Goal: Task Accomplishment & Management: Complete application form

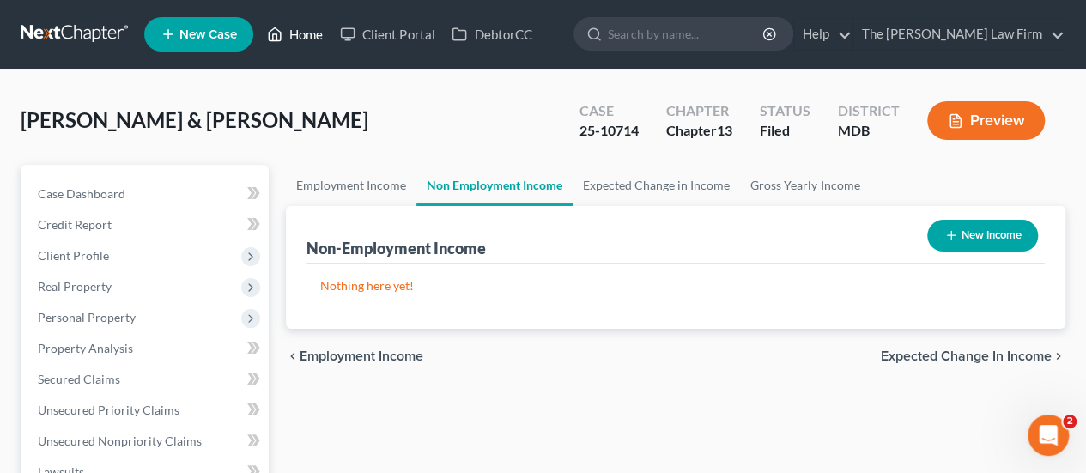
click at [297, 32] on link "Home" at bounding box center [294, 34] width 73 height 31
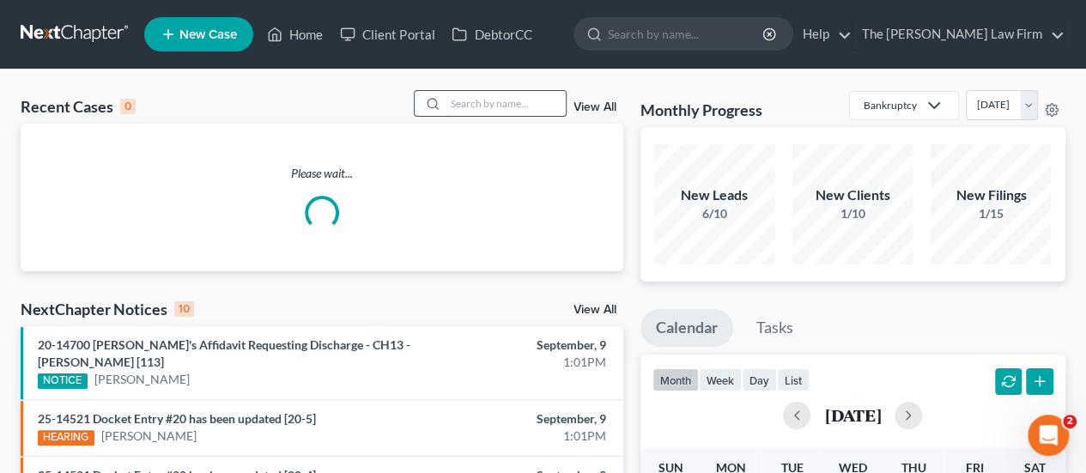
click at [507, 105] on input "search" at bounding box center [506, 103] width 120 height 25
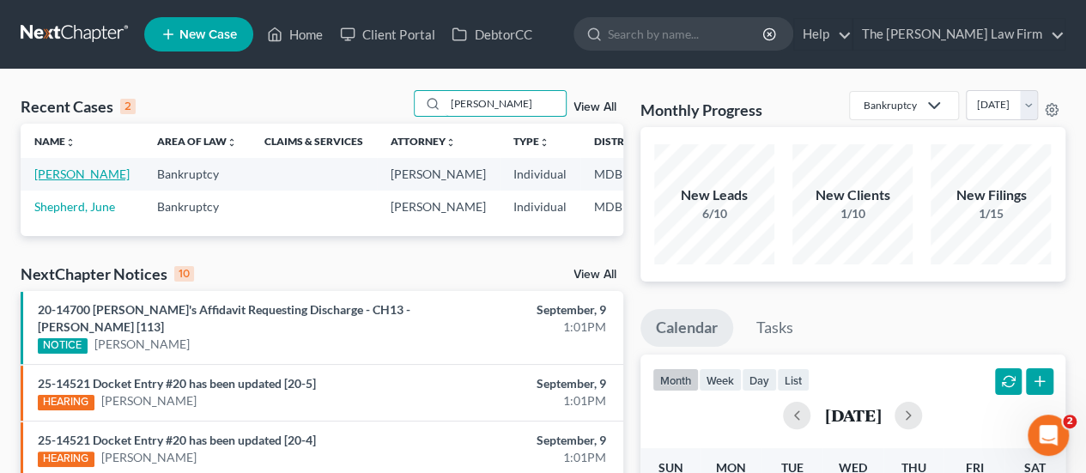
type input "[PERSON_NAME]"
click at [57, 173] on link "[PERSON_NAME]" at bounding box center [81, 174] width 95 height 15
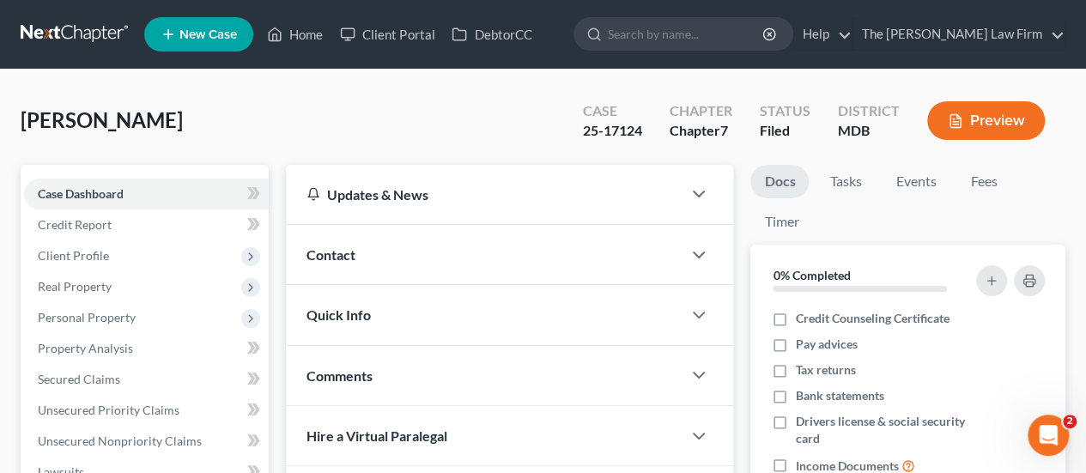
click at [300, 150] on div "[PERSON_NAME] Upgraded Case 25-17124 Chapter Chapter 7 Status Filed District MD…" at bounding box center [543, 127] width 1045 height 75
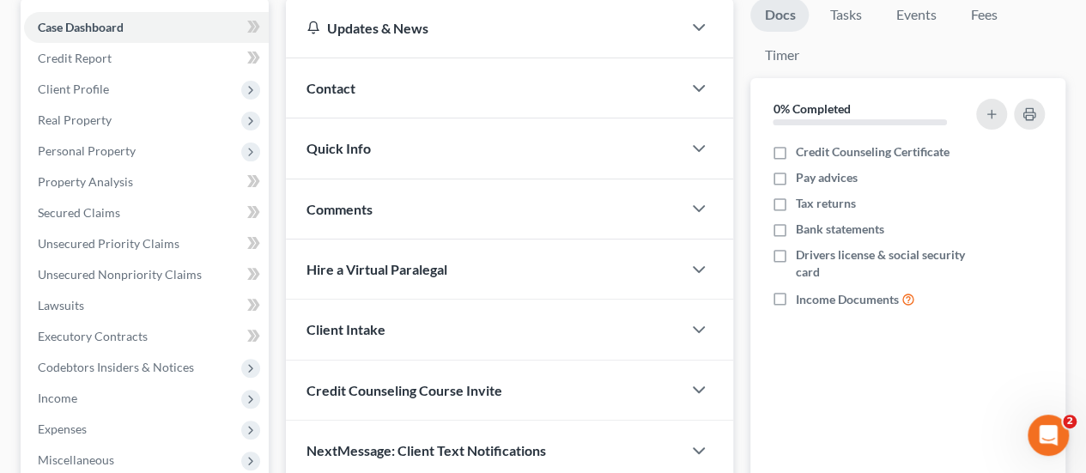
scroll to position [343, 0]
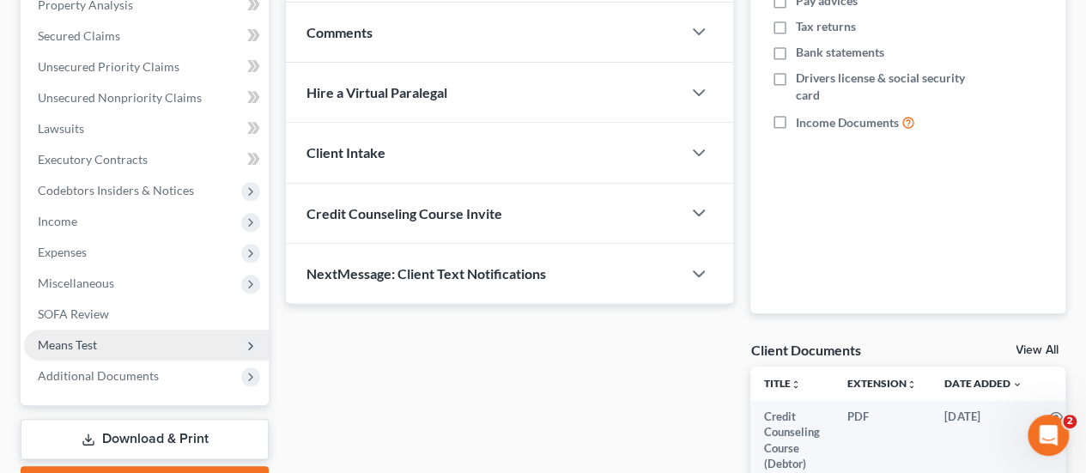
click at [62, 341] on span "Means Test" at bounding box center [67, 344] width 59 height 15
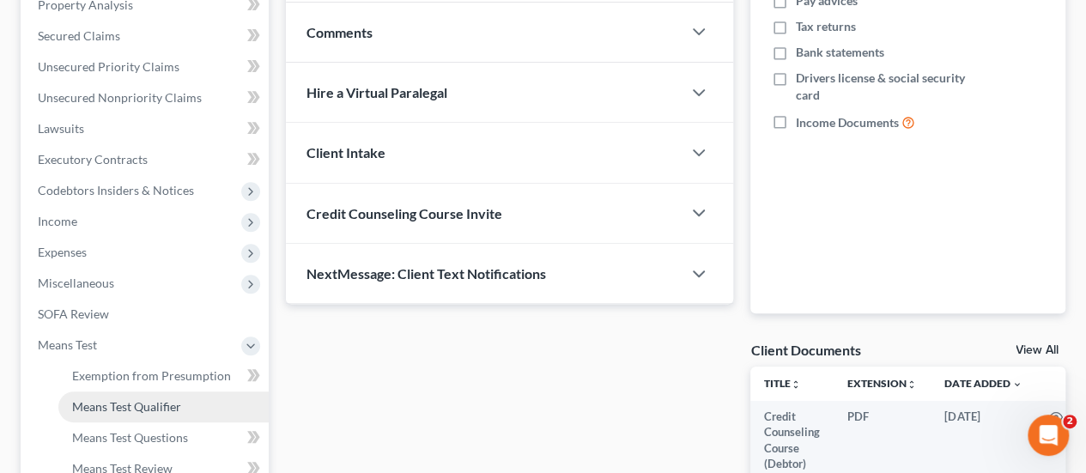
click at [124, 411] on span "Means Test Qualifier" at bounding box center [126, 406] width 109 height 15
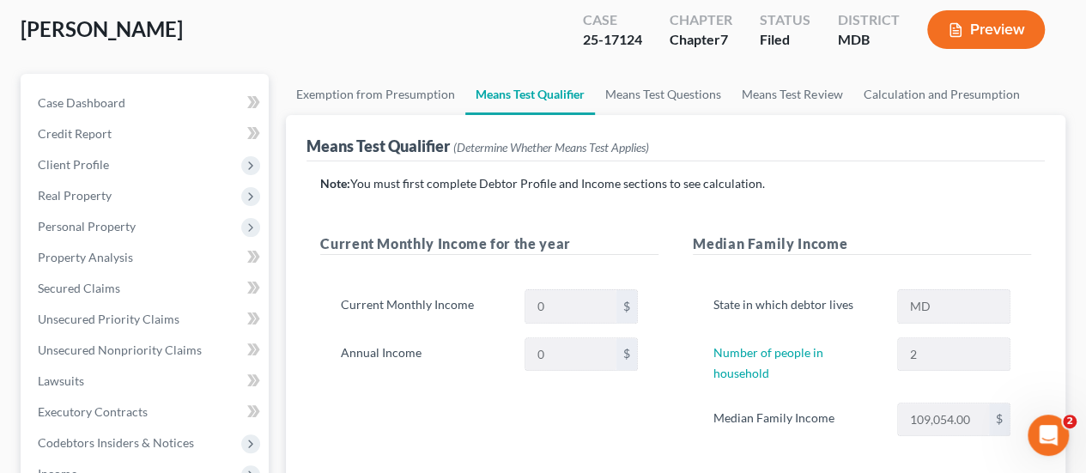
scroll to position [86, 0]
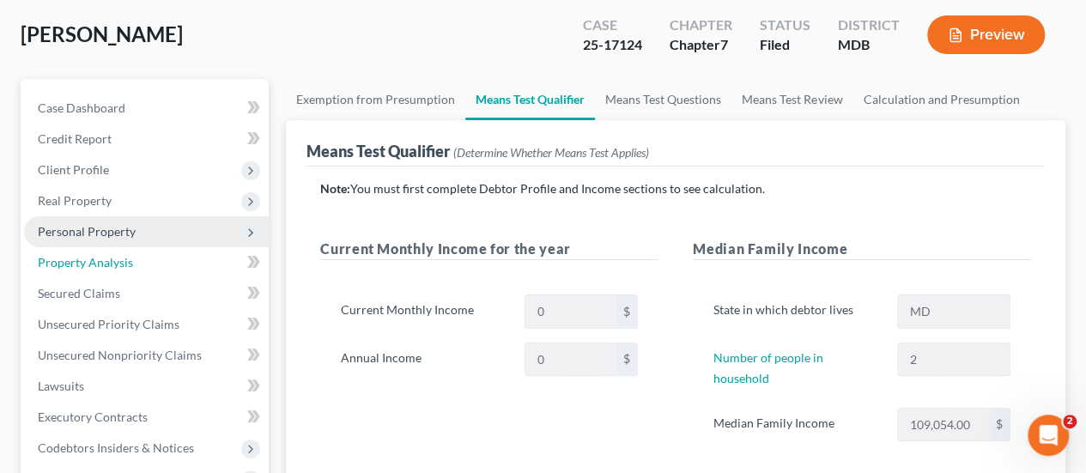
click at [74, 258] on span "Property Analysis" at bounding box center [85, 262] width 95 height 15
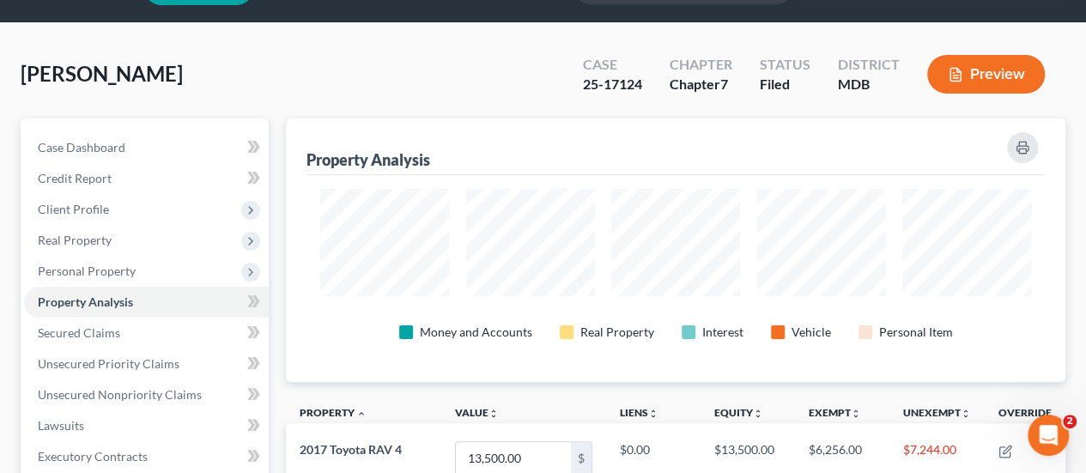
scroll to position [86, 0]
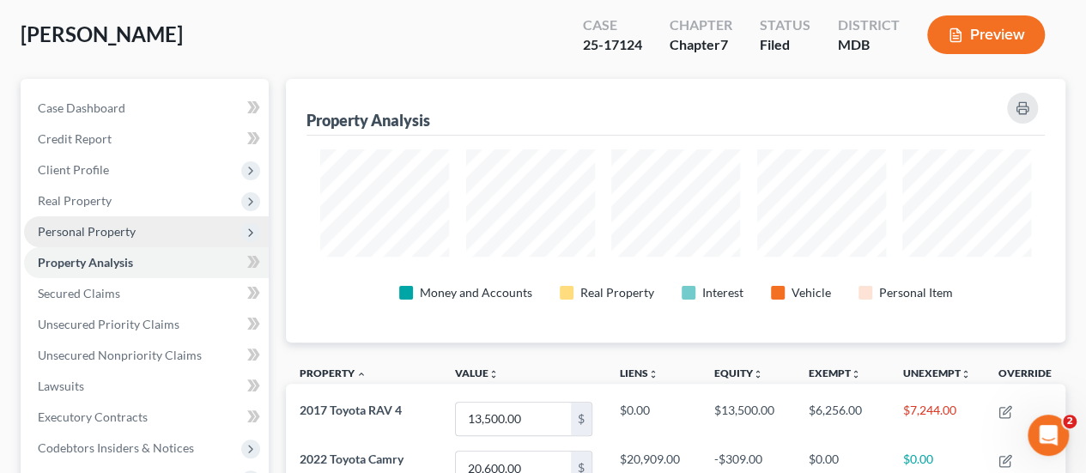
click at [55, 238] on span "Personal Property" at bounding box center [146, 231] width 245 height 31
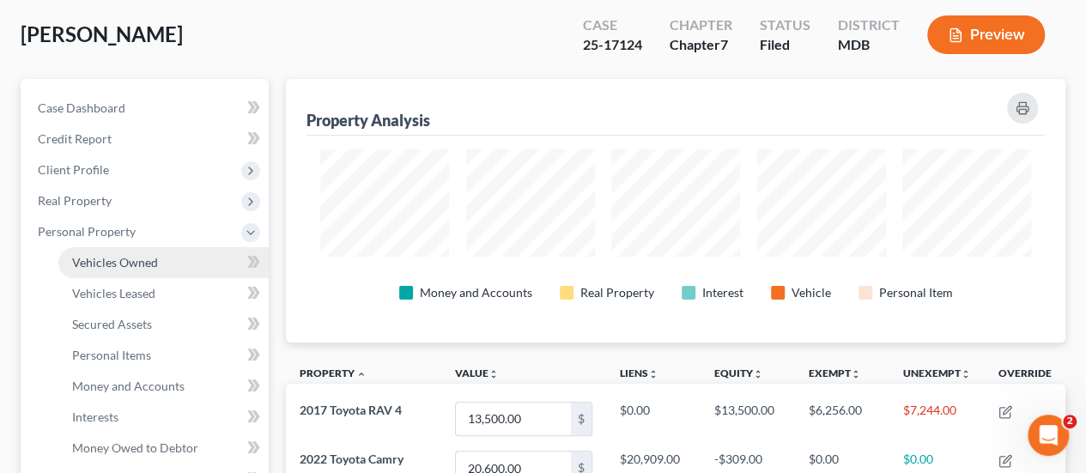
click at [105, 259] on span "Vehicles Owned" at bounding box center [115, 262] width 86 height 15
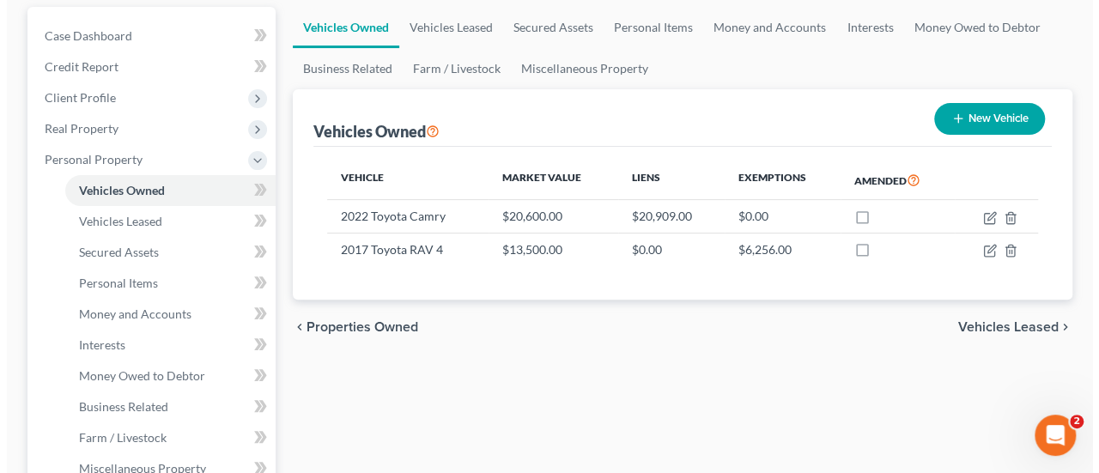
scroll to position [172, 0]
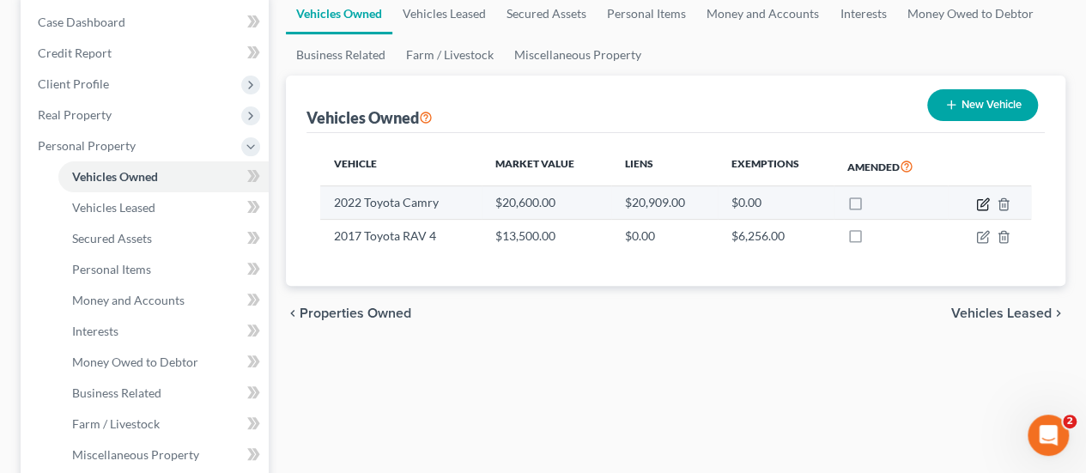
click at [980, 205] on icon "button" at bounding box center [984, 202] width 8 height 8
select select "0"
select select "4"
select select "0"
select select "3"
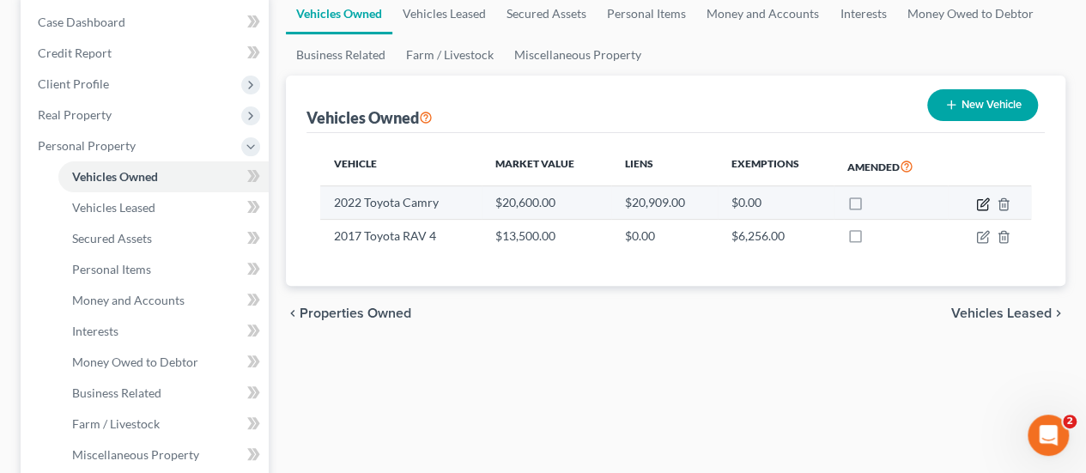
select select "45"
select select "0"
select select "2"
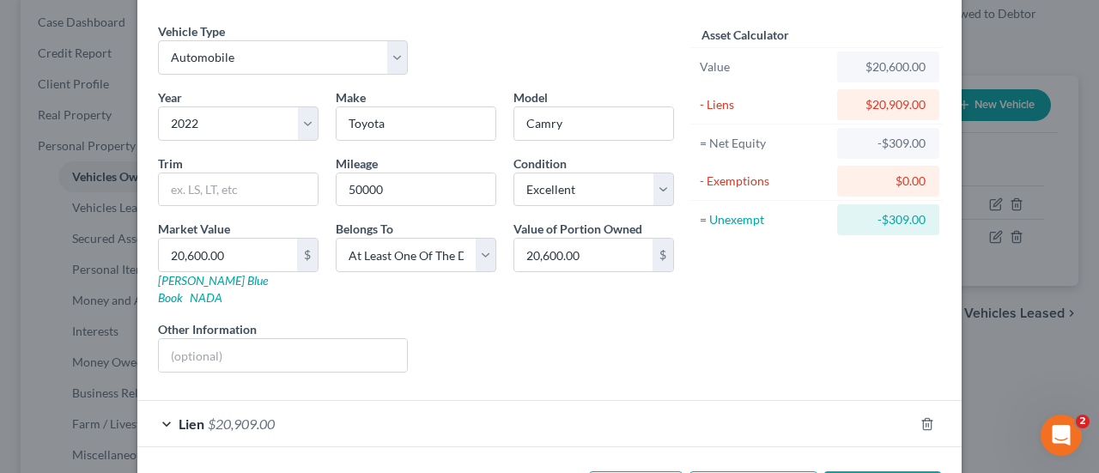
scroll to position [104, 0]
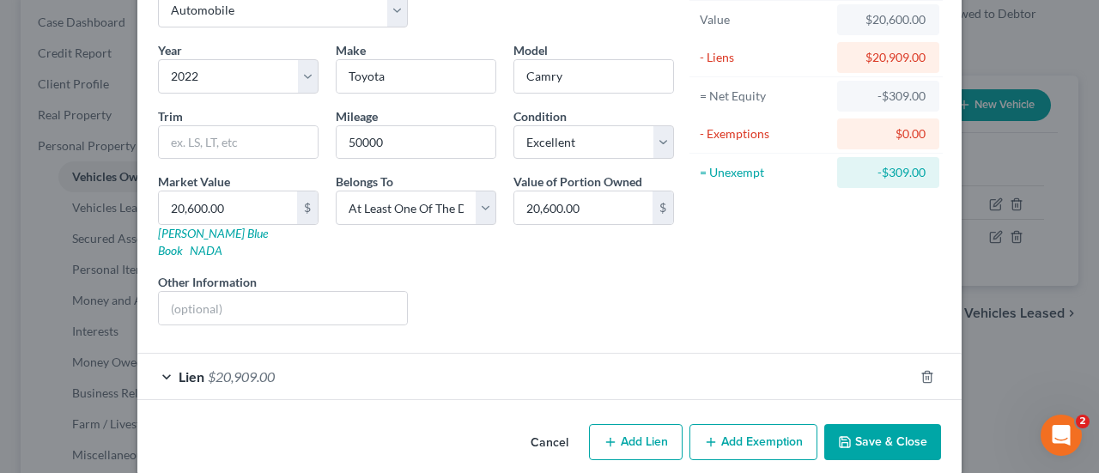
click at [208, 368] on span "$20,909.00" at bounding box center [241, 376] width 67 height 16
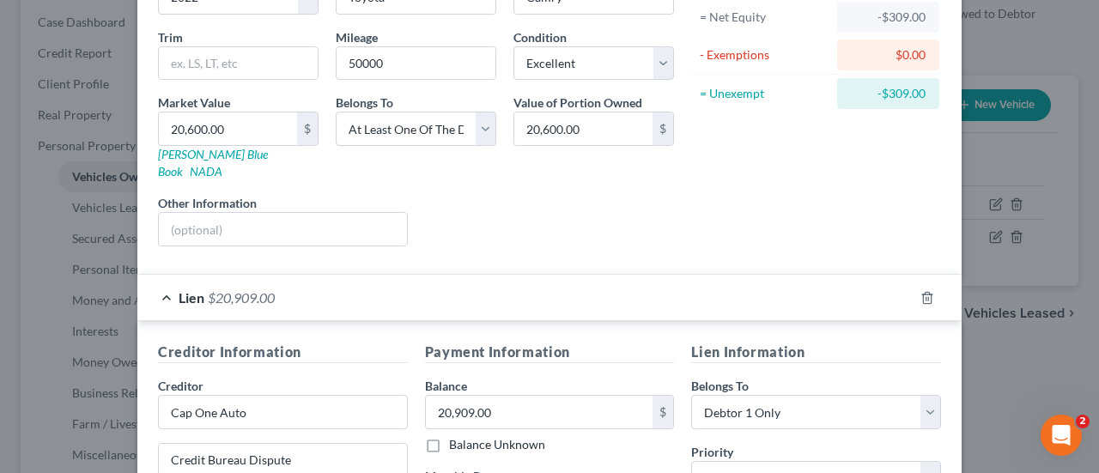
scroll to position [0, 0]
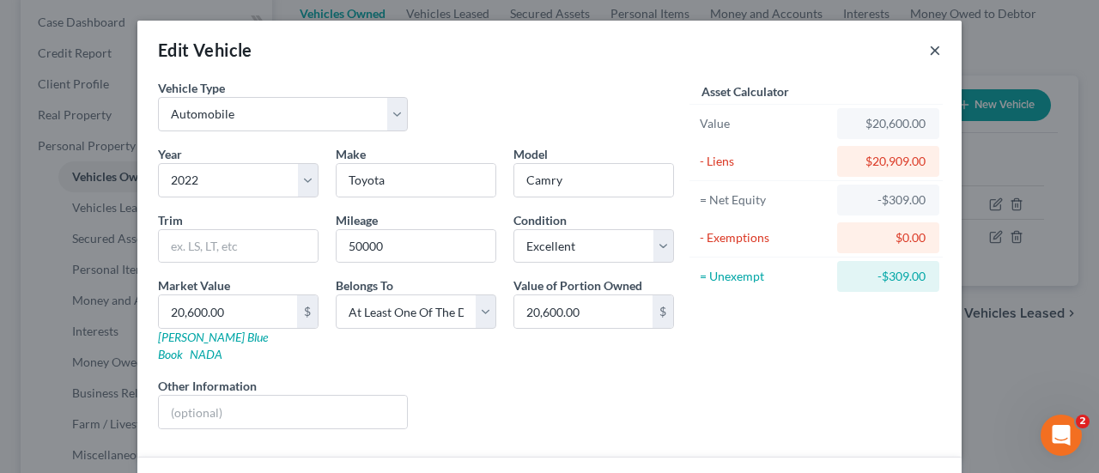
click at [929, 58] on button "×" at bounding box center [935, 49] width 12 height 21
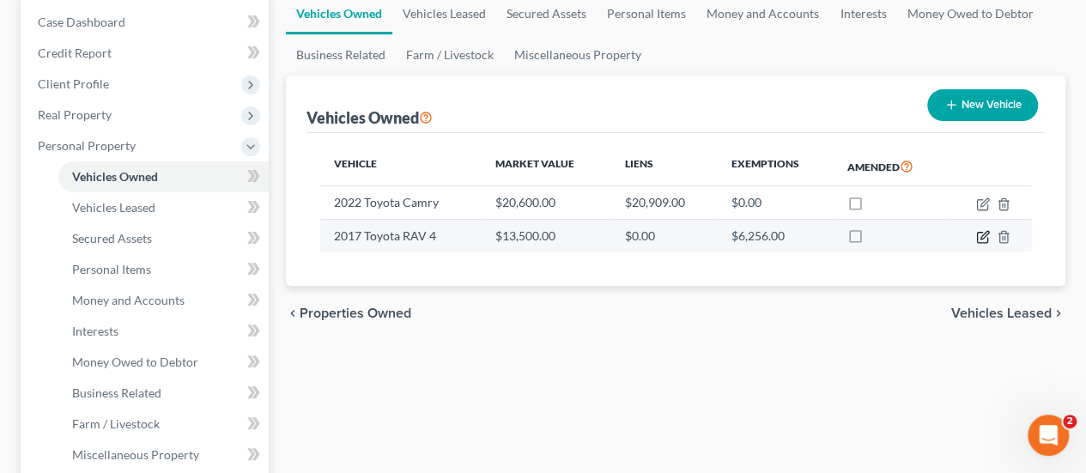
click at [982, 235] on icon "button" at bounding box center [984, 235] width 8 height 8
select select "0"
select select "9"
select select "2"
select select "3"
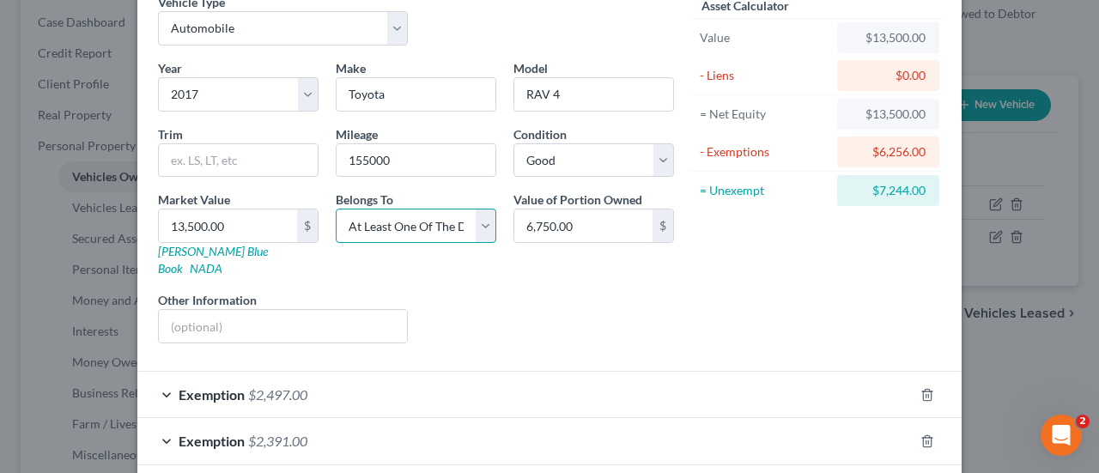
click at [468, 229] on select "Select Debtor 1 Only Debtor 2 Only Debtor 1 And Debtor 2 Only At Least One Of T…" at bounding box center [416, 226] width 161 height 34
click at [682, 291] on div "Asset Calculator Value $13,500.00 - Liens $0.00 = Net Equity $13,500.00 - Exemp…" at bounding box center [815, 175] width 267 height 364
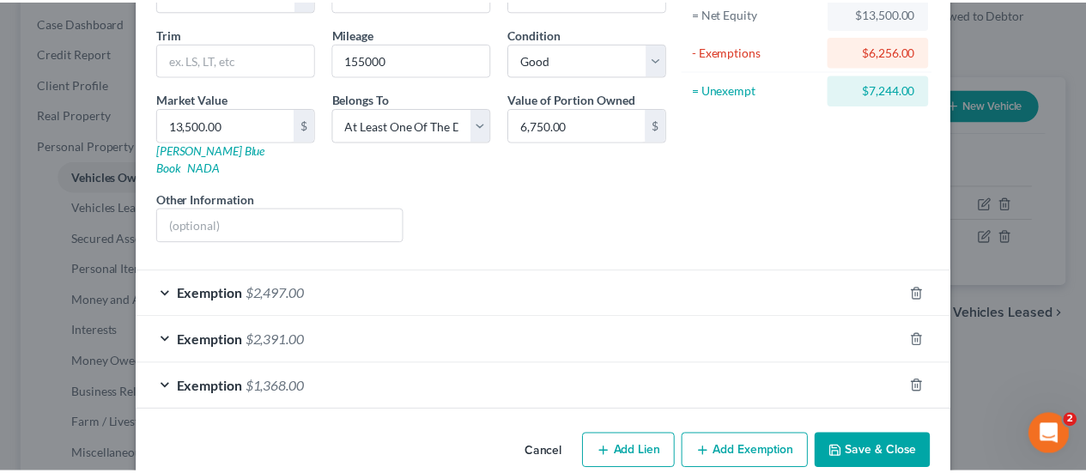
scroll to position [197, 0]
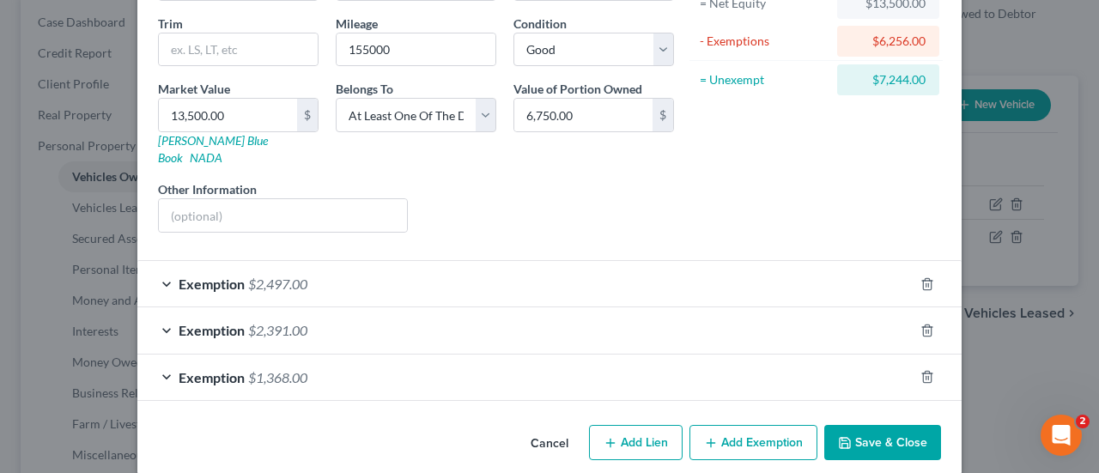
click at [534, 427] on button "Cancel" at bounding box center [549, 444] width 65 height 34
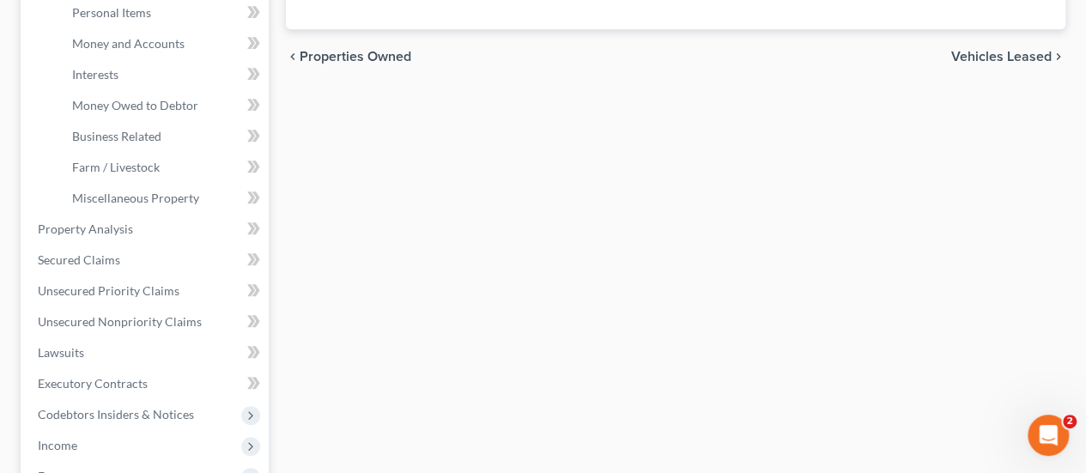
scroll to position [429, 0]
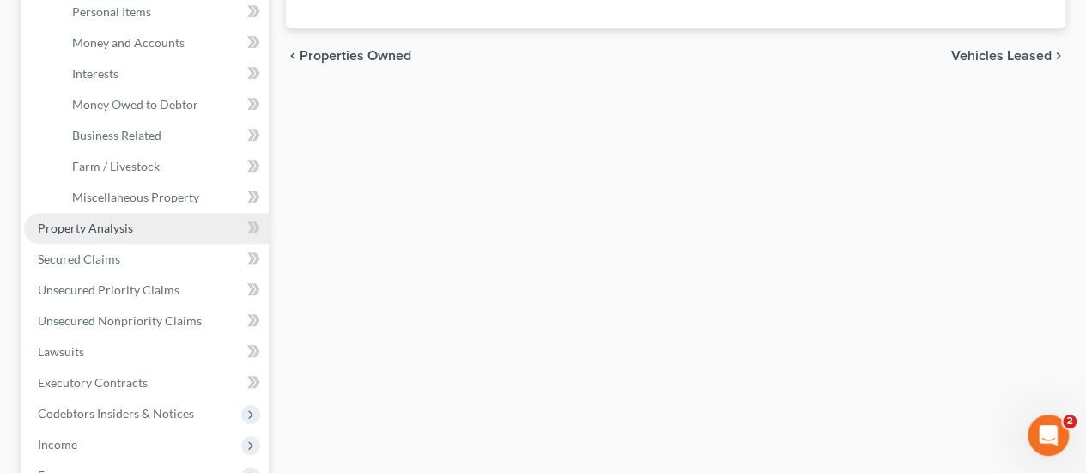
click at [85, 229] on span "Property Analysis" at bounding box center [85, 228] width 95 height 15
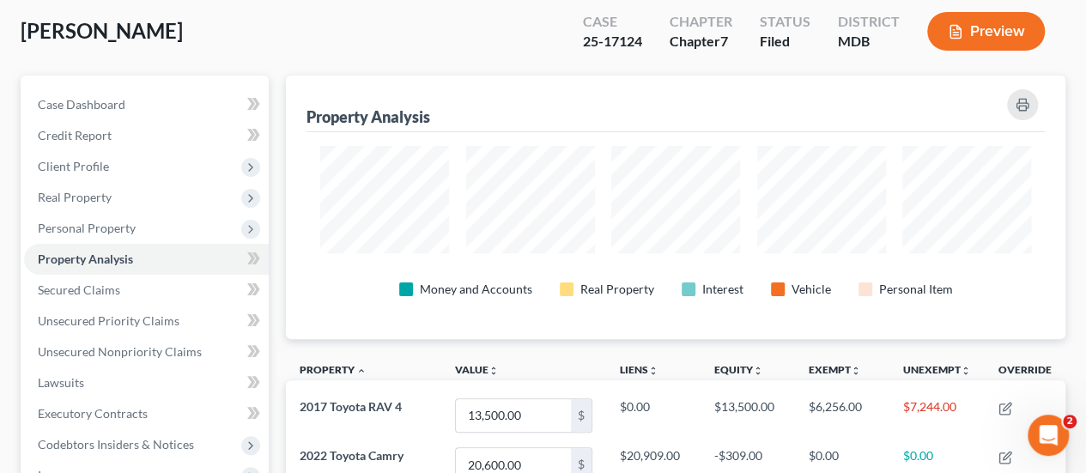
scroll to position [86, 0]
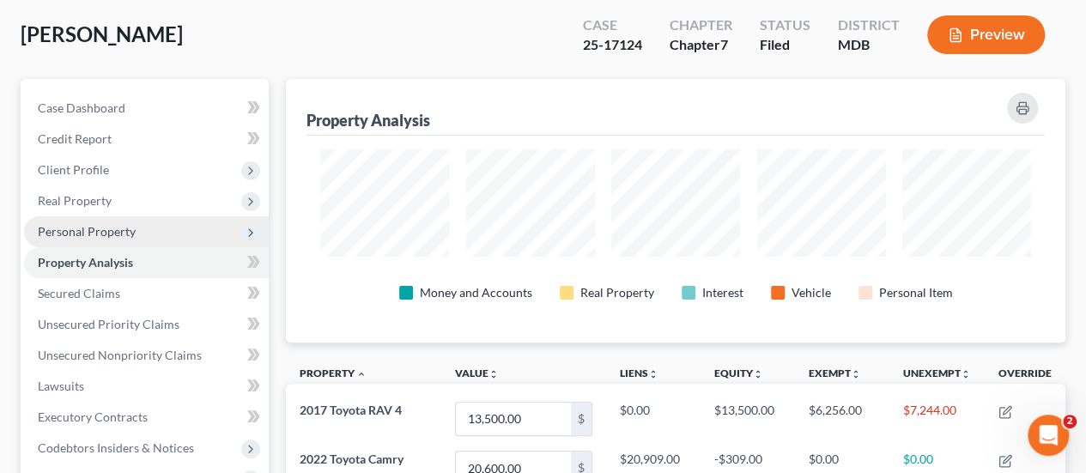
click at [98, 224] on span "Personal Property" at bounding box center [87, 231] width 98 height 15
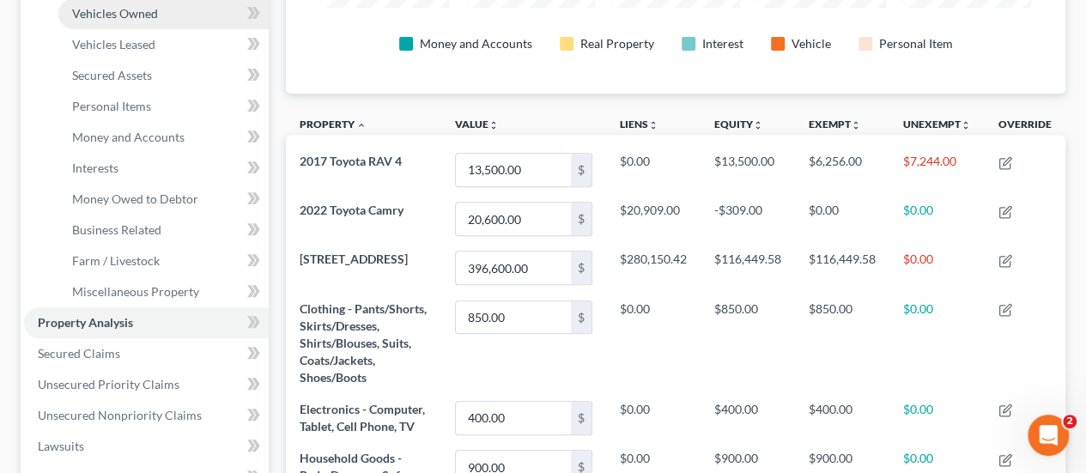
scroll to position [343, 0]
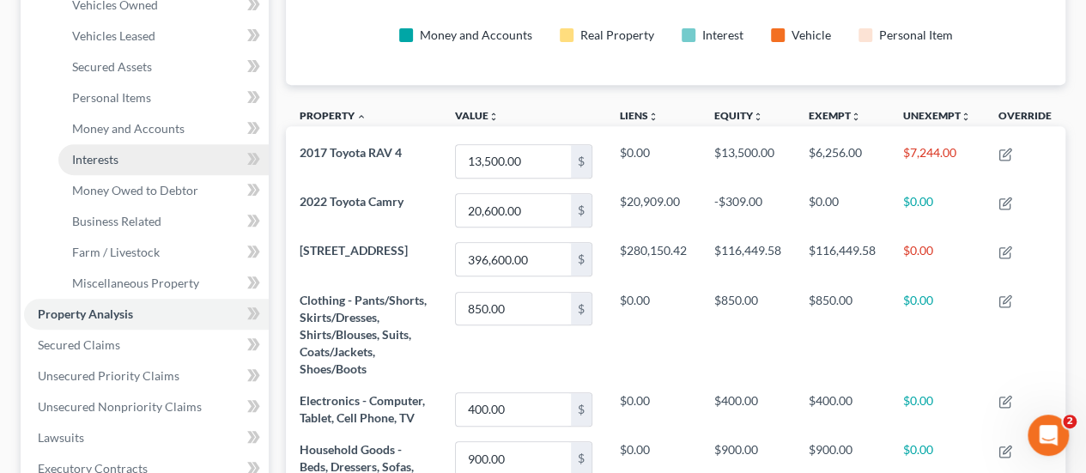
click at [108, 160] on span "Interests" at bounding box center [95, 159] width 46 height 15
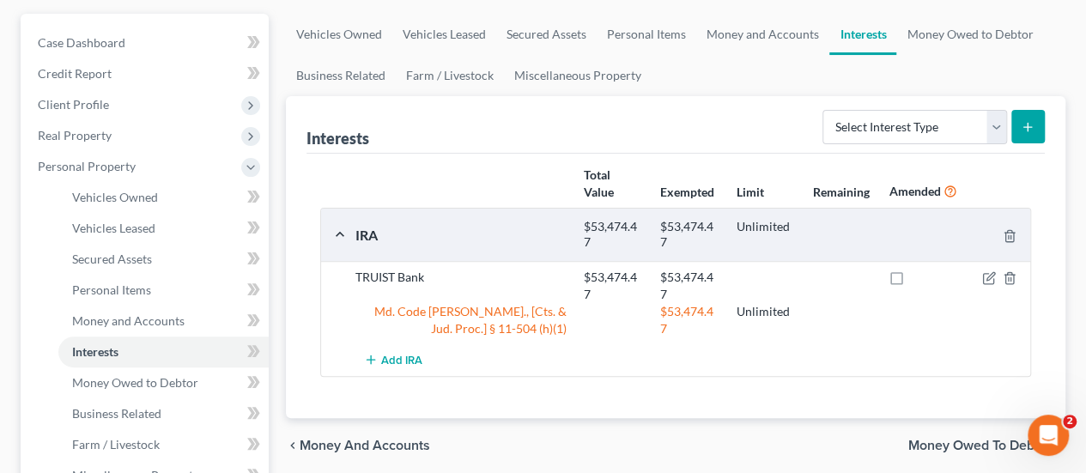
scroll to position [258, 0]
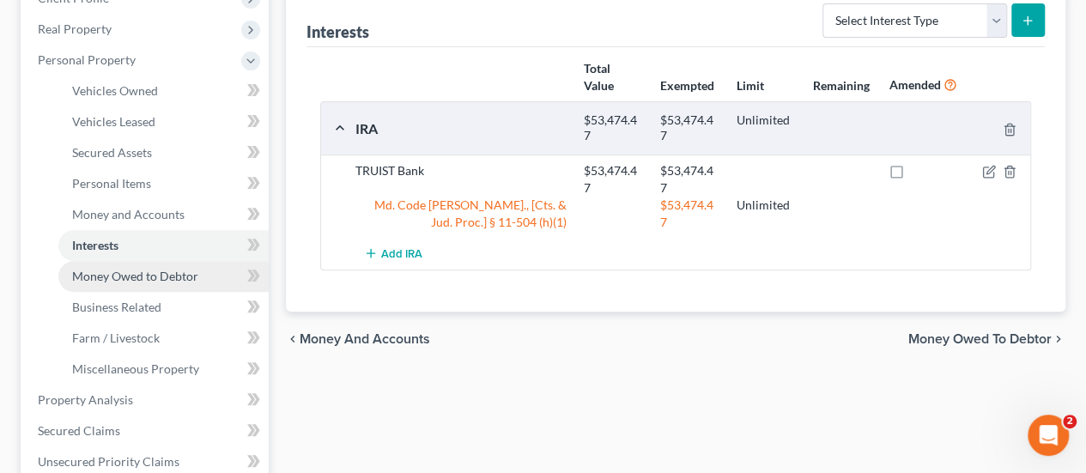
click at [134, 277] on span "Money Owed to Debtor" at bounding box center [135, 276] width 126 height 15
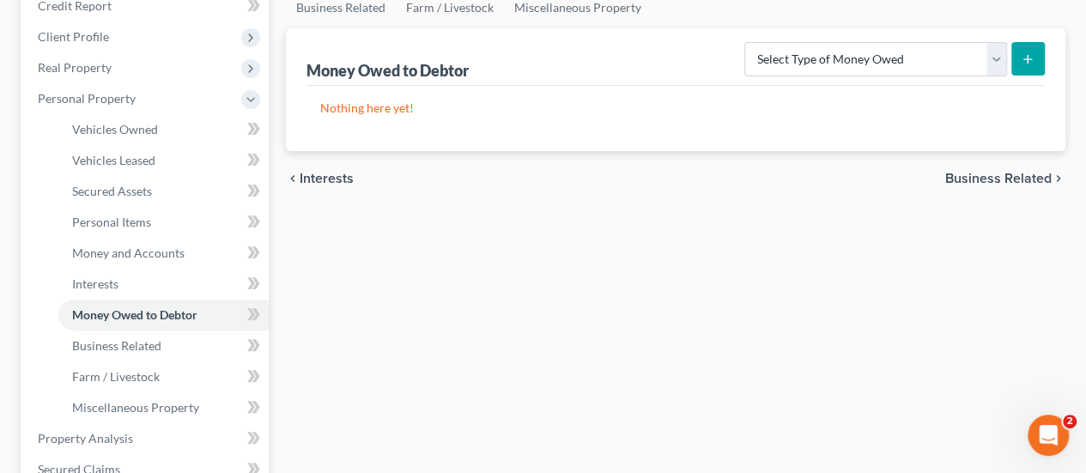
scroll to position [258, 0]
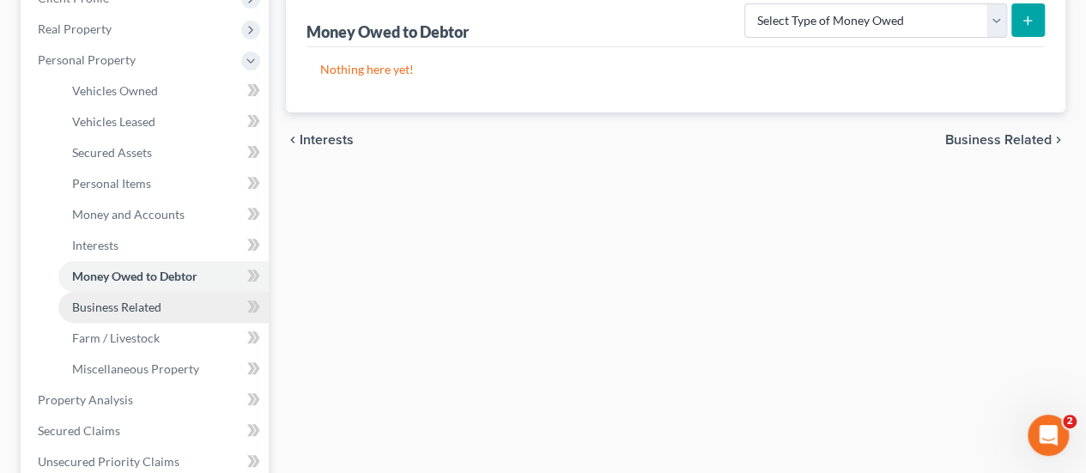
click at [112, 303] on span "Business Related" at bounding box center [116, 307] width 89 height 15
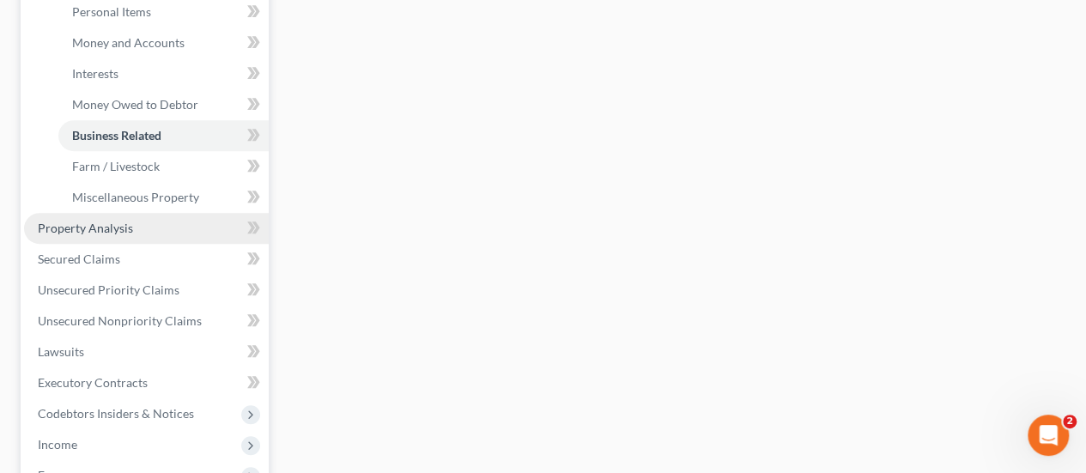
click at [105, 234] on span "Property Analysis" at bounding box center [85, 228] width 95 height 15
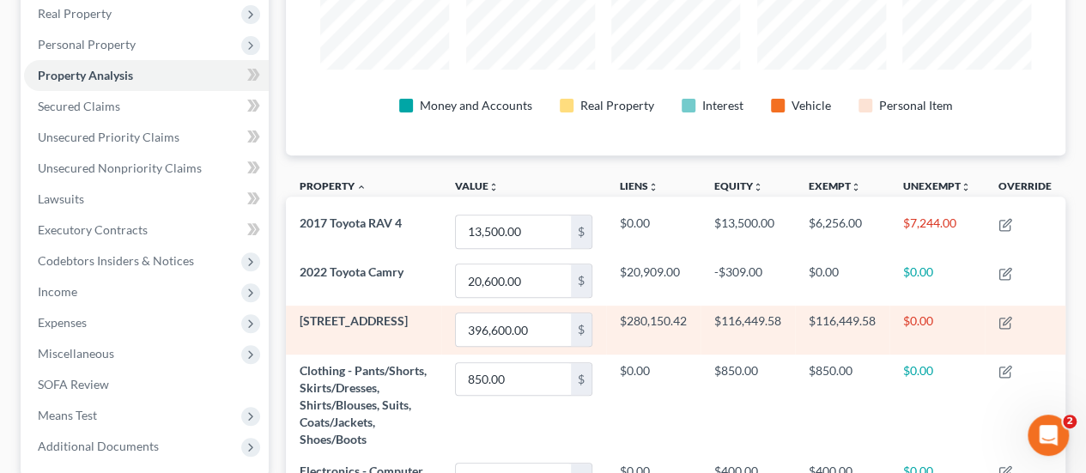
scroll to position [258, 0]
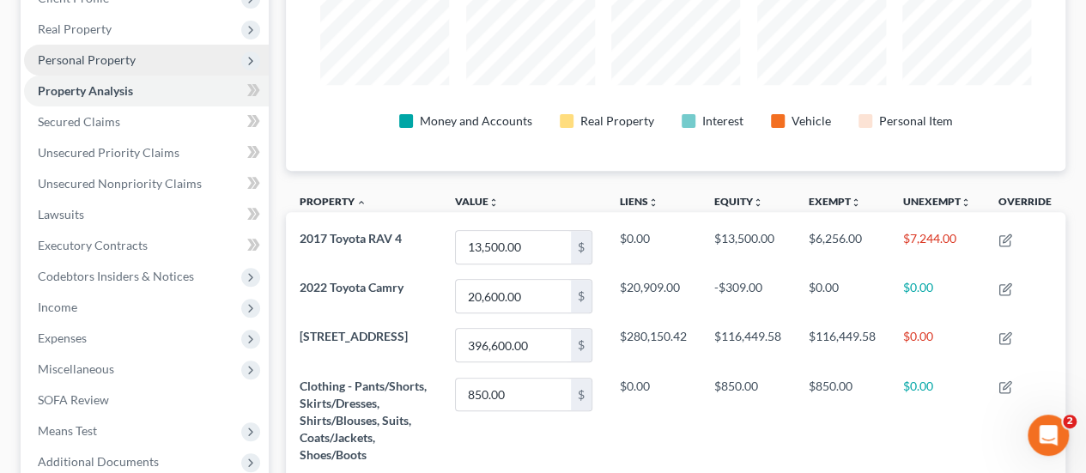
click at [87, 64] on span "Personal Property" at bounding box center [87, 59] width 98 height 15
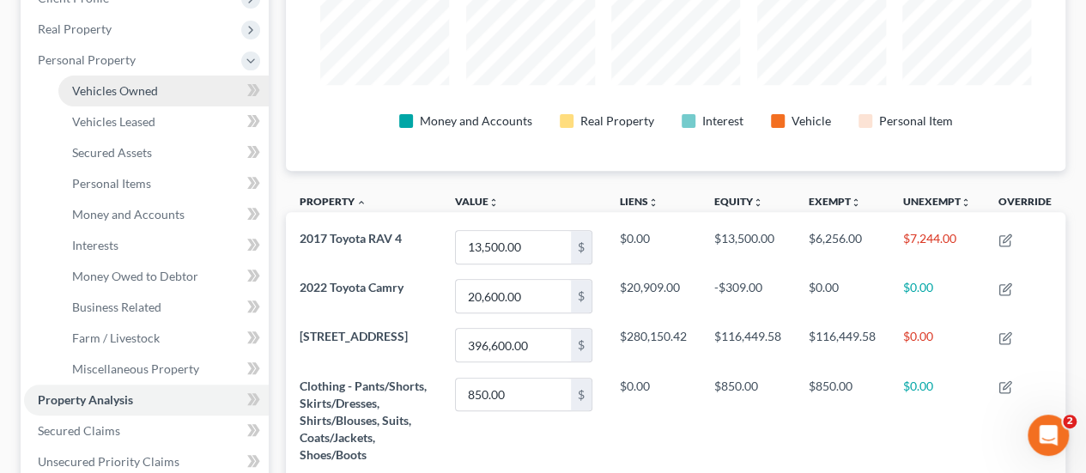
click at [144, 98] on link "Vehicles Owned" at bounding box center [163, 91] width 210 height 31
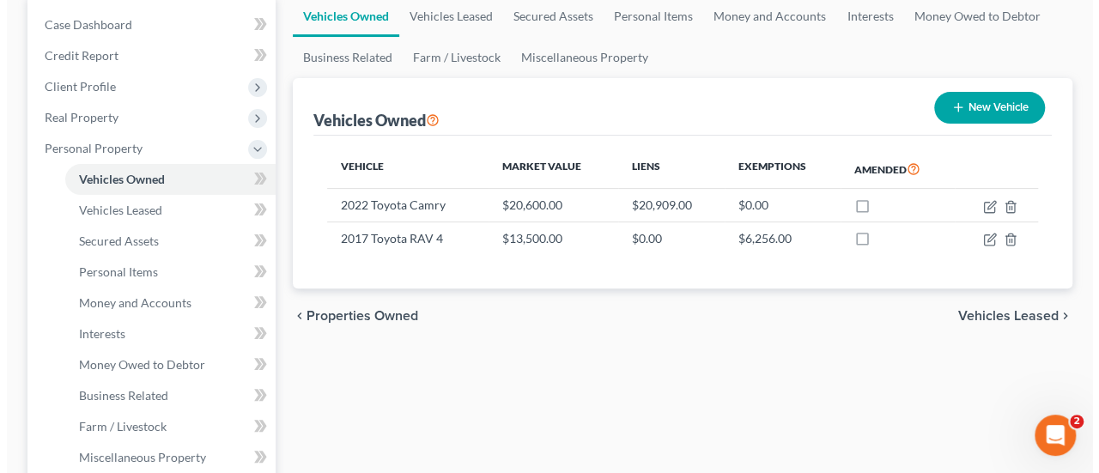
scroll to position [172, 0]
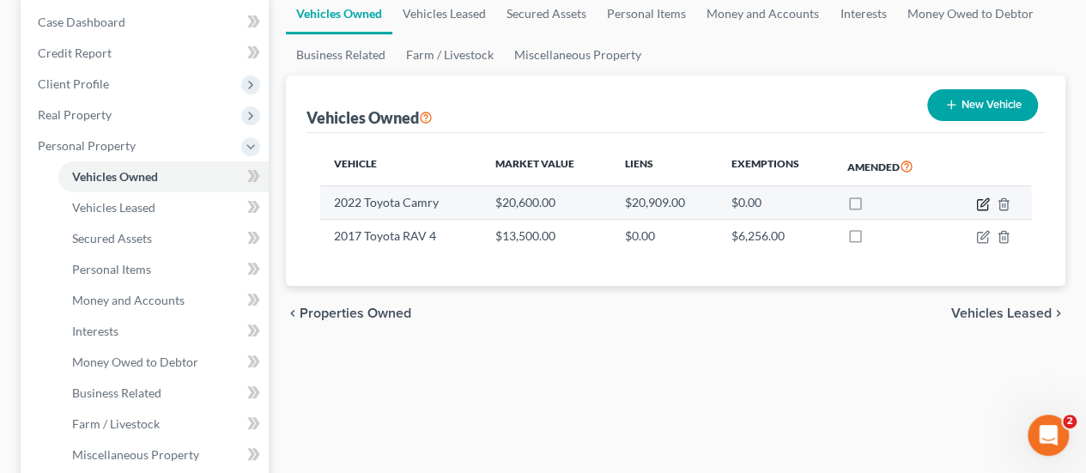
click at [979, 202] on icon "button" at bounding box center [983, 204] width 14 height 14
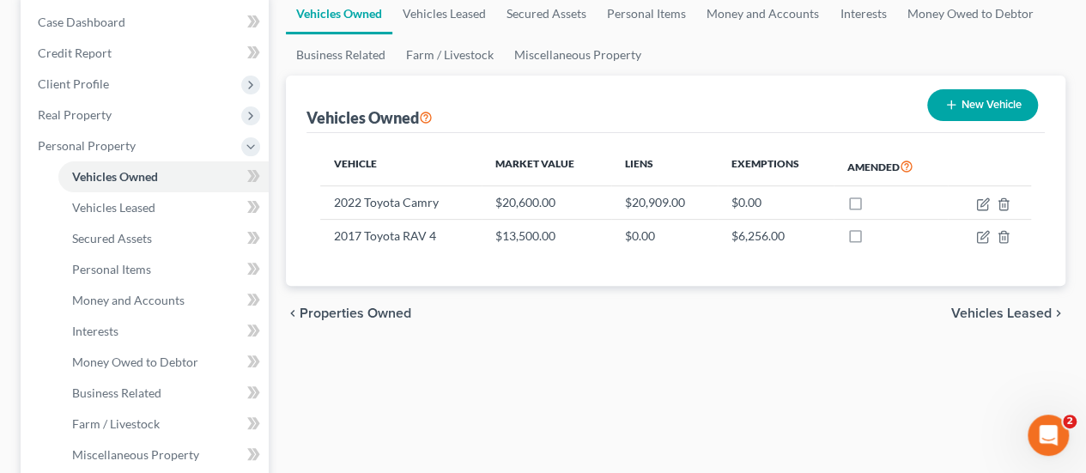
select select "0"
select select "4"
select select "0"
select select "3"
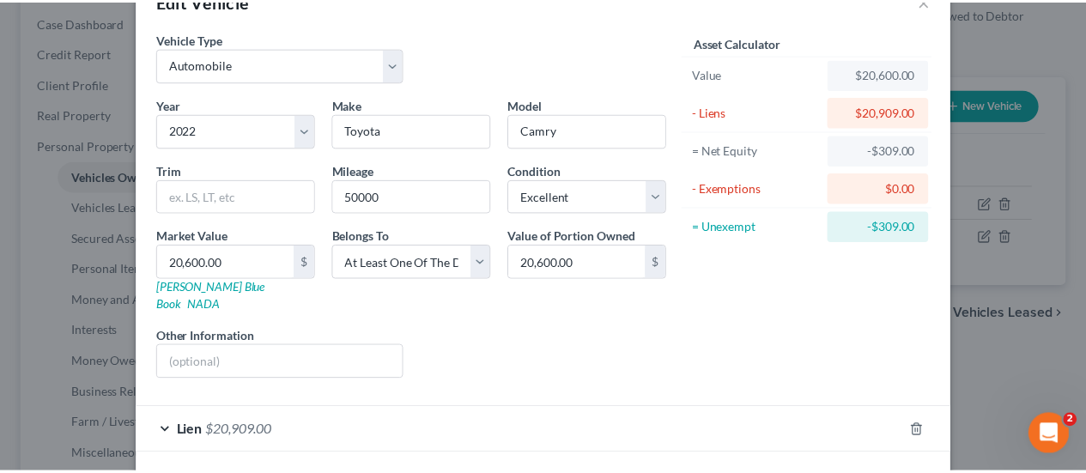
scroll to position [104, 0]
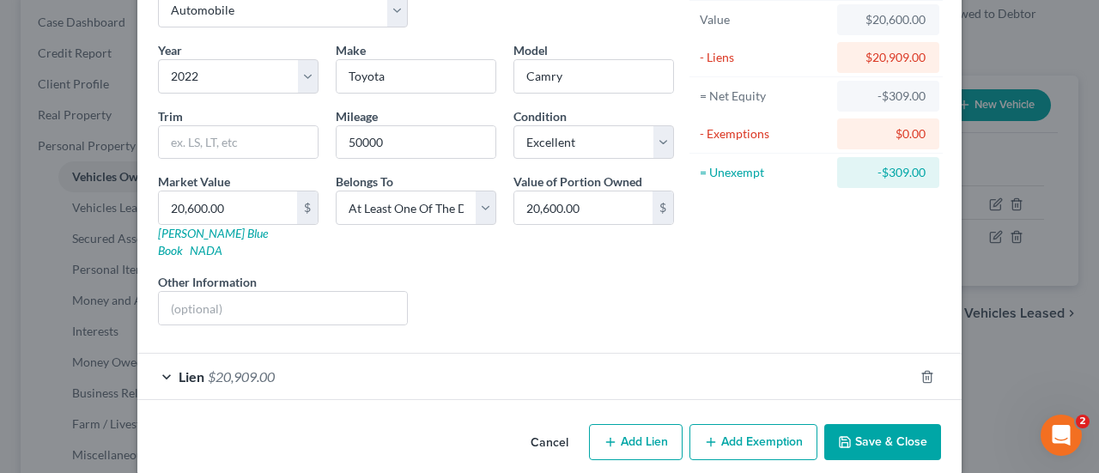
click at [532, 426] on button "Cancel" at bounding box center [549, 443] width 65 height 34
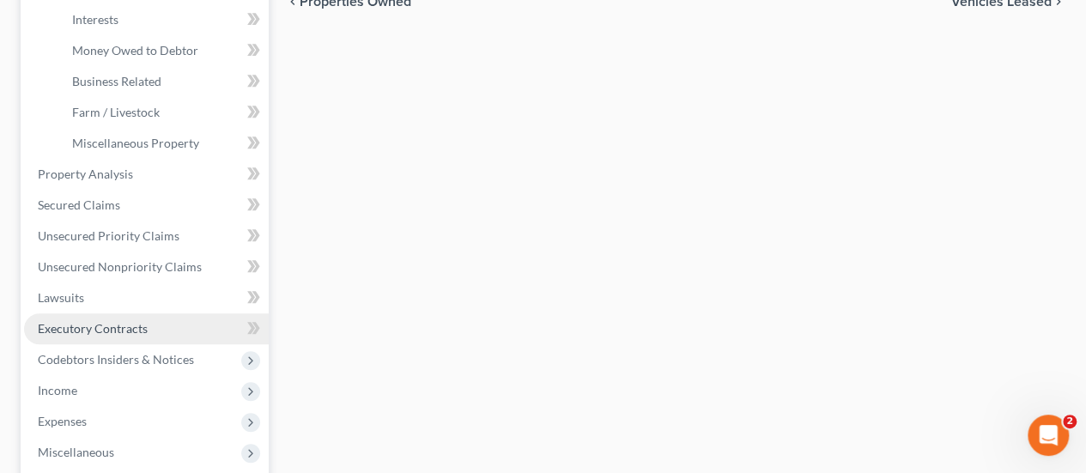
scroll to position [515, 0]
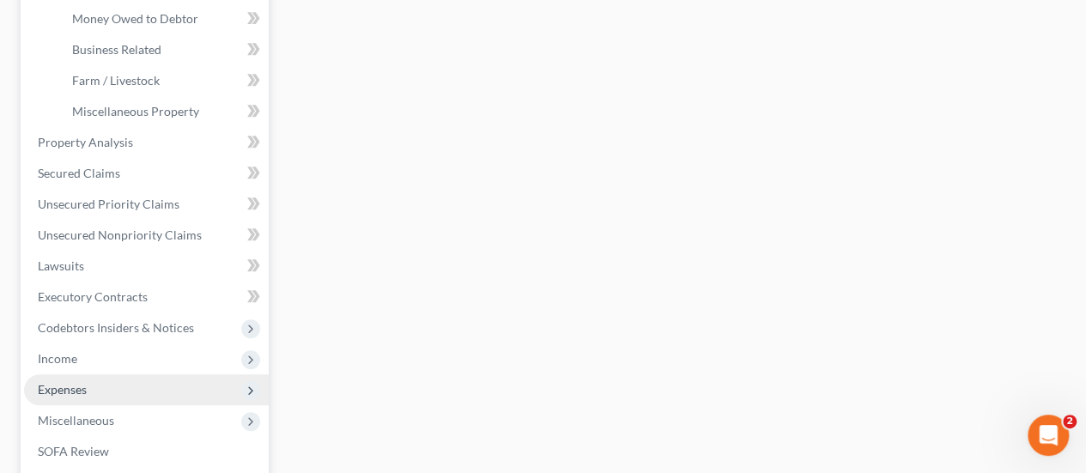
click at [72, 389] on span "Expenses" at bounding box center [62, 389] width 49 height 15
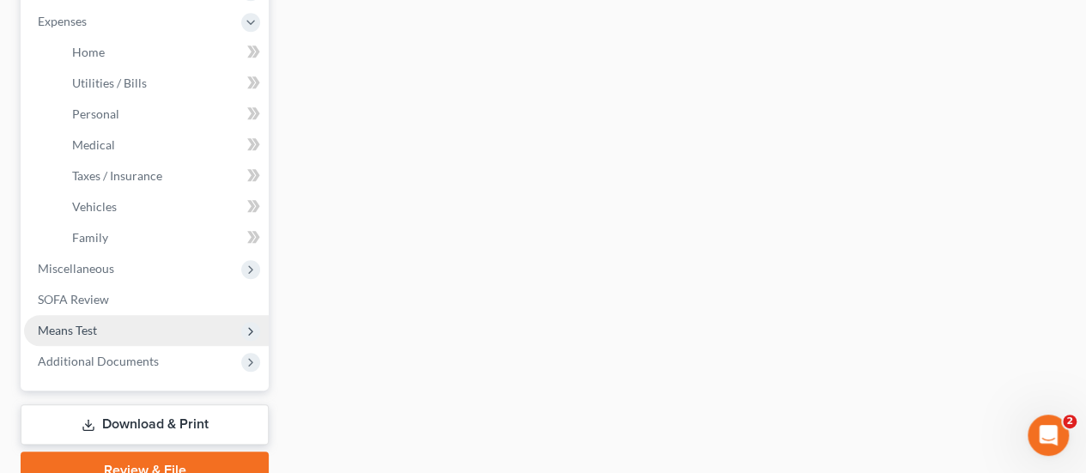
scroll to position [601, 0]
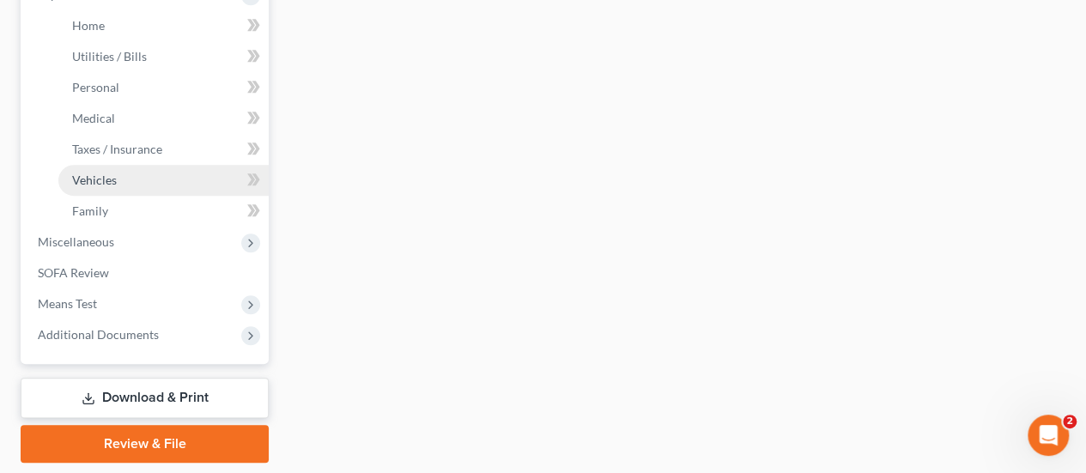
click at [103, 181] on span "Vehicles" at bounding box center [94, 180] width 45 height 15
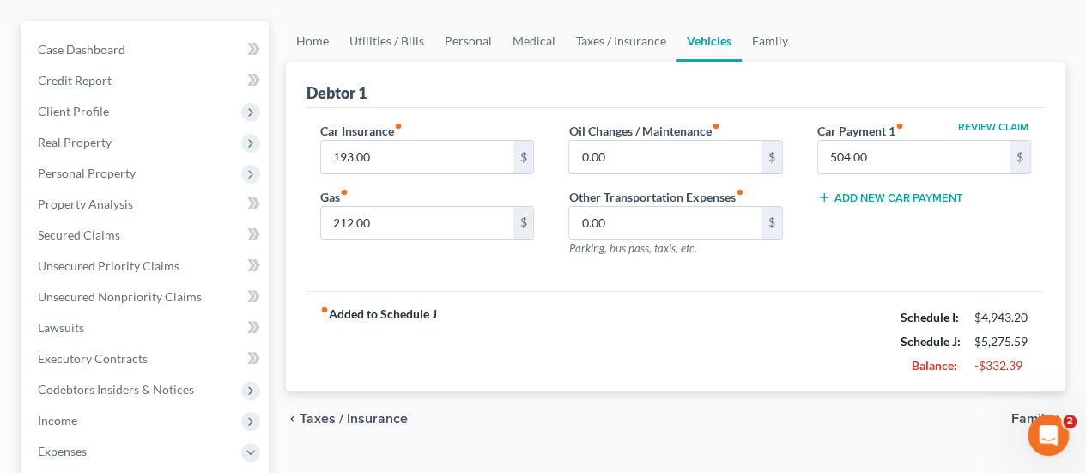
scroll to position [86, 0]
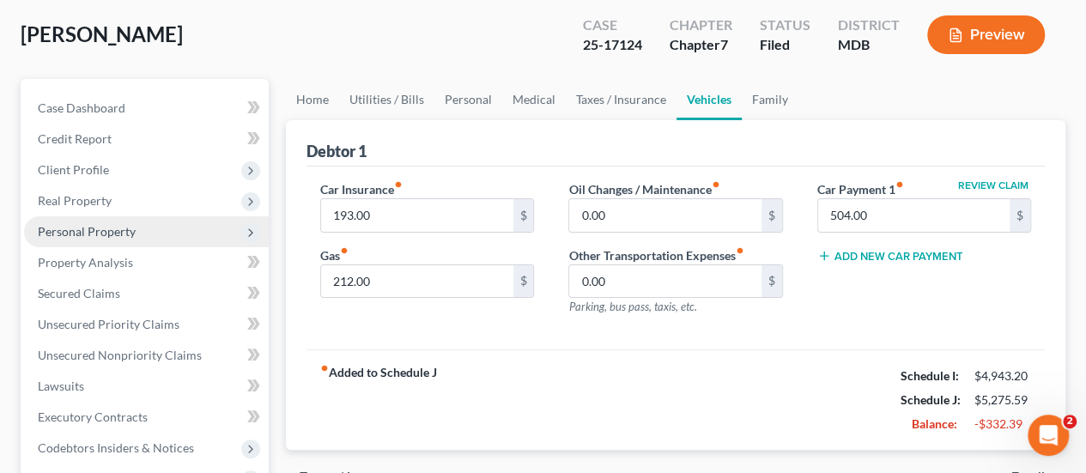
click at [50, 227] on span "Personal Property" at bounding box center [87, 231] width 98 height 15
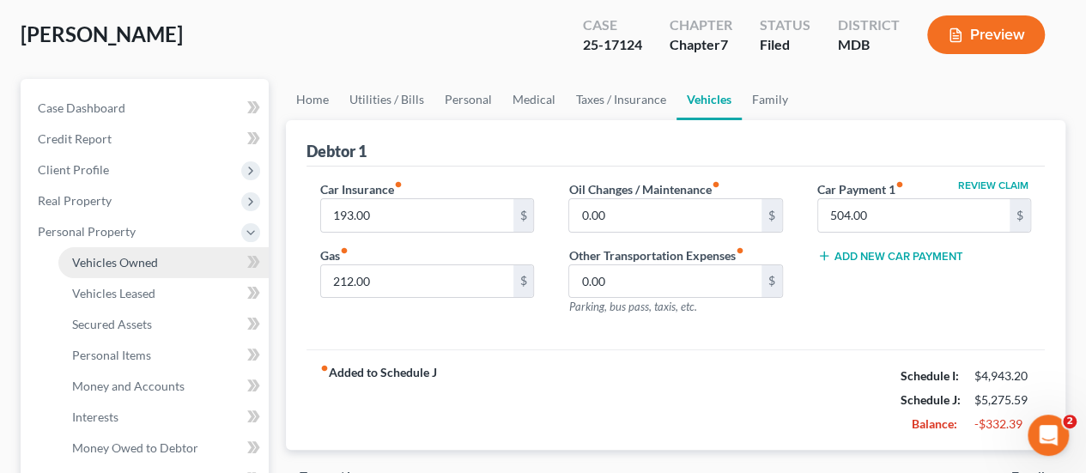
click at [112, 264] on span "Vehicles Owned" at bounding box center [115, 262] width 86 height 15
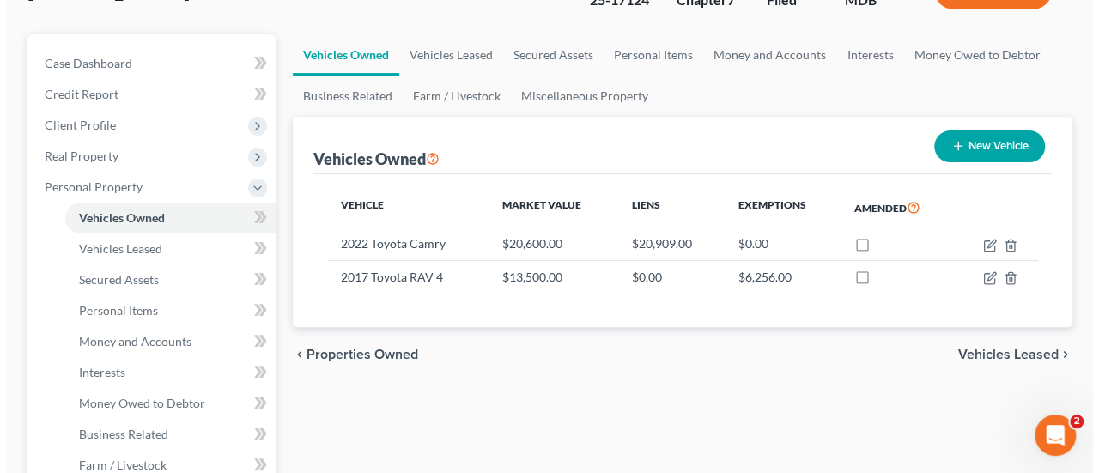
scroll to position [172, 0]
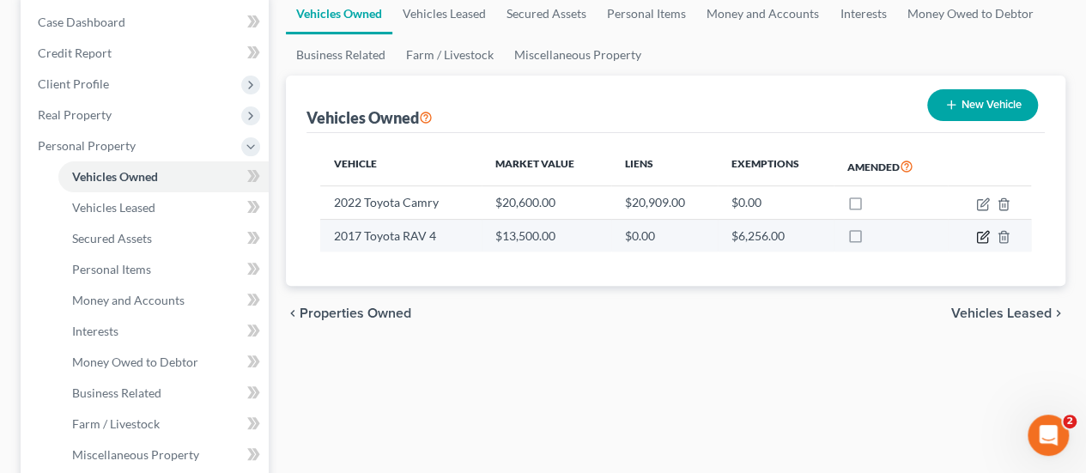
click at [988, 236] on icon "button" at bounding box center [983, 237] width 14 height 14
select select "0"
select select "9"
select select "2"
select select "3"
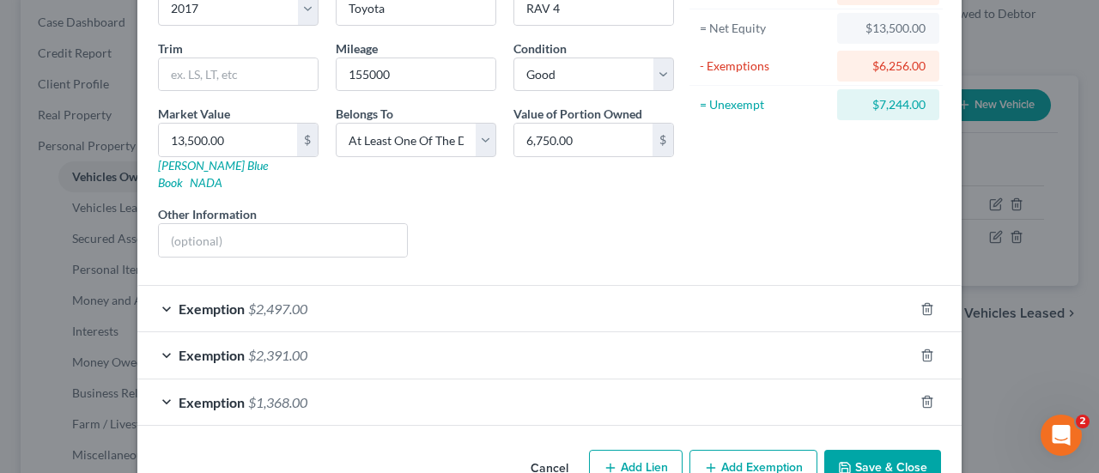
scroll to position [86, 0]
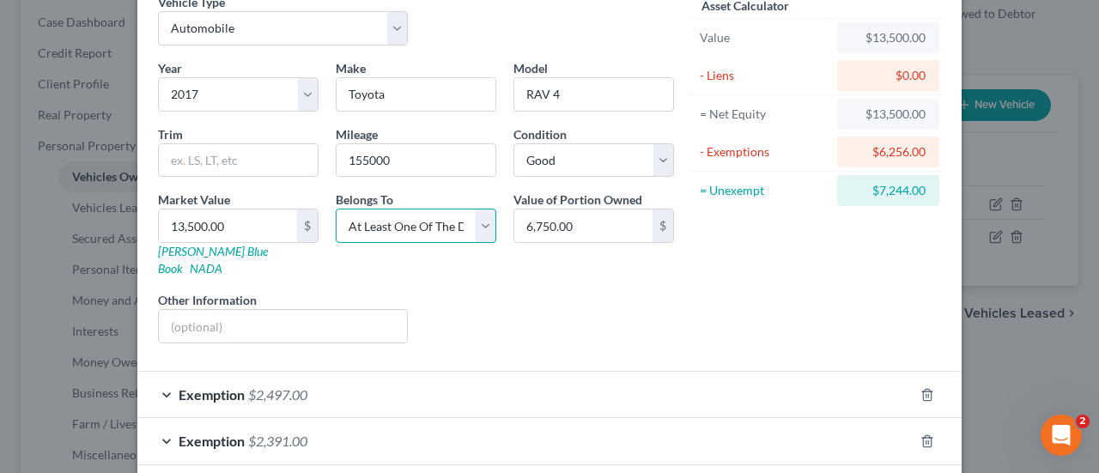
click at [481, 226] on select "Select Debtor 1 Only Debtor 2 Only Debtor 1 And Debtor 2 Only At Least One Of T…" at bounding box center [416, 226] width 161 height 34
click at [652, 291] on div "Liens Select" at bounding box center [549, 317] width 267 height 52
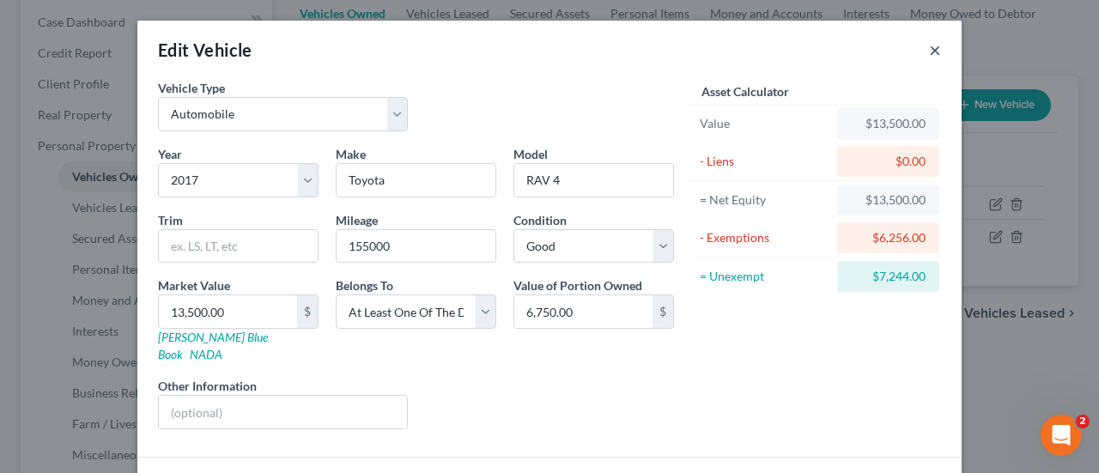
click at [929, 54] on button "×" at bounding box center [935, 49] width 12 height 21
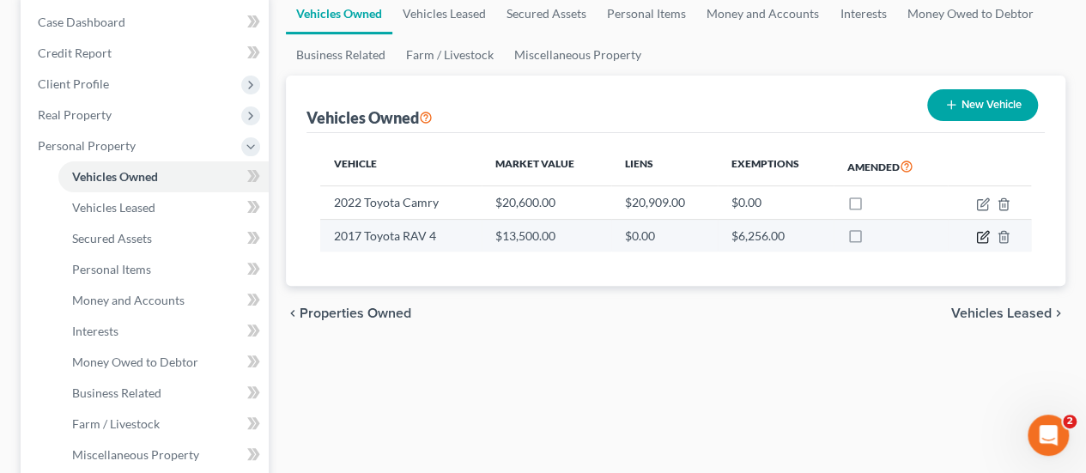
click at [980, 233] on icon "button" at bounding box center [983, 237] width 14 height 14
select select "0"
select select "9"
select select "2"
select select "3"
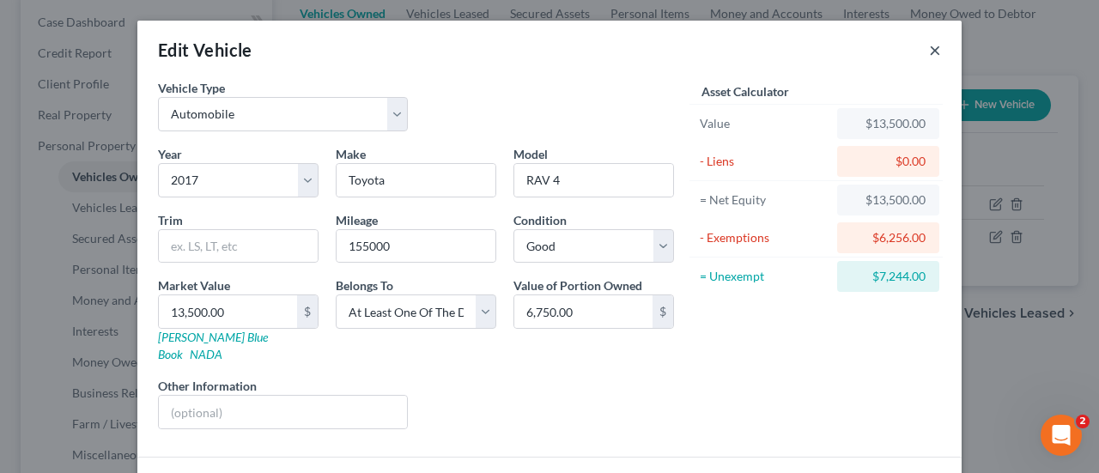
click at [929, 54] on button "×" at bounding box center [935, 49] width 12 height 21
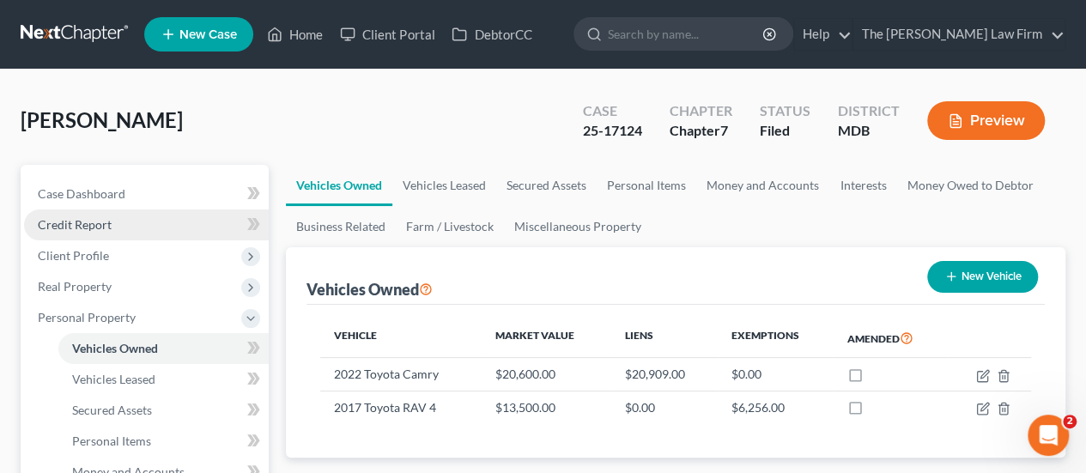
click at [91, 224] on span "Credit Report" at bounding box center [75, 224] width 74 height 15
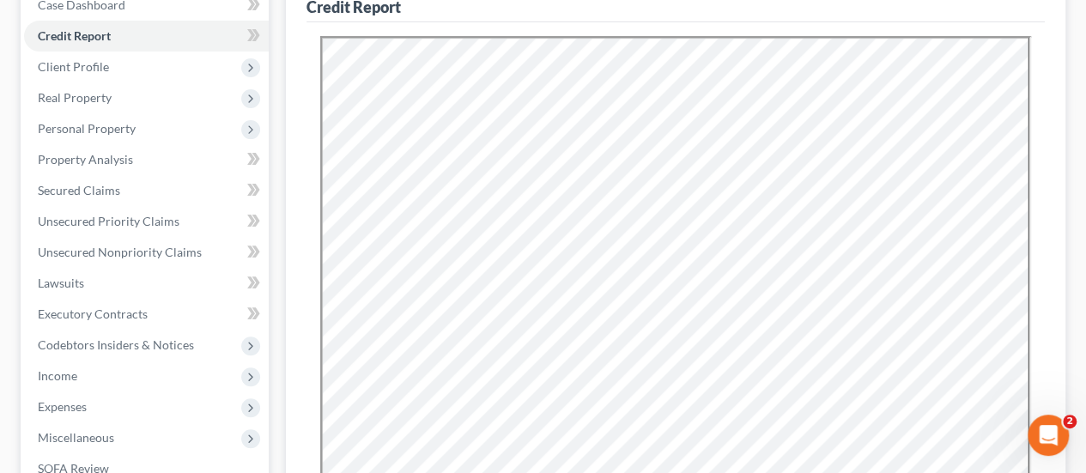
scroll to position [258, 0]
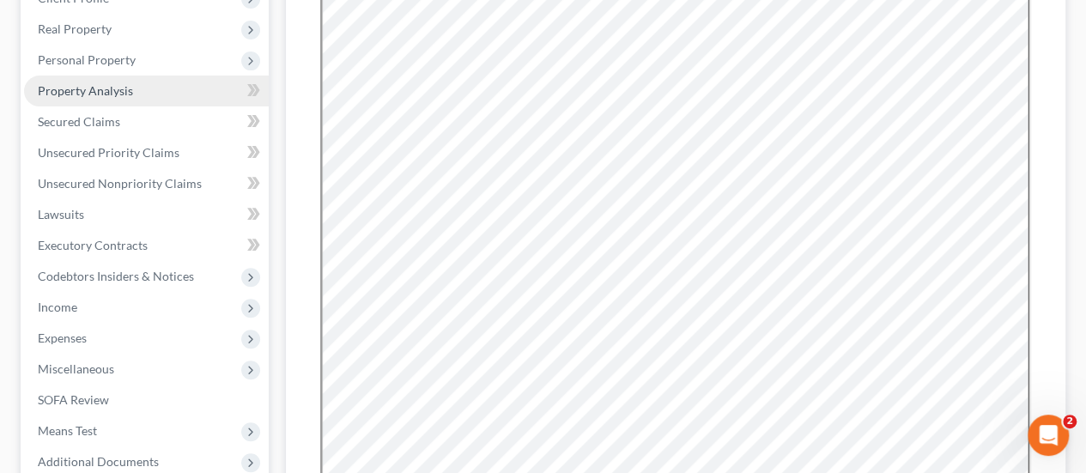
click at [77, 90] on span "Property Analysis" at bounding box center [85, 90] width 95 height 15
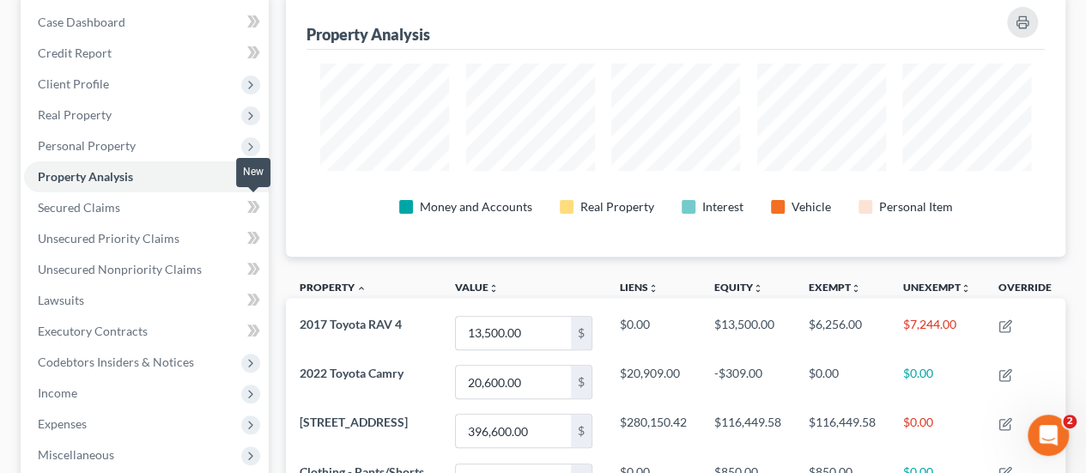
scroll to position [687, 0]
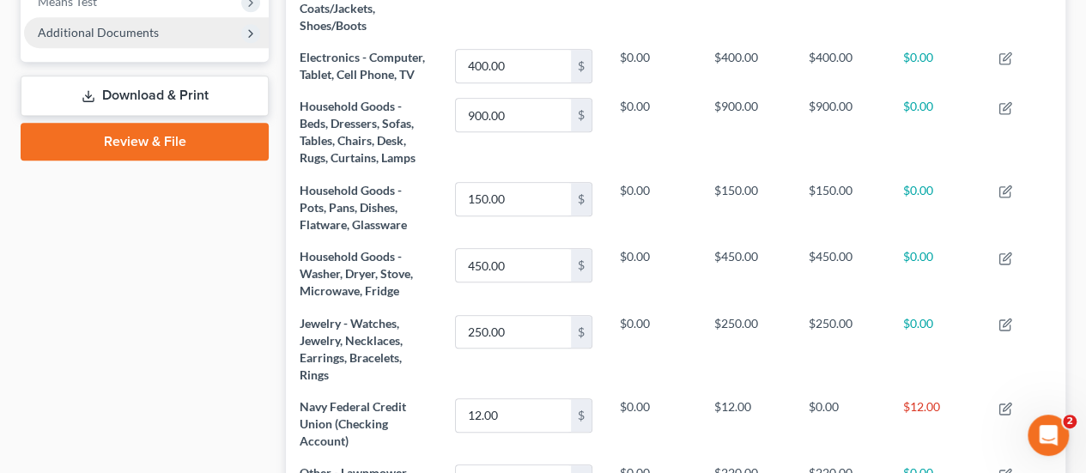
click at [95, 35] on span "Additional Documents" at bounding box center [98, 32] width 121 height 15
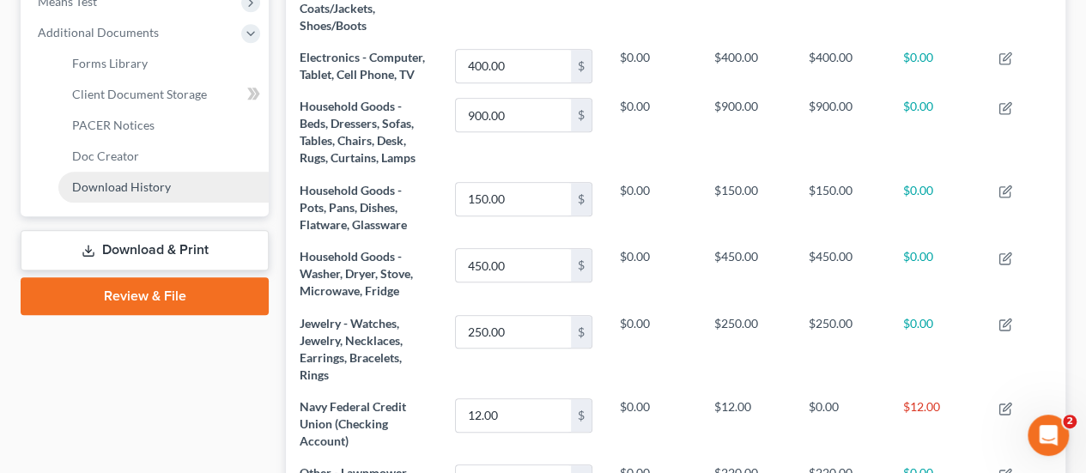
click at [116, 189] on span "Download History" at bounding box center [121, 186] width 99 height 15
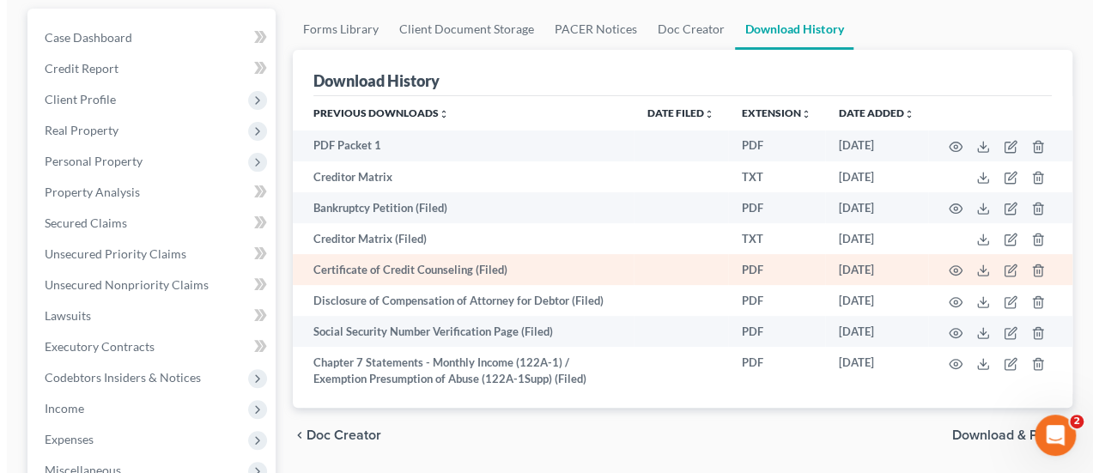
scroll to position [172, 0]
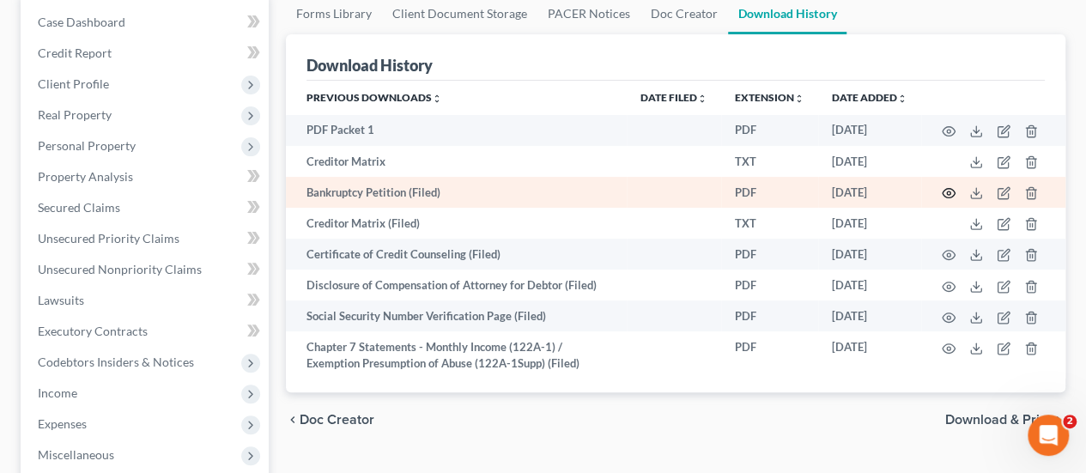
click at [945, 190] on icon "button" at bounding box center [949, 193] width 14 height 14
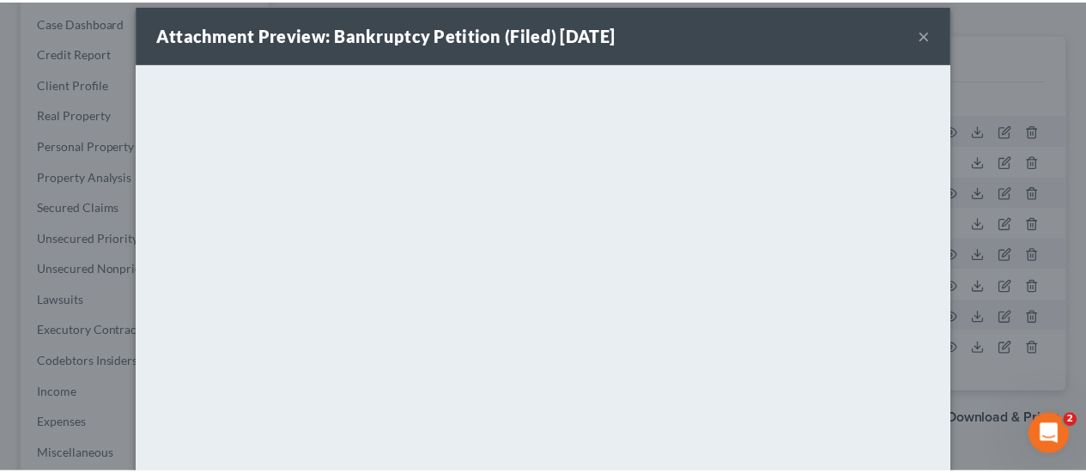
scroll to position [0, 0]
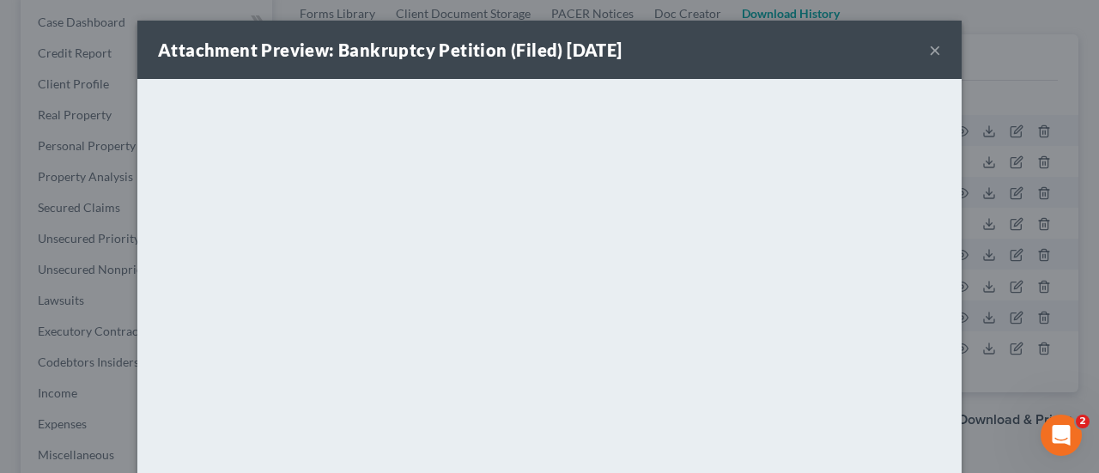
click at [932, 52] on button "×" at bounding box center [935, 49] width 12 height 21
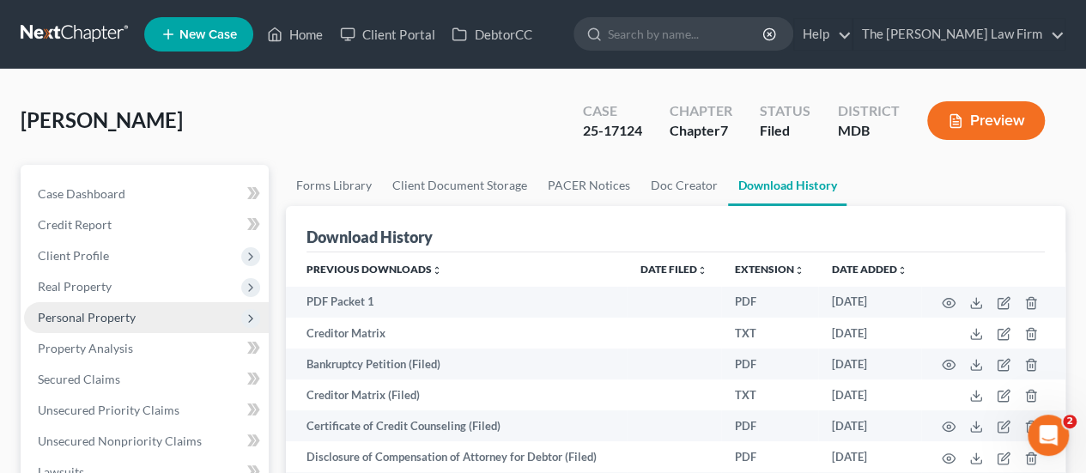
click at [76, 318] on span "Personal Property" at bounding box center [87, 317] width 98 height 15
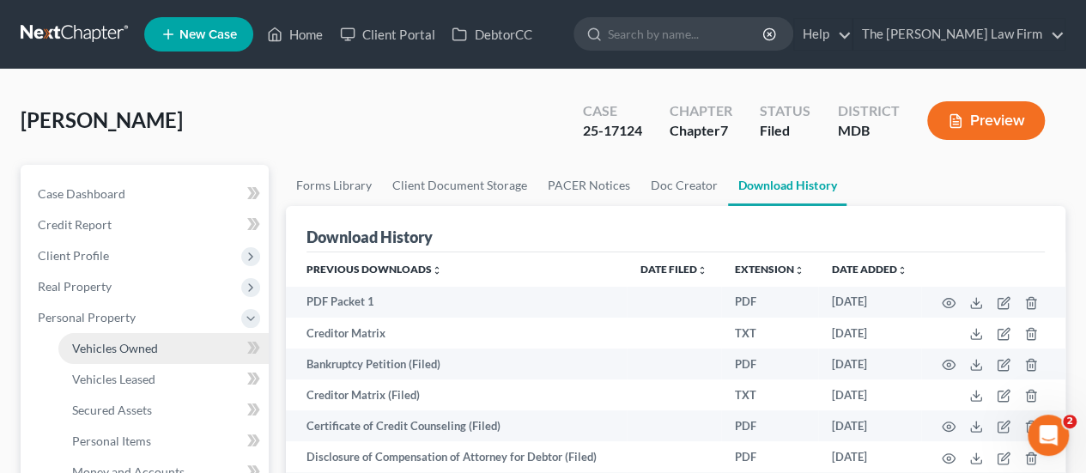
click at [82, 341] on span "Vehicles Owned" at bounding box center [115, 348] width 86 height 15
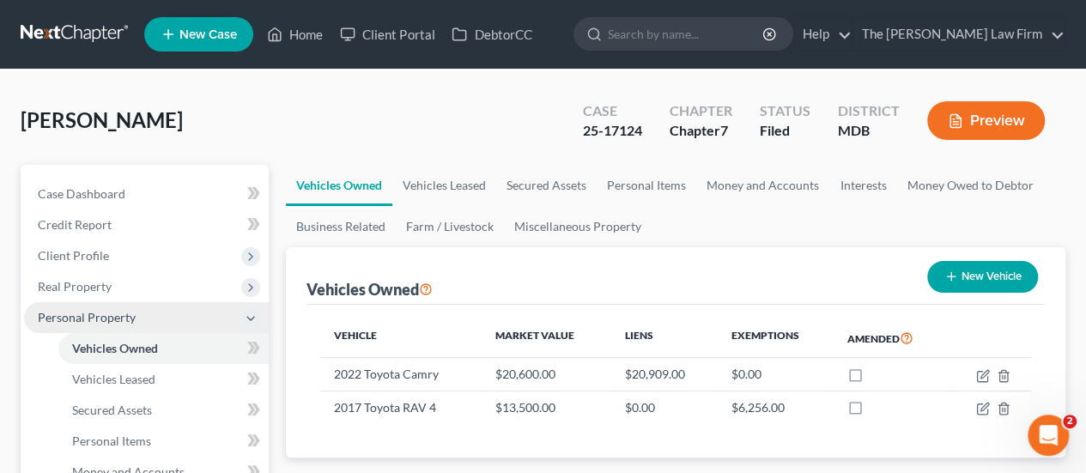
drag, startPoint x: 69, startPoint y: 282, endPoint x: 52, endPoint y: 302, distance: 26.8
click at [69, 282] on span "Real Property" at bounding box center [75, 286] width 74 height 15
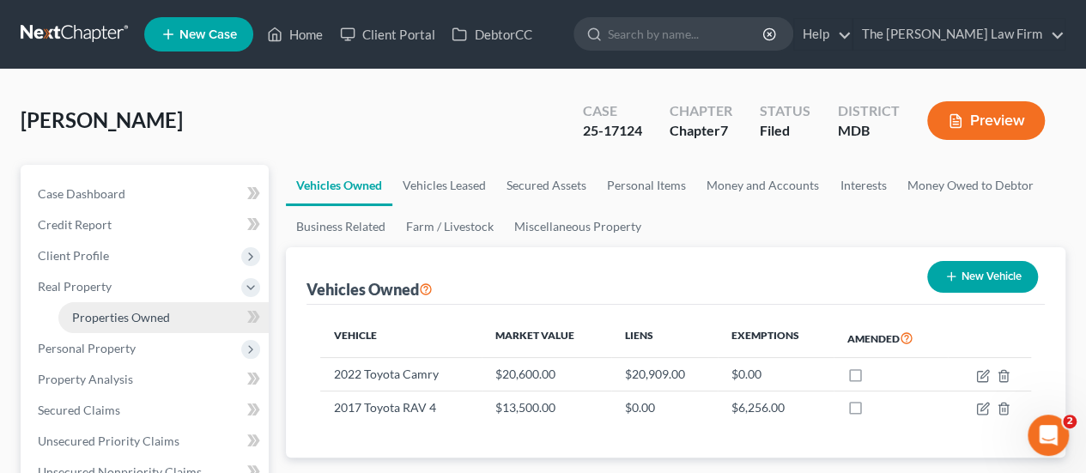
click at [101, 317] on span "Properties Owned" at bounding box center [121, 317] width 98 height 15
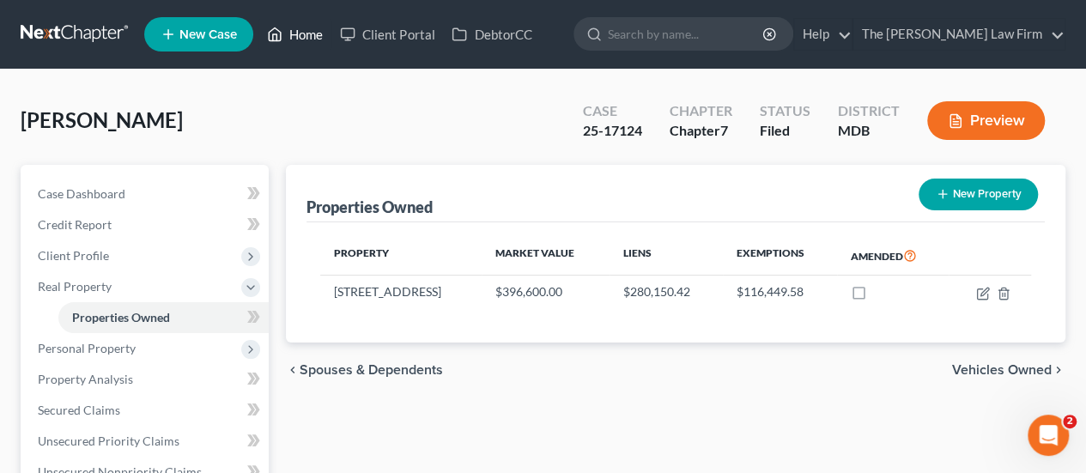
click at [311, 40] on link "Home" at bounding box center [294, 34] width 73 height 31
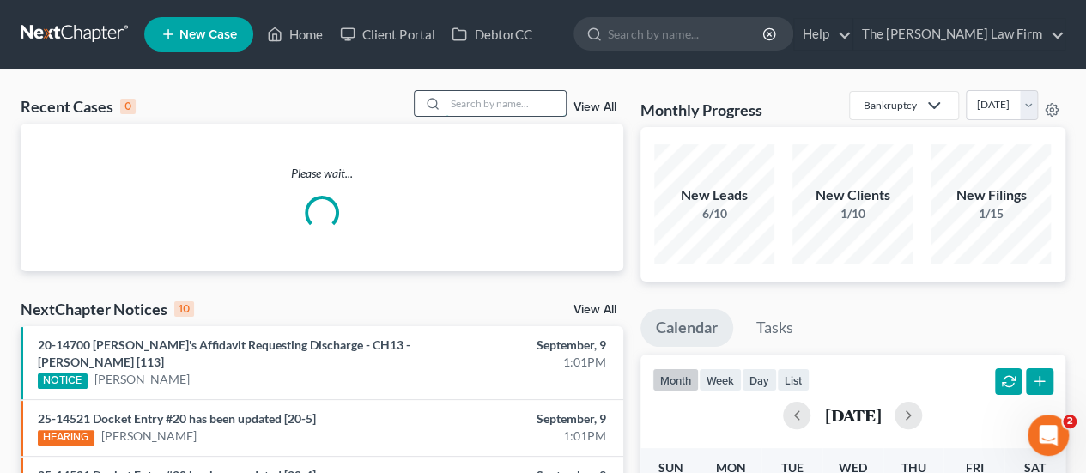
click at [482, 103] on input "search" at bounding box center [506, 103] width 120 height 25
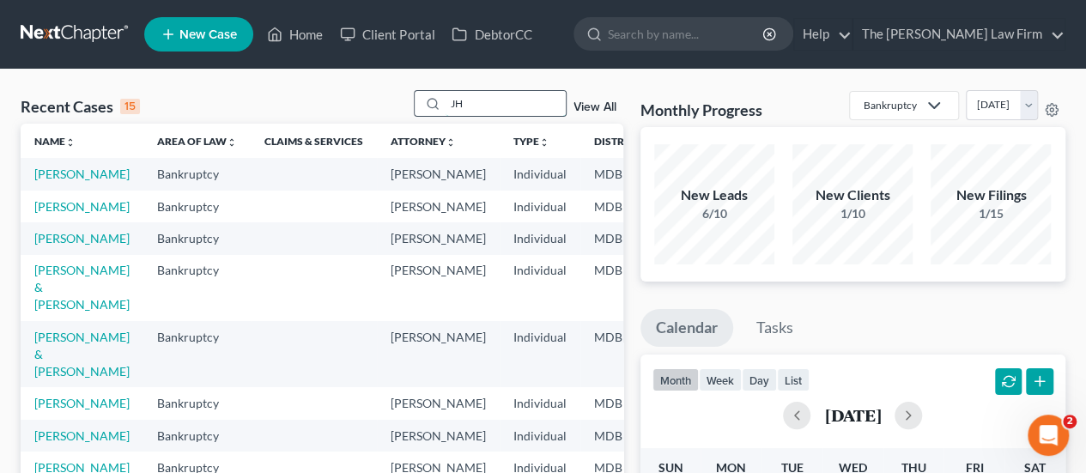
type input "J"
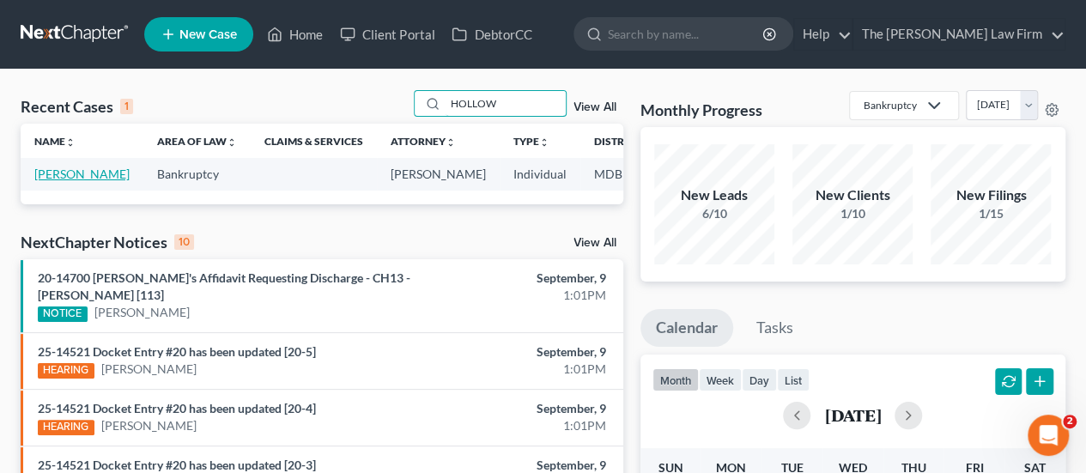
type input "HOLLOW"
click at [58, 174] on link "[PERSON_NAME]" at bounding box center [81, 174] width 95 height 15
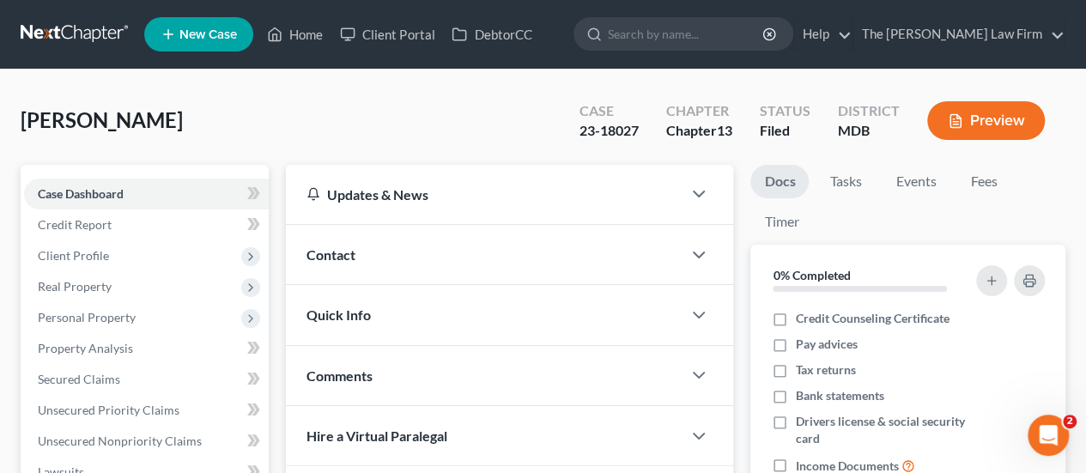
scroll to position [601, 0]
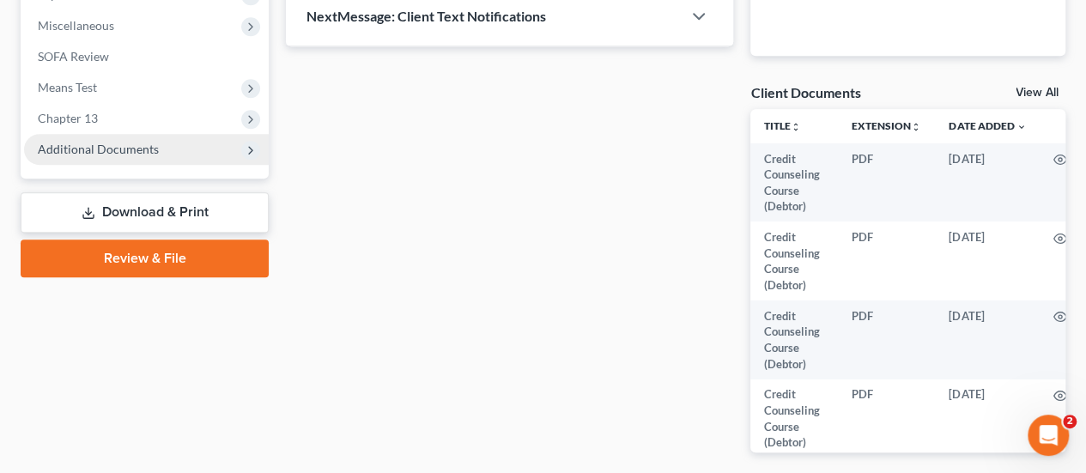
click at [85, 147] on span "Additional Documents" at bounding box center [98, 149] width 121 height 15
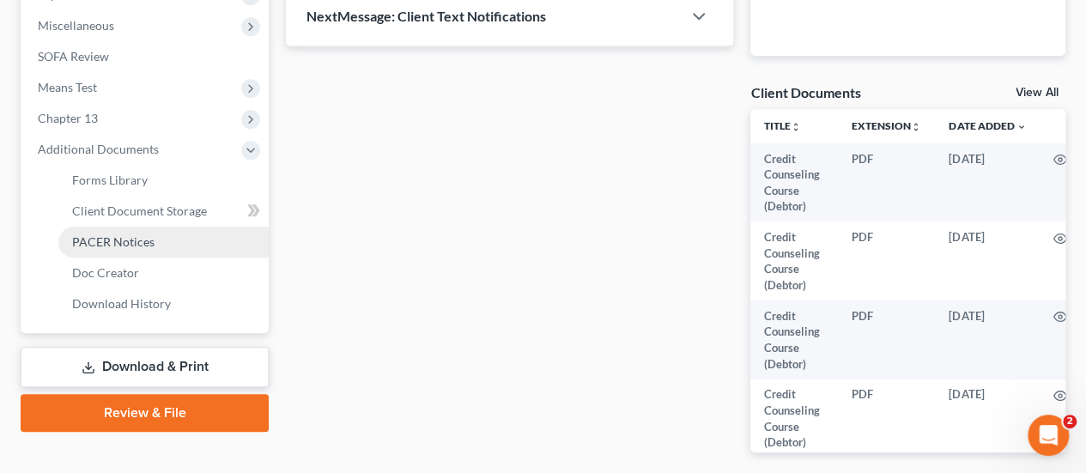
click at [102, 234] on span "PACER Notices" at bounding box center [113, 241] width 82 height 15
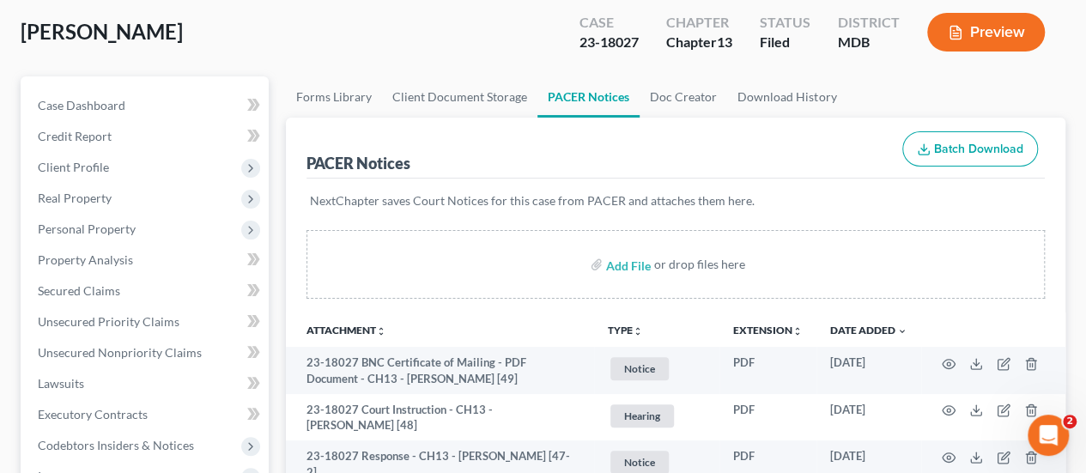
scroll to position [258, 0]
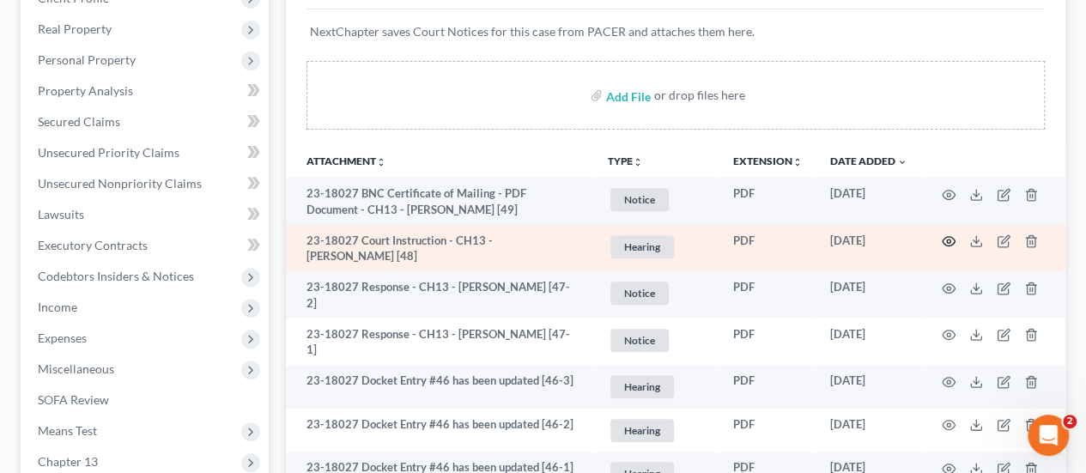
click at [943, 238] on icon "button" at bounding box center [949, 241] width 13 height 9
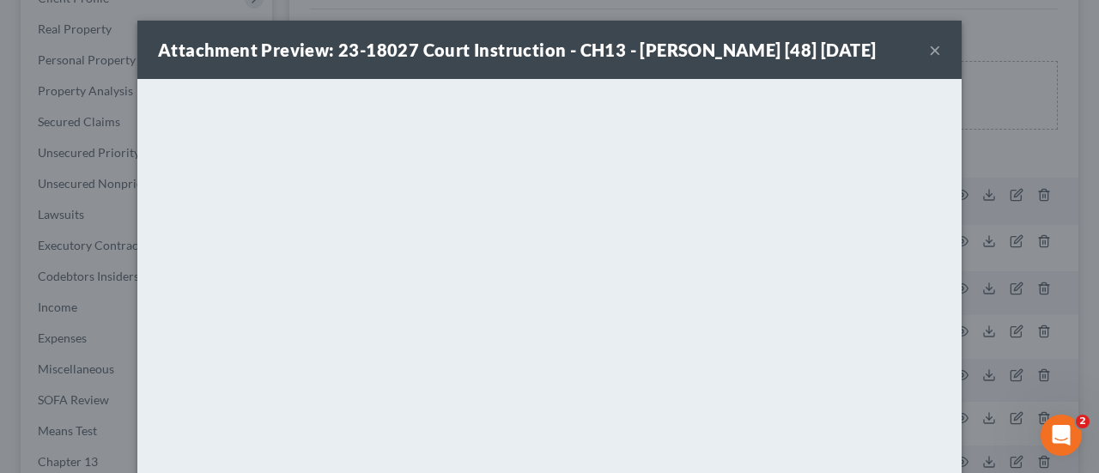
click at [929, 60] on button "×" at bounding box center [935, 49] width 12 height 21
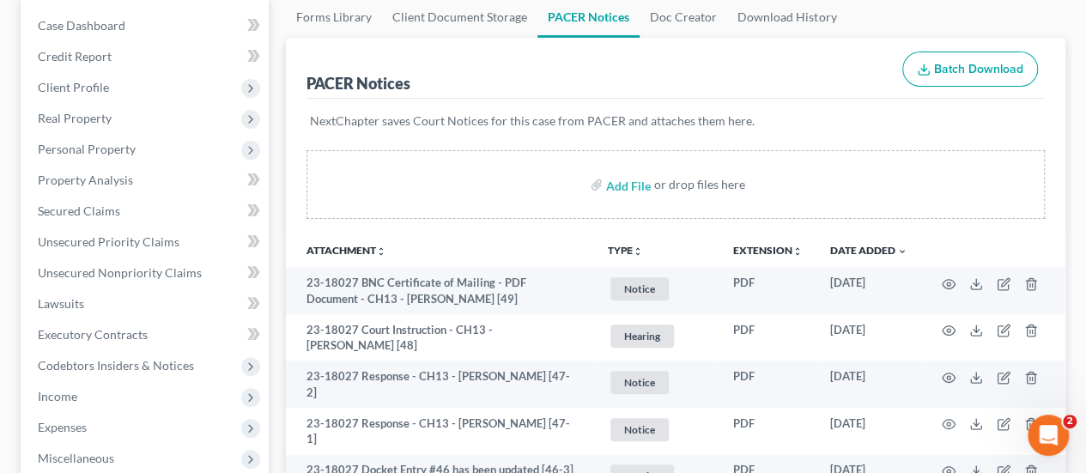
scroll to position [86, 0]
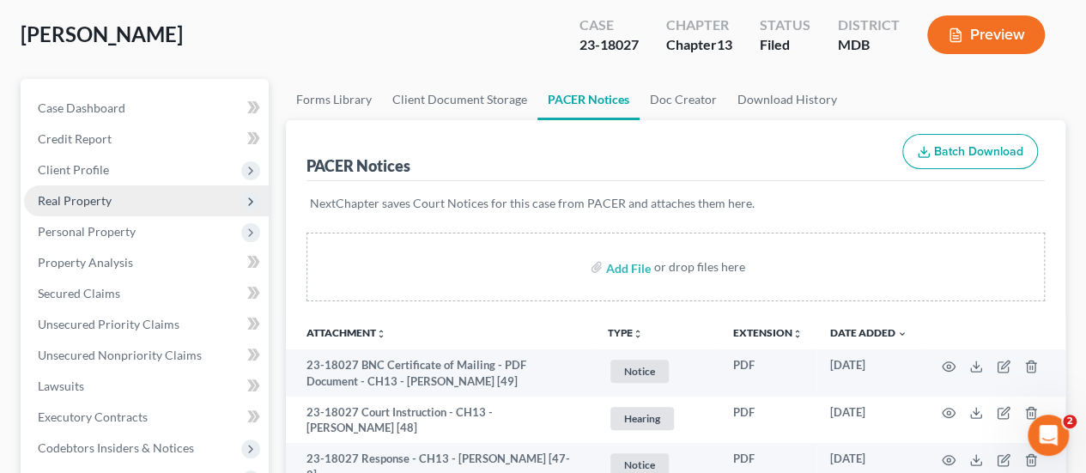
click at [86, 202] on span "Real Property" at bounding box center [75, 200] width 74 height 15
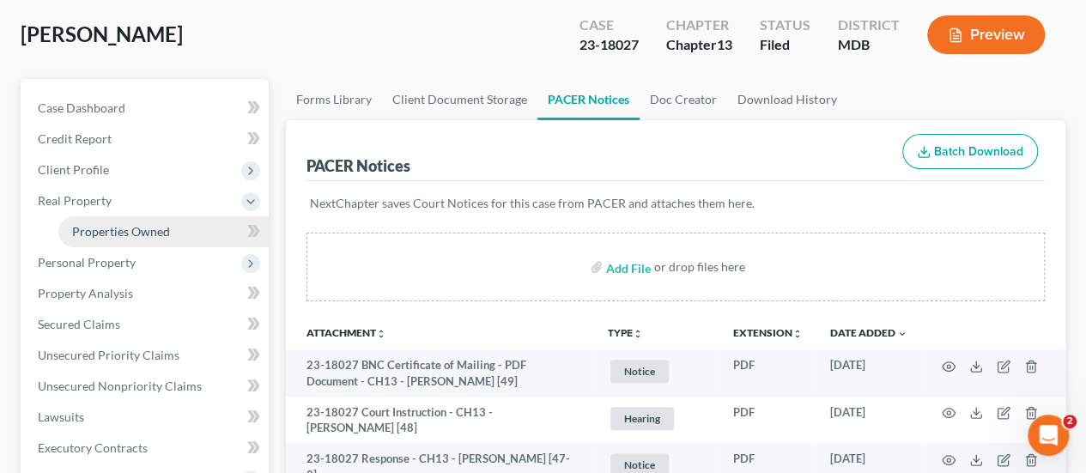
click at [88, 234] on span "Properties Owned" at bounding box center [121, 231] width 98 height 15
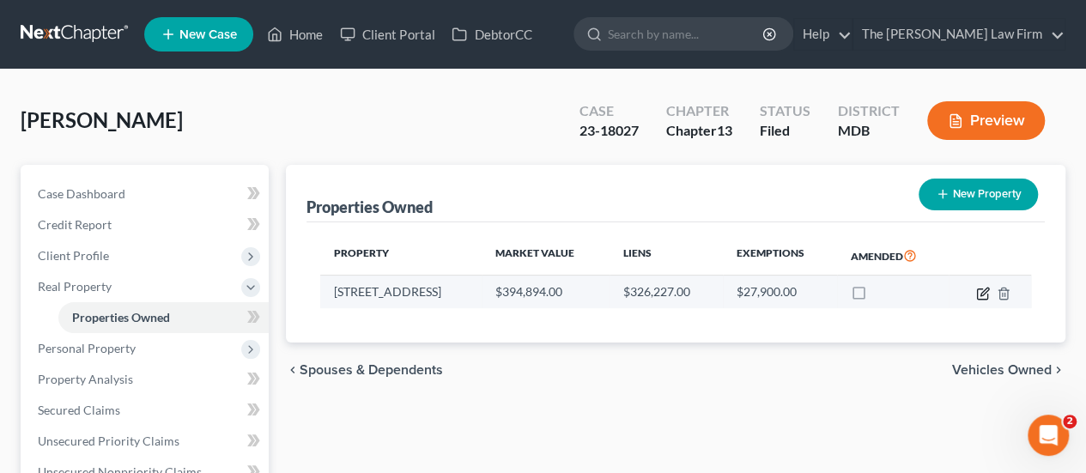
click at [981, 287] on icon "button" at bounding box center [983, 294] width 14 height 14
select select "21"
select select "0"
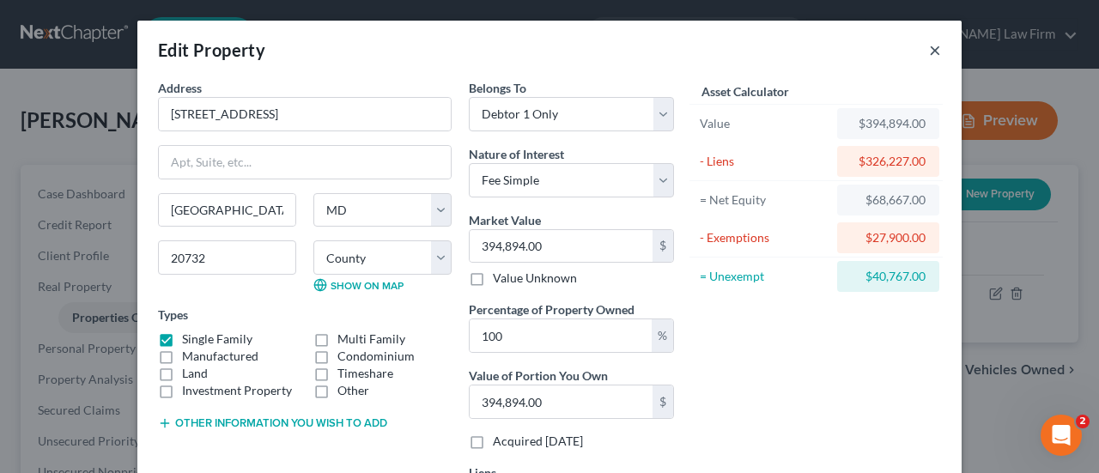
click at [930, 56] on button "×" at bounding box center [935, 49] width 12 height 21
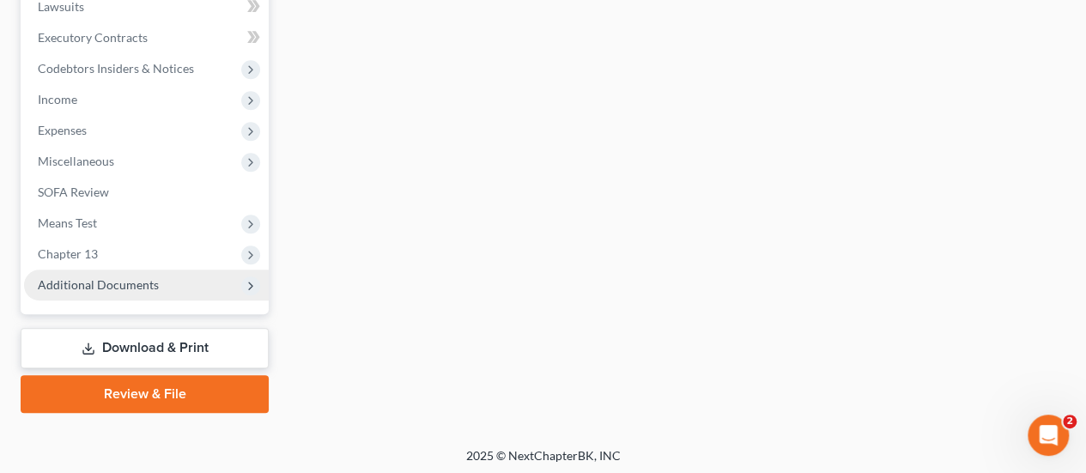
scroll to position [499, 0]
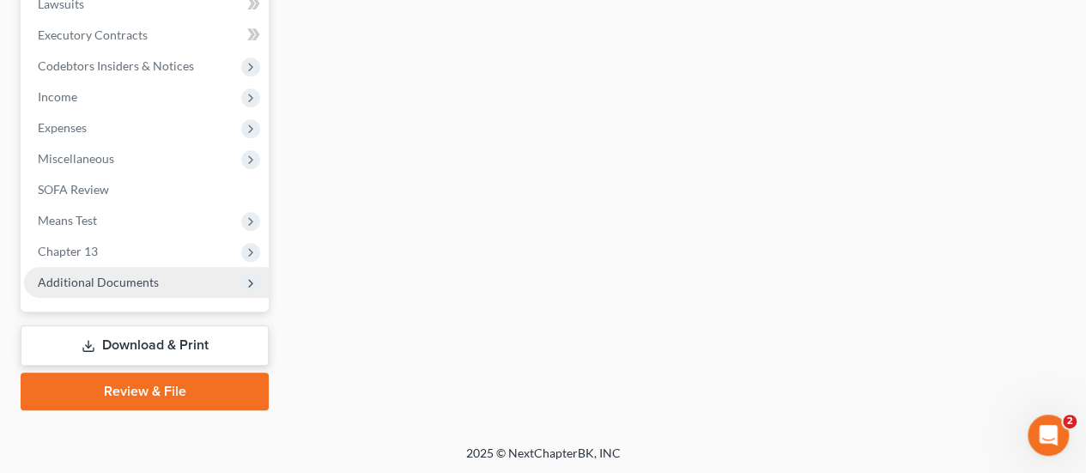
click at [118, 284] on span "Additional Documents" at bounding box center [98, 282] width 121 height 15
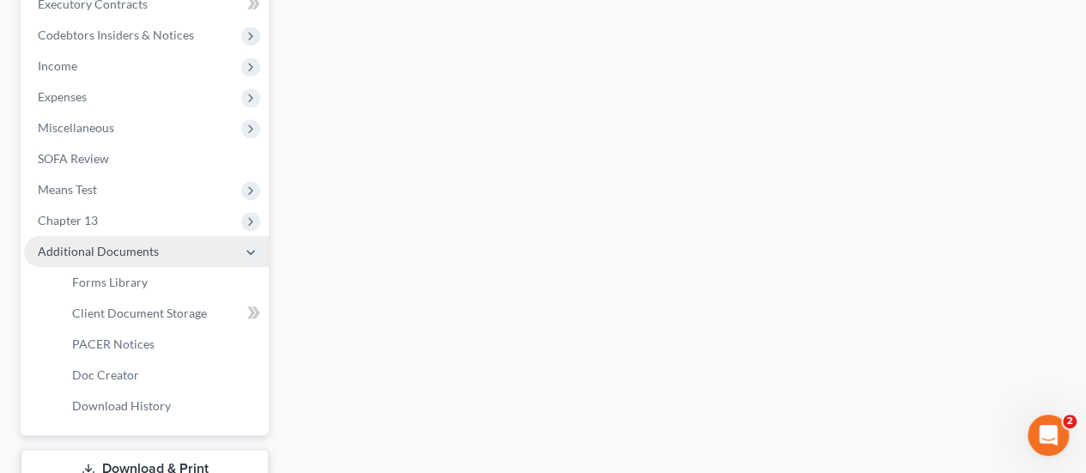
scroll to position [468, 0]
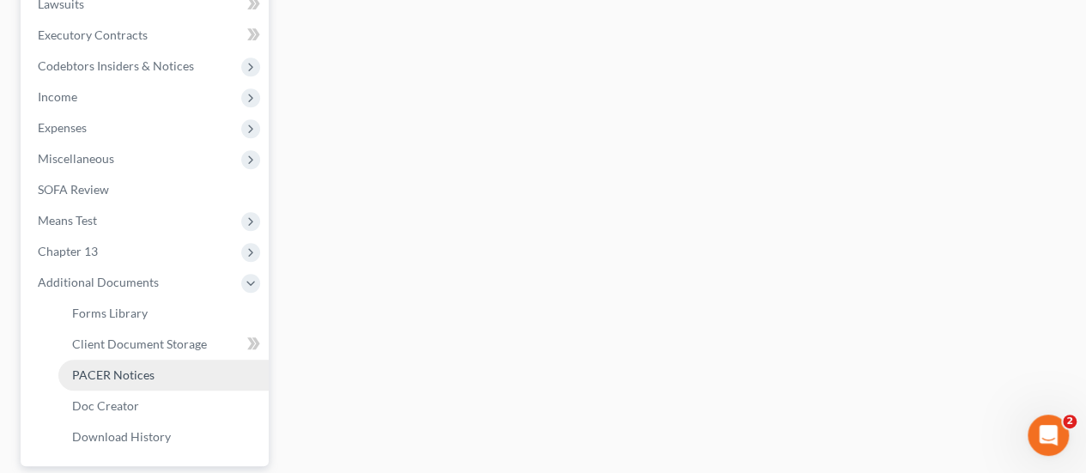
click at [109, 372] on span "PACER Notices" at bounding box center [113, 374] width 82 height 15
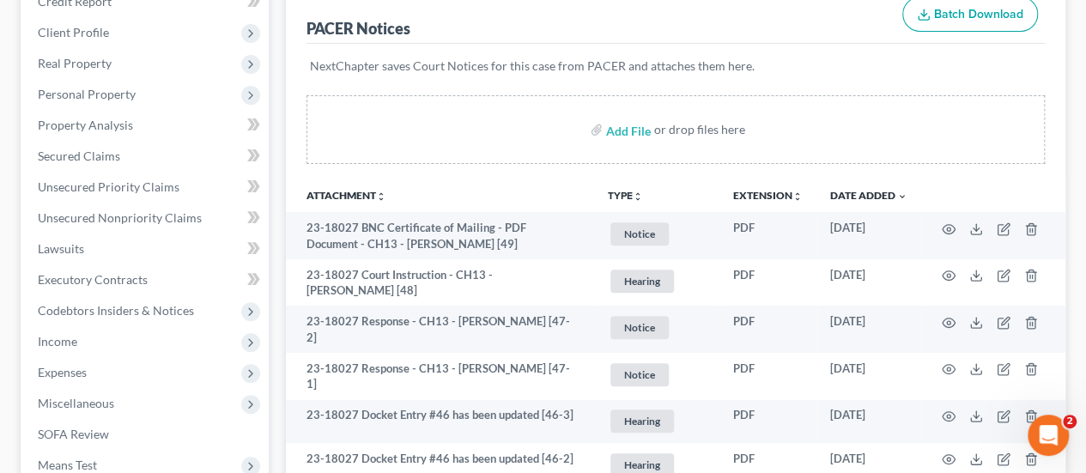
scroll to position [258, 0]
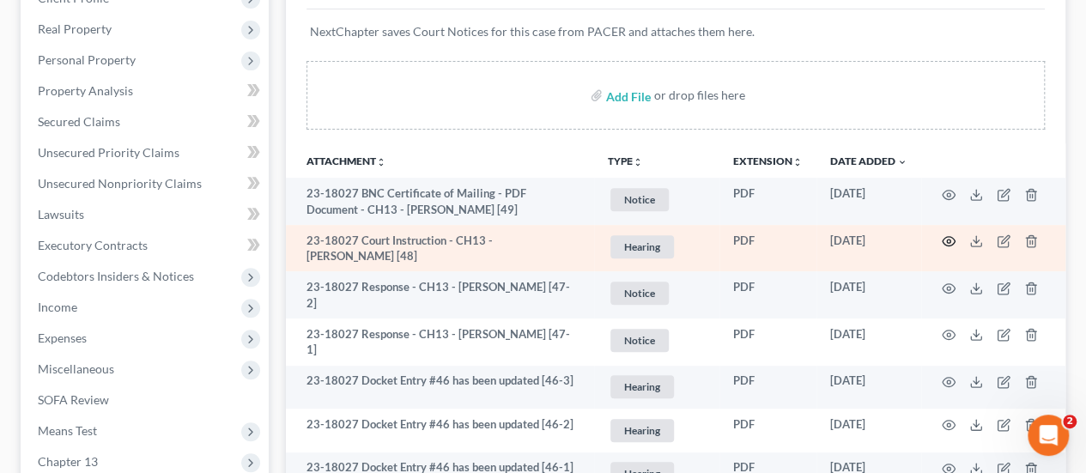
click at [949, 240] on circle "button" at bounding box center [948, 241] width 3 height 3
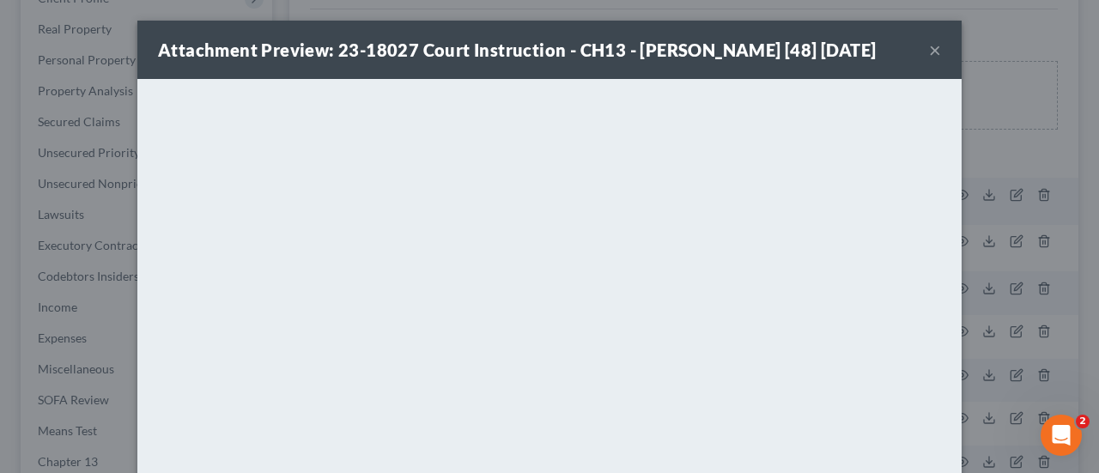
click at [931, 60] on button "×" at bounding box center [935, 49] width 12 height 21
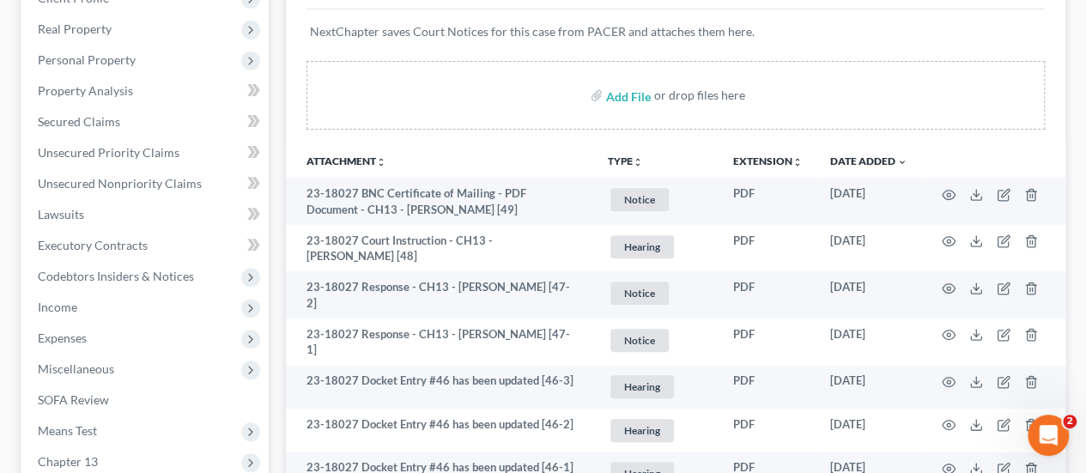
drag, startPoint x: 921, startPoint y: 52, endPoint x: 288, endPoint y: 148, distance: 639.9
click at [921, 52] on div "NextChapter saves Court Notices for this case from PACER and attaches them here." at bounding box center [675, 41] width 738 height 65
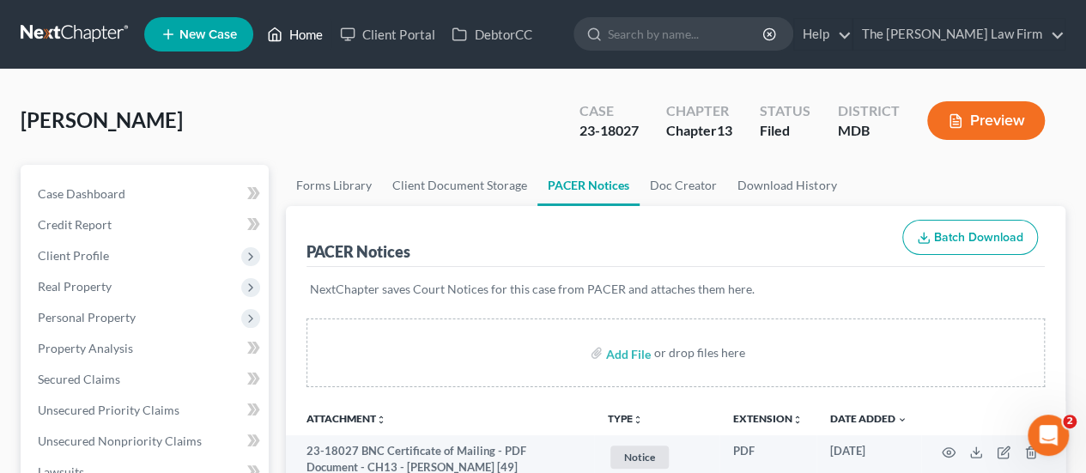
click at [299, 40] on link "Home" at bounding box center [294, 34] width 73 height 31
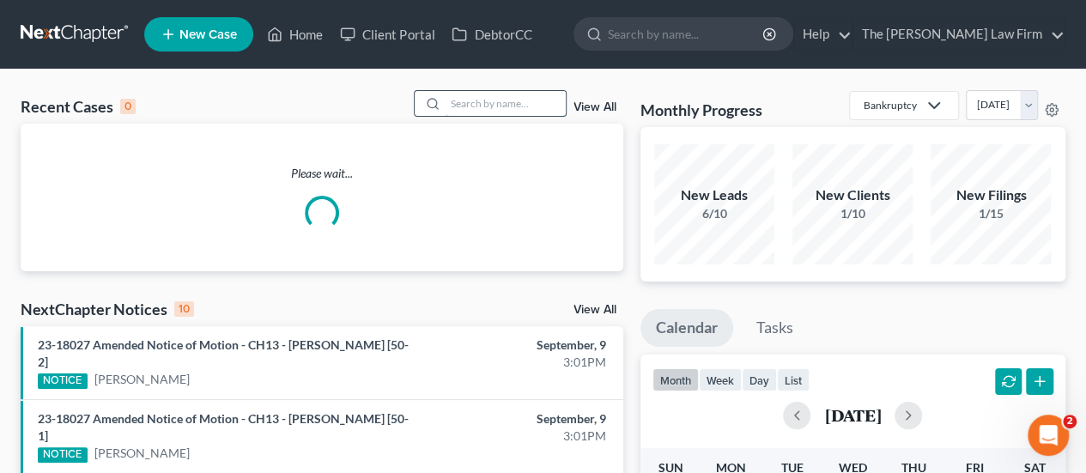
click at [483, 100] on input "search" at bounding box center [506, 103] width 120 height 25
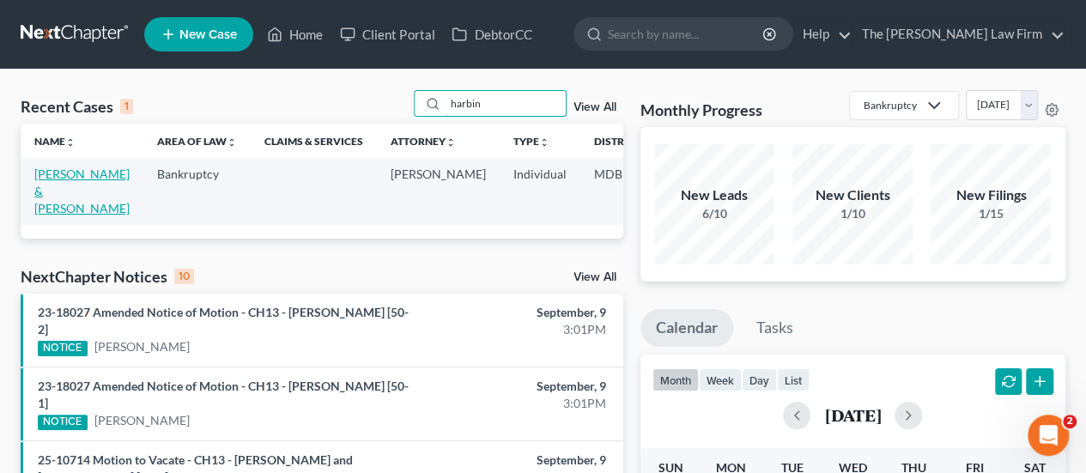
type input "harbin"
click at [55, 176] on link "[PERSON_NAME] & [PERSON_NAME]" at bounding box center [81, 191] width 95 height 49
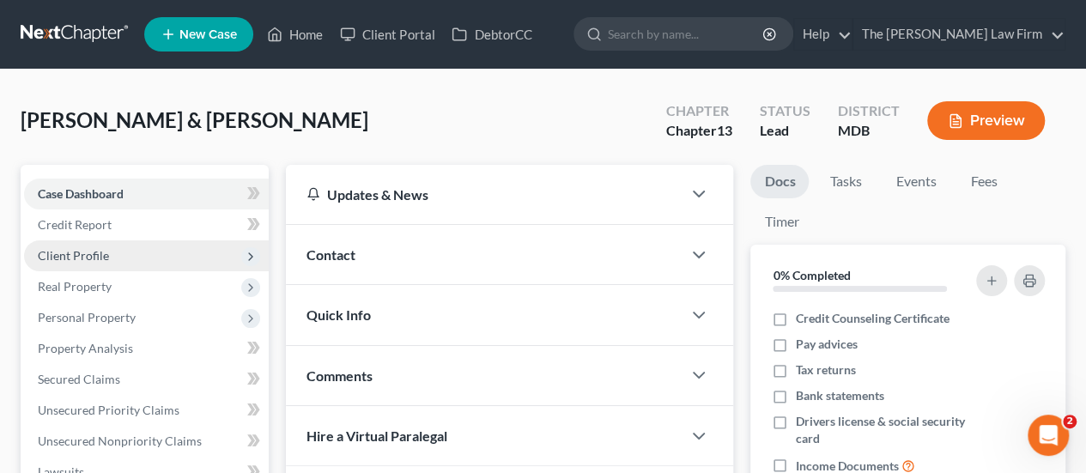
click at [82, 257] on span "Client Profile" at bounding box center [73, 255] width 71 height 15
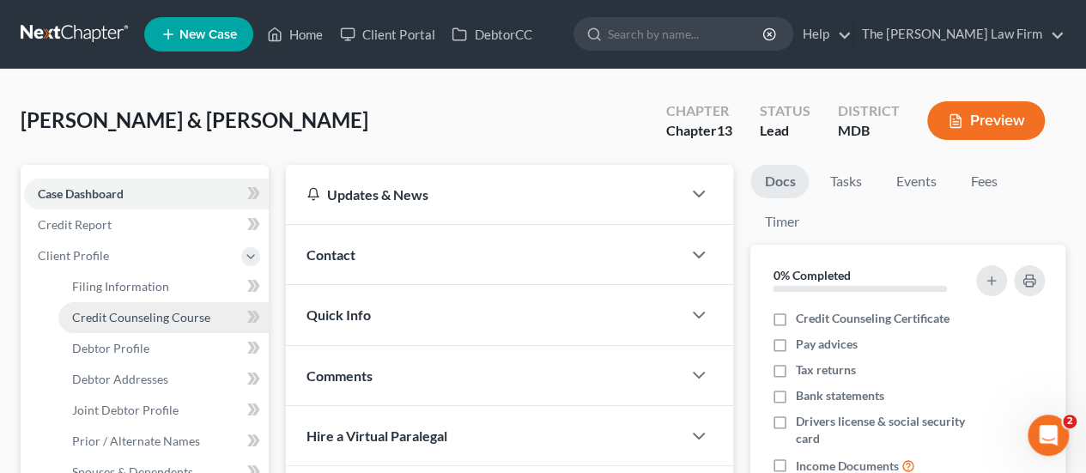
click at [116, 319] on span "Credit Counseling Course" at bounding box center [141, 317] width 138 height 15
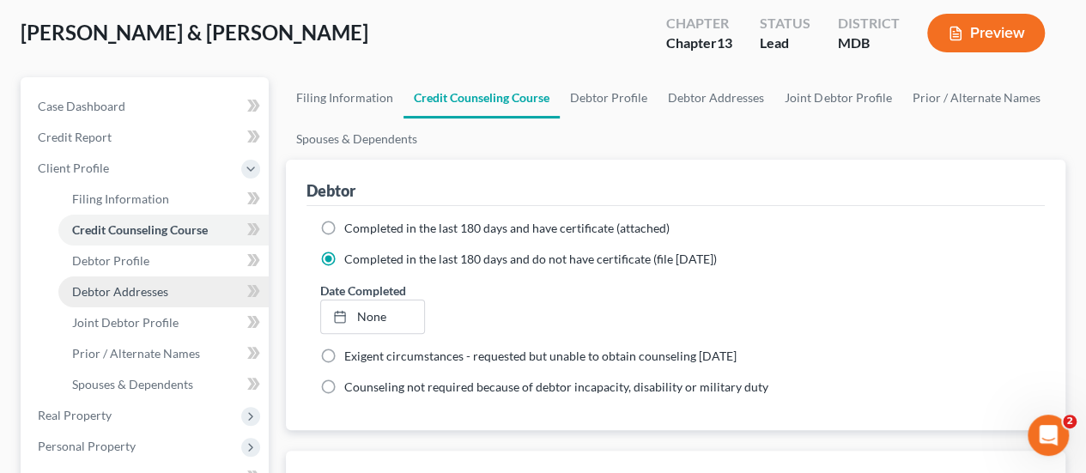
scroll to position [86, 0]
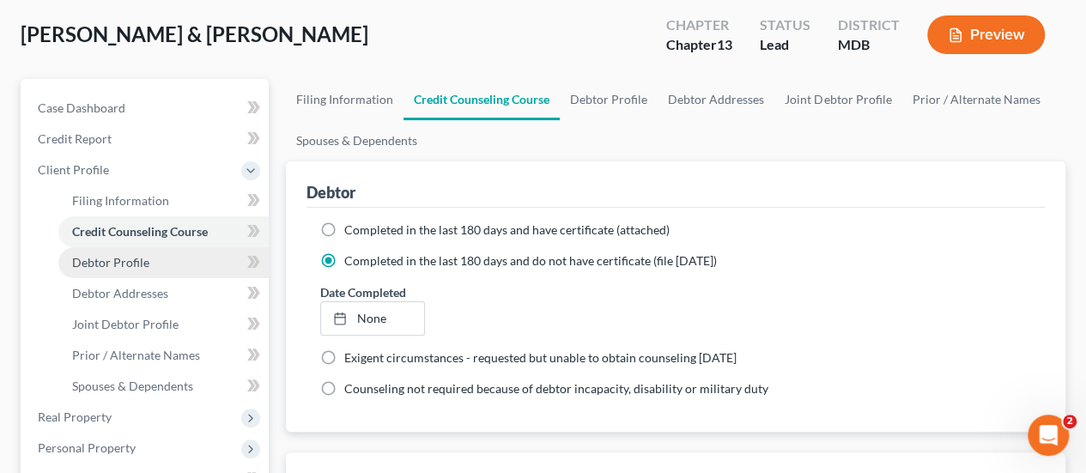
click at [106, 269] on span "Debtor Profile" at bounding box center [110, 262] width 77 height 15
select select "1"
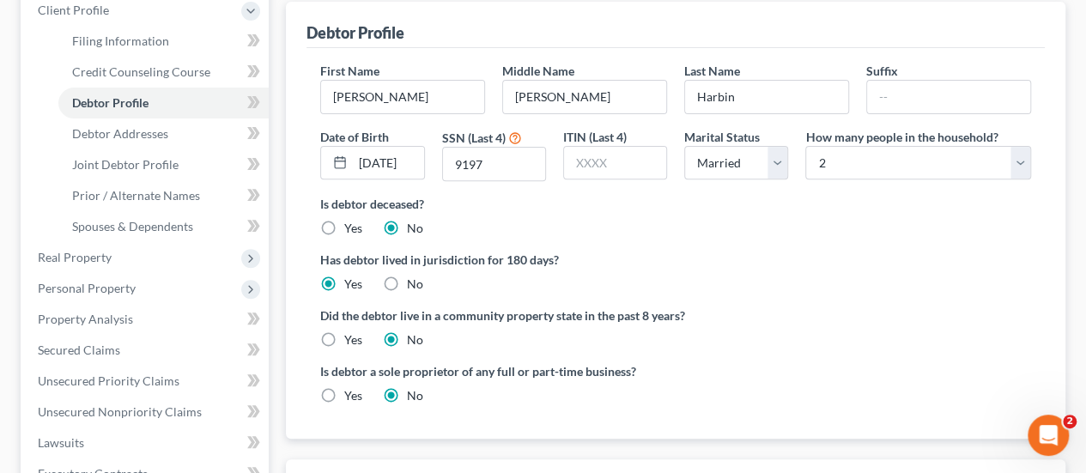
scroll to position [258, 0]
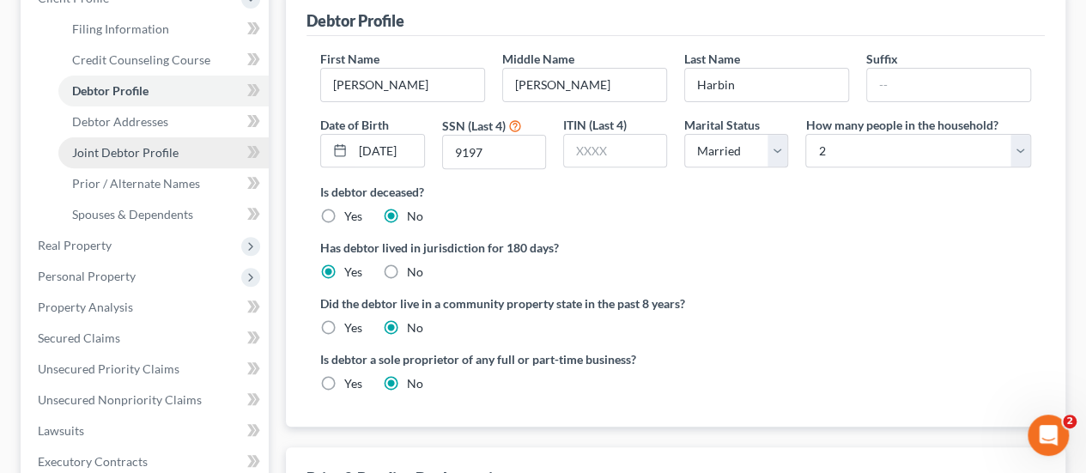
click at [124, 149] on span "Joint Debtor Profile" at bounding box center [125, 152] width 106 height 15
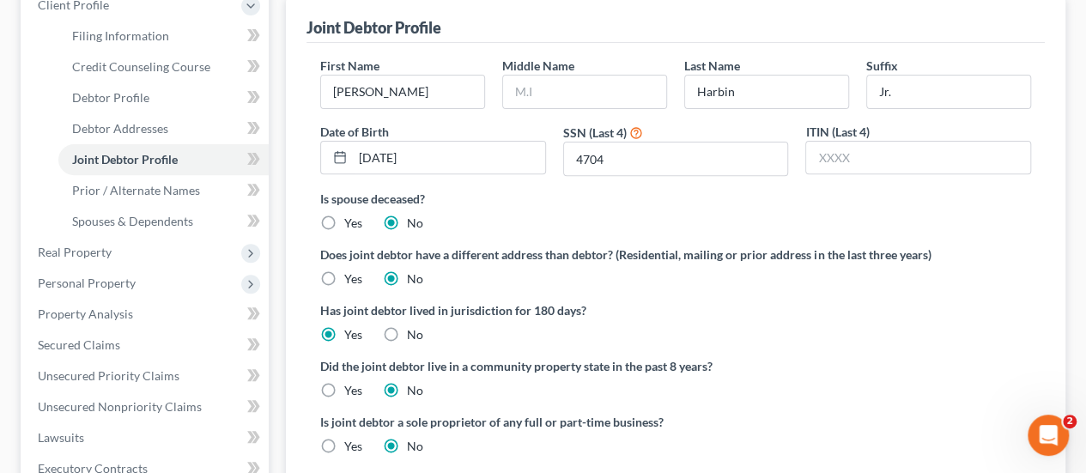
scroll to position [258, 0]
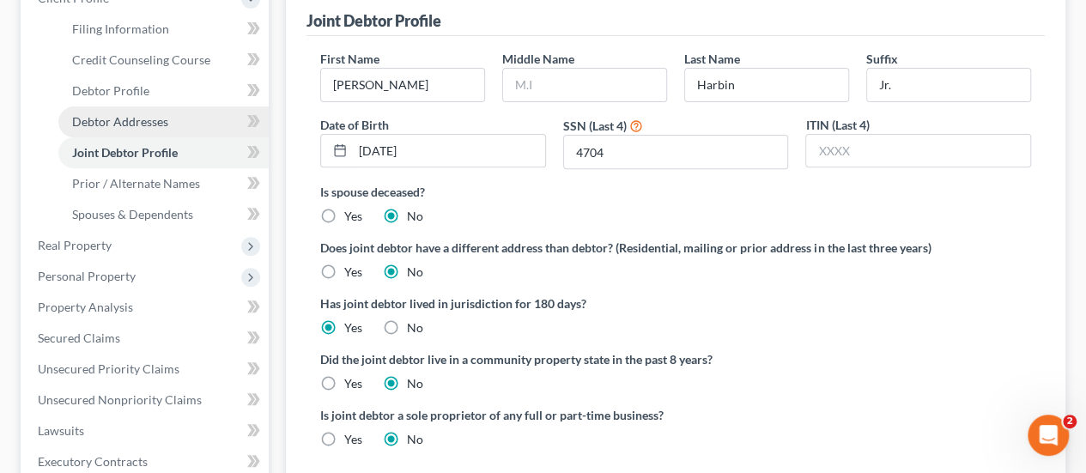
click at [122, 119] on span "Debtor Addresses" at bounding box center [120, 121] width 96 height 15
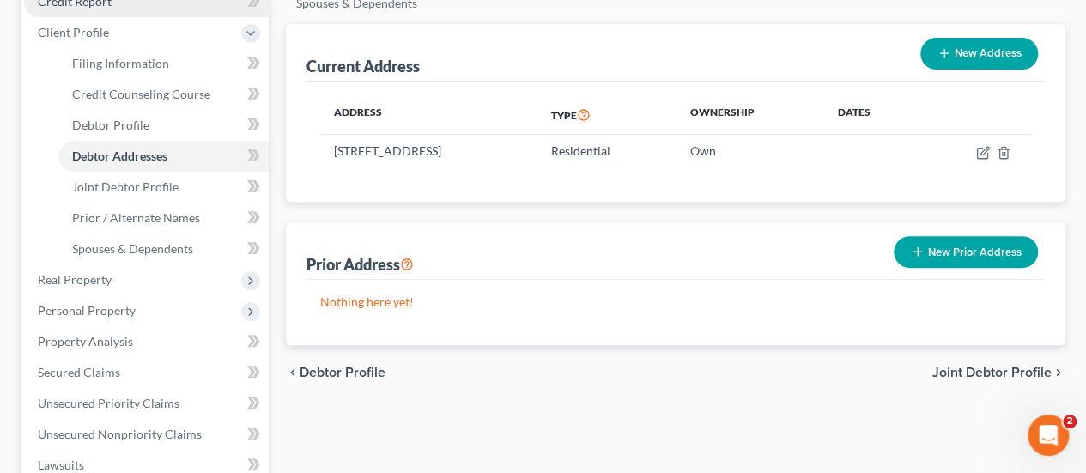
scroll to position [258, 0]
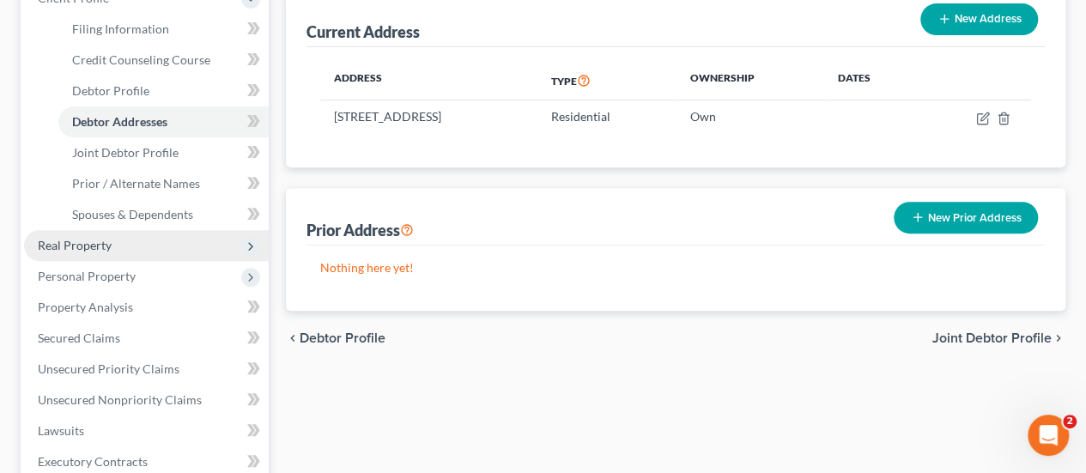
click at [100, 245] on span "Real Property" at bounding box center [75, 245] width 74 height 15
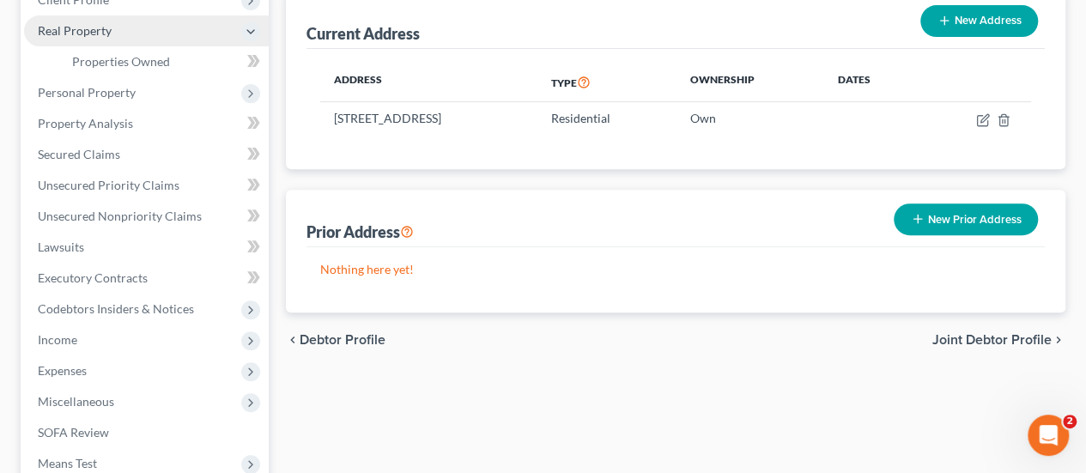
scroll to position [86, 0]
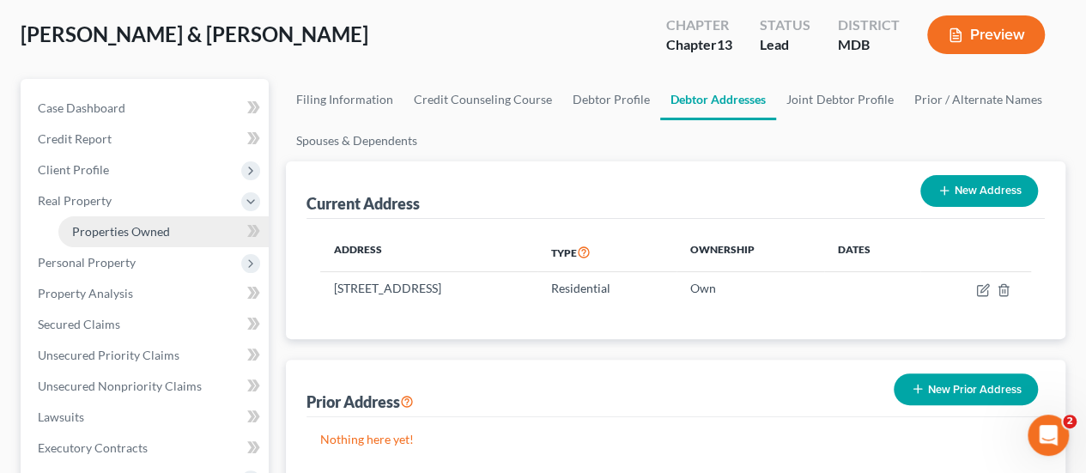
click at [154, 228] on span "Properties Owned" at bounding box center [121, 231] width 98 height 15
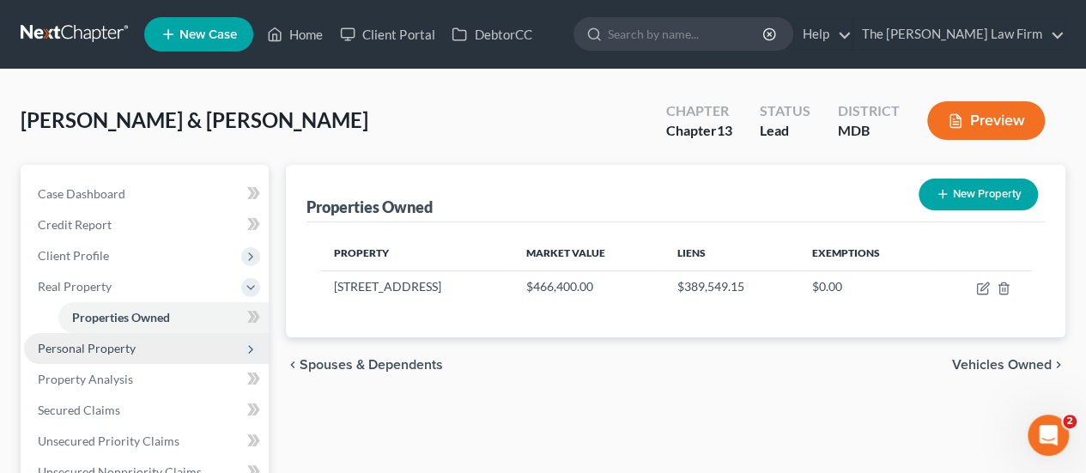
click at [73, 355] on span "Personal Property" at bounding box center [146, 348] width 245 height 31
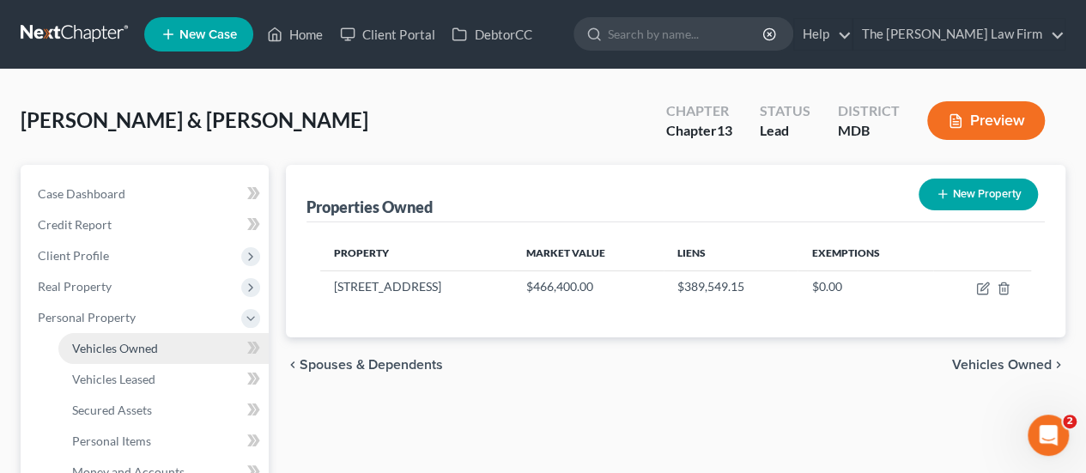
click at [122, 355] on link "Vehicles Owned" at bounding box center [163, 348] width 210 height 31
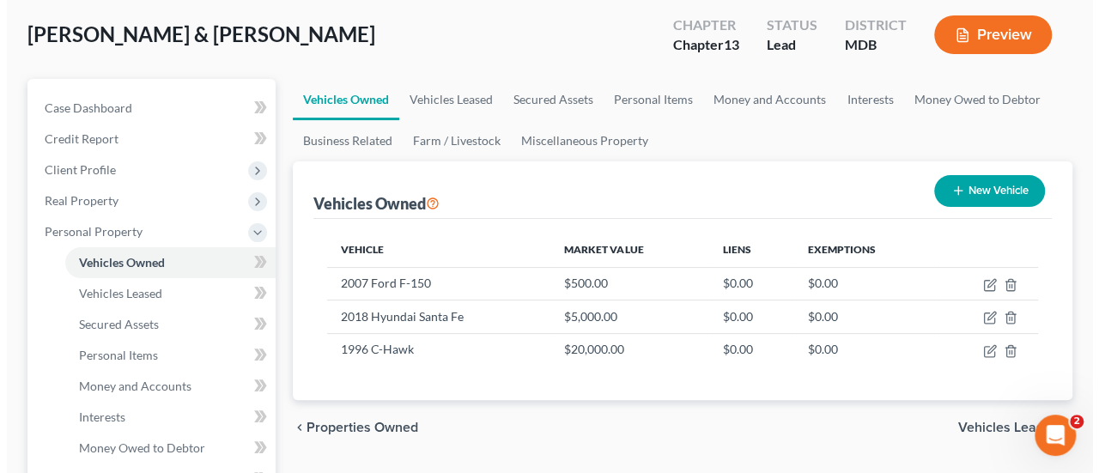
scroll to position [172, 0]
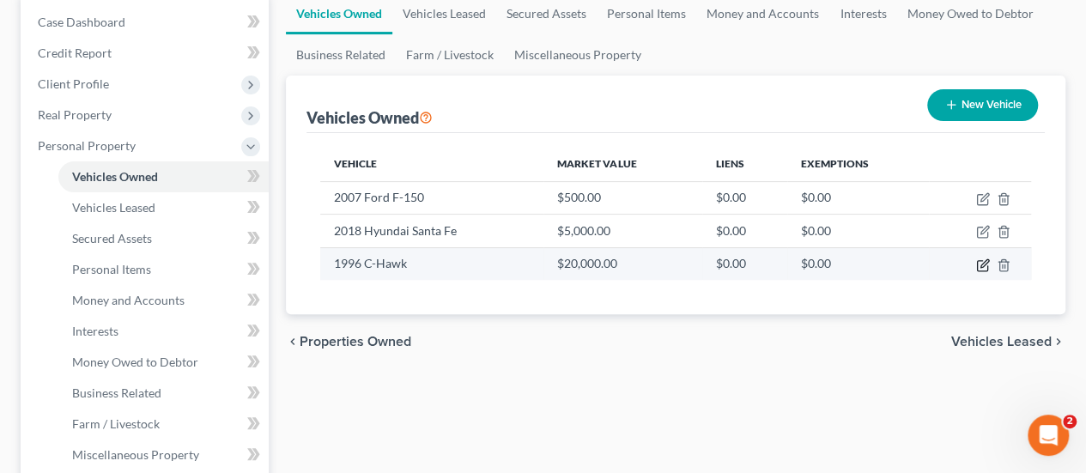
click at [977, 265] on icon "button" at bounding box center [982, 265] width 10 height 10
select select "3"
select select "30"
select select "1"
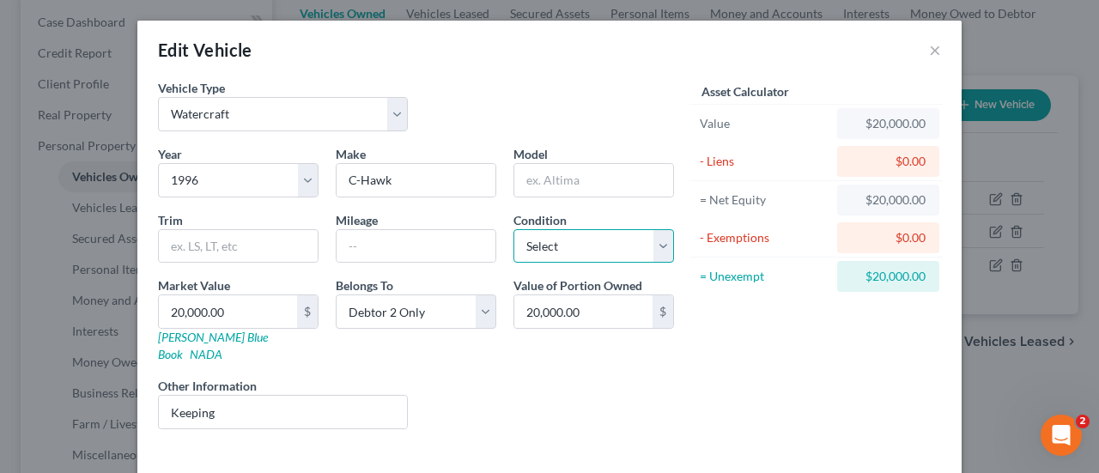
click at [542, 245] on select "Select Excellent Very Good Good Fair Poor" at bounding box center [593, 246] width 161 height 34
click at [513, 229] on select "Select Excellent Very Good Good Fair Poor" at bounding box center [593, 246] width 161 height 34
click at [525, 377] on div "Liens Select" at bounding box center [549, 403] width 267 height 52
click at [524, 243] on select "Select Excellent Very Good Good Fair Poor" at bounding box center [593, 246] width 161 height 34
select select "2"
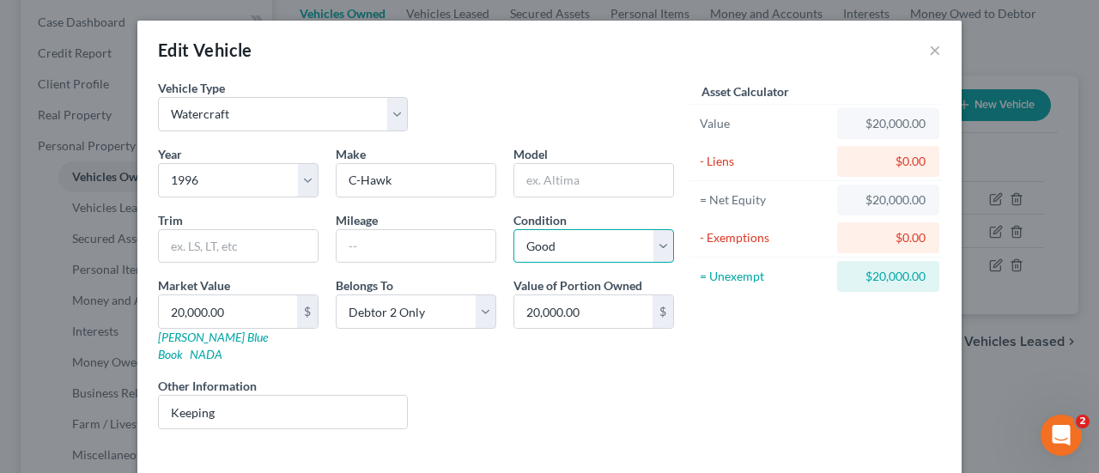
click at [513, 229] on select "Select Excellent Very Good Good Fair Poor" at bounding box center [593, 246] width 161 height 34
click at [517, 377] on div "Liens Select" at bounding box center [549, 403] width 267 height 52
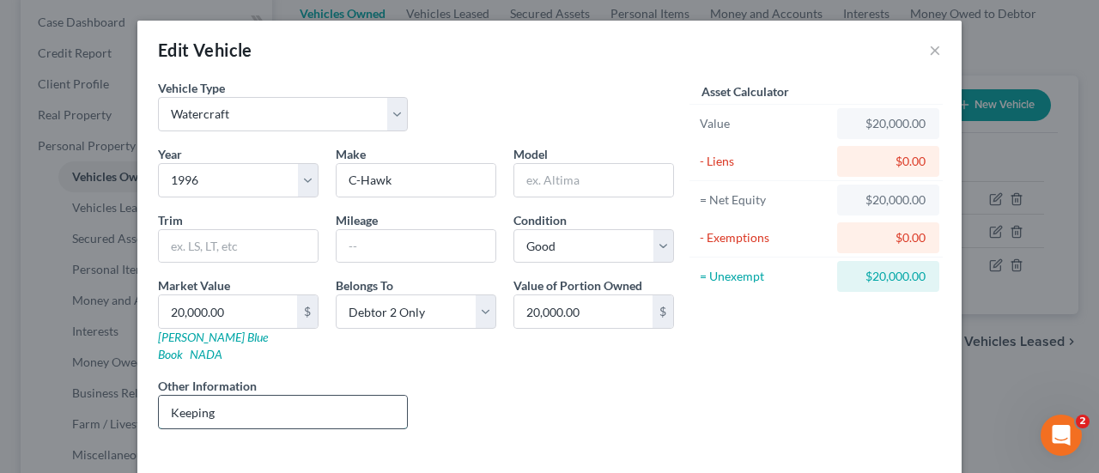
click at [193, 401] on input "Keeping" at bounding box center [283, 412] width 248 height 33
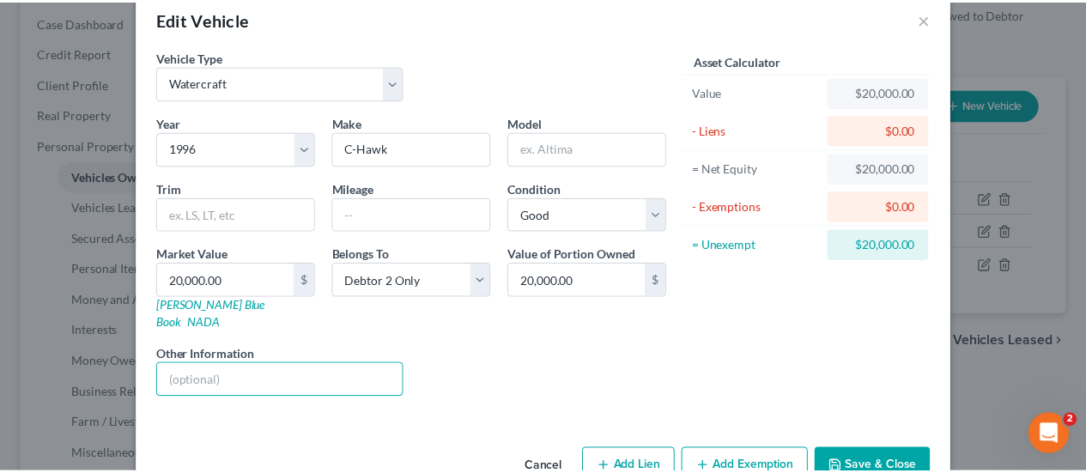
scroll to position [57, 0]
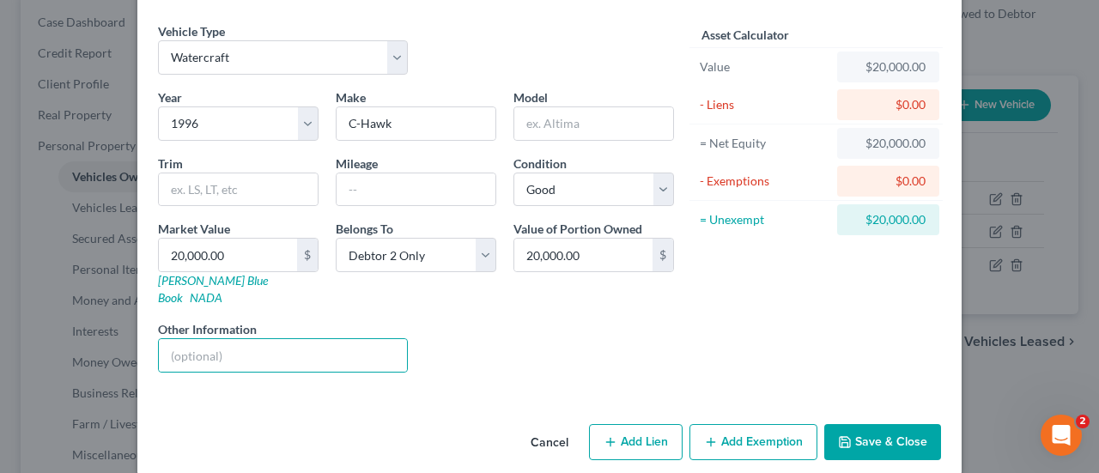
click at [723, 304] on div "Asset Calculator Value $20,000.00 - Liens $0.00 = Net Equity $20,000.00 - Exemp…" at bounding box center [815, 204] width 267 height 364
click at [867, 424] on button "Save & Close" at bounding box center [882, 442] width 117 height 36
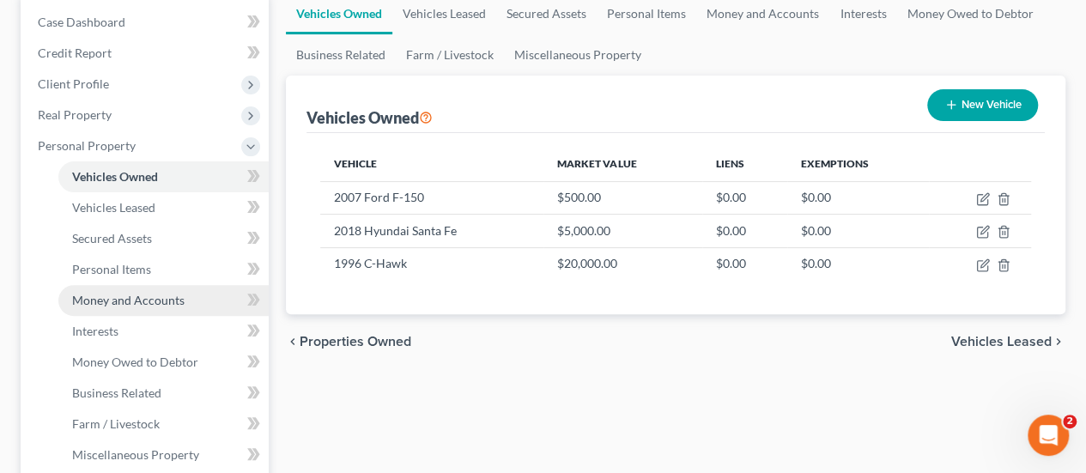
click at [113, 298] on span "Money and Accounts" at bounding box center [128, 300] width 112 height 15
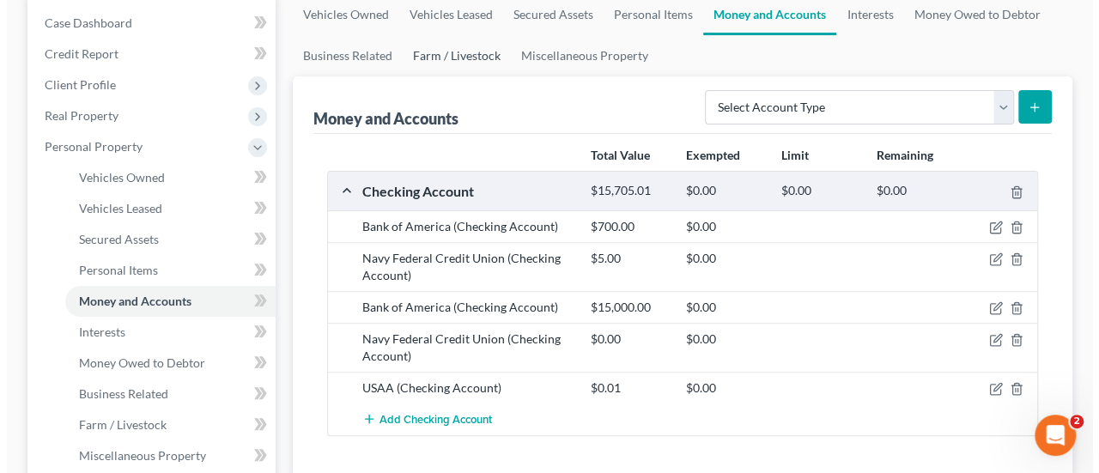
scroll to position [258, 0]
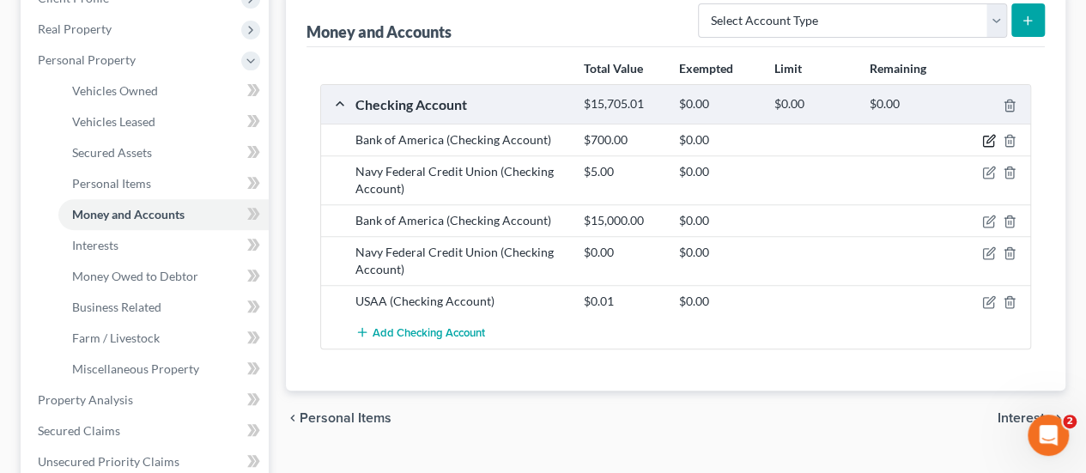
click at [989, 138] on icon "button" at bounding box center [990, 140] width 8 height 8
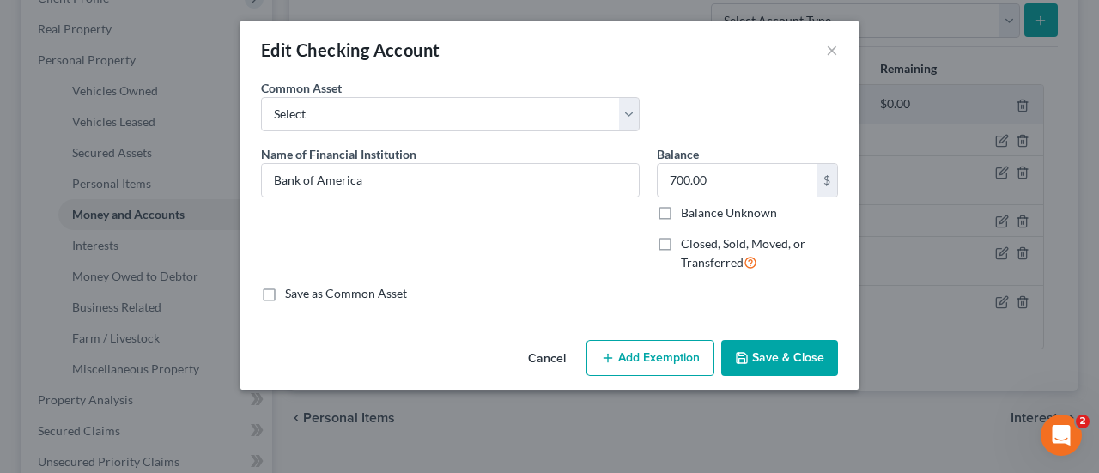
click at [616, 365] on button "Add Exemption" at bounding box center [650, 358] width 128 height 36
select select "2"
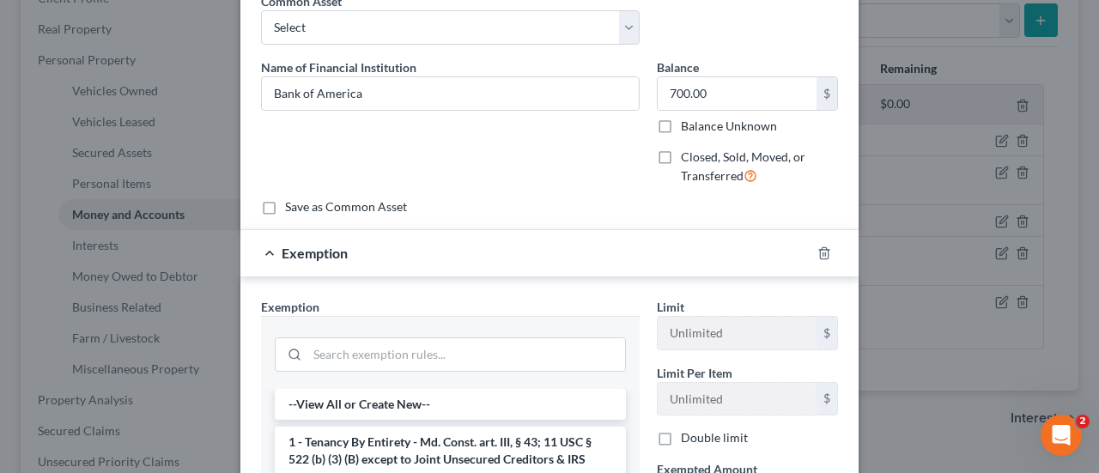
scroll to position [172, 0]
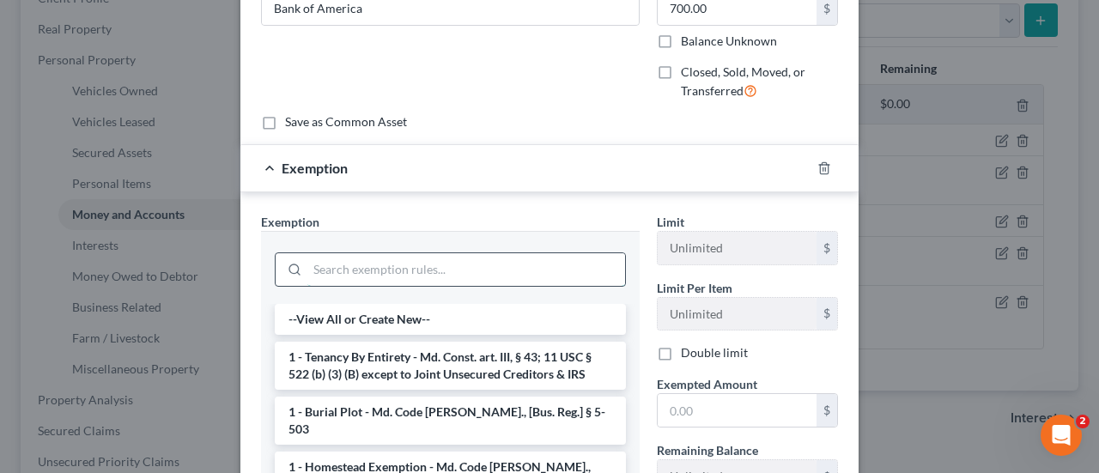
click at [409, 272] on input "search" at bounding box center [466, 269] width 318 height 33
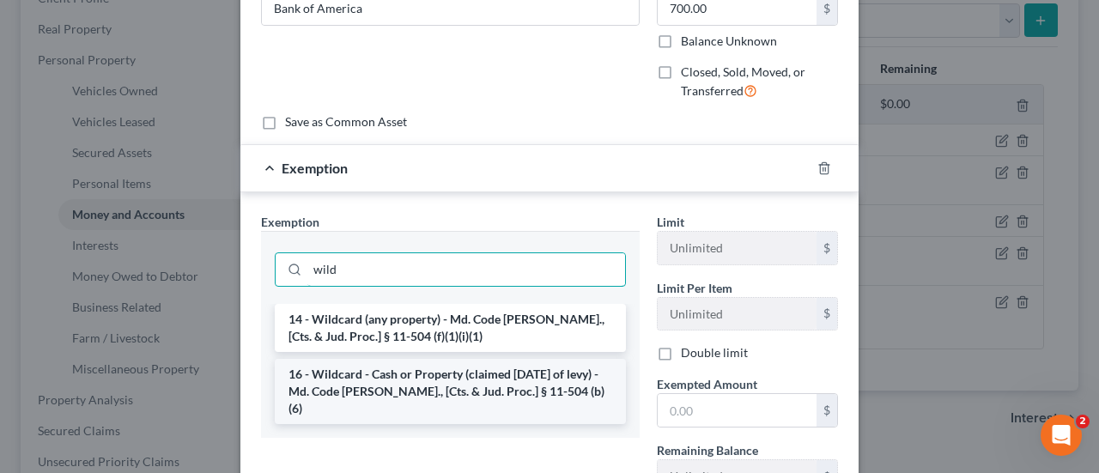
type input "wild"
click at [415, 367] on li "16 - Wildcard - Cash or Property (claimed [DATE] of levy) - Md. Code [PERSON_NA…" at bounding box center [450, 391] width 351 height 65
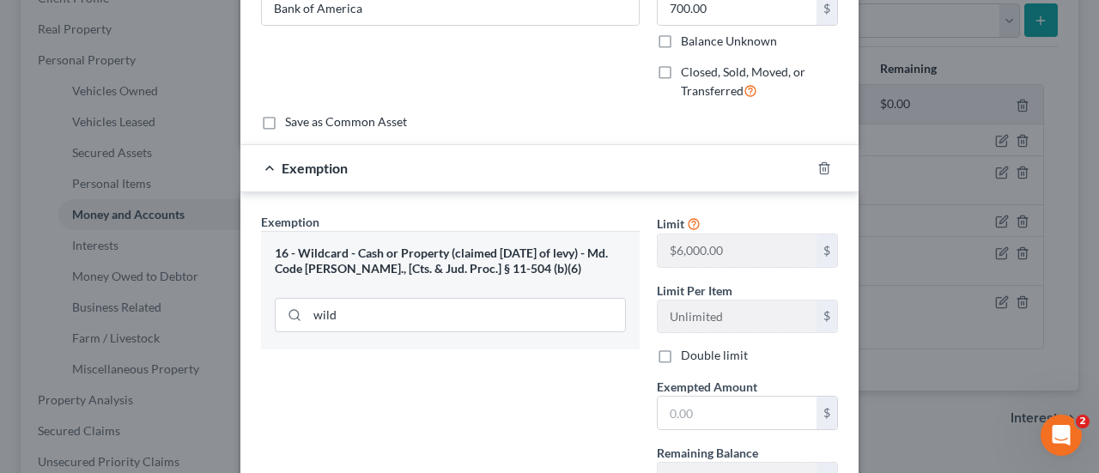
click at [681, 351] on label "Double limit" at bounding box center [714, 355] width 67 height 17
click at [688, 351] on input "Double limit" at bounding box center [693, 352] width 11 height 11
checkbox input "true"
click at [678, 411] on input "text" at bounding box center [737, 413] width 159 height 33
type input "700"
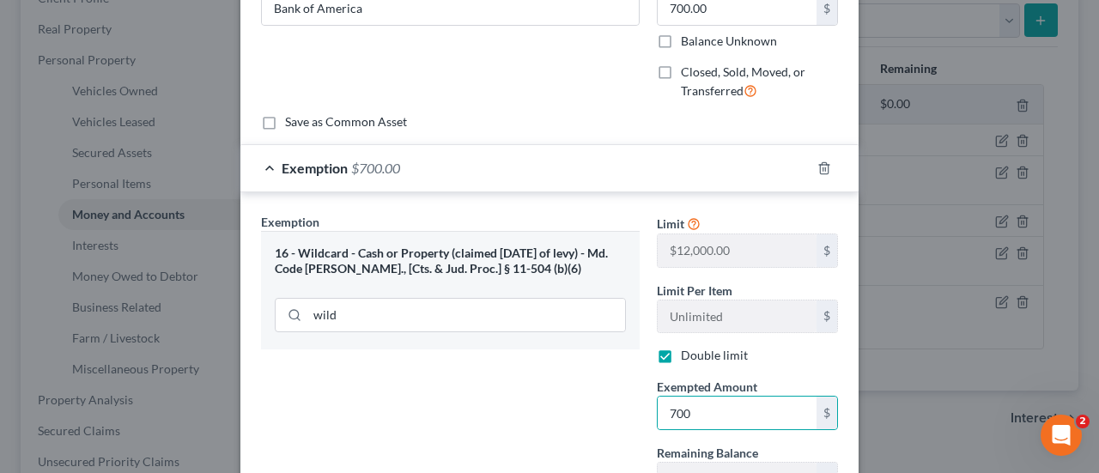
drag, startPoint x: 537, startPoint y: 434, endPoint x: 556, endPoint y: 428, distance: 19.8
click at [537, 434] on div "Exemption Set must be selected for CA. Exemption * 16 - Wildcard - Cash or Prop…" at bounding box center [450, 395] width 396 height 365
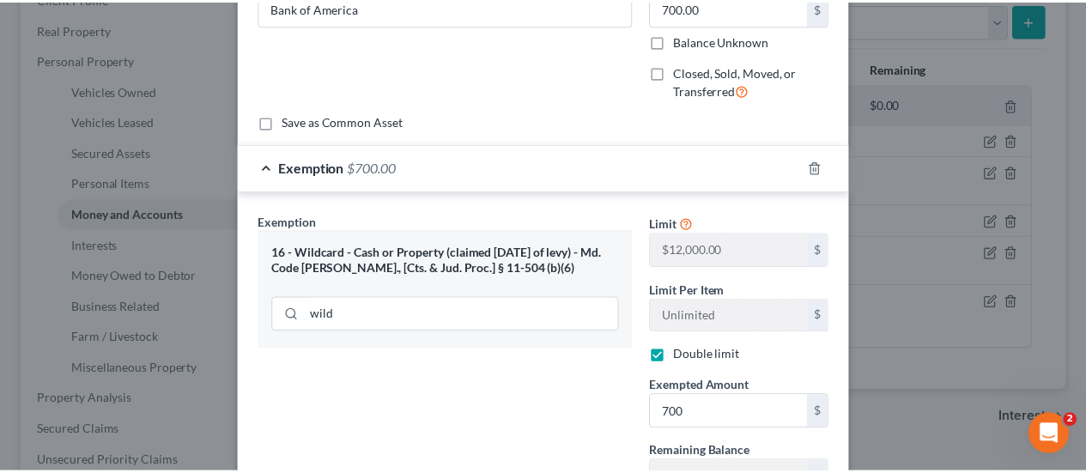
scroll to position [379, 0]
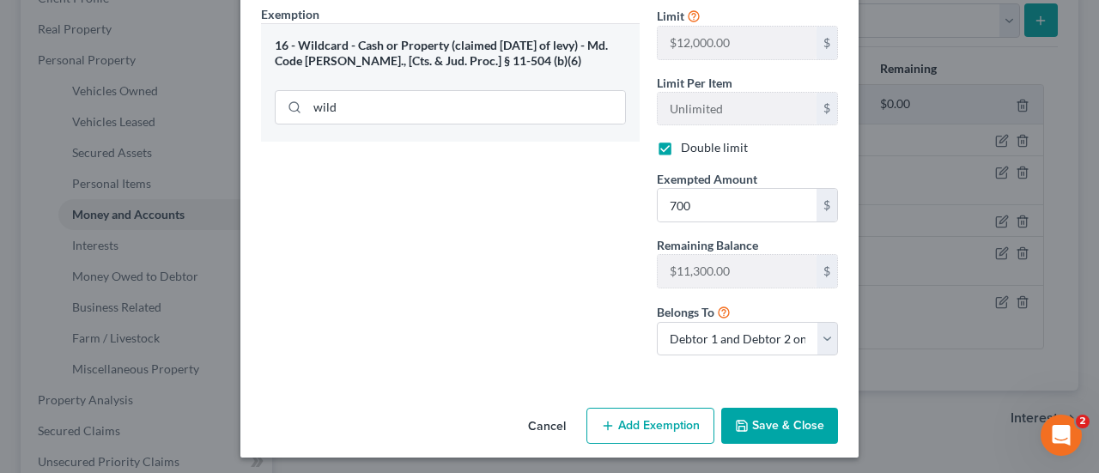
click at [785, 426] on button "Save & Close" at bounding box center [779, 426] width 117 height 36
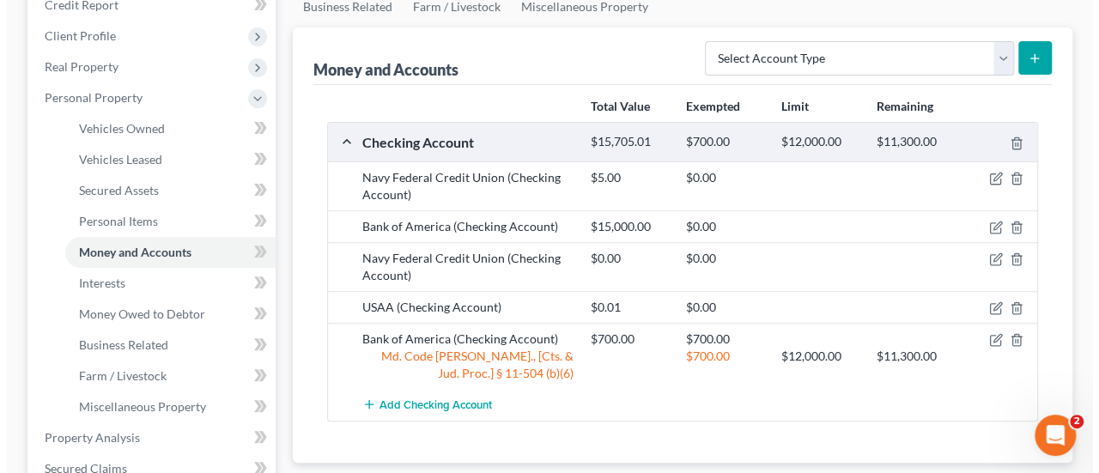
scroll to position [258, 0]
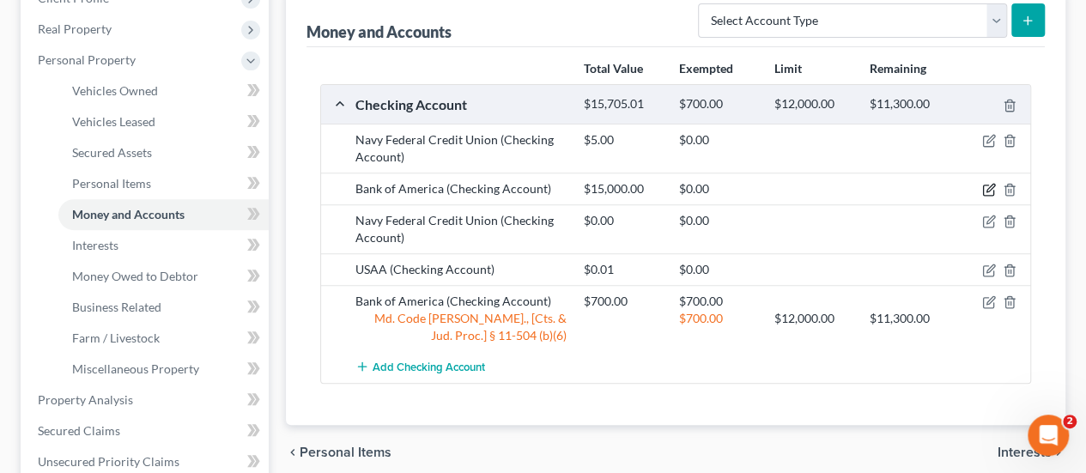
click at [989, 183] on icon "button" at bounding box center [989, 190] width 14 height 14
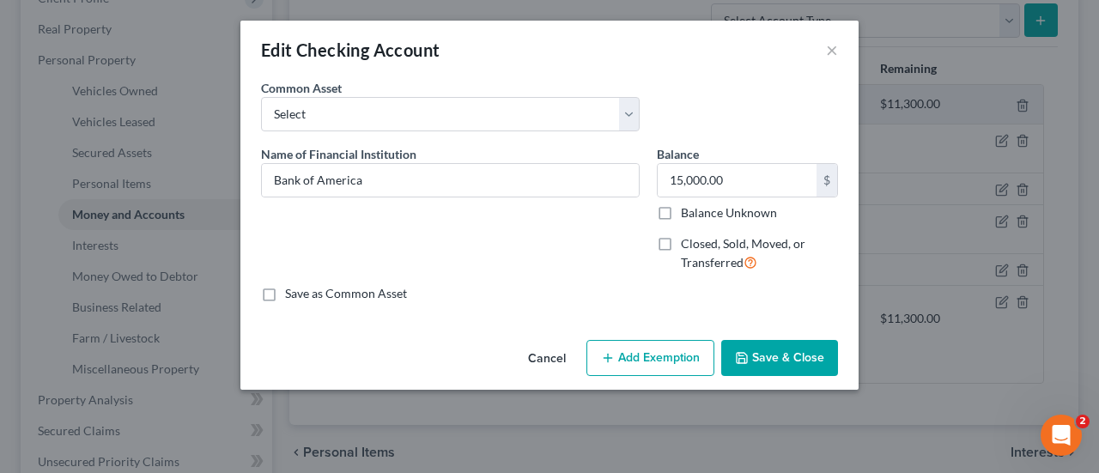
click at [664, 367] on button "Add Exemption" at bounding box center [650, 358] width 128 height 36
select select "2"
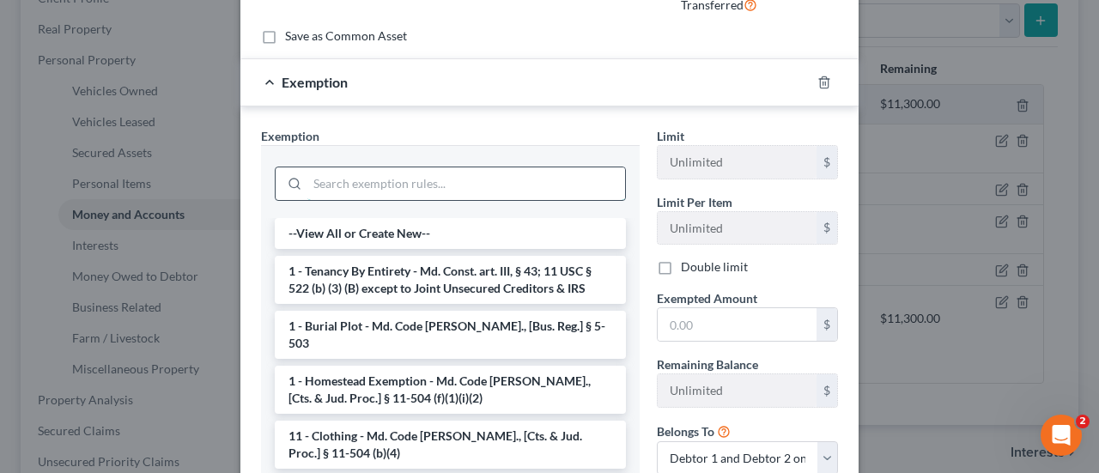
click at [372, 187] on input "search" at bounding box center [466, 183] width 318 height 33
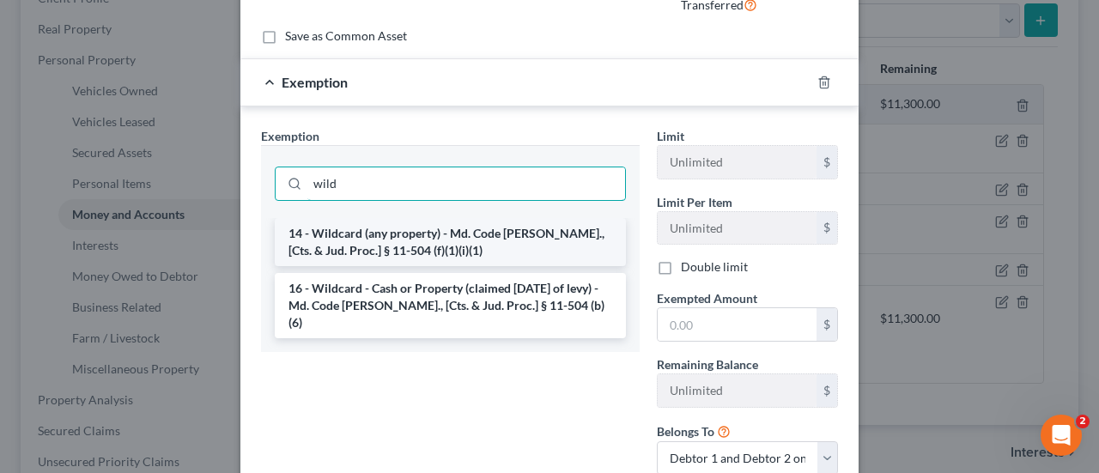
type input "wild"
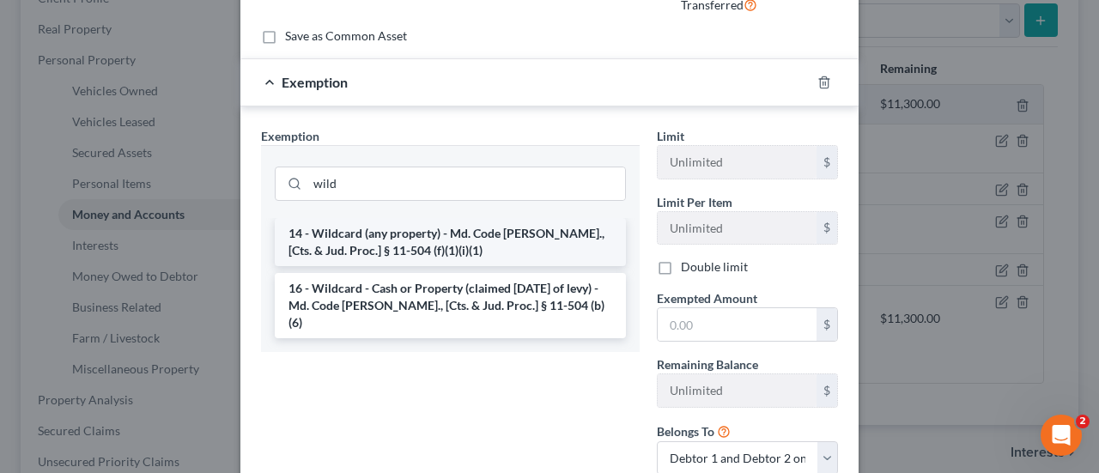
click at [376, 236] on li "14 - Wildcard (any property) - Md. Code [PERSON_NAME]., [Cts. & Jud. Proc.] § 1…" at bounding box center [450, 242] width 351 height 48
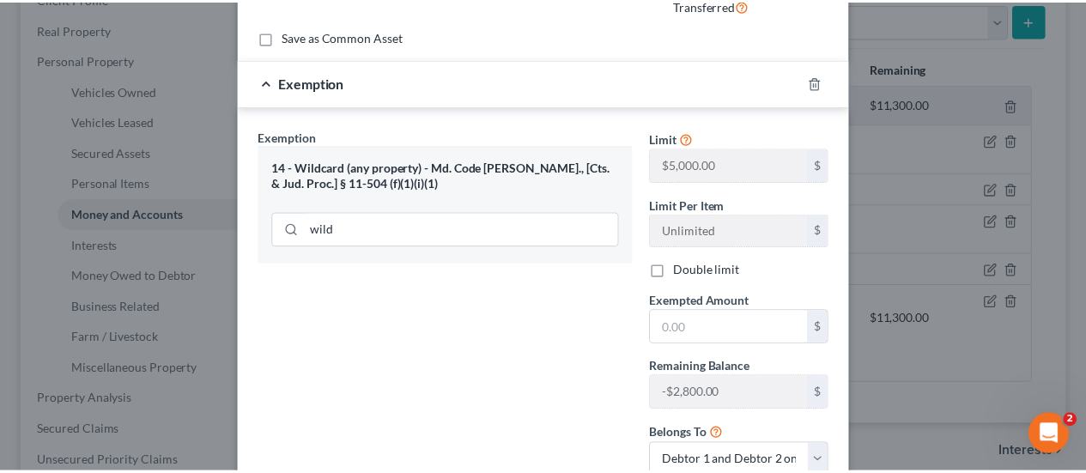
scroll to position [0, 0]
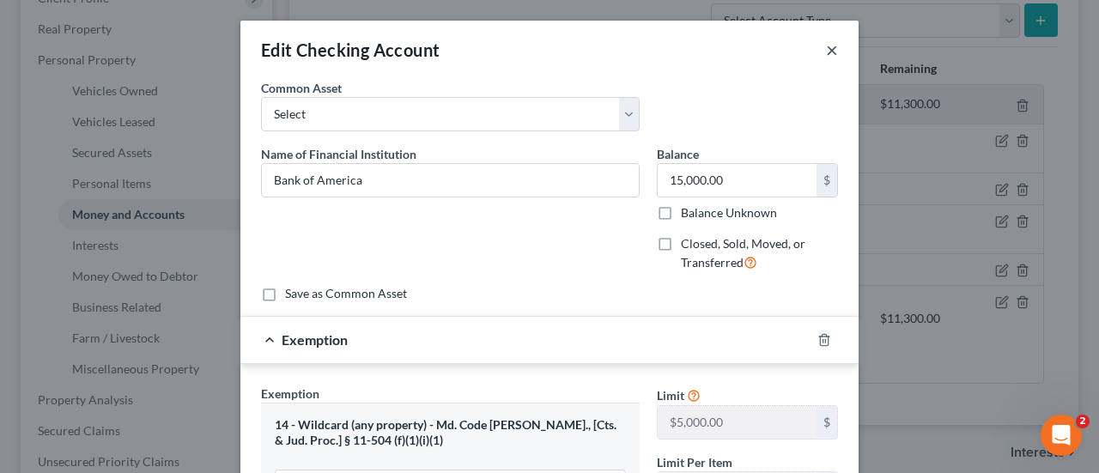
click at [828, 55] on button "×" at bounding box center [832, 49] width 12 height 21
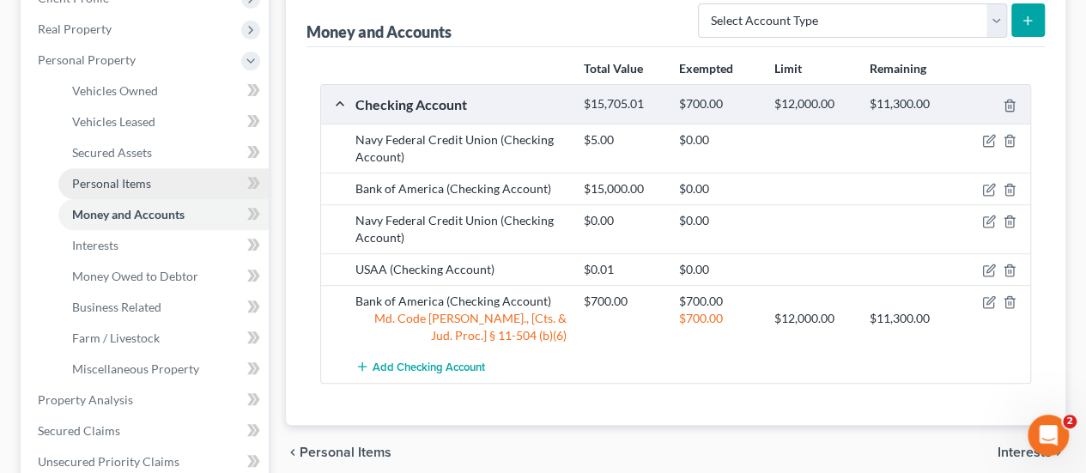
click at [127, 182] on span "Personal Items" at bounding box center [111, 183] width 79 height 15
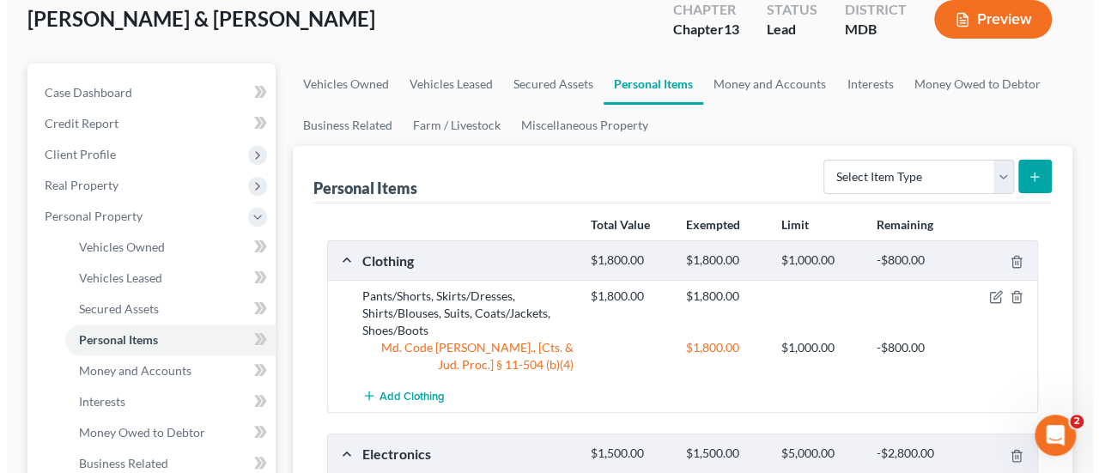
scroll to position [258, 0]
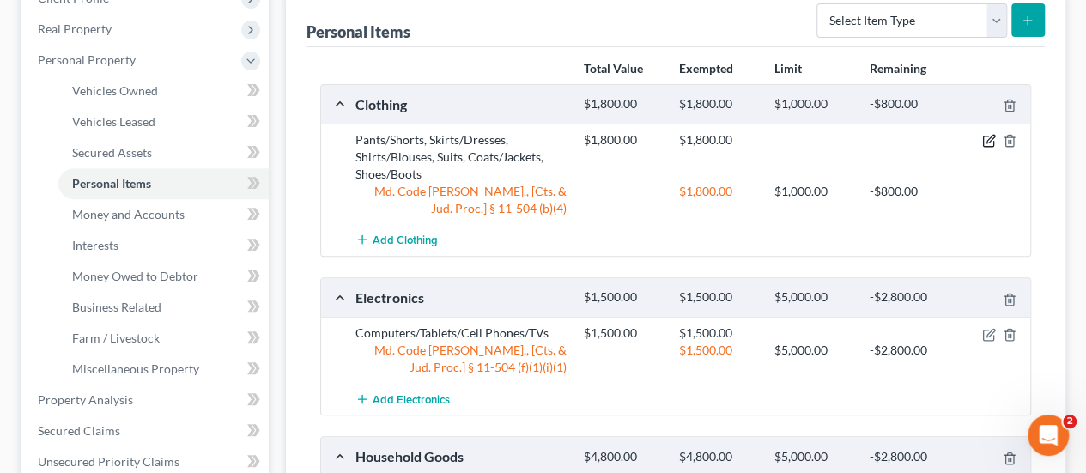
click at [992, 136] on icon "button" at bounding box center [990, 140] width 8 height 8
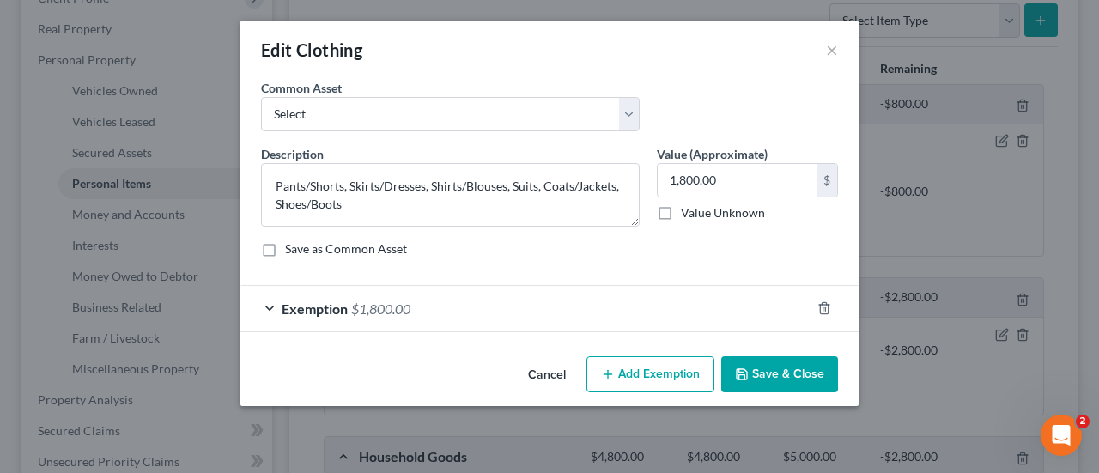
click at [329, 312] on span "Exemption" at bounding box center [315, 308] width 66 height 16
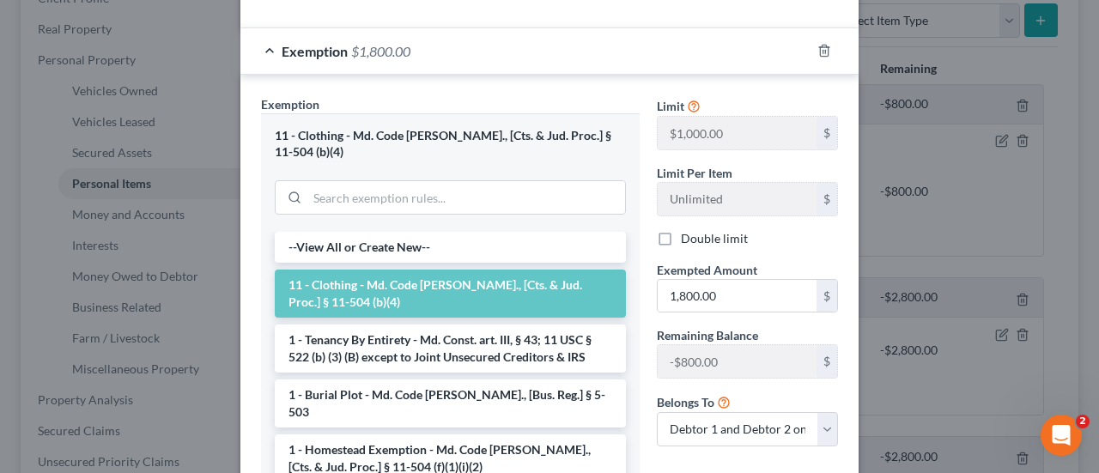
click at [681, 238] on label "Double limit" at bounding box center [714, 238] width 67 height 17
click at [688, 238] on input "Double limit" at bounding box center [693, 235] width 11 height 11
checkbox input "true"
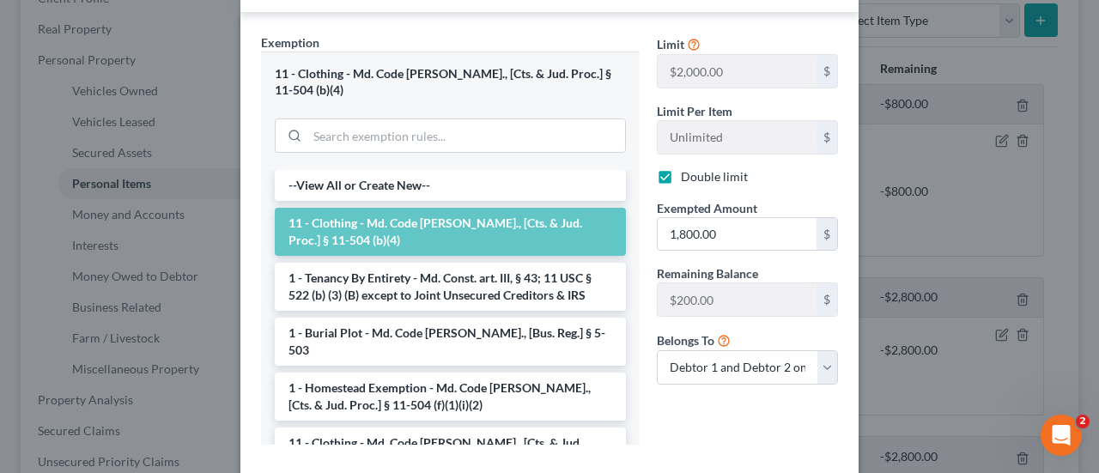
scroll to position [395, 0]
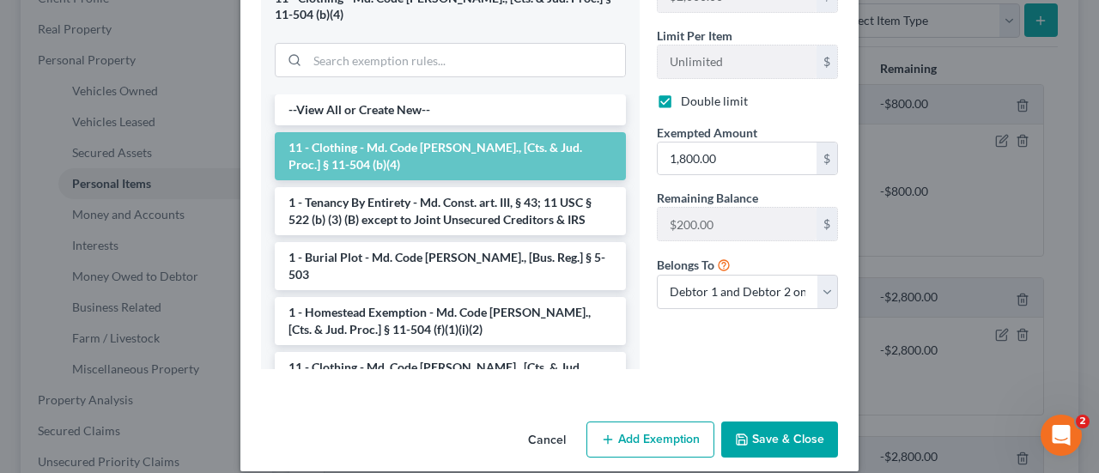
click at [766, 422] on button "Save & Close" at bounding box center [779, 440] width 117 height 36
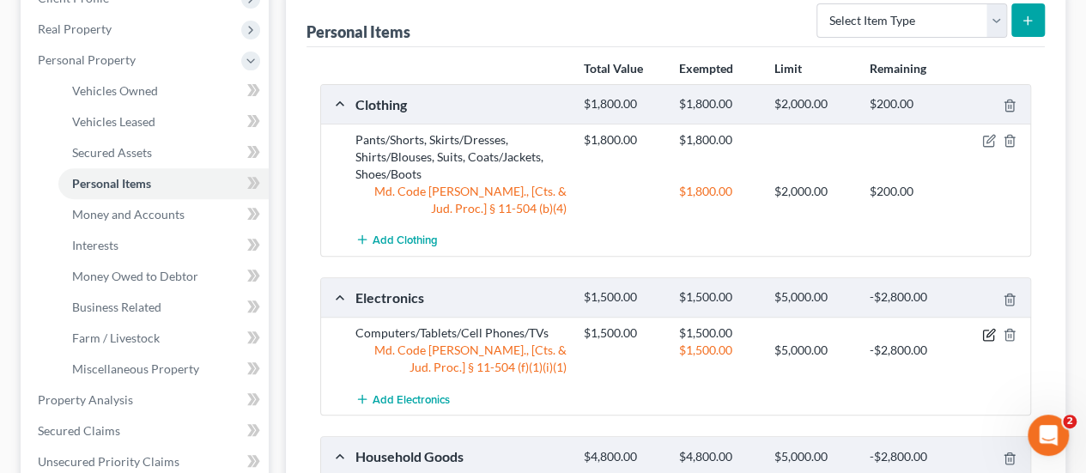
click at [986, 331] on icon "button" at bounding box center [989, 335] width 14 height 14
select select "2"
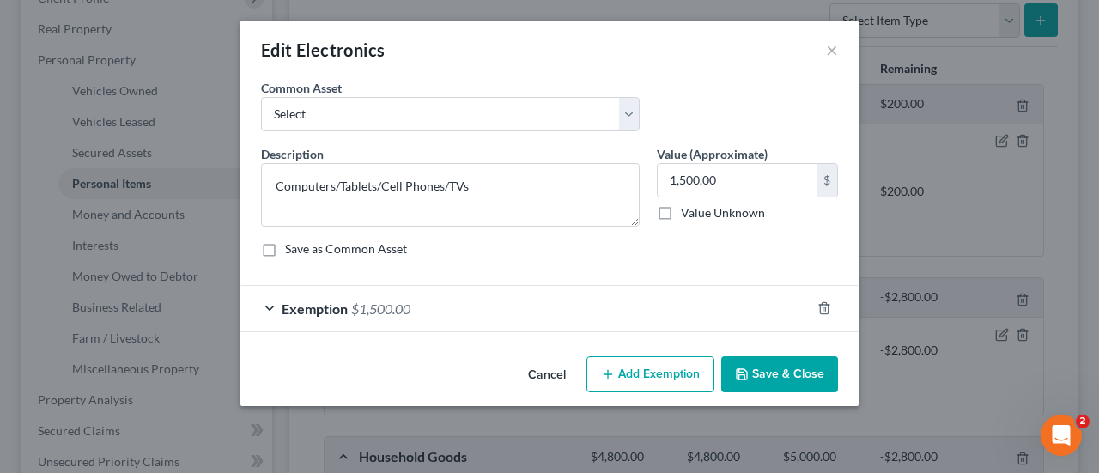
click at [409, 305] on span "$1,500.00" at bounding box center [380, 308] width 59 height 16
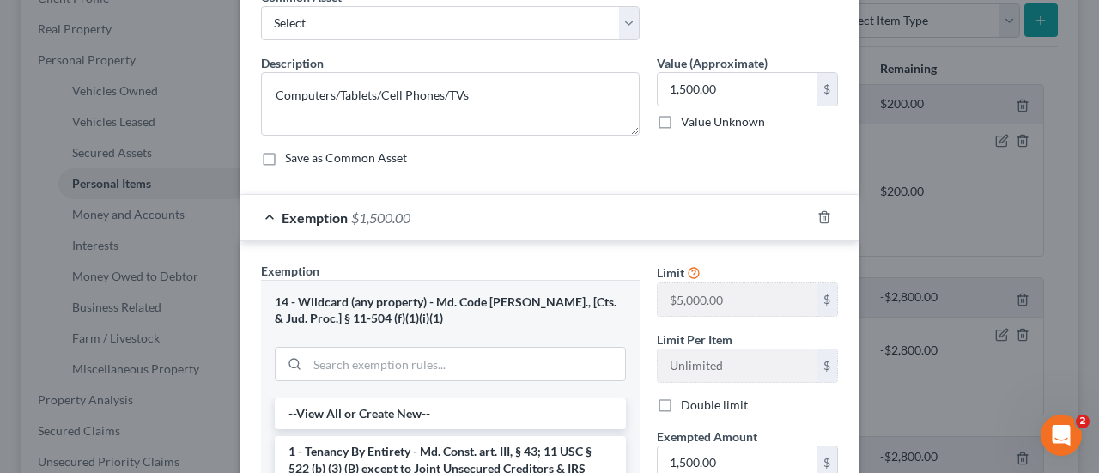
scroll to position [343, 0]
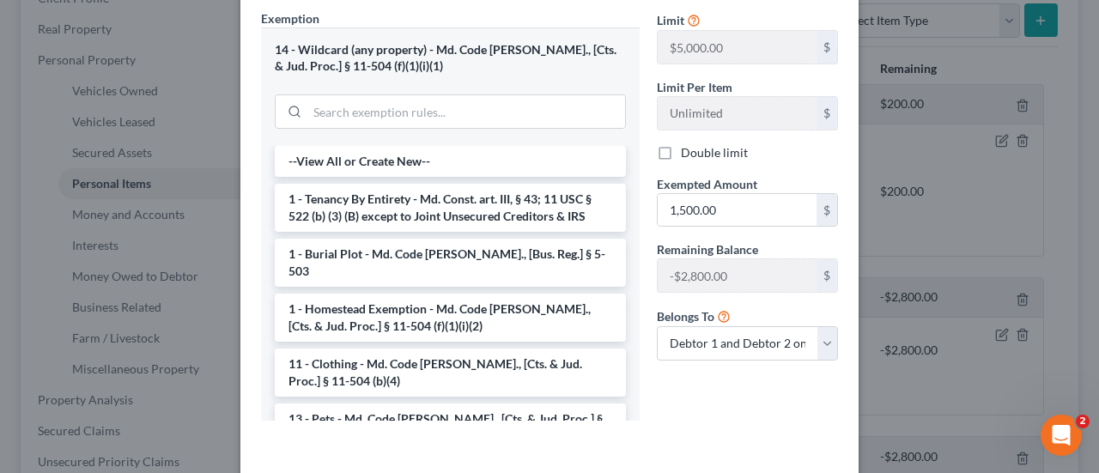
click at [681, 147] on label "Double limit" at bounding box center [714, 152] width 67 height 17
click at [688, 147] on input "Double limit" at bounding box center [693, 149] width 11 height 11
checkbox input "true"
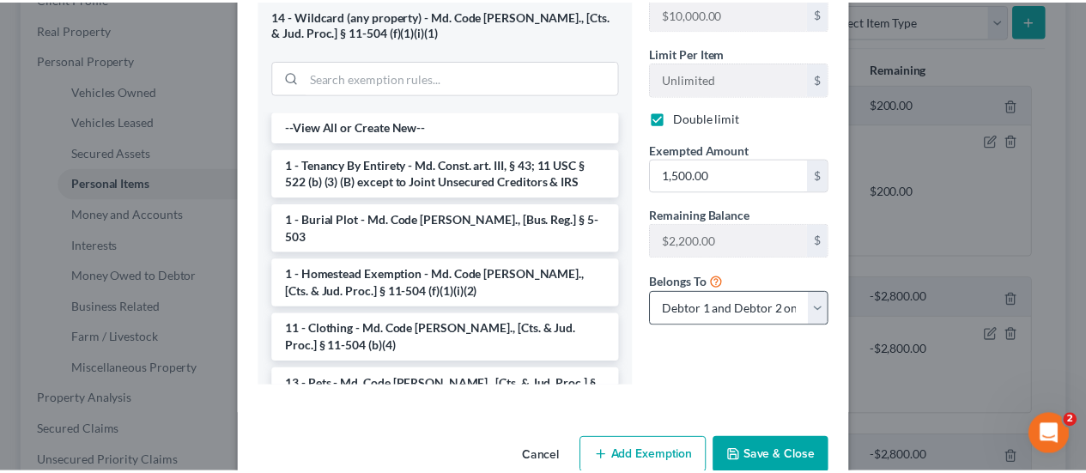
scroll to position [410, 0]
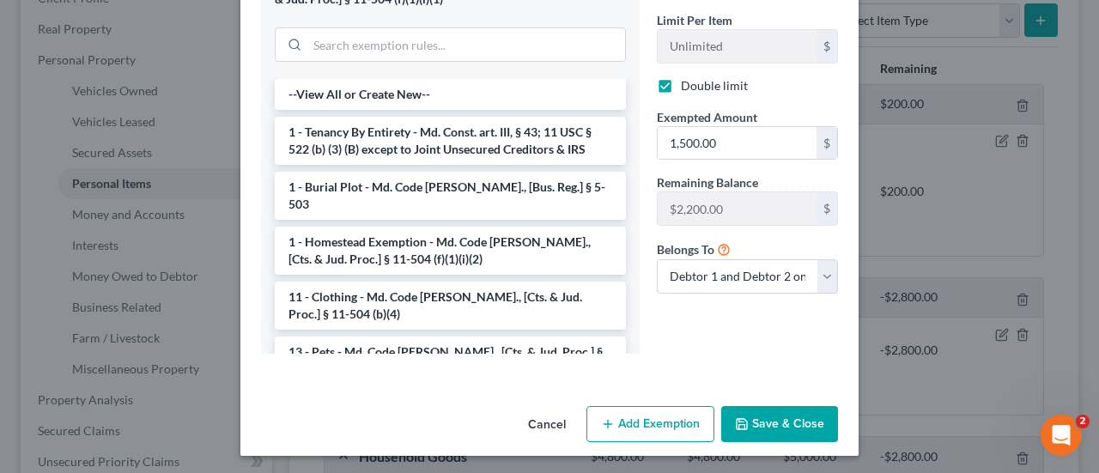
click at [762, 420] on button "Save & Close" at bounding box center [779, 424] width 117 height 36
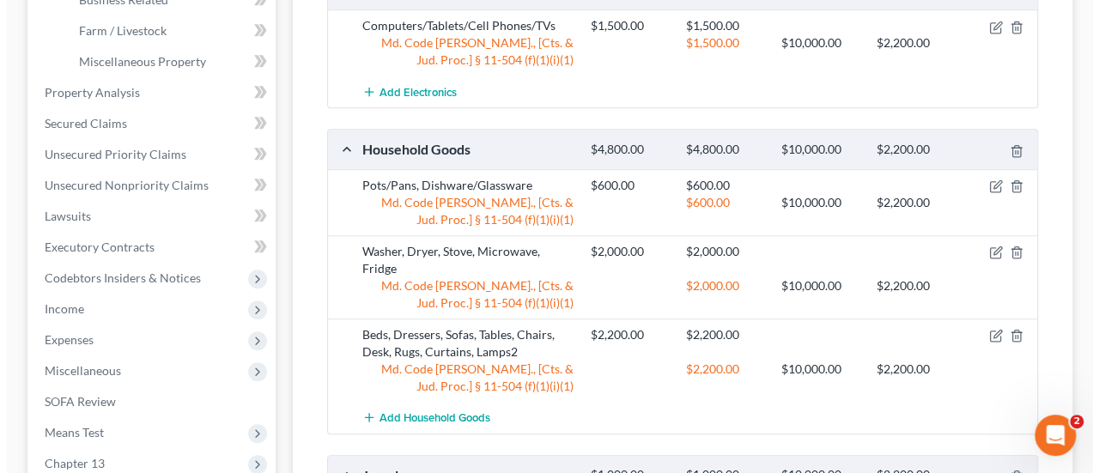
scroll to position [601, 0]
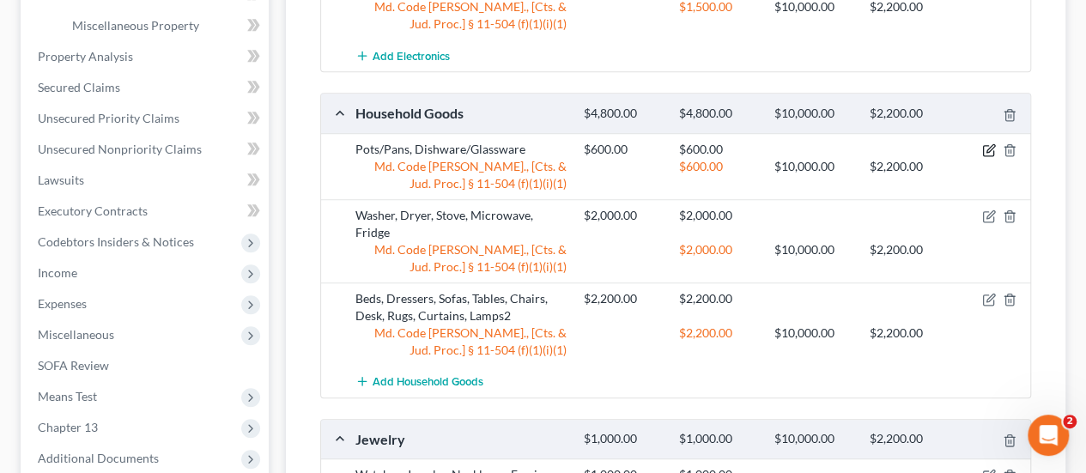
click at [990, 147] on icon "button" at bounding box center [990, 148] width 8 height 8
select select "2"
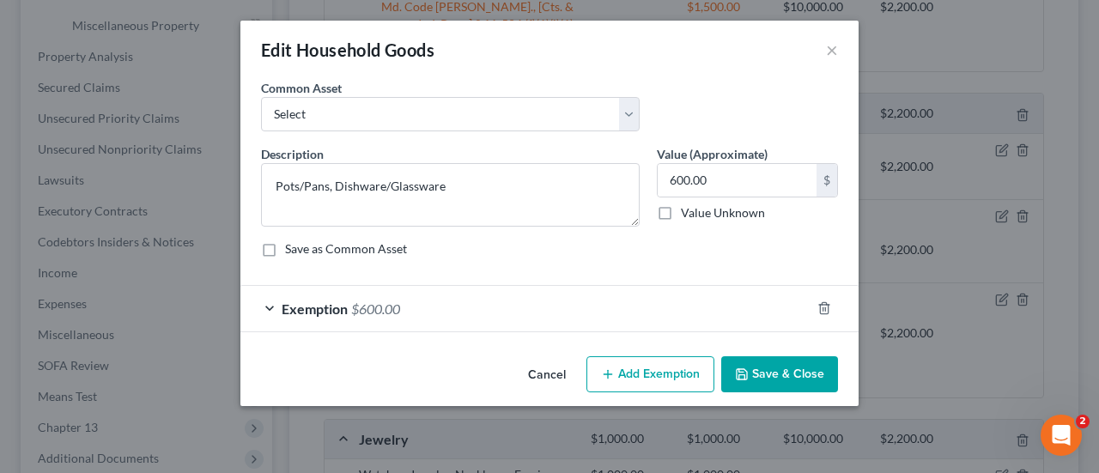
checkbox input "true"
click at [416, 301] on div "Exemption $600.00" at bounding box center [525, 308] width 570 height 45
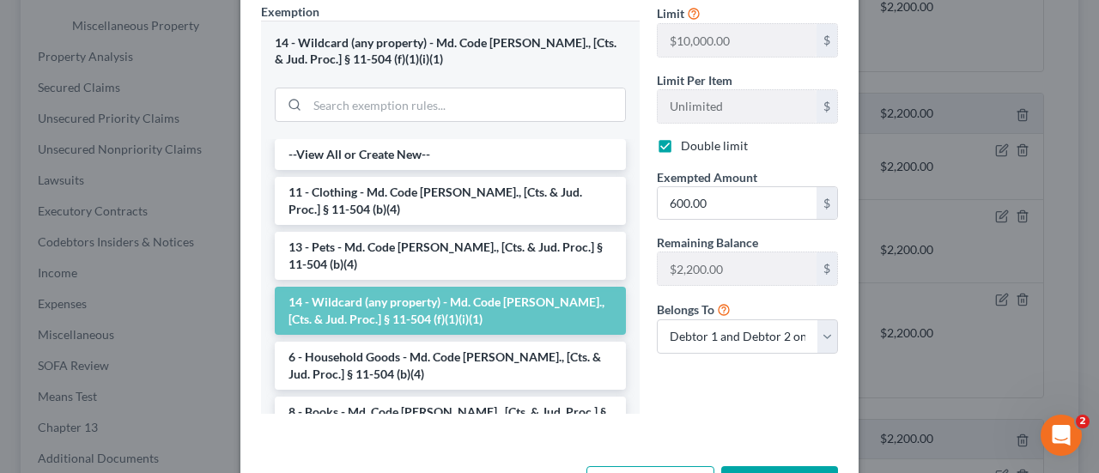
scroll to position [410, 0]
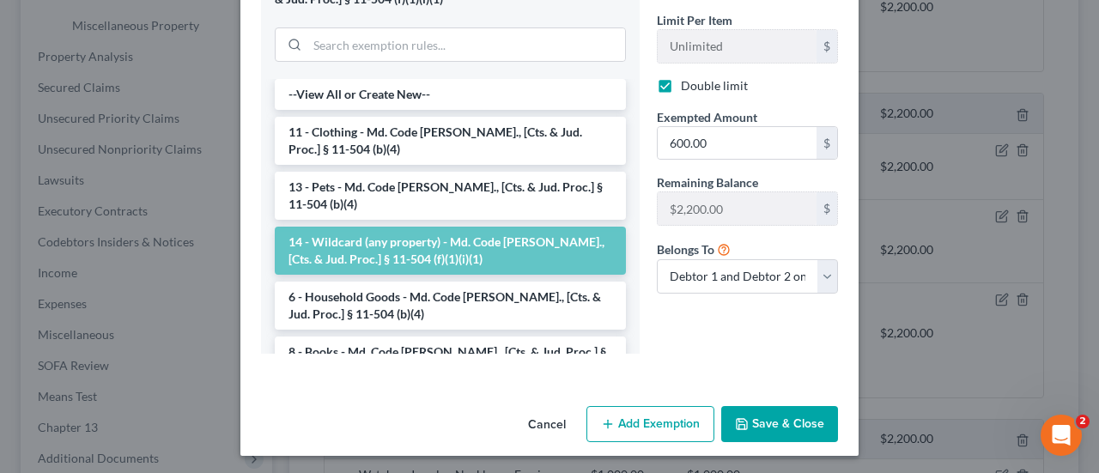
click at [767, 415] on button "Save & Close" at bounding box center [779, 424] width 117 height 36
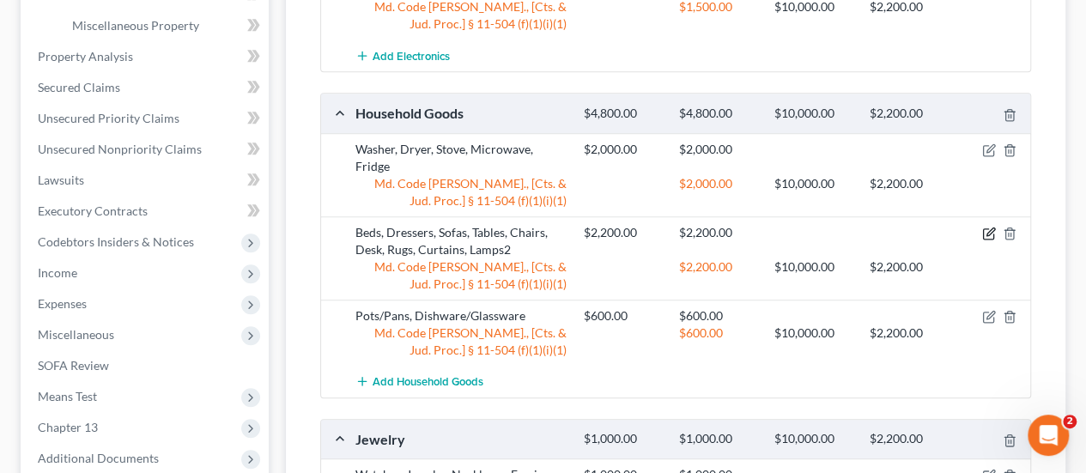
click at [986, 231] on icon "button" at bounding box center [990, 231] width 8 height 8
select select "2"
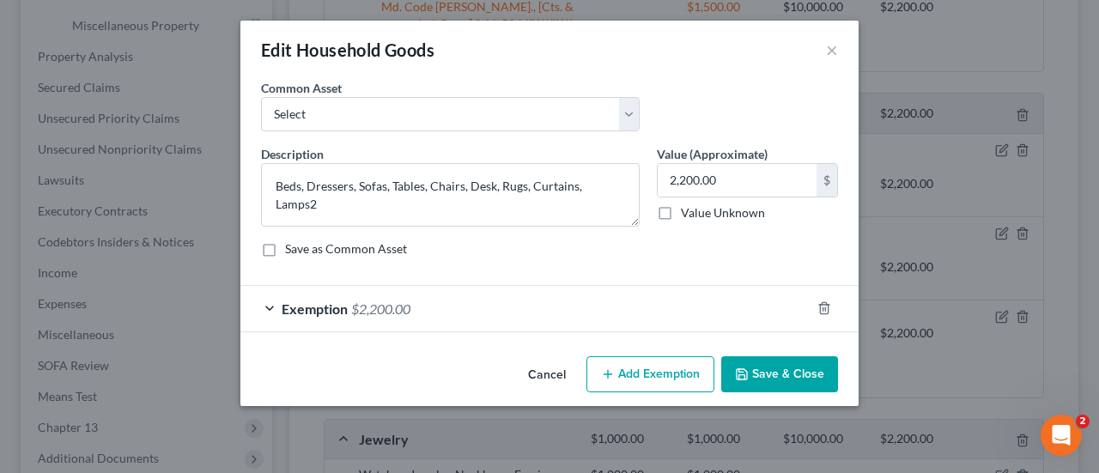
click at [419, 300] on div "Exemption $2,200.00" at bounding box center [525, 308] width 570 height 45
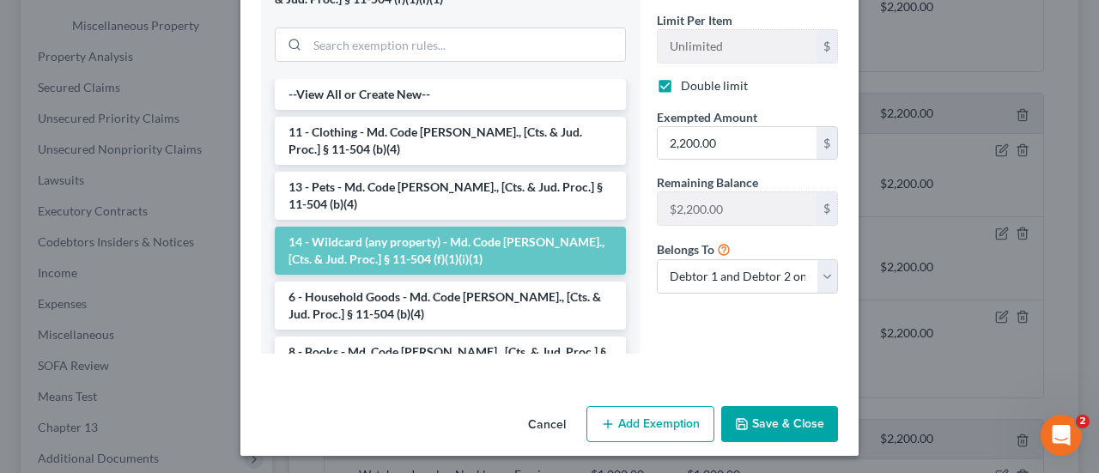
click at [773, 411] on button "Save & Close" at bounding box center [779, 424] width 117 height 36
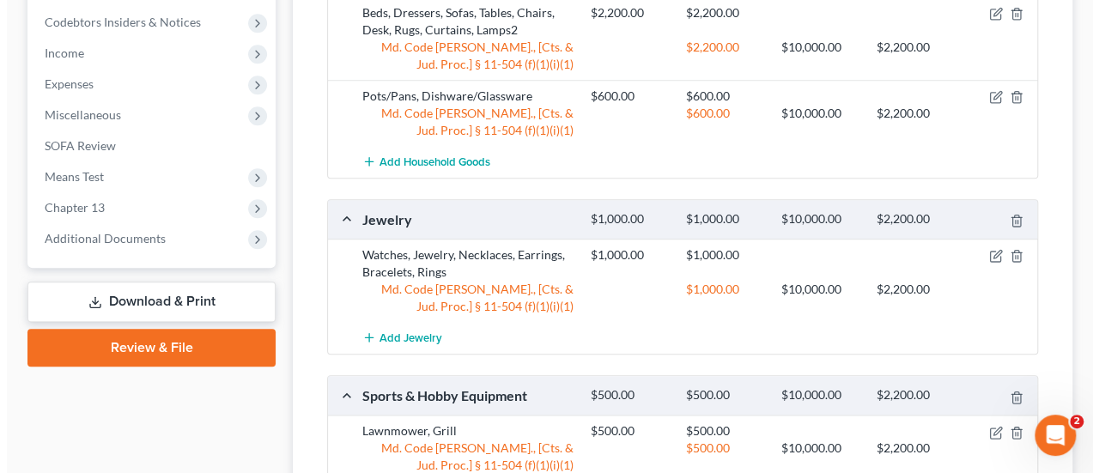
scroll to position [858, 0]
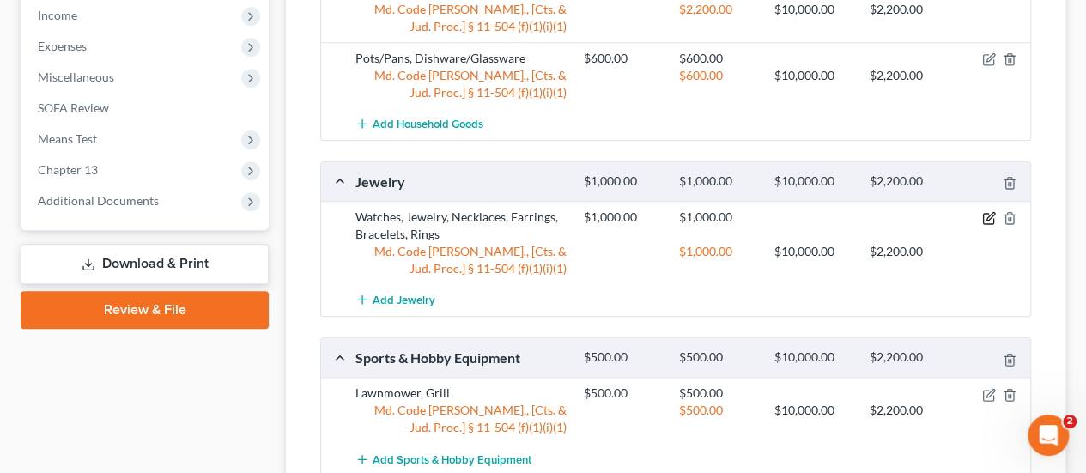
click at [984, 212] on icon "button" at bounding box center [989, 218] width 14 height 14
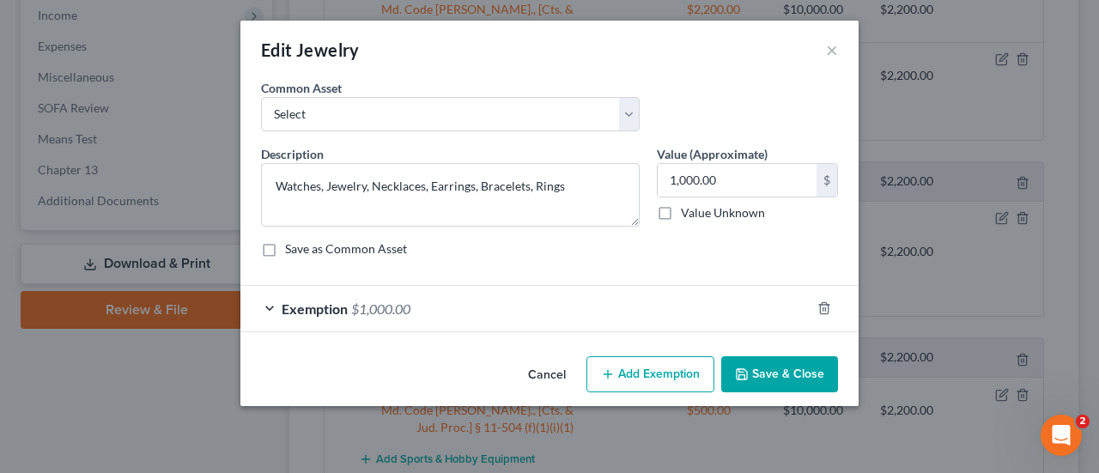
click at [478, 311] on div "Exemption $1,000.00" at bounding box center [525, 308] width 570 height 45
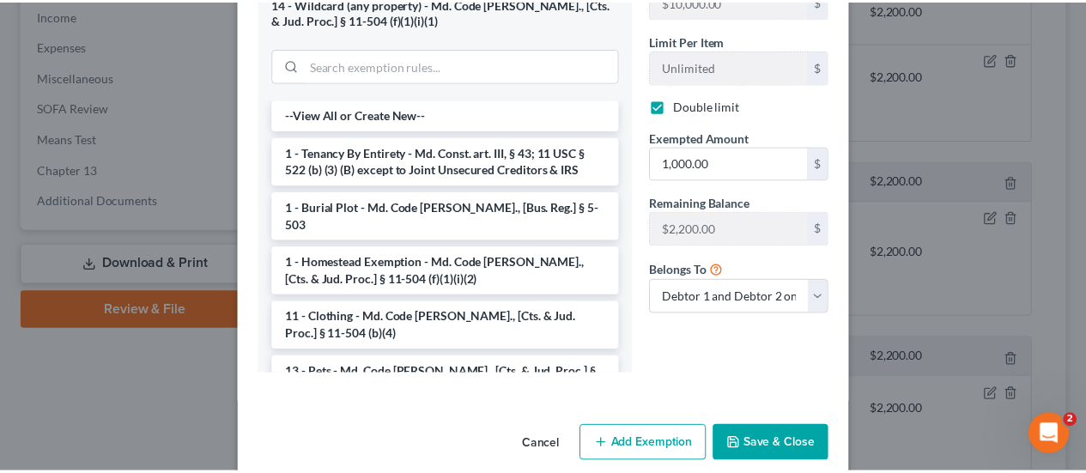
scroll to position [410, 0]
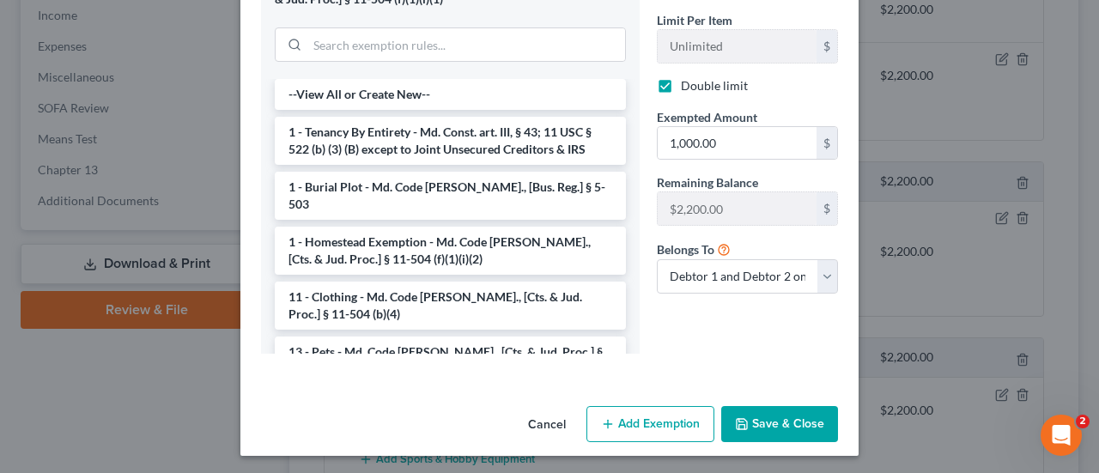
click at [745, 423] on button "Save & Close" at bounding box center [779, 424] width 117 height 36
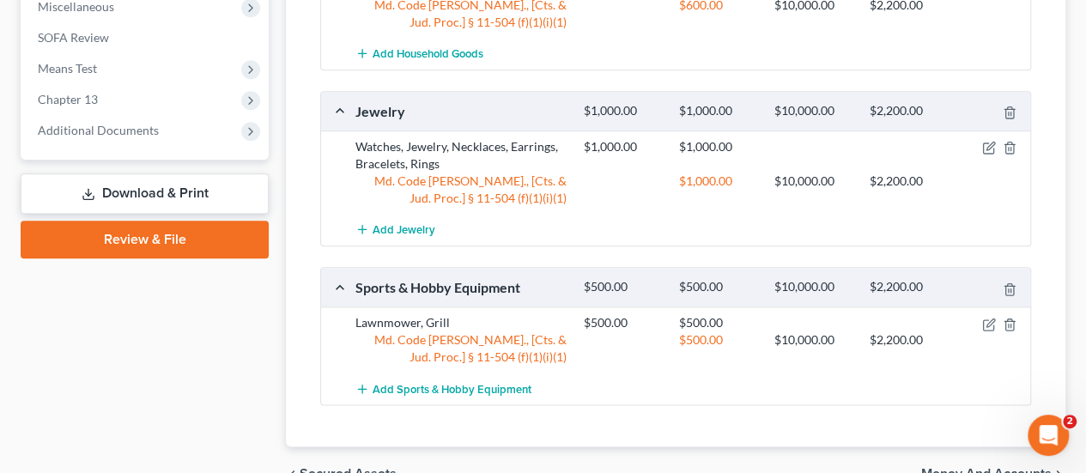
scroll to position [1016, 0]
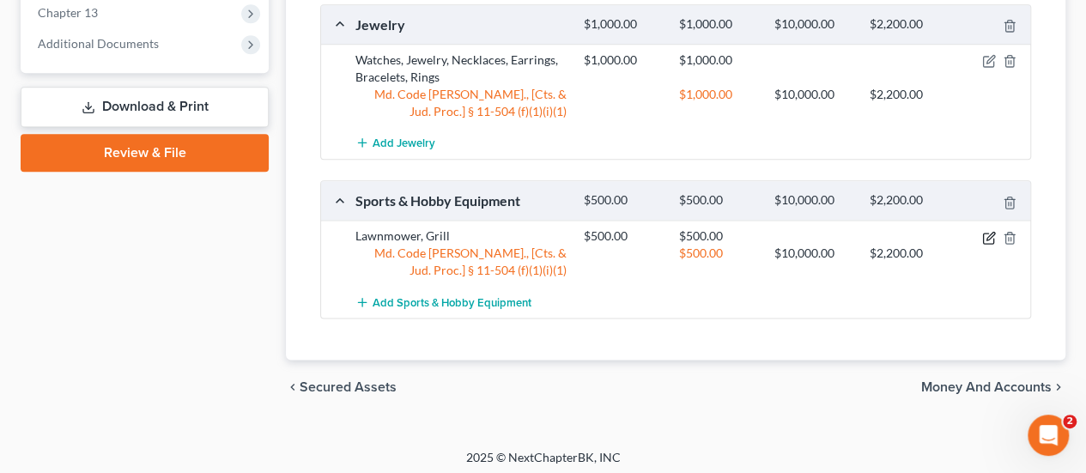
click at [990, 234] on icon "button" at bounding box center [989, 238] width 14 height 14
select select "2"
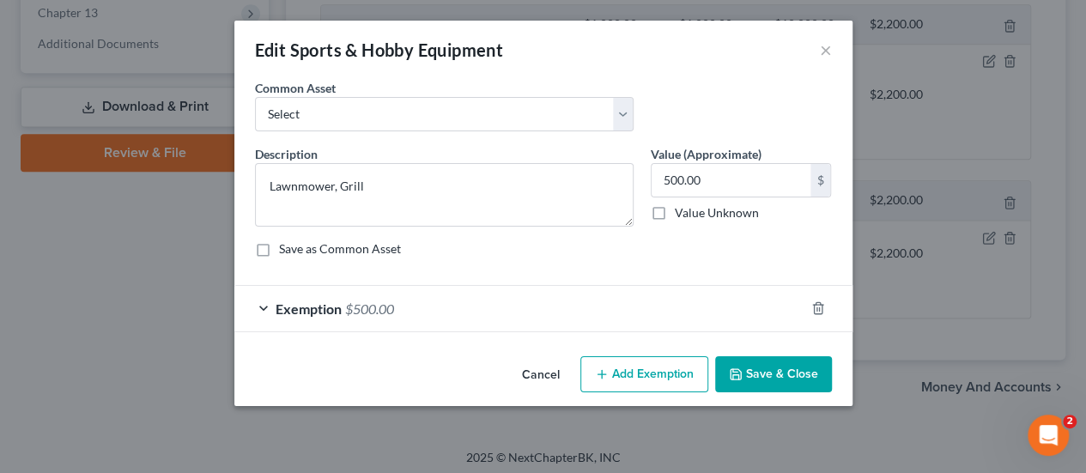
checkbox input "true"
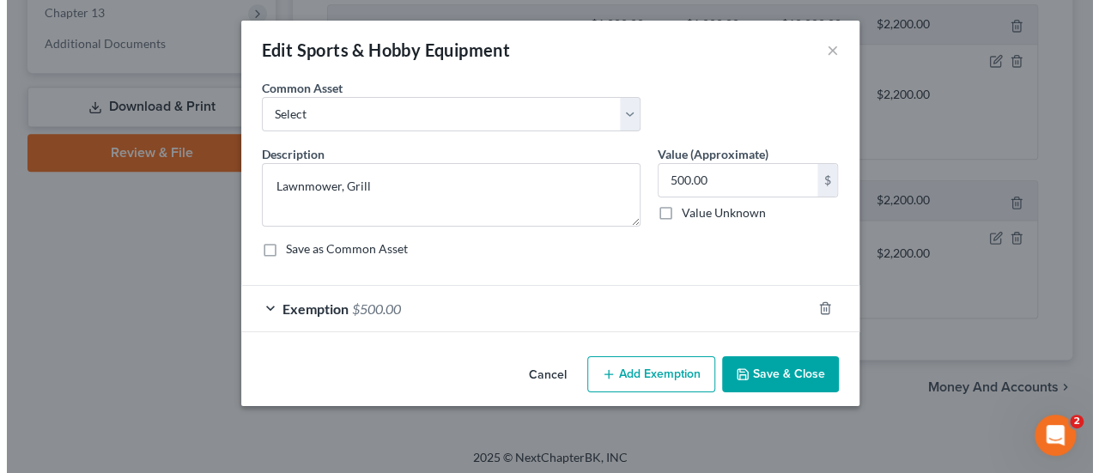
scroll to position [998, 0]
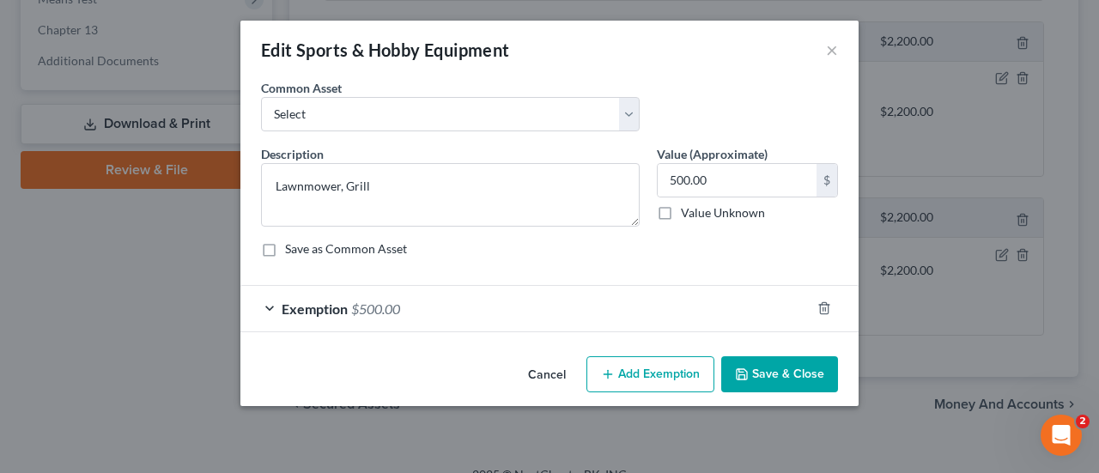
click at [364, 304] on span "$500.00" at bounding box center [375, 308] width 49 height 16
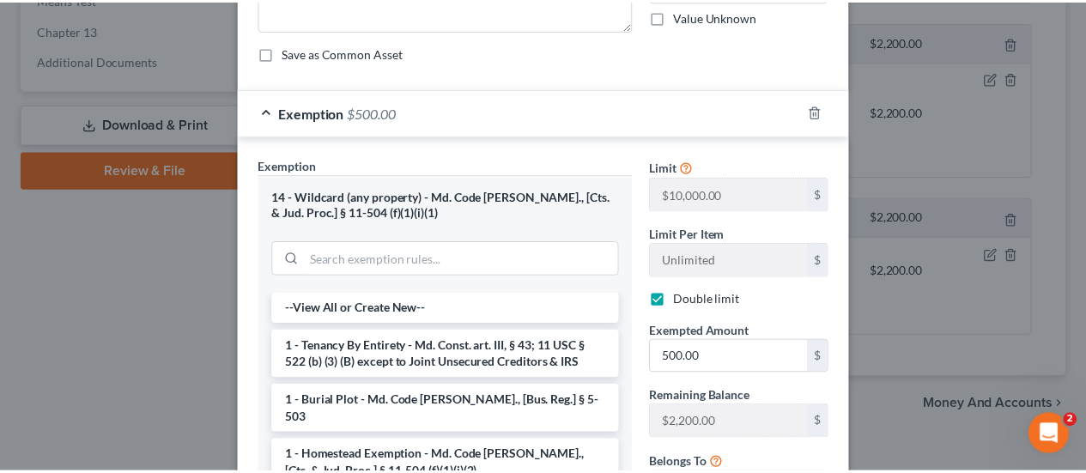
scroll to position [410, 0]
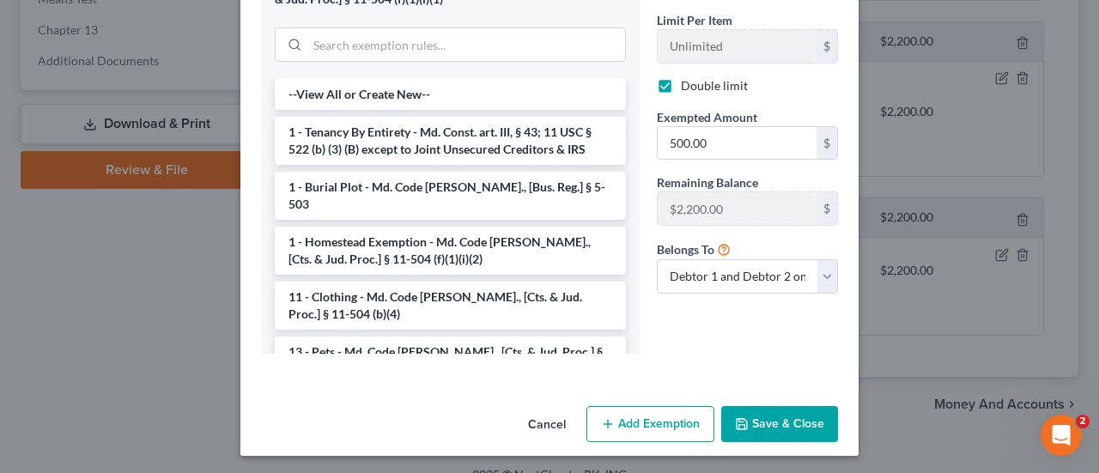
click at [761, 427] on button "Save & Close" at bounding box center [779, 424] width 117 height 36
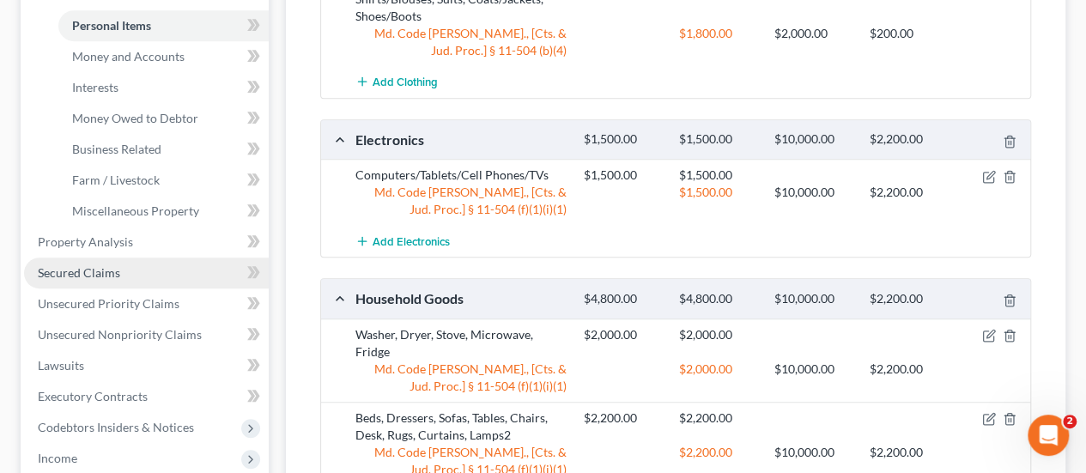
scroll to position [312, 0]
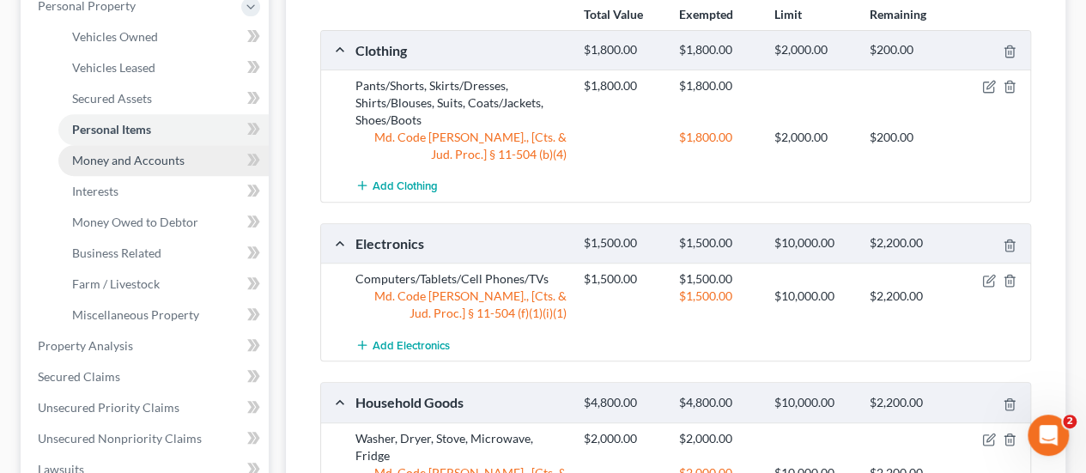
click at [130, 168] on link "Money and Accounts" at bounding box center [163, 160] width 210 height 31
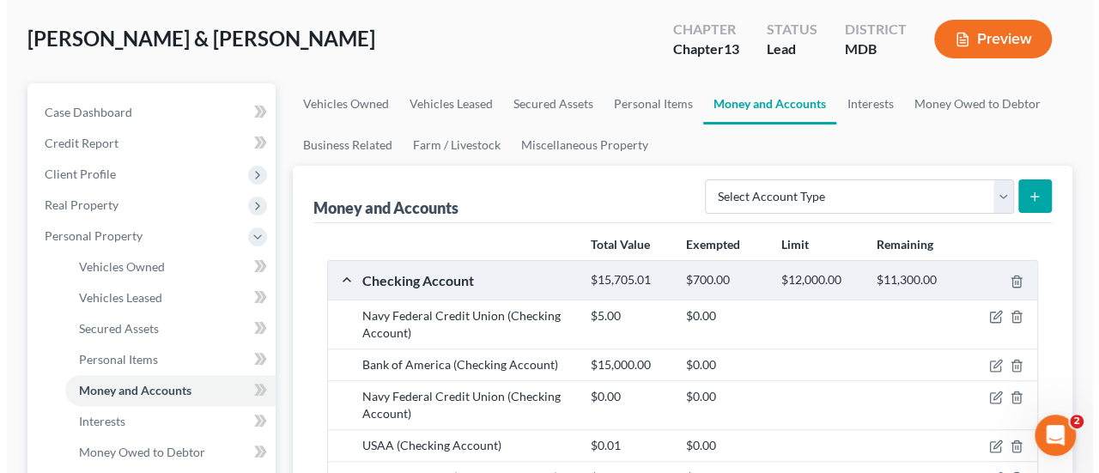
scroll to position [172, 0]
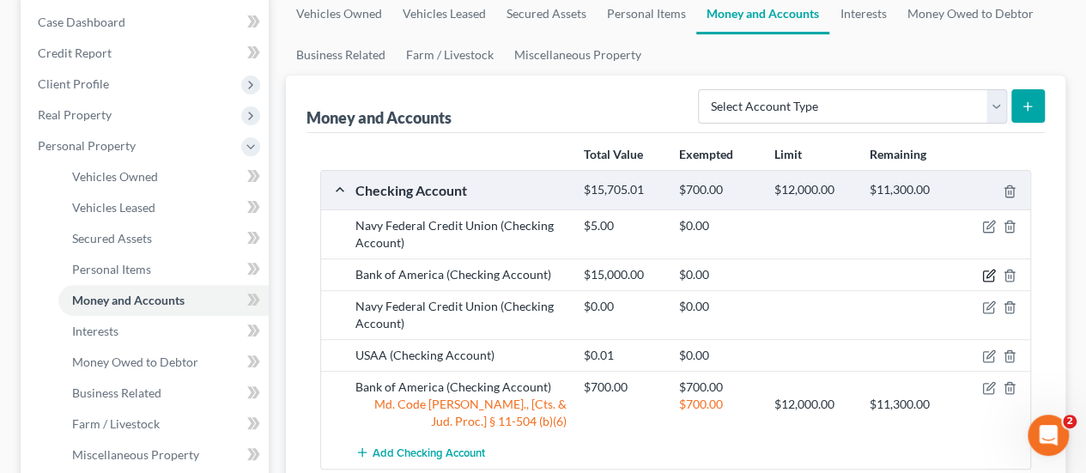
click at [990, 271] on icon "button" at bounding box center [990, 274] width 8 height 8
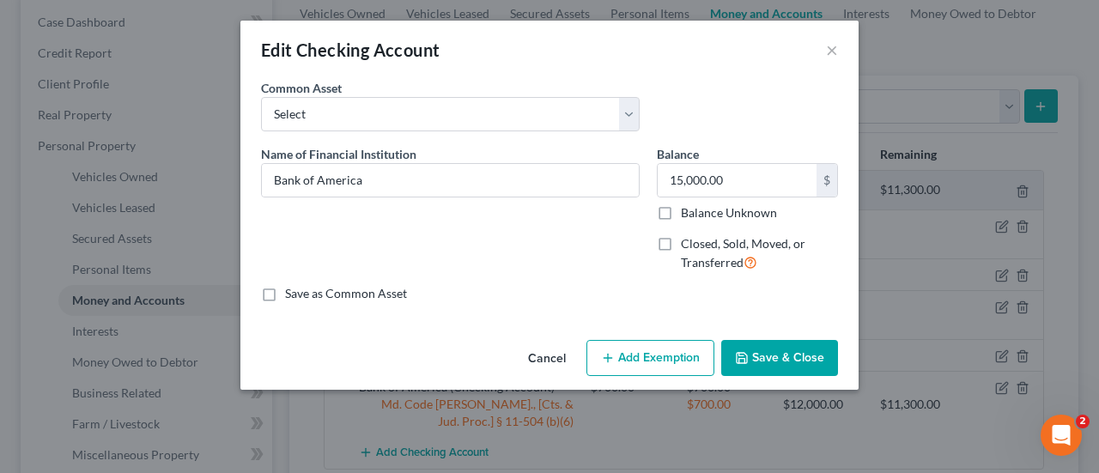
click at [659, 356] on button "Add Exemption" at bounding box center [650, 358] width 128 height 36
select select "2"
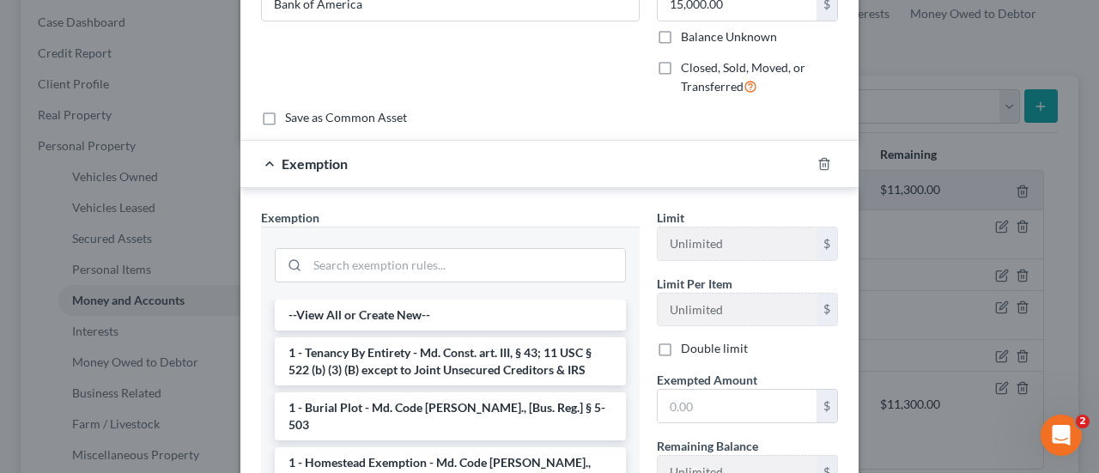
scroll to position [258, 0]
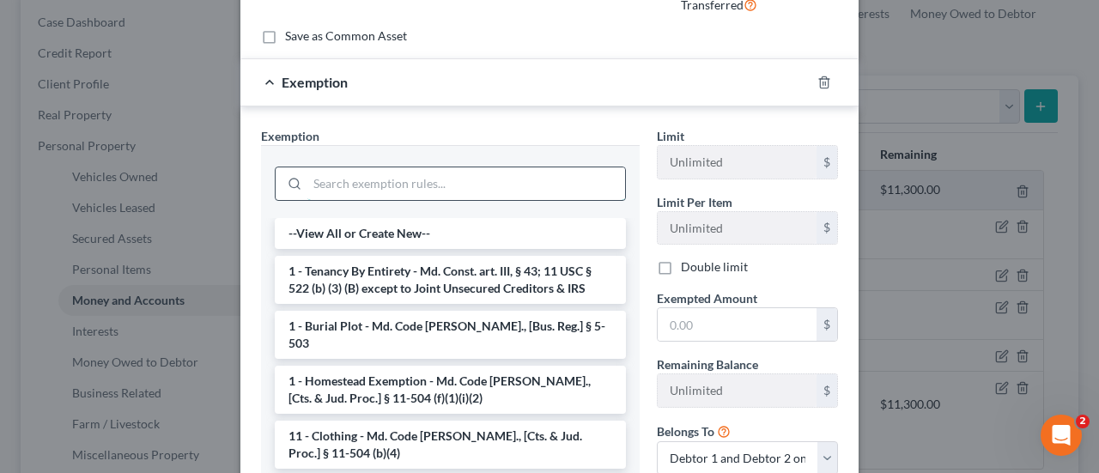
click at [377, 186] on input "search" at bounding box center [466, 183] width 318 height 33
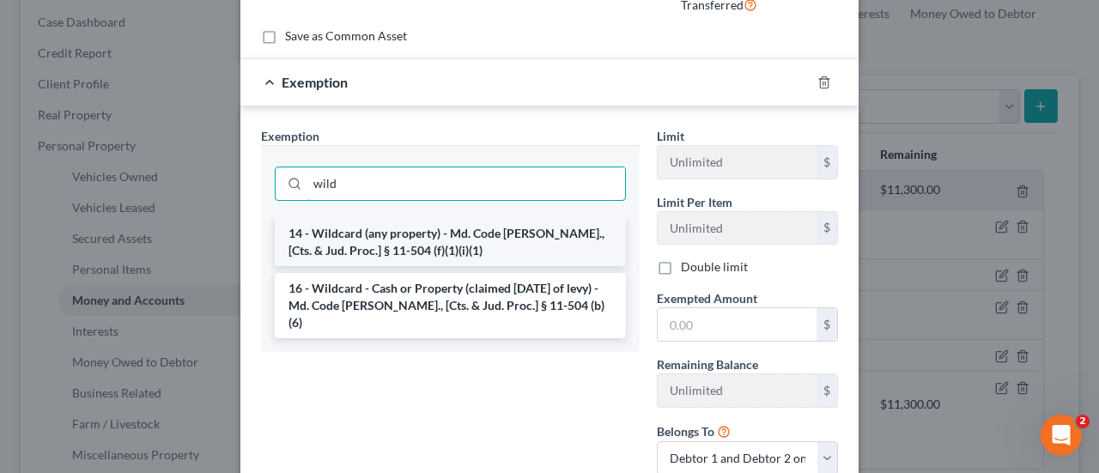
type input "wild"
click at [390, 236] on li "14 - Wildcard (any property) - Md. Code [PERSON_NAME]., [Cts. & Jud. Proc.] § 1…" at bounding box center [450, 242] width 351 height 48
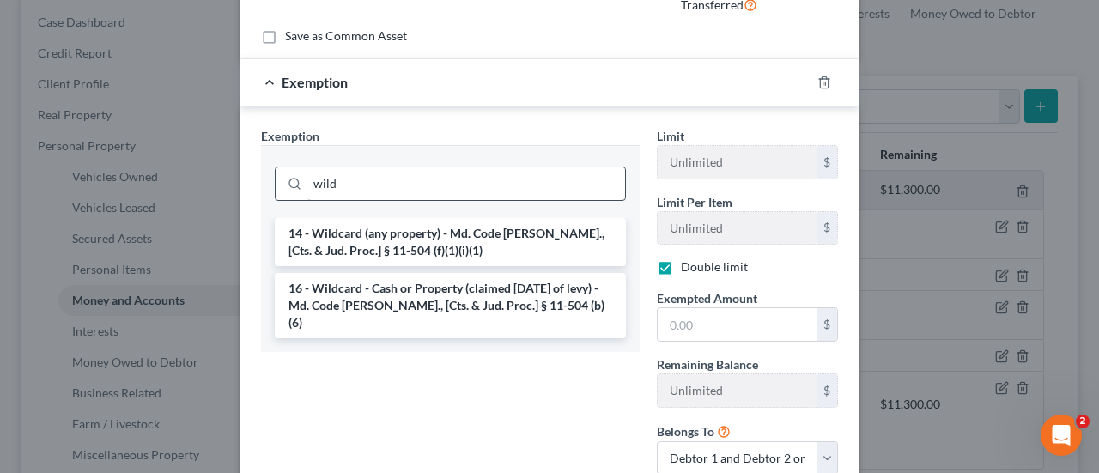
checkbox input "true"
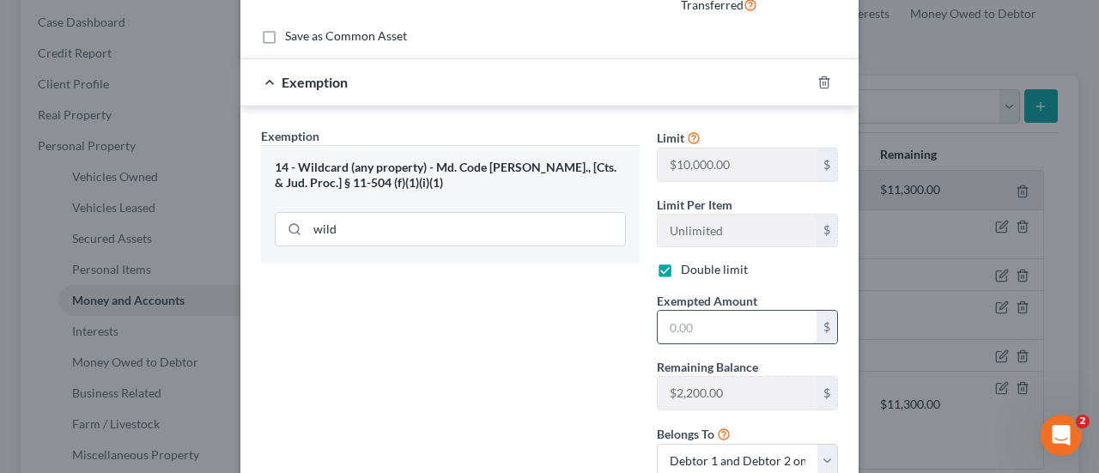
click at [687, 327] on input "text" at bounding box center [737, 327] width 159 height 33
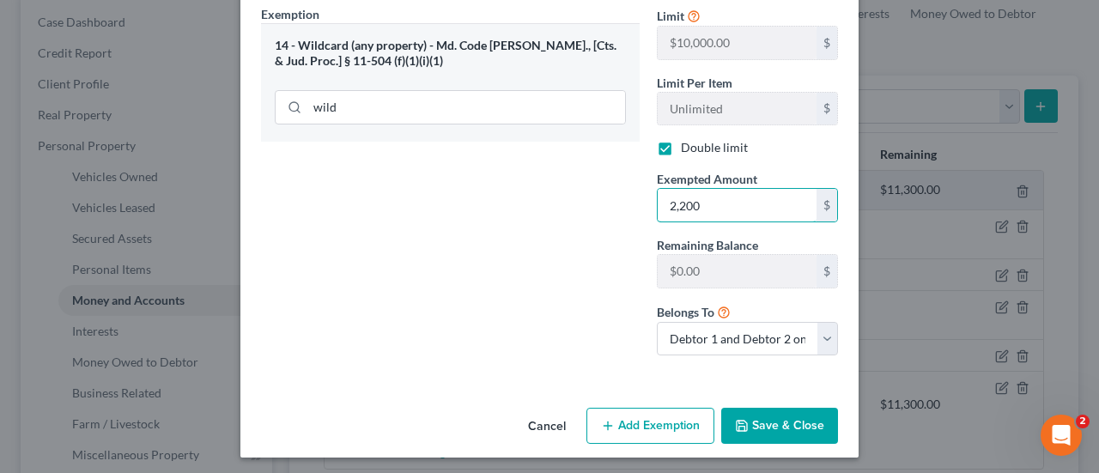
type input "2,200"
click at [788, 434] on button "Save & Close" at bounding box center [779, 426] width 117 height 36
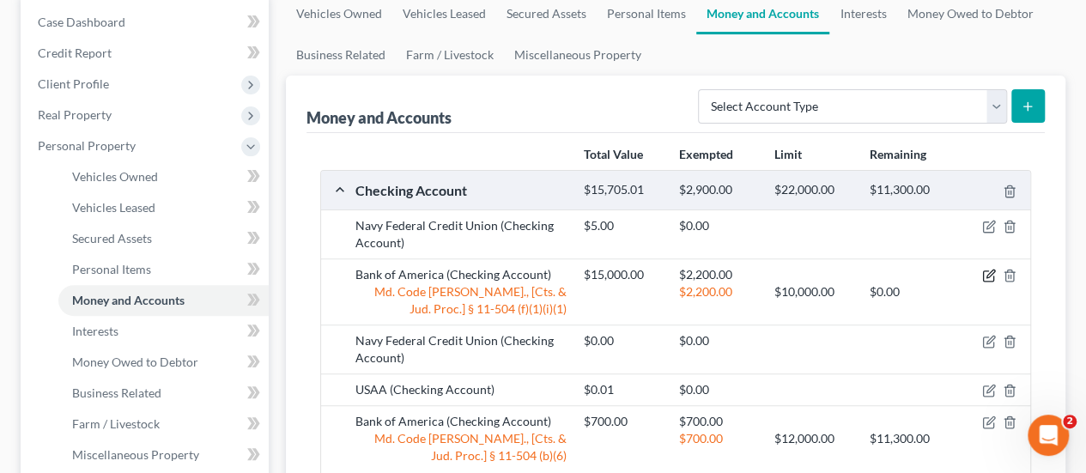
click at [987, 275] on icon "button" at bounding box center [989, 276] width 14 height 14
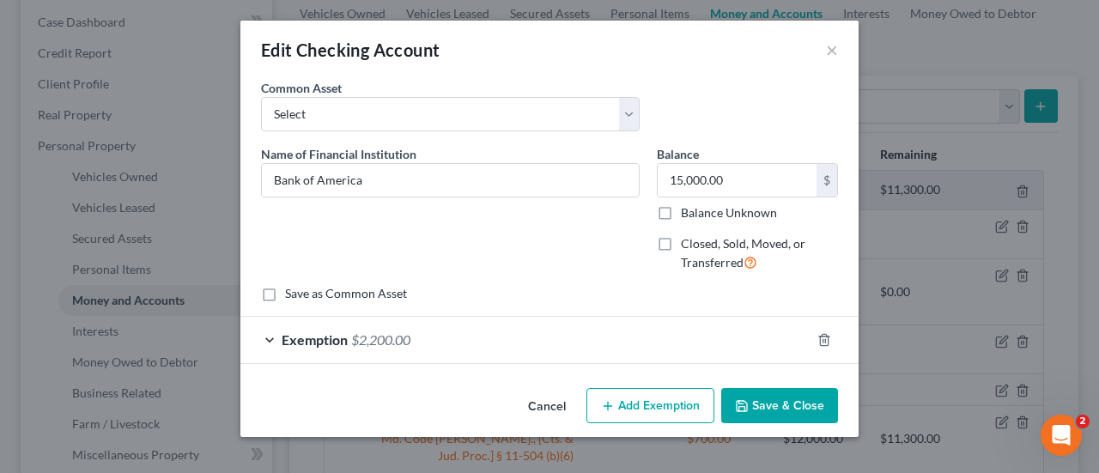
click at [652, 407] on button "Add Exemption" at bounding box center [650, 406] width 128 height 36
select select "2"
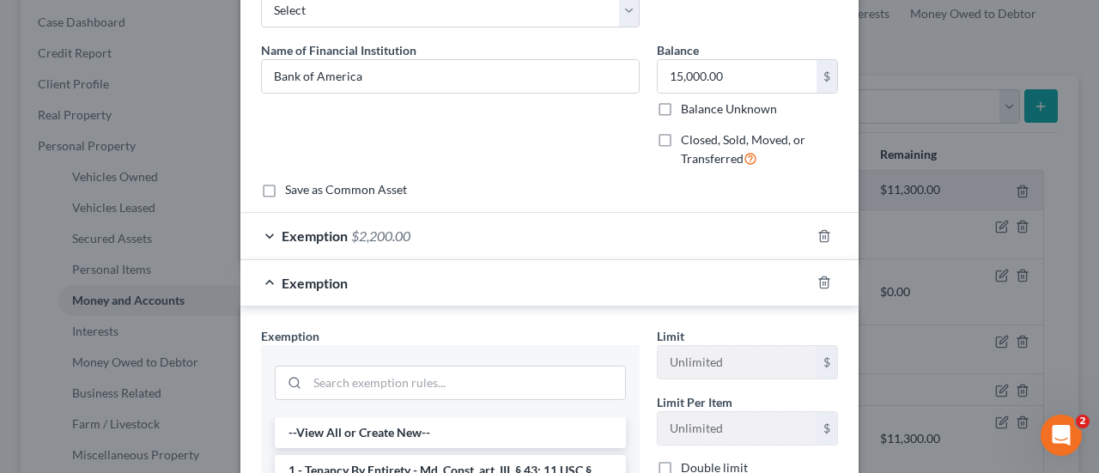
scroll to position [258, 0]
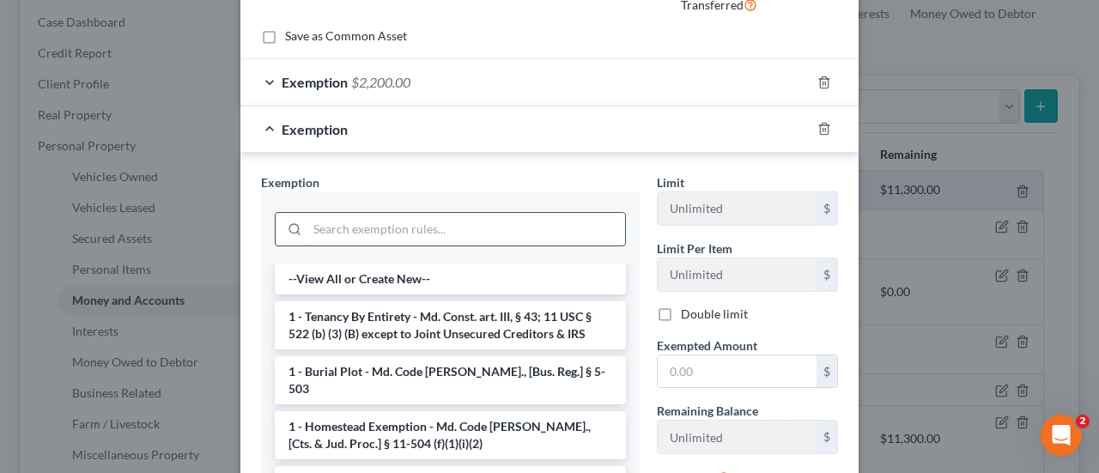
click at [353, 218] on input "search" at bounding box center [466, 229] width 318 height 33
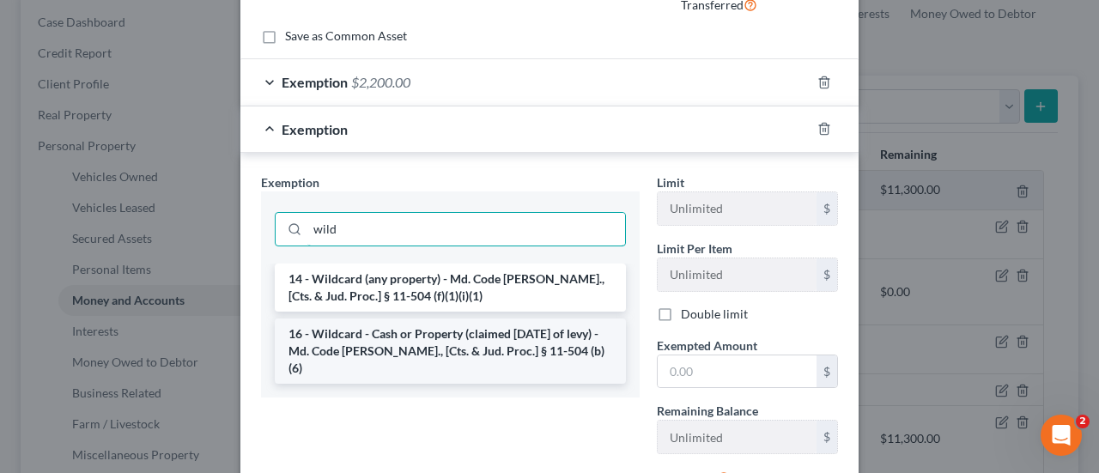
type input "wild"
click at [366, 341] on li "16 - Wildcard - Cash or Property (claimed [DATE] of levy) - Md. Code [PERSON_NA…" at bounding box center [450, 350] width 351 height 65
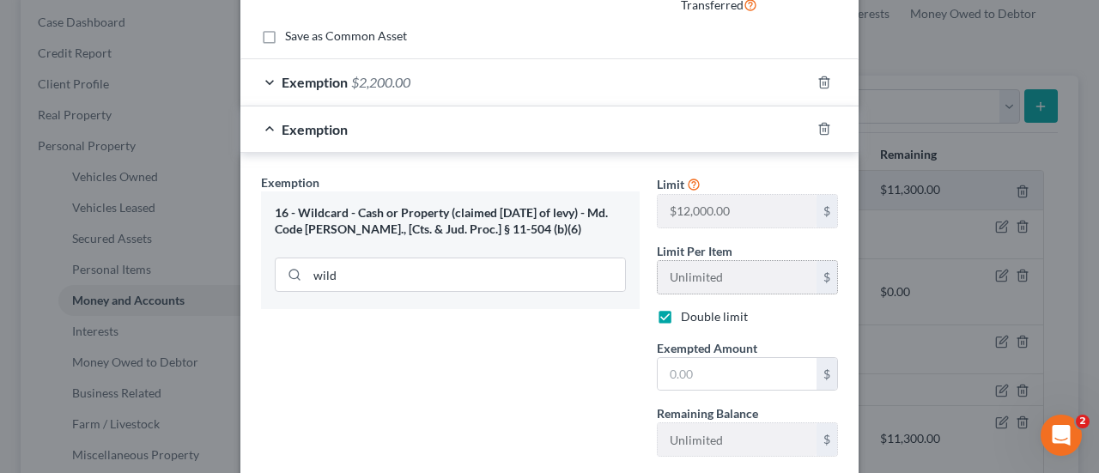
checkbox input "true"
drag, startPoint x: 699, startPoint y: 377, endPoint x: 718, endPoint y: 375, distance: 19.0
click at [699, 377] on input "text" at bounding box center [737, 374] width 159 height 33
type input "5,000"
click at [385, 389] on div "Exemption Set must be selected for CA. Exemption * 16 - Wildcard - Cash or Prop…" at bounding box center [450, 355] width 396 height 365
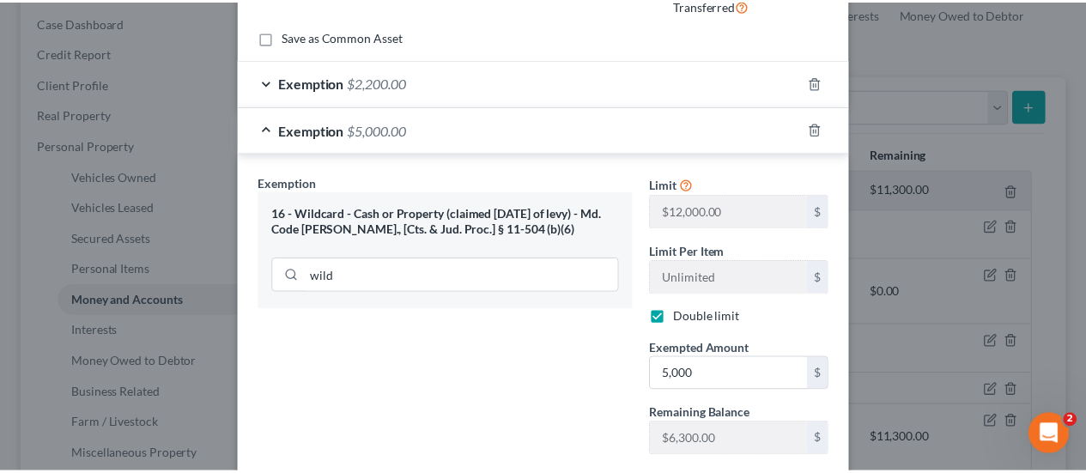
scroll to position [426, 0]
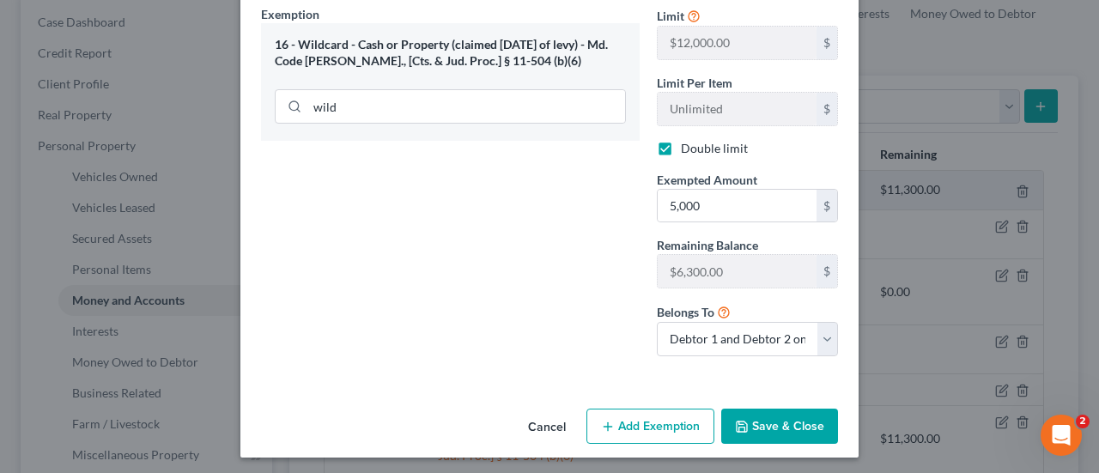
click at [802, 427] on button "Save & Close" at bounding box center [779, 427] width 117 height 36
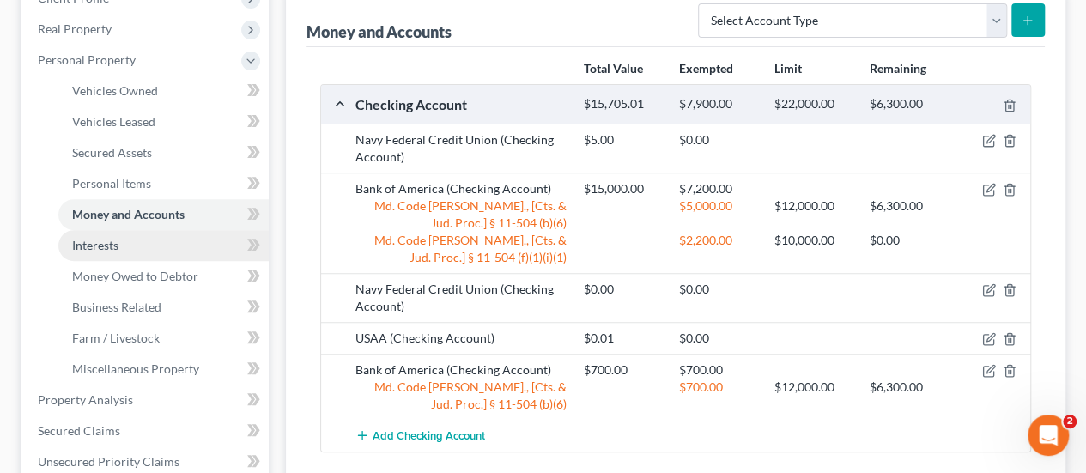
scroll to position [429, 0]
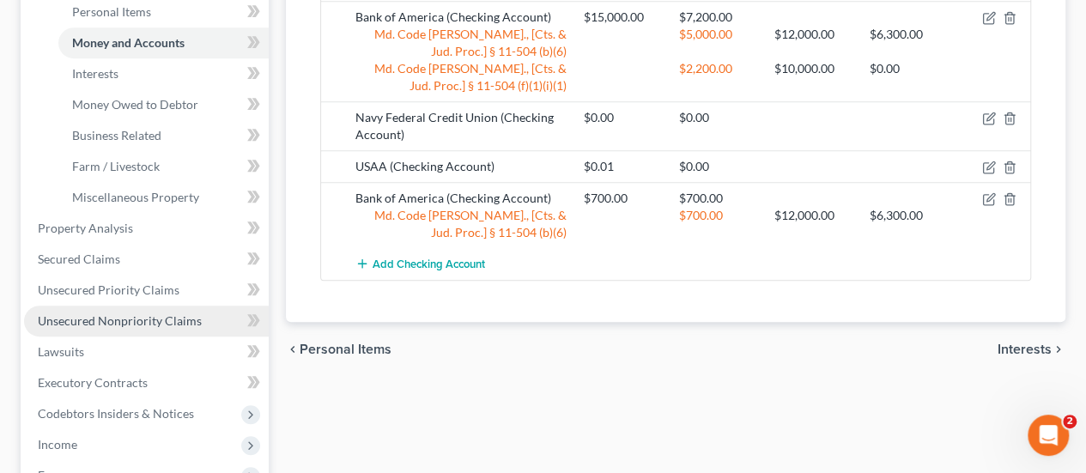
click at [111, 316] on span "Unsecured Nonpriority Claims" at bounding box center [120, 320] width 164 height 15
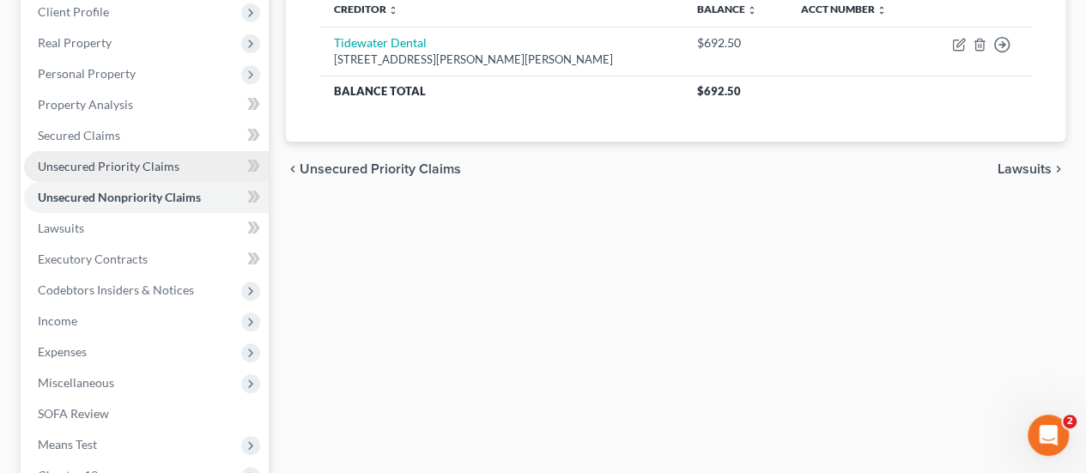
scroll to position [258, 0]
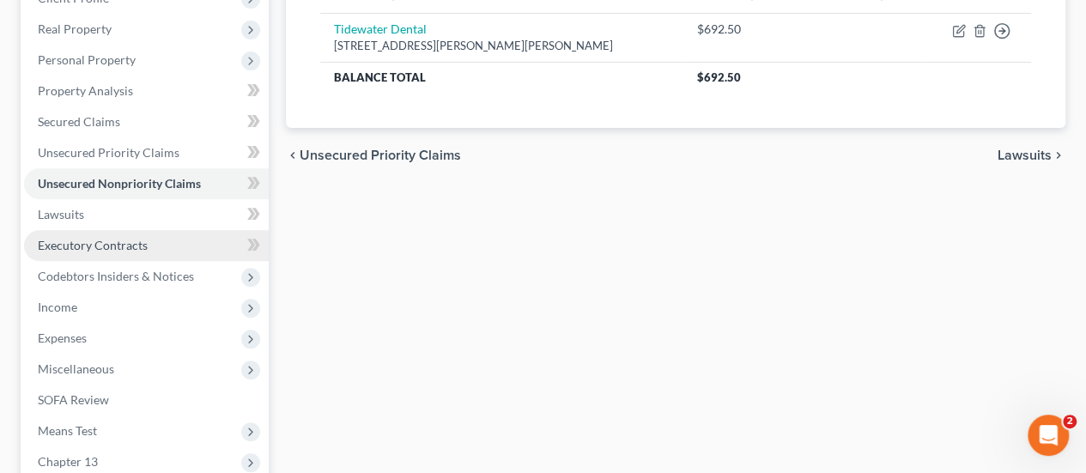
click at [124, 247] on span "Executory Contracts" at bounding box center [93, 245] width 110 height 15
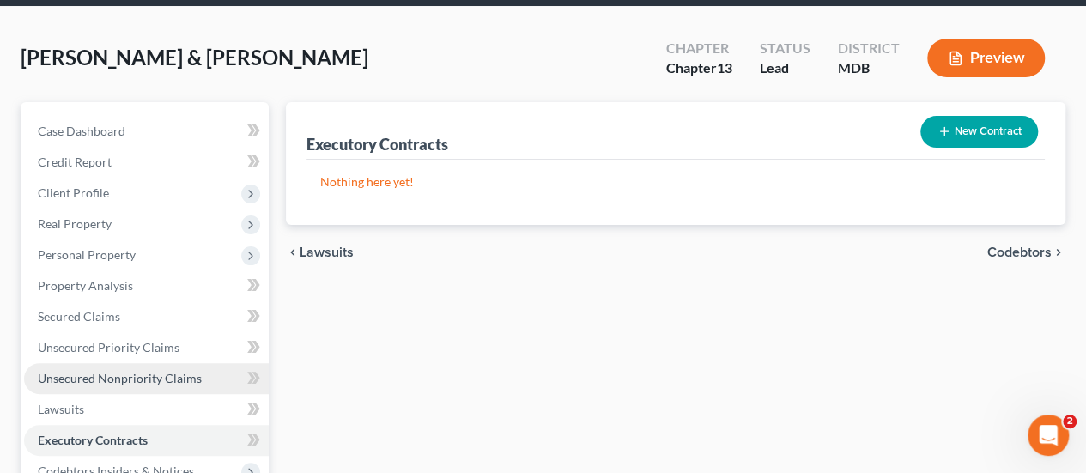
scroll to position [172, 0]
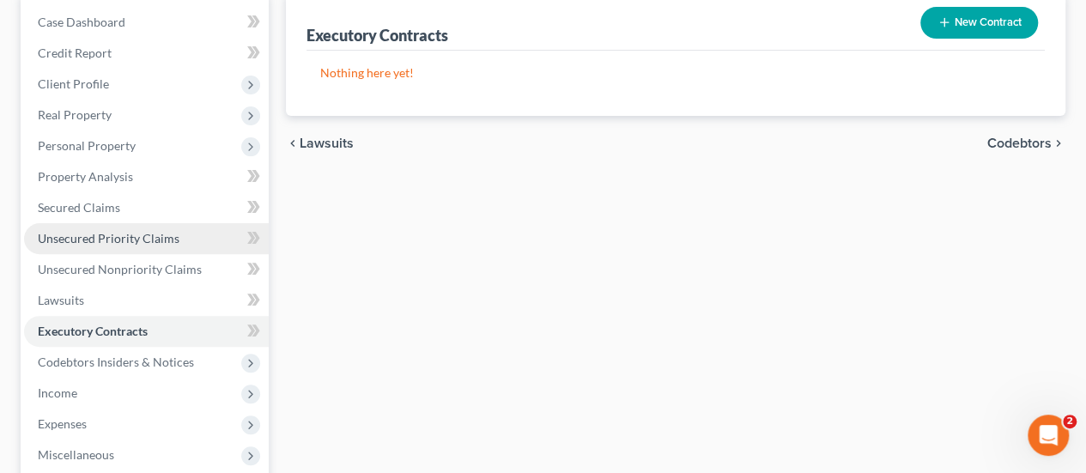
click at [130, 243] on span "Unsecured Priority Claims" at bounding box center [109, 238] width 142 height 15
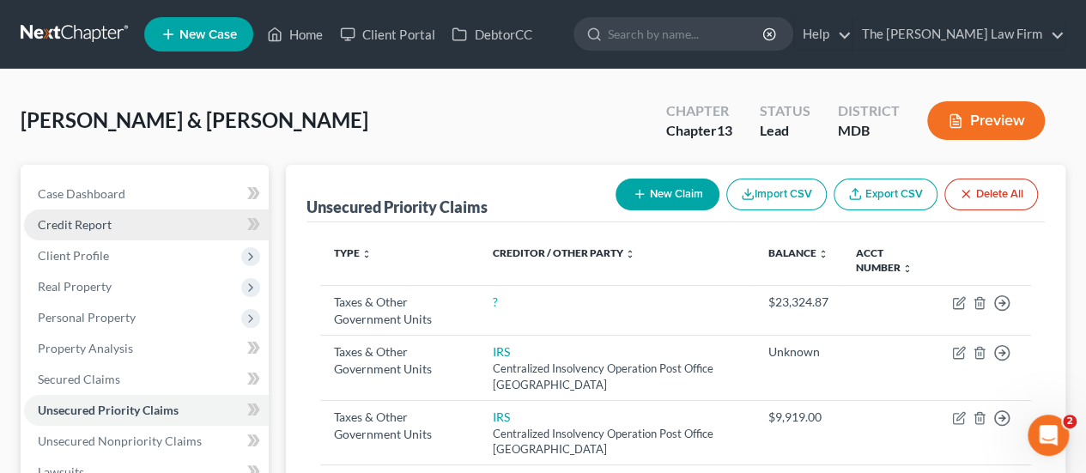
click at [90, 226] on span "Credit Report" at bounding box center [75, 224] width 74 height 15
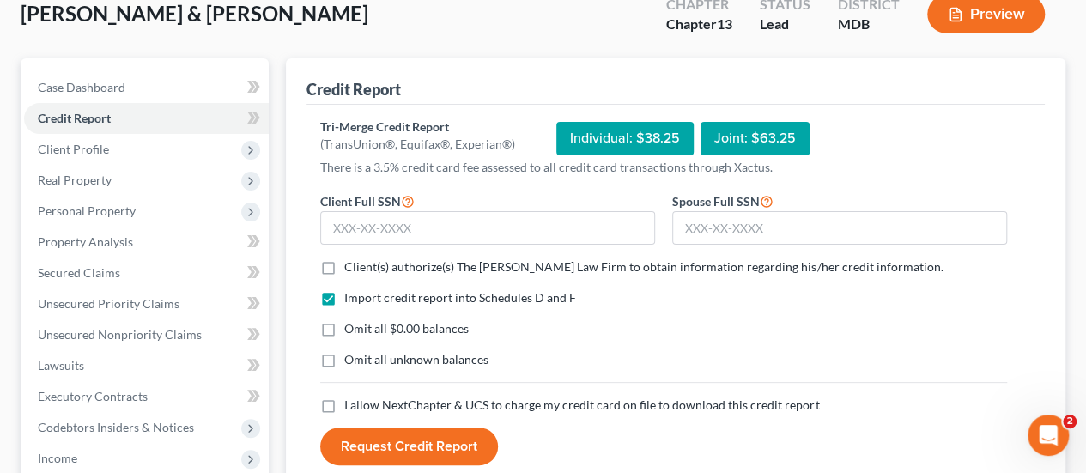
scroll to position [172, 0]
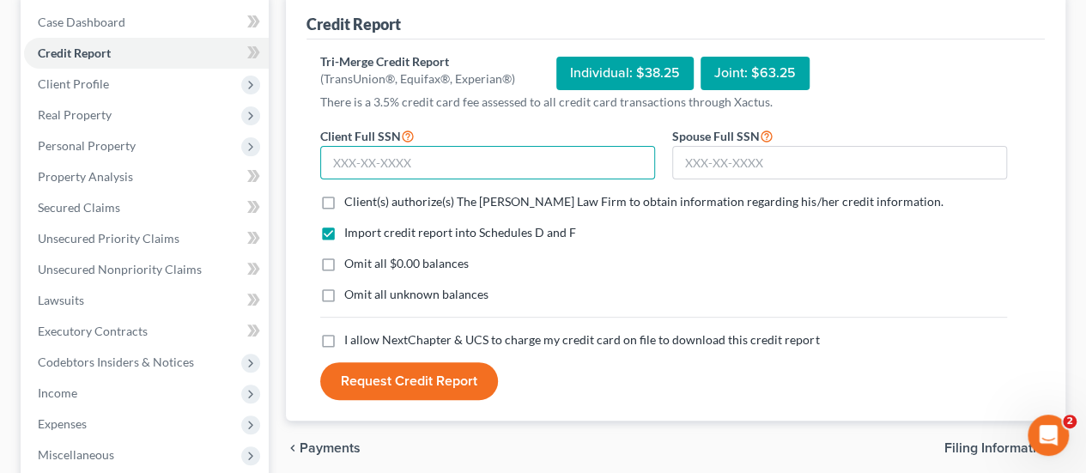
click at [373, 164] on input "text" at bounding box center [487, 163] width 335 height 34
type input "212-11-9197"
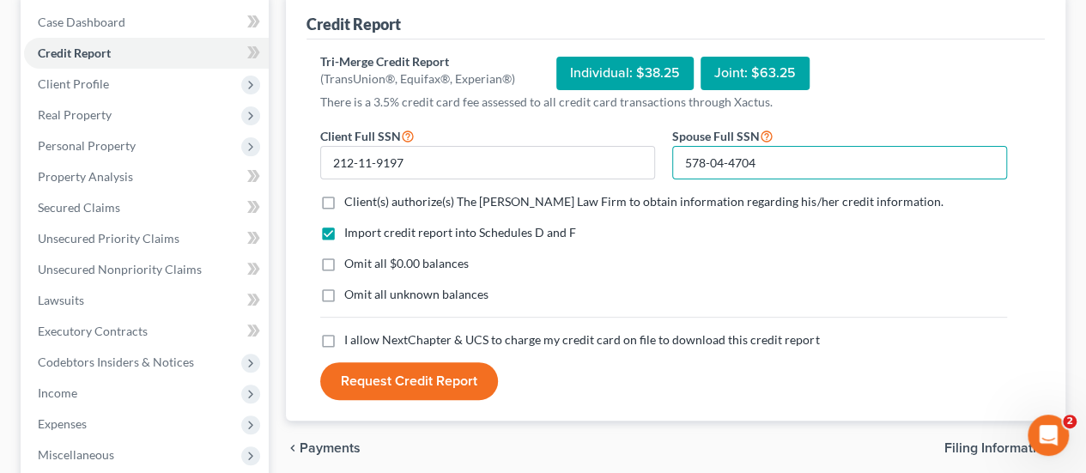
type input "578-04-4704"
click at [344, 197] on label "Client(s) authorize(s) The [PERSON_NAME] Law Firm to obtain information regardi…" at bounding box center [643, 201] width 598 height 17
click at [351, 197] on input "Client(s) authorize(s) The [PERSON_NAME] Law Firm to obtain information regardi…" at bounding box center [356, 198] width 11 height 11
checkbox input "true"
click at [344, 293] on label "Omit all unknown balances" at bounding box center [416, 294] width 144 height 17
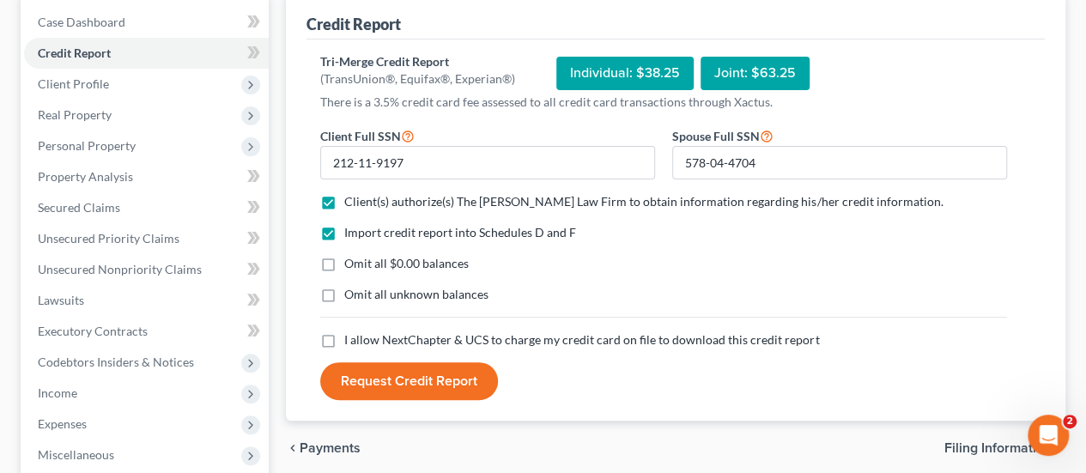
click at [351, 293] on input "Omit all unknown balances" at bounding box center [356, 291] width 11 height 11
checkbox input "true"
click at [344, 339] on label "I allow NextChapter & UCS to charge my credit card on file to download this cre…" at bounding box center [581, 339] width 475 height 17
click at [351, 339] on input "I allow NextChapter & UCS to charge my credit card on file to download this cre…" at bounding box center [356, 336] width 11 height 11
checkbox input "true"
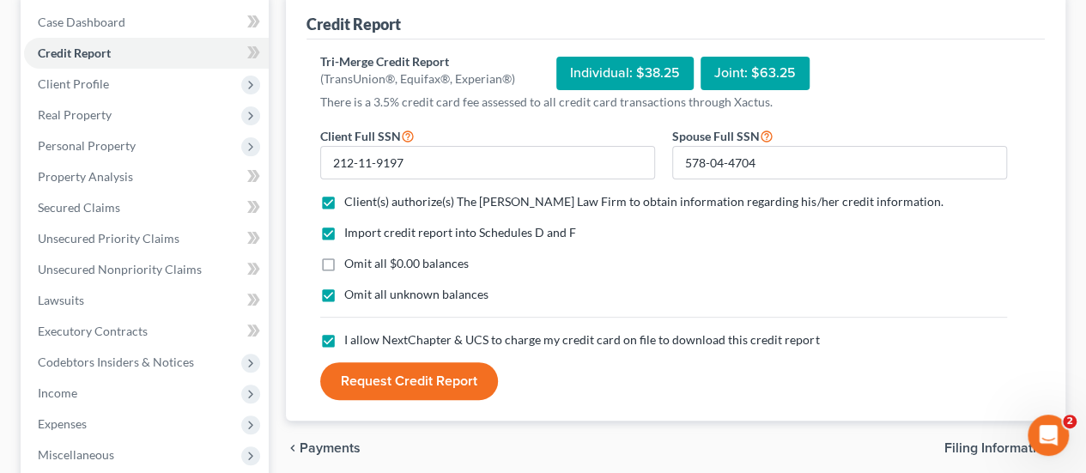
click at [409, 380] on button "Request Credit Report" at bounding box center [409, 381] width 178 height 38
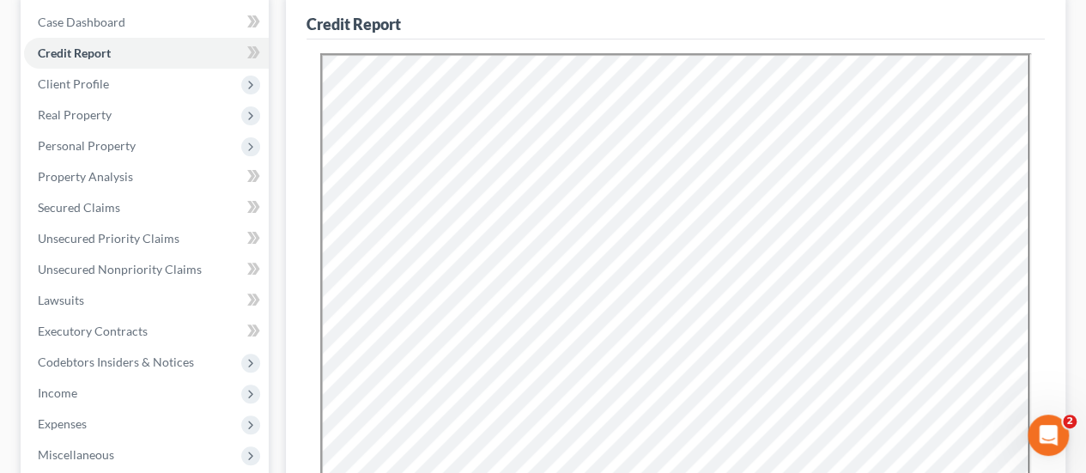
scroll to position [0, 0]
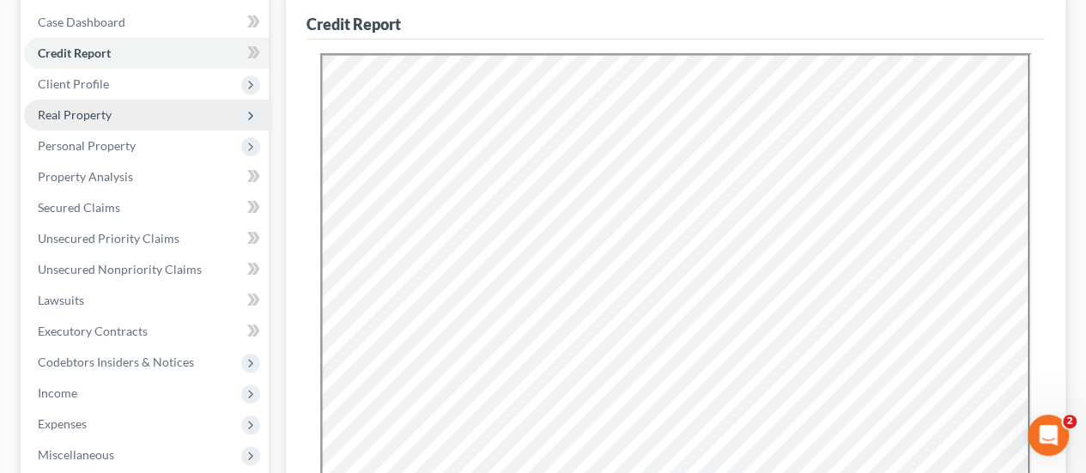
click at [89, 118] on span "Real Property" at bounding box center [75, 114] width 74 height 15
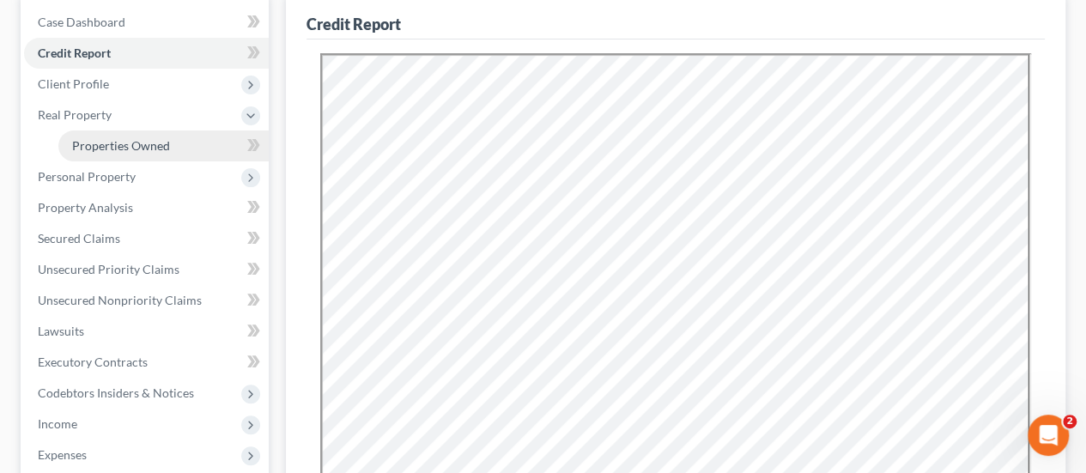
click at [101, 148] on span "Properties Owned" at bounding box center [121, 145] width 98 height 15
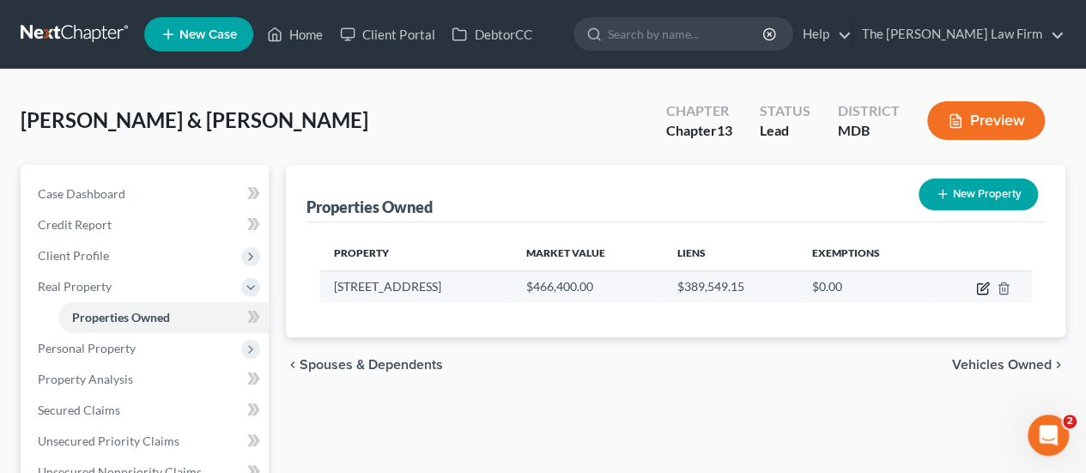
click at [986, 288] on icon "button" at bounding box center [982, 289] width 10 height 10
select select "21"
select select "4"
select select "2"
select select "0"
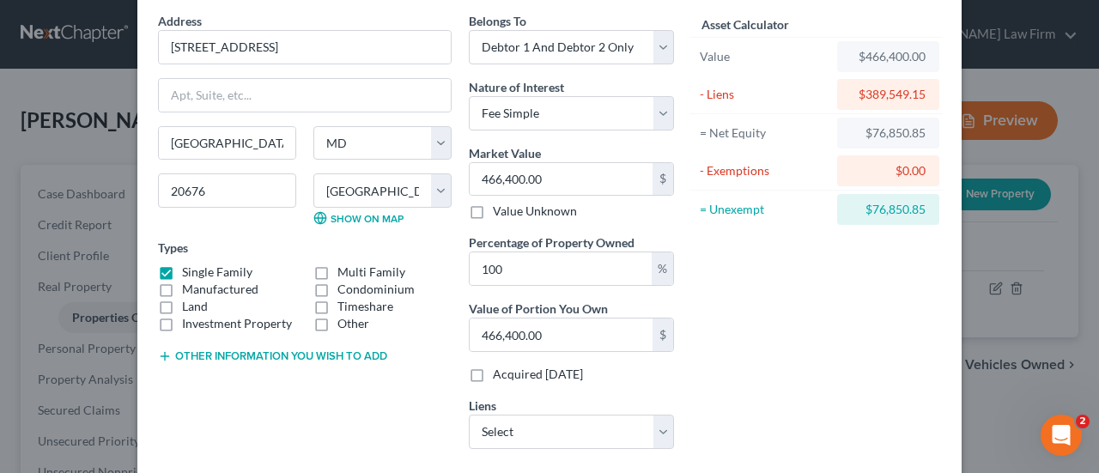
scroll to position [254, 0]
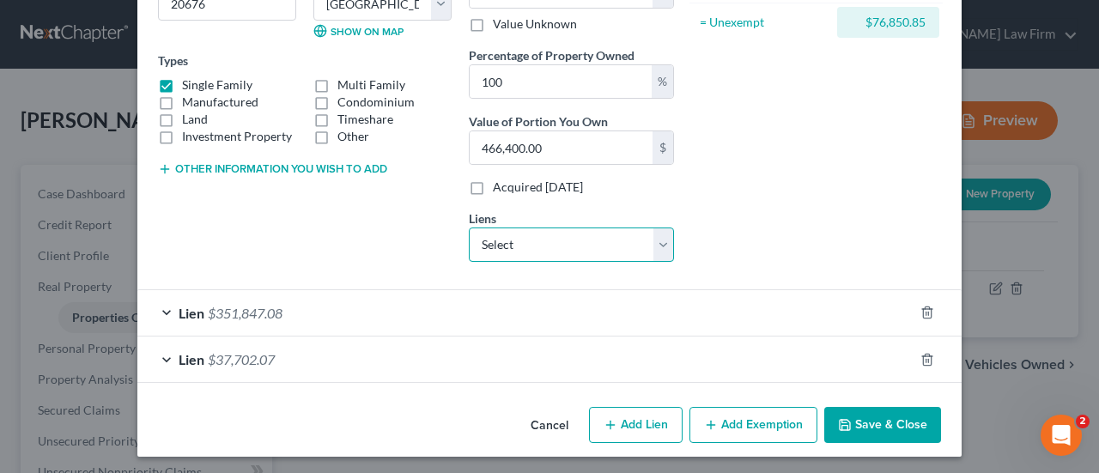
click at [484, 235] on select "Select Nfcu Mtg - $354,046.00 Sst/Medallio - $37,845.00 Cap One Auto - $0.00 Na…" at bounding box center [571, 244] width 205 height 34
select select "0"
click at [469, 227] on select "Select Nfcu Mtg - $354,046.00 Sst/Medallio - $37,845.00 Cap One Auto - $0.00 Na…" at bounding box center [571, 244] width 205 height 34
select select
select select "48"
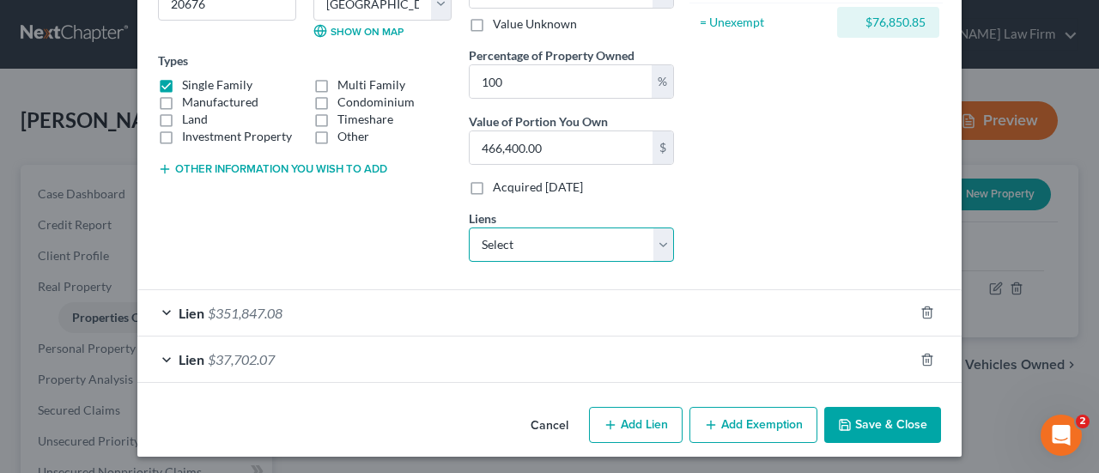
select select "2"
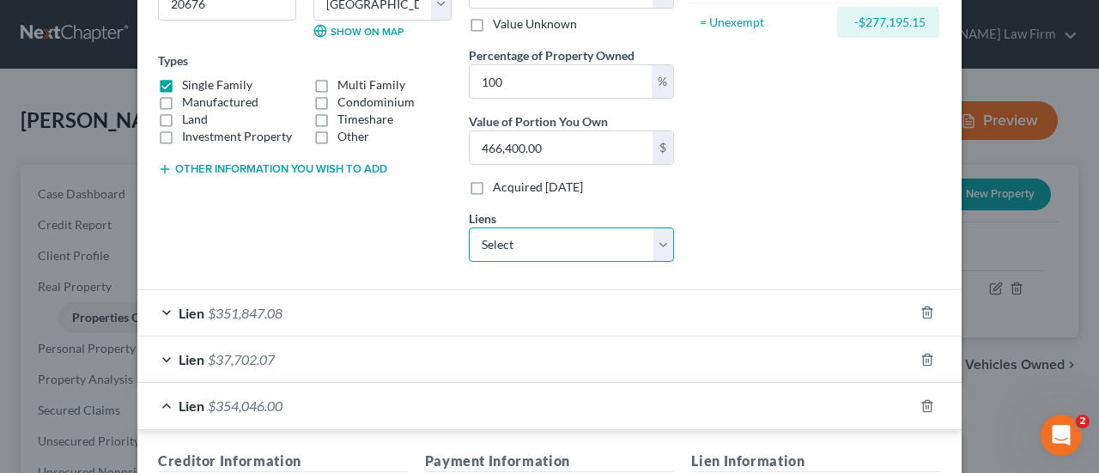
click at [558, 243] on select "Select Sst/Medallio - $37,845.00 Cap One Auto - $0.00 Nationstar Mortgage - $0.…" at bounding box center [571, 244] width 205 height 34
select select "0"
click at [469, 227] on select "Select Sst/Medallio - $37,845.00 Cap One Auto - $0.00 Nationstar Mortgage - $0.…" at bounding box center [571, 244] width 205 height 34
select select
select select "26"
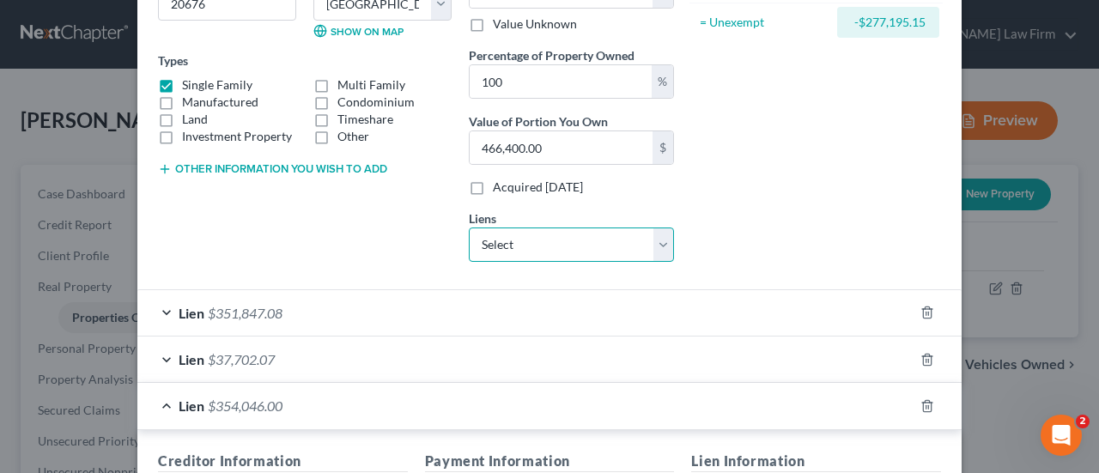
select select "2"
click at [923, 307] on icon "button" at bounding box center [927, 312] width 8 height 11
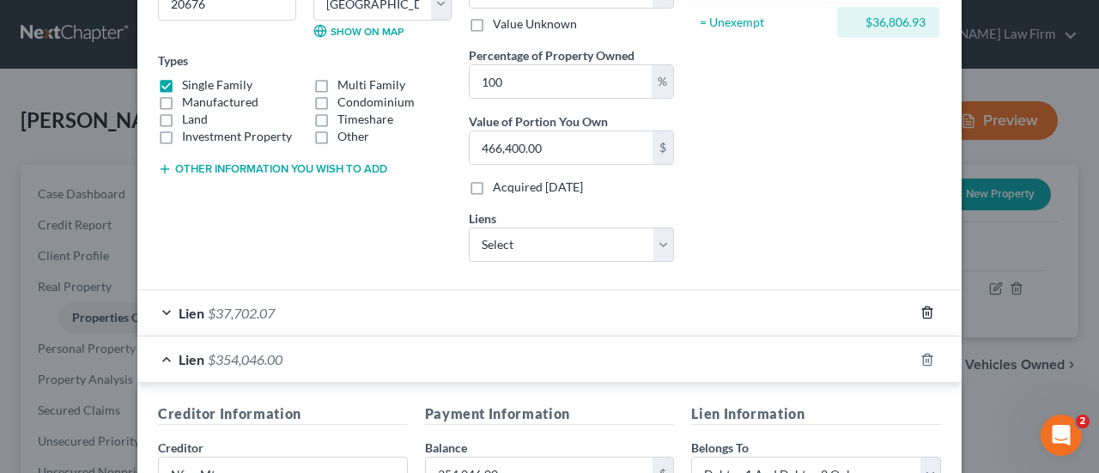
click at [923, 307] on icon "button" at bounding box center [927, 312] width 8 height 11
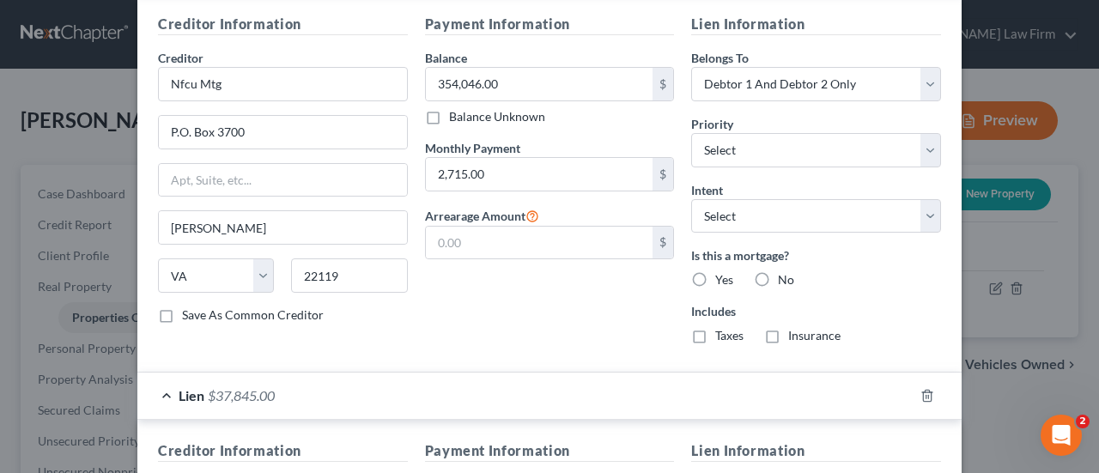
scroll to position [683, 0]
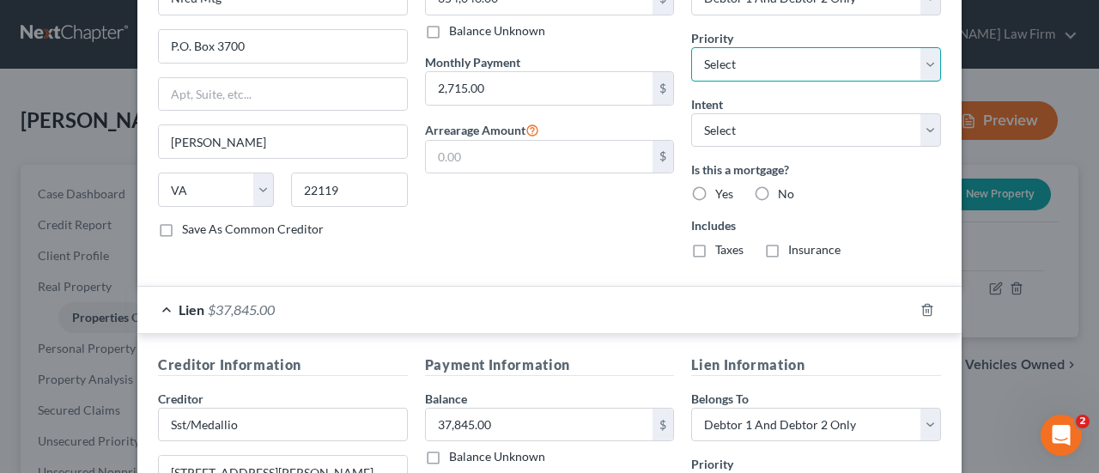
drag, startPoint x: 725, startPoint y: 64, endPoint x: 728, endPoint y: 75, distance: 11.5
click at [725, 64] on select "Select 1st 2nd 3rd 4th 5th 6th 7th 8th 9th 10th 11th 12th 13th 14th 15th 16th 1…" at bounding box center [816, 64] width 250 height 34
select select "0"
click at [691, 47] on select "Select 1st 2nd 3rd 4th 5th 6th 7th 8th 9th 10th 11th 12th 13th 14th 15th 16th 1…" at bounding box center [816, 64] width 250 height 34
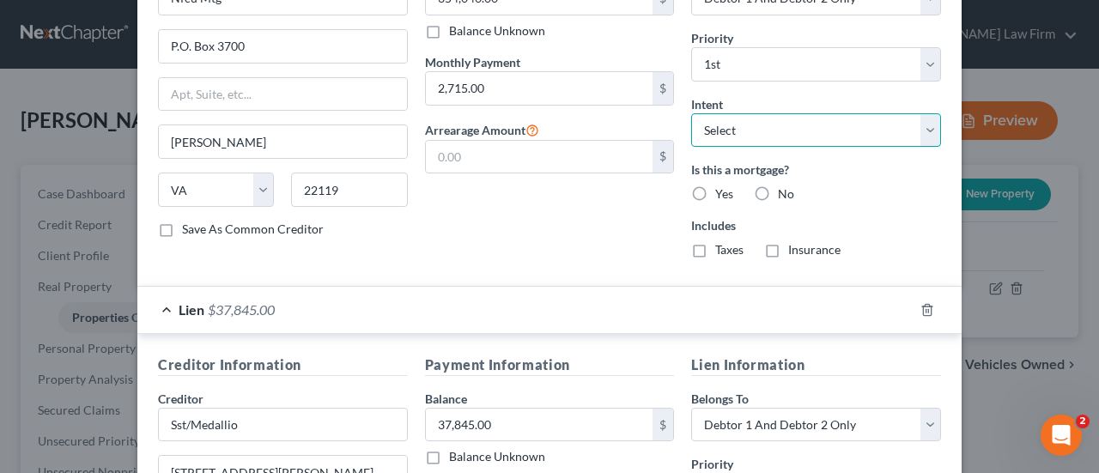
click at [737, 130] on select "Select Surrender Redeem Reaffirm Avoid Other" at bounding box center [816, 130] width 250 height 34
select select "4"
click at [691, 113] on select "Select Surrender Redeem Reaffirm Avoid Other" at bounding box center [816, 130] width 250 height 34
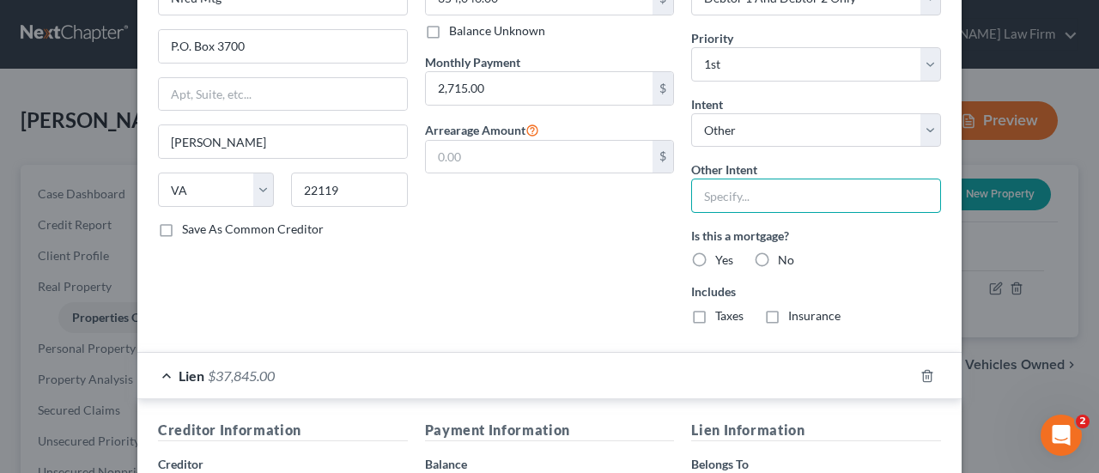
drag, startPoint x: 726, startPoint y: 197, endPoint x: 717, endPoint y: 247, distance: 51.5
click at [726, 197] on input "text" at bounding box center [816, 196] width 250 height 34
type input "Retain"
click at [715, 255] on label "Yes" at bounding box center [724, 260] width 18 height 17
click at [722, 255] on input "Yes" at bounding box center [727, 257] width 11 height 11
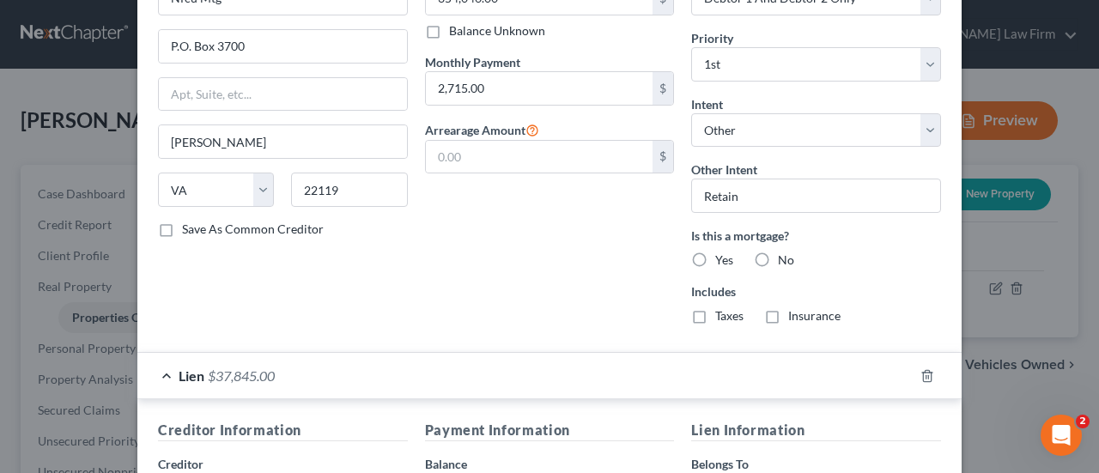
radio input "true"
click at [715, 310] on label "Taxes" at bounding box center [729, 315] width 28 height 17
click at [722, 310] on input "Taxes" at bounding box center [727, 312] width 11 height 11
checkbox input "true"
click at [788, 312] on label "Insurance" at bounding box center [814, 315] width 52 height 17
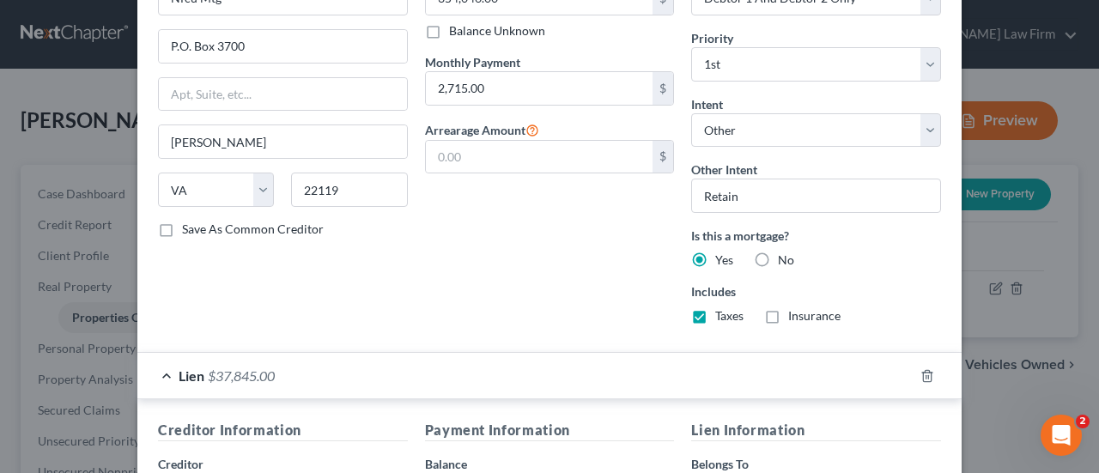
click at [795, 312] on input "Insurance" at bounding box center [800, 312] width 11 height 11
checkbox input "true"
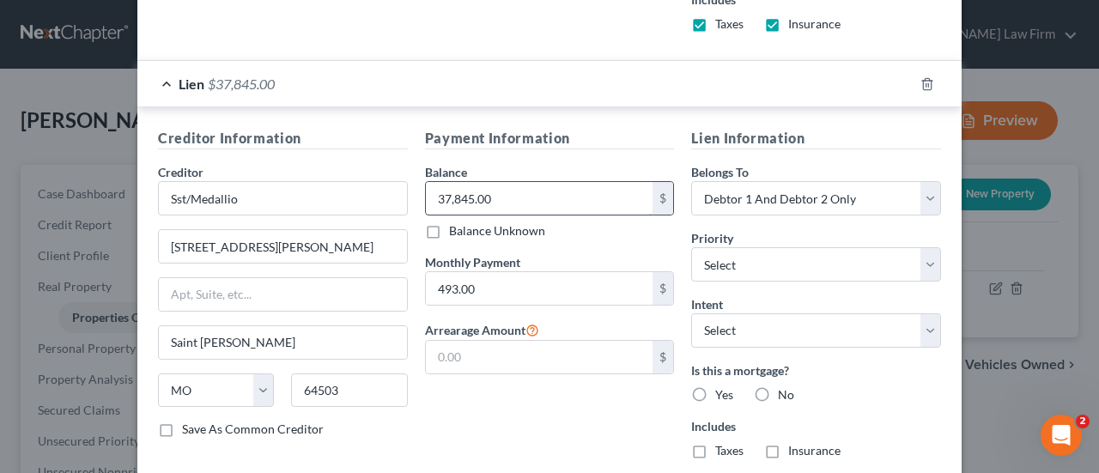
scroll to position [1027, 0]
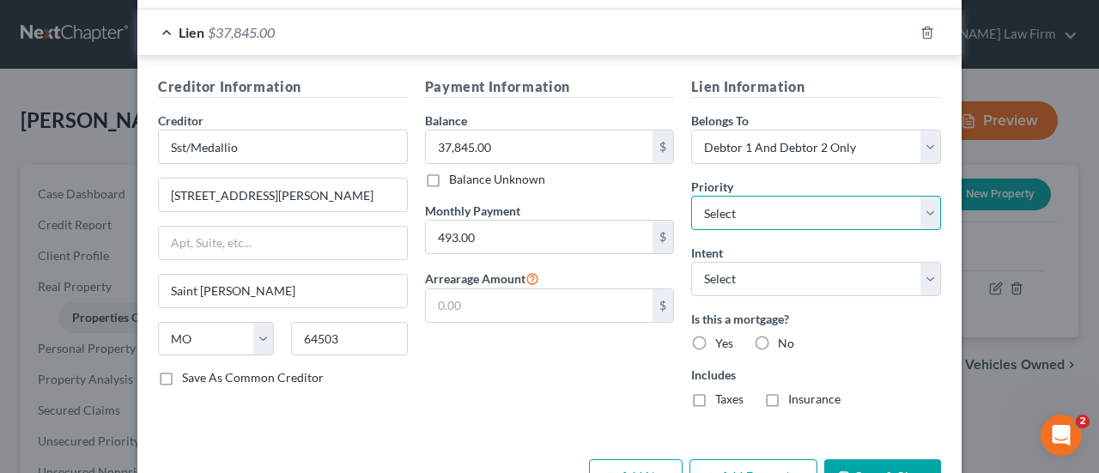
drag, startPoint x: 694, startPoint y: 209, endPoint x: 723, endPoint y: 192, distance: 33.9
click at [694, 209] on select "Select 2nd 3rd 4th 5th 6th 7th 8th 9th 10th 11th 12th 13th 14th 15th 16th 17th …" at bounding box center [816, 213] width 250 height 34
select select "0"
click at [691, 196] on select "Select 2nd 3rd 4th 5th 6th 7th 8th 9th 10th 11th 12th 13th 14th 15th 16th 17th …" at bounding box center [816, 213] width 250 height 34
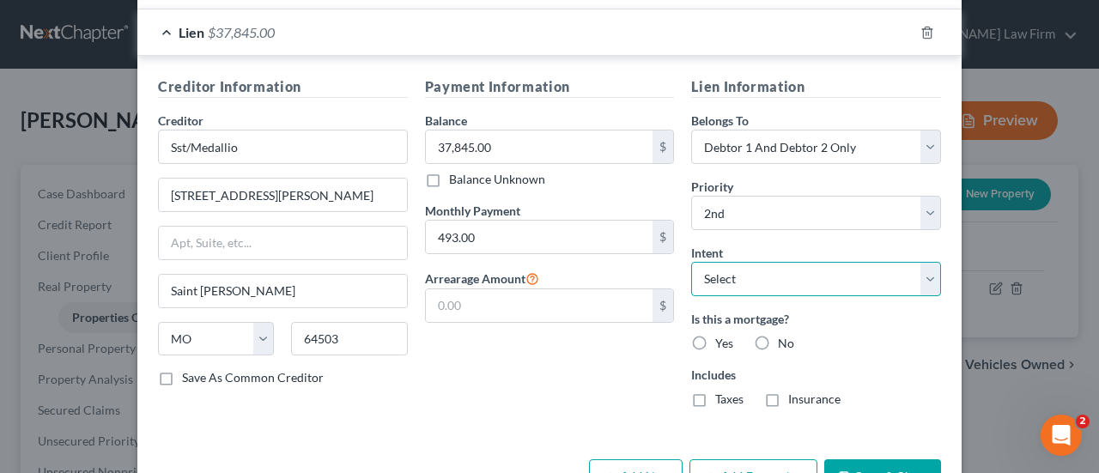
drag, startPoint x: 738, startPoint y: 270, endPoint x: 738, endPoint y: 284, distance: 13.7
click at [738, 270] on select "Select Surrender Redeem Reaffirm Avoid Other" at bounding box center [816, 279] width 250 height 34
select select "4"
click at [691, 262] on select "Select Surrender Redeem Reaffirm Avoid Other" at bounding box center [816, 279] width 250 height 34
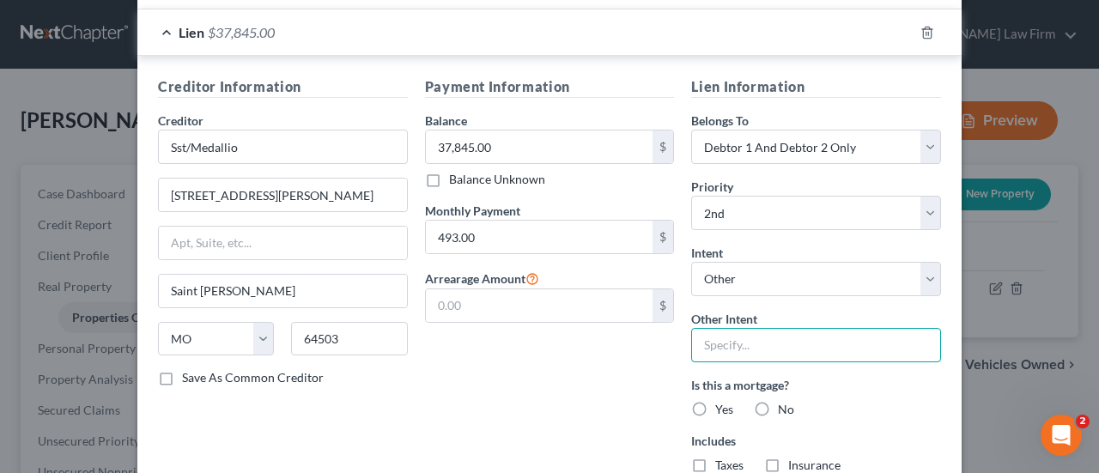
drag, startPoint x: 737, startPoint y: 342, endPoint x: 773, endPoint y: 351, distance: 36.4
click at [737, 342] on input "text" at bounding box center [816, 345] width 250 height 34
type input "Retain"
click at [715, 401] on label "Yes" at bounding box center [724, 409] width 18 height 17
click at [722, 401] on input "Yes" at bounding box center [727, 406] width 11 height 11
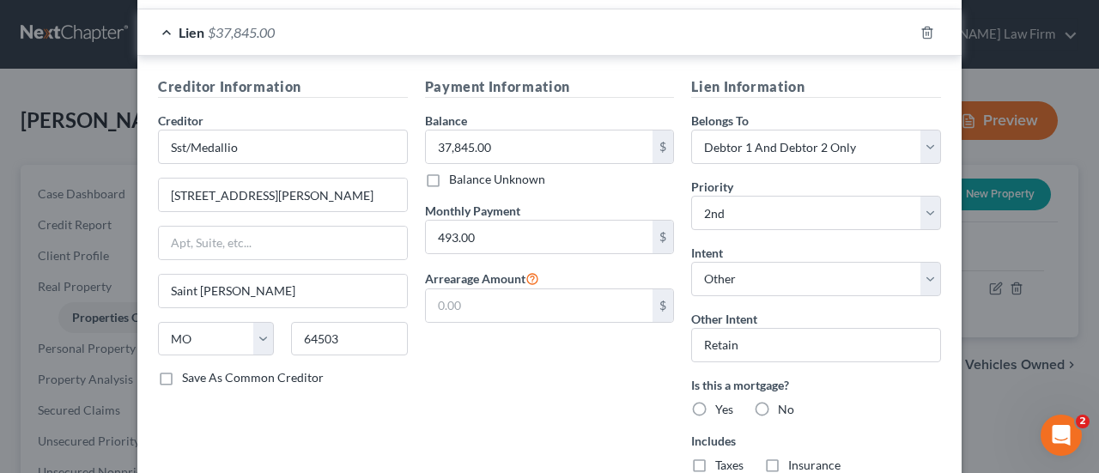
radio input "true"
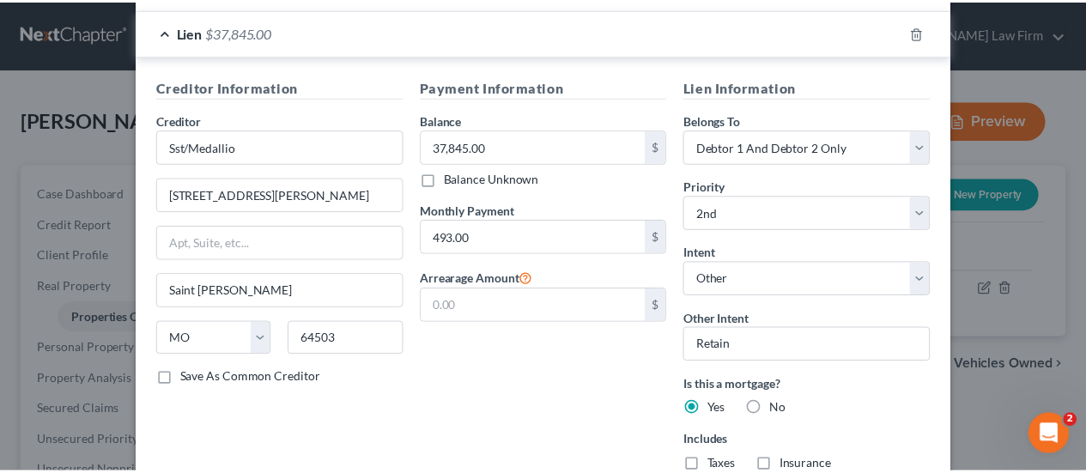
scroll to position [1113, 0]
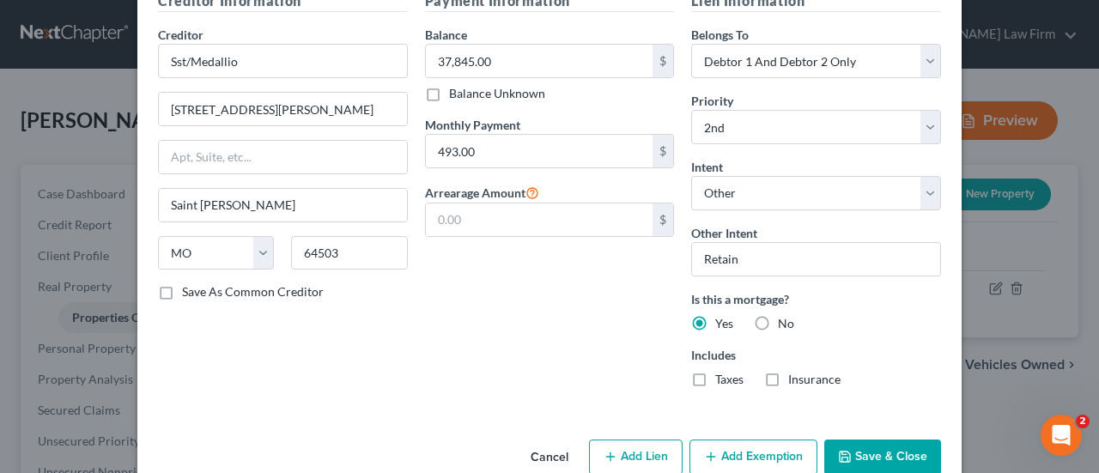
click at [864, 440] on button "Save & Close" at bounding box center [882, 458] width 117 height 36
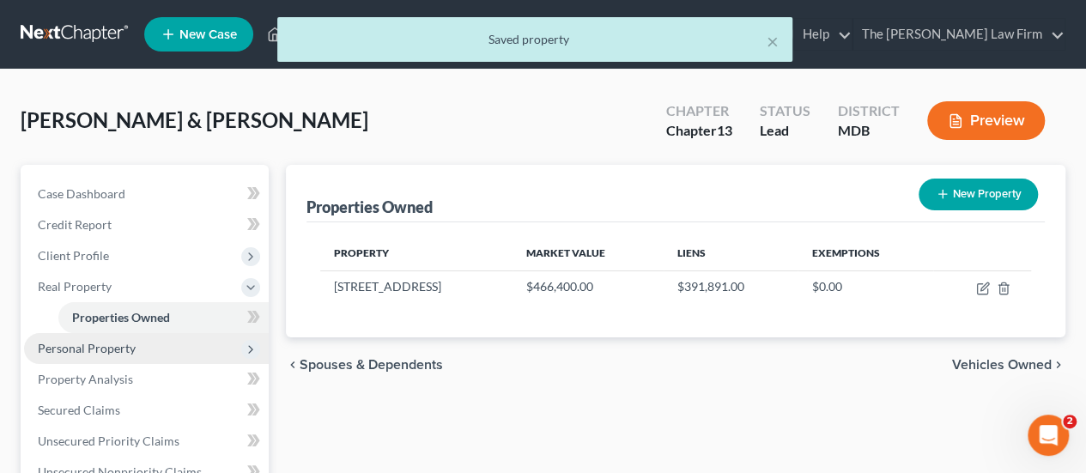
click at [89, 344] on span "Personal Property" at bounding box center [87, 348] width 98 height 15
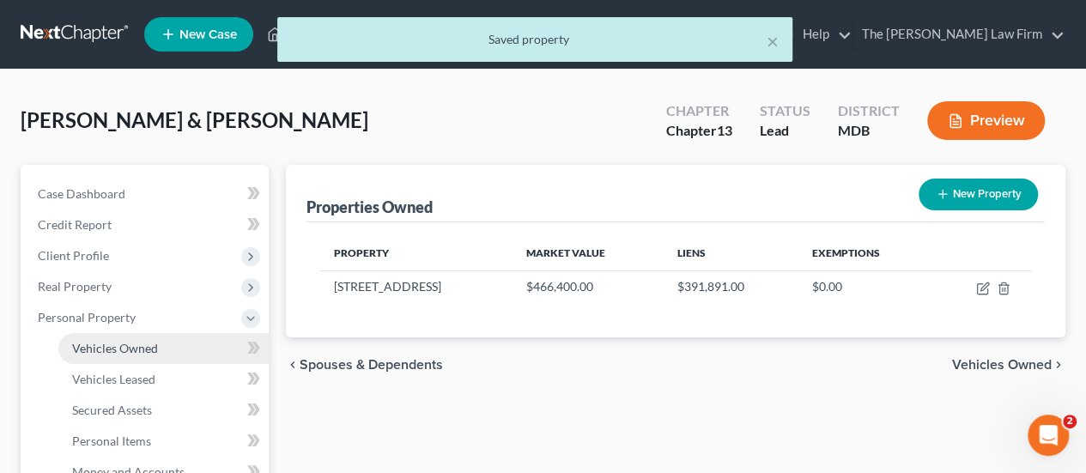
click at [125, 344] on span "Vehicles Owned" at bounding box center [115, 348] width 86 height 15
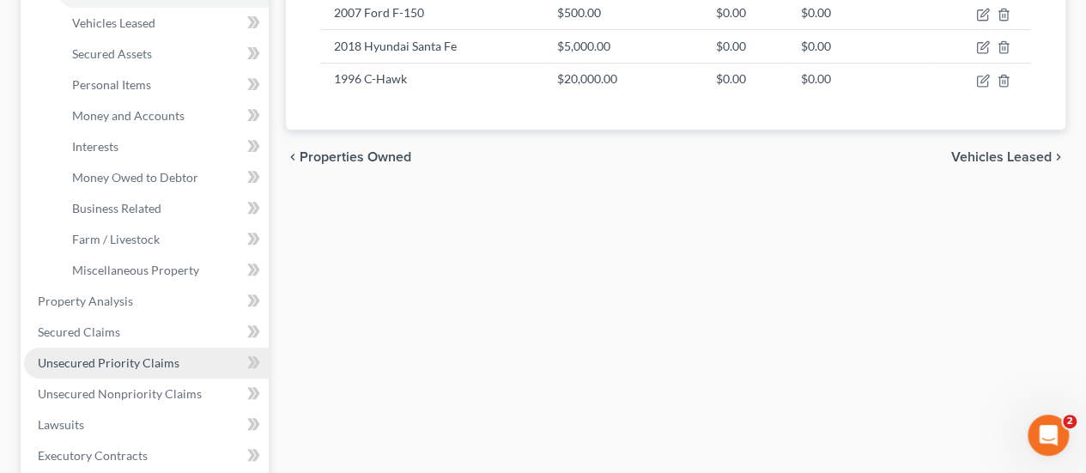
scroll to position [429, 0]
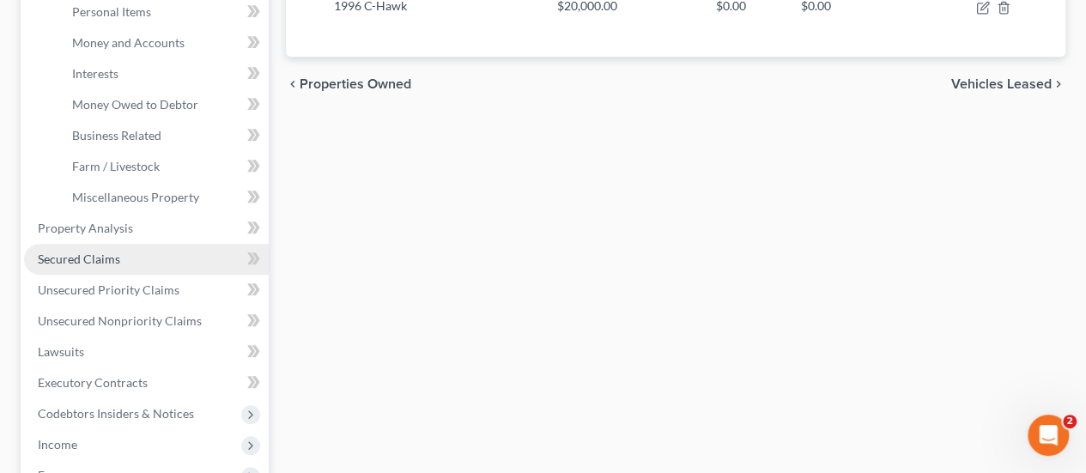
click at [94, 262] on span "Secured Claims" at bounding box center [79, 259] width 82 height 15
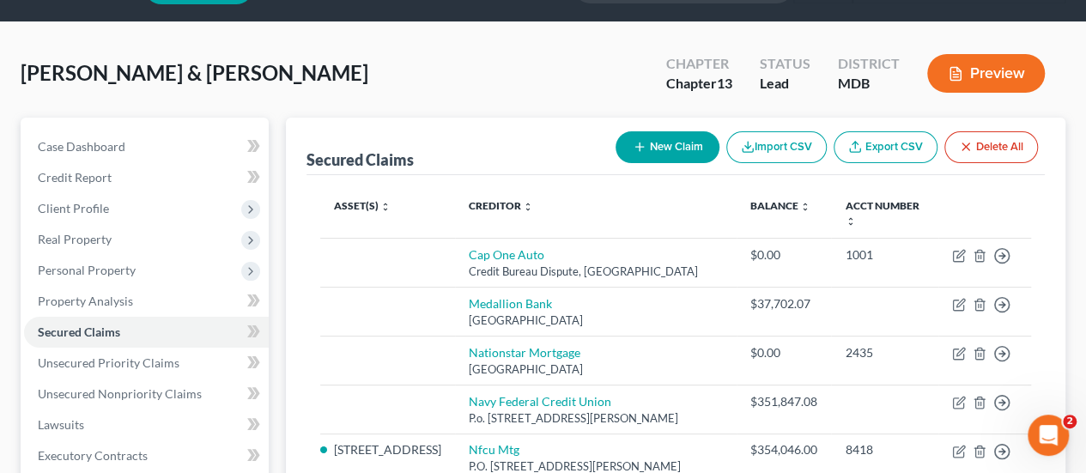
scroll to position [86, 0]
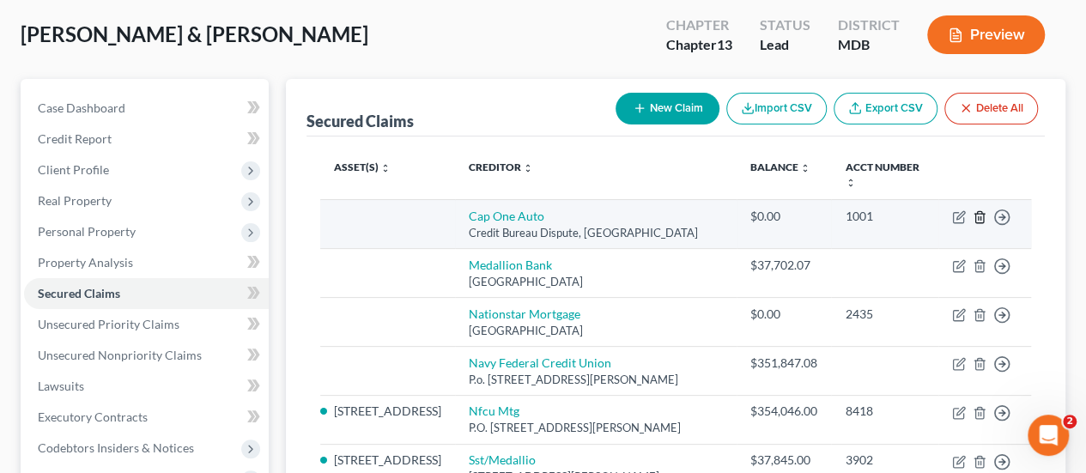
click at [979, 211] on icon "button" at bounding box center [979, 216] width 8 height 11
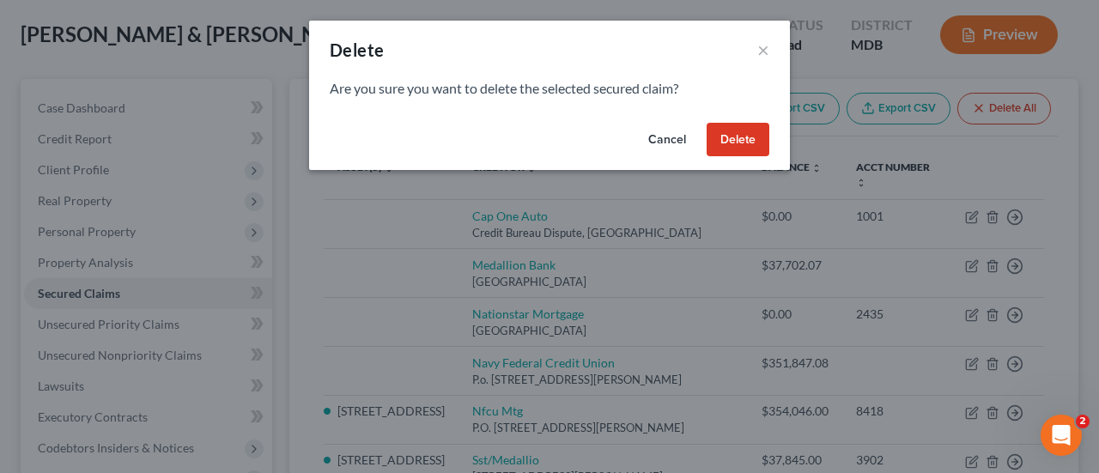
click at [747, 153] on button "Delete" at bounding box center [738, 140] width 63 height 34
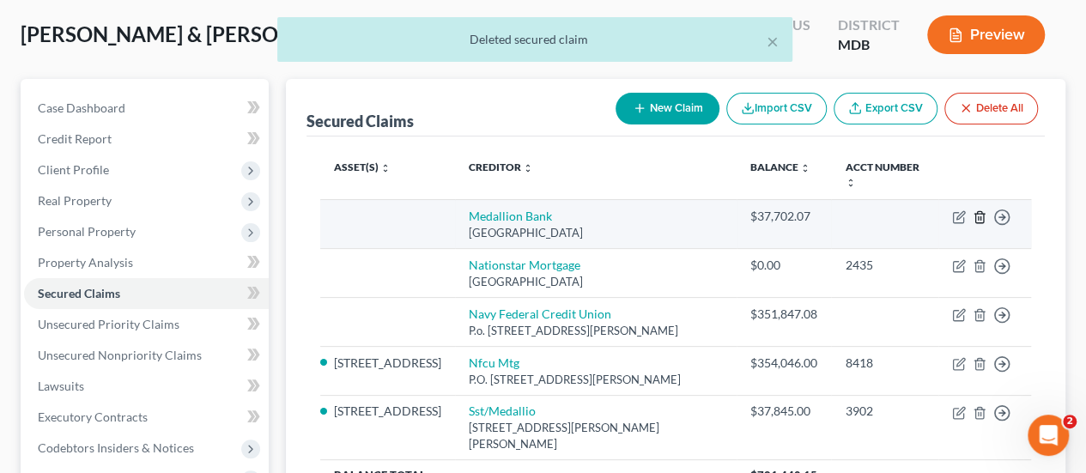
click at [983, 211] on icon "button" at bounding box center [979, 216] width 8 height 11
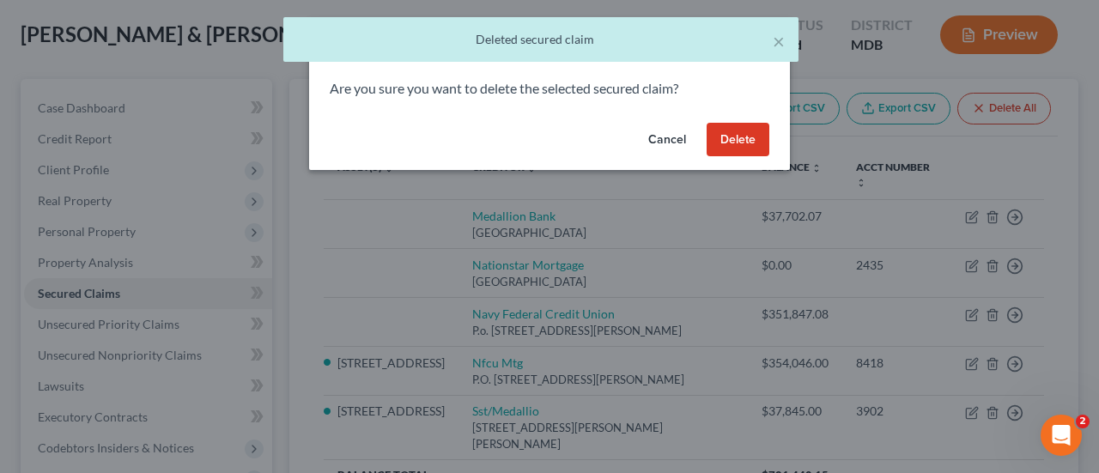
click at [743, 149] on button "Delete" at bounding box center [738, 140] width 63 height 34
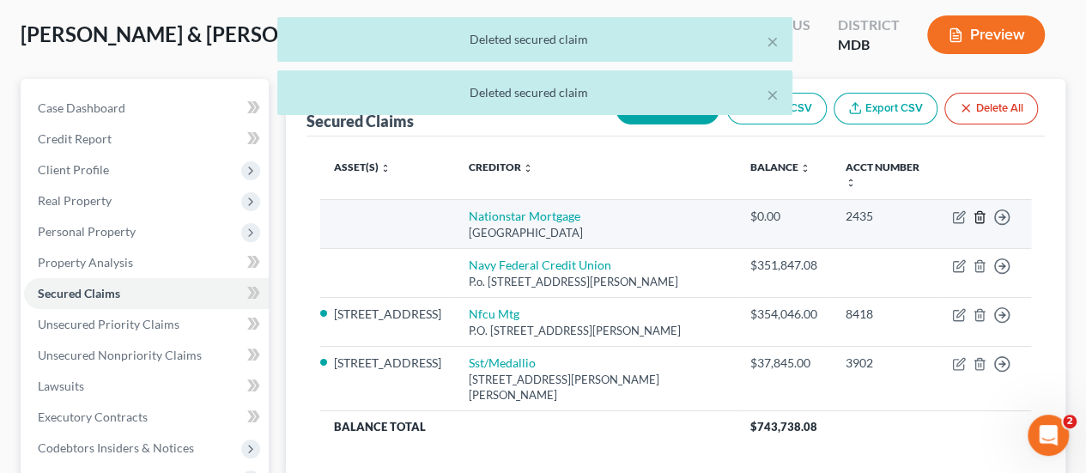
click at [984, 210] on icon "button" at bounding box center [980, 217] width 14 height 14
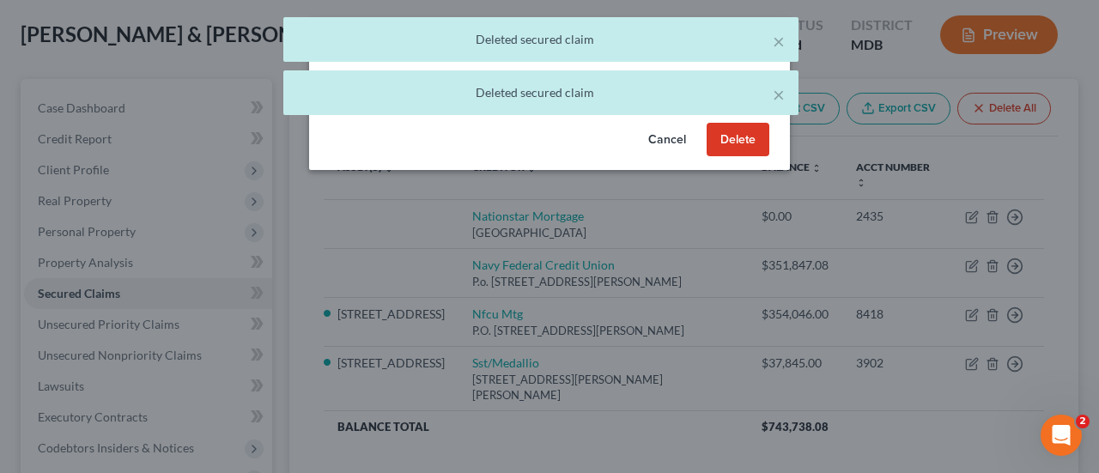
click at [735, 150] on button "Delete" at bounding box center [738, 140] width 63 height 34
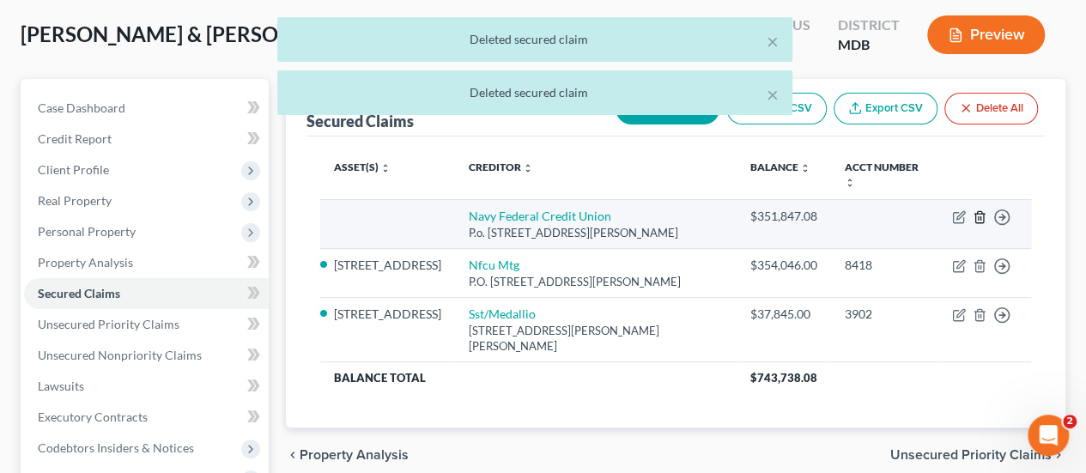
click at [977, 211] on icon "button" at bounding box center [979, 216] width 8 height 11
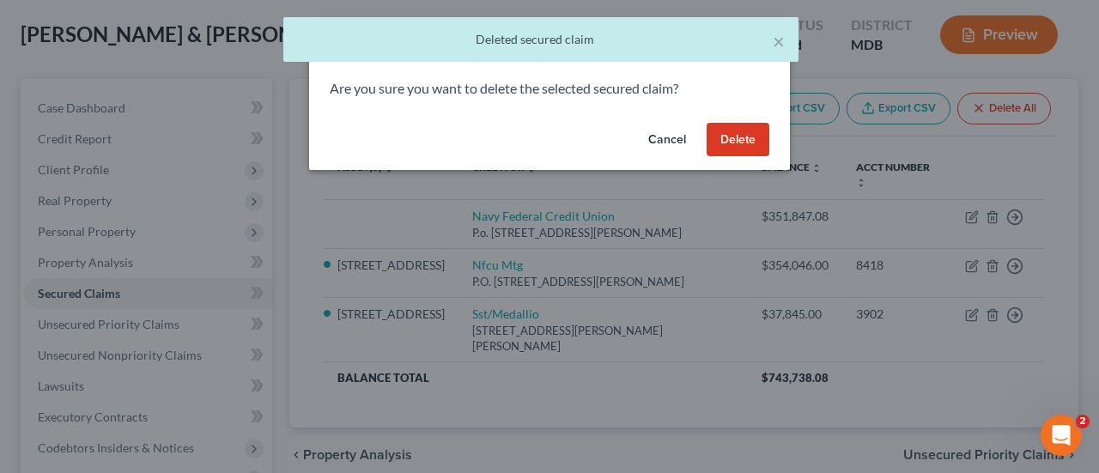
click at [747, 144] on button "Delete" at bounding box center [738, 140] width 63 height 34
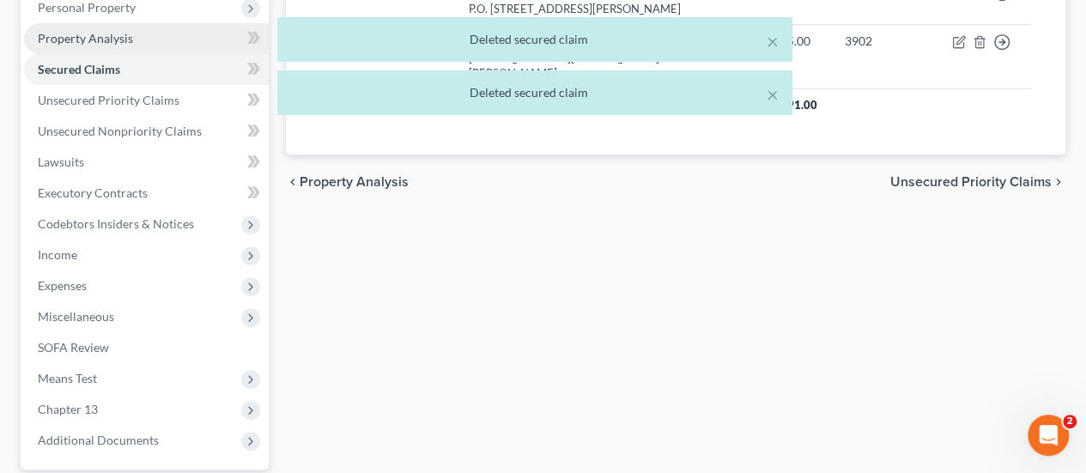
scroll to position [343, 0]
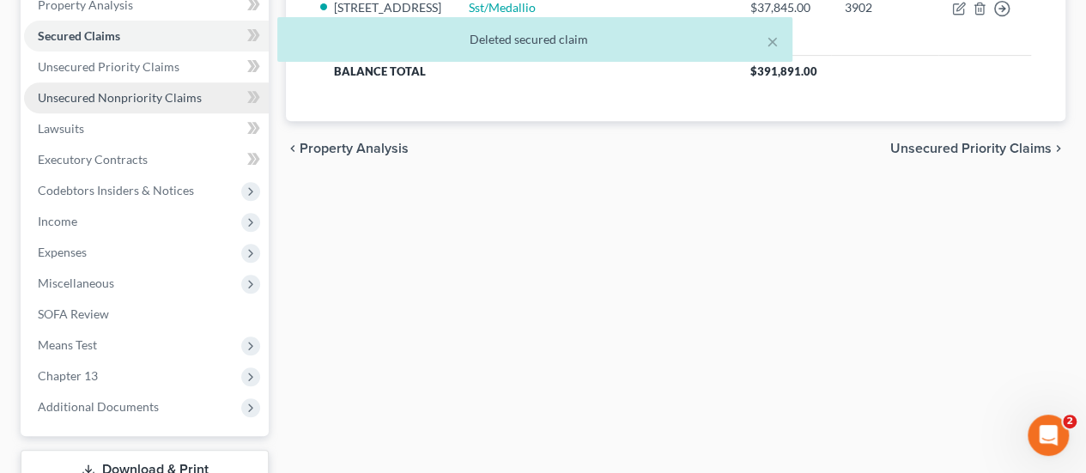
click at [94, 96] on span "Unsecured Nonpriority Claims" at bounding box center [120, 97] width 164 height 15
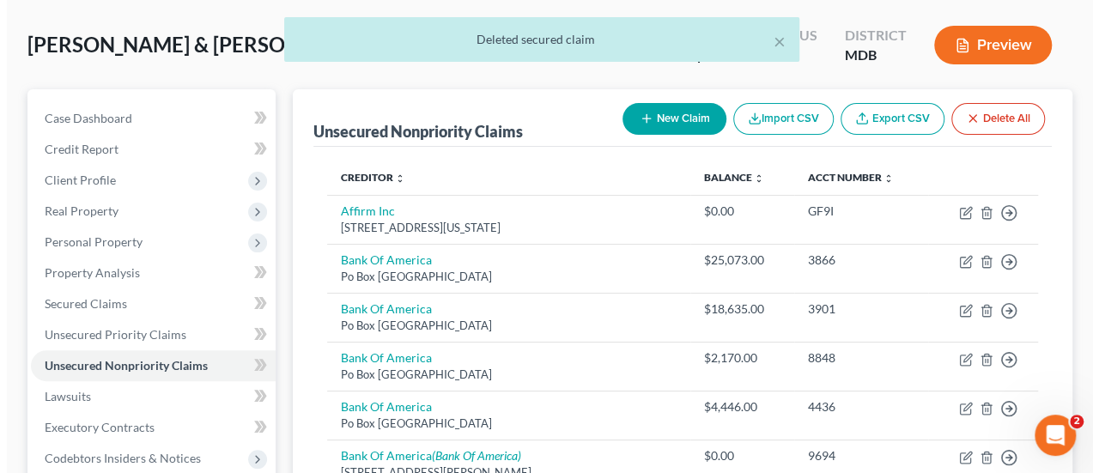
scroll to position [172, 0]
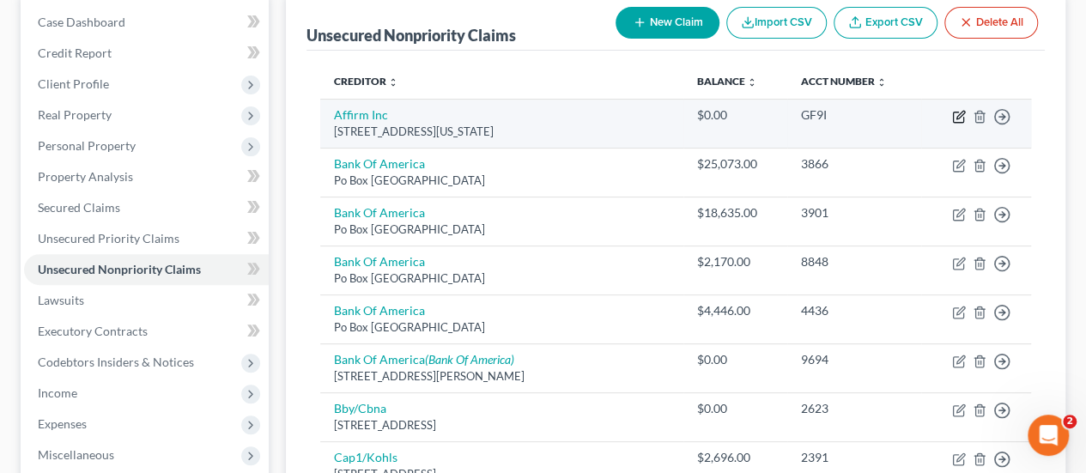
click at [956, 117] on icon "button" at bounding box center [960, 115] width 8 height 8
select select "4"
select select "0"
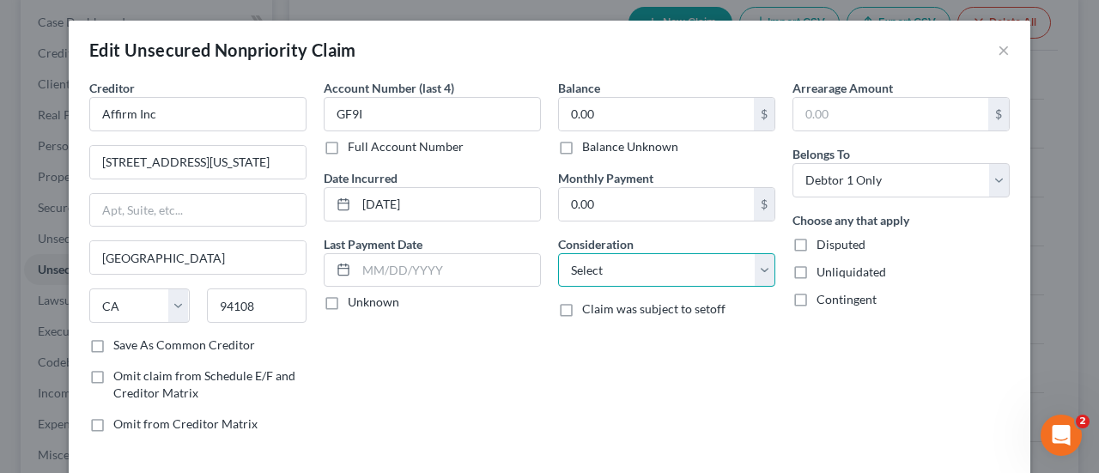
drag, startPoint x: 616, startPoint y: 269, endPoint x: 616, endPoint y: 254, distance: 14.6
click at [616, 269] on select "Select Cable / Satellite Services Collection Agency Credit Card Debt Debt Couns…" at bounding box center [666, 270] width 217 height 34
click at [558, 253] on select "Select Cable / Satellite Services Collection Agency Credit Card Debt Debt Couns…" at bounding box center [666, 270] width 217 height 34
click at [610, 281] on select "Select Cable / Satellite Services Collection Agency Credit Card Debt Debt Couns…" at bounding box center [666, 270] width 217 height 34
select select "10"
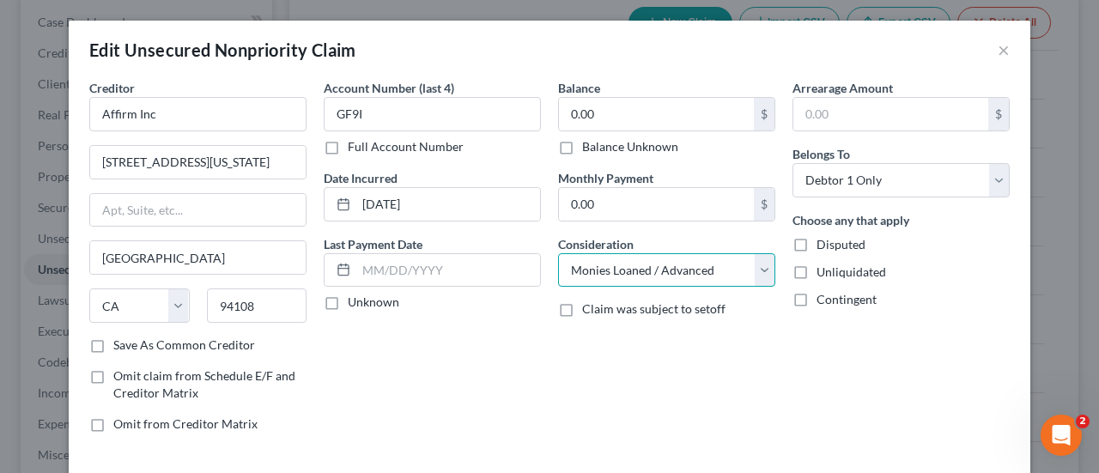
click at [558, 253] on select "Select Cable / Satellite Services Collection Agency Credit Card Debt Debt Couns…" at bounding box center [666, 270] width 217 height 34
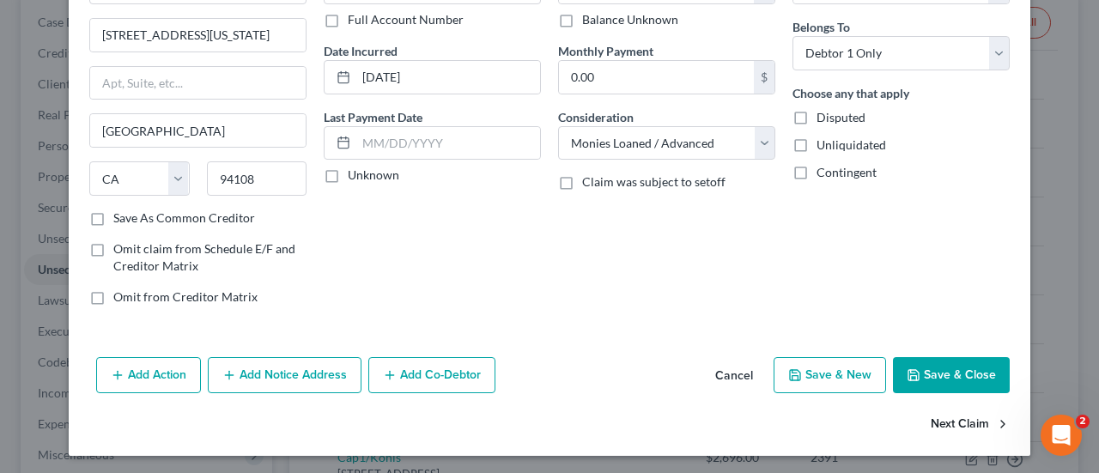
click at [945, 422] on button "Next Claim" at bounding box center [970, 425] width 79 height 36
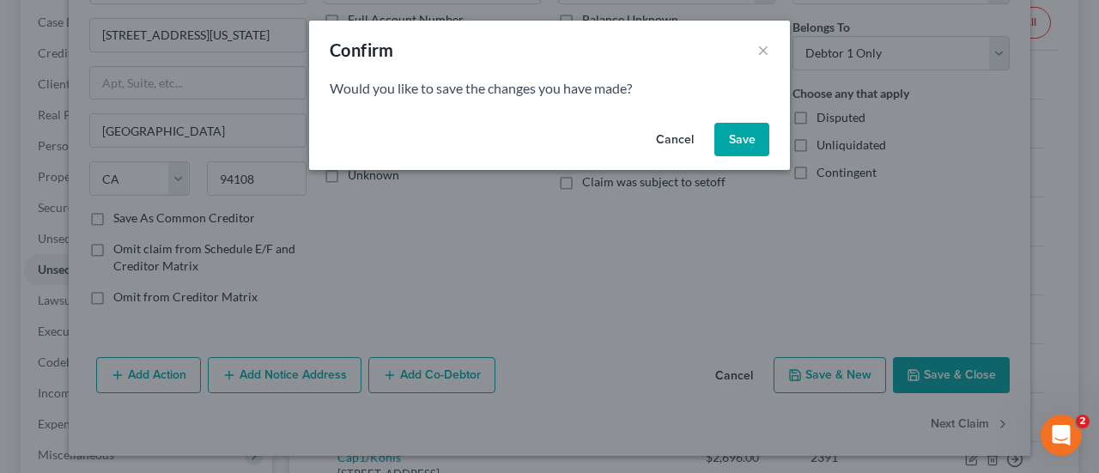
click at [731, 143] on button "Save" at bounding box center [741, 140] width 55 height 34
select select "45"
select select "2"
select select "1"
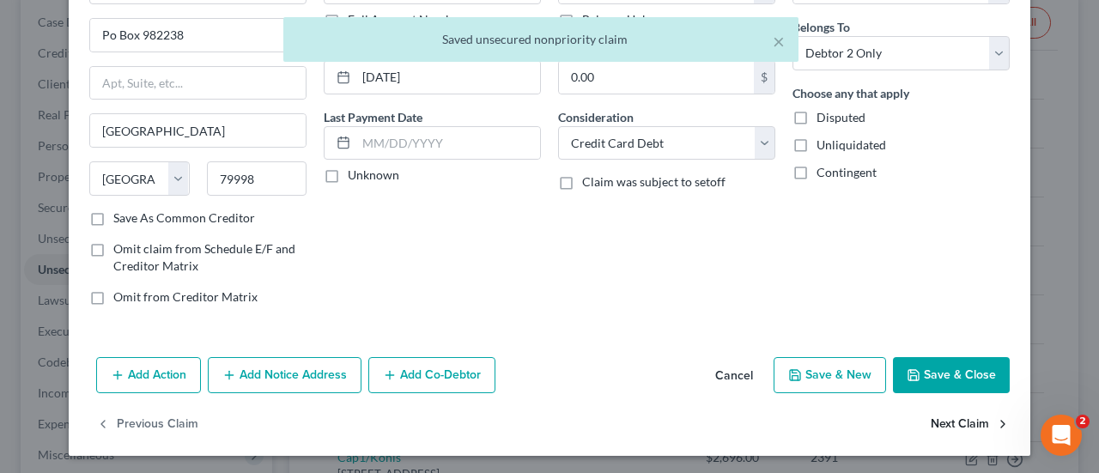
click at [964, 421] on button "Next Claim" at bounding box center [970, 425] width 79 height 36
select select "45"
select select "2"
select select "0"
click at [946, 420] on button "Next Claim" at bounding box center [970, 425] width 79 height 36
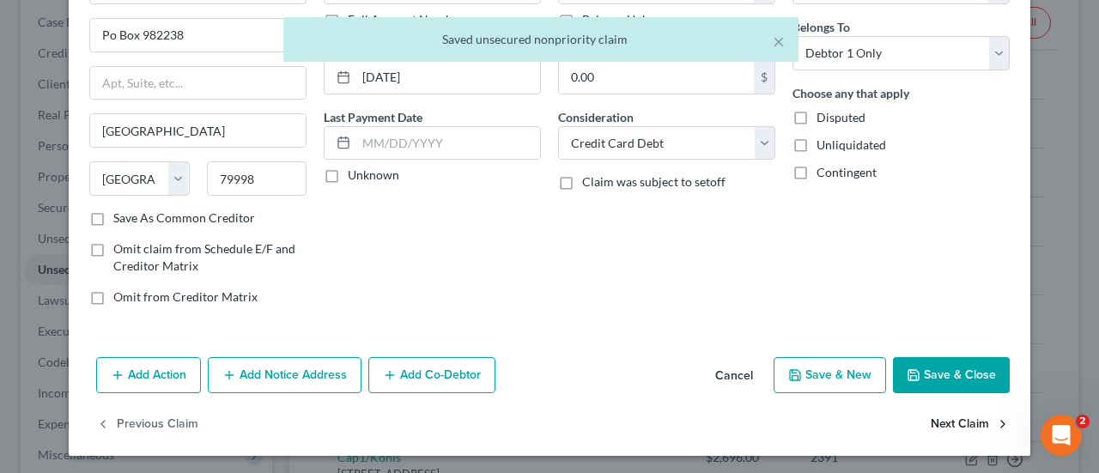
select select "45"
select select "2"
select select "1"
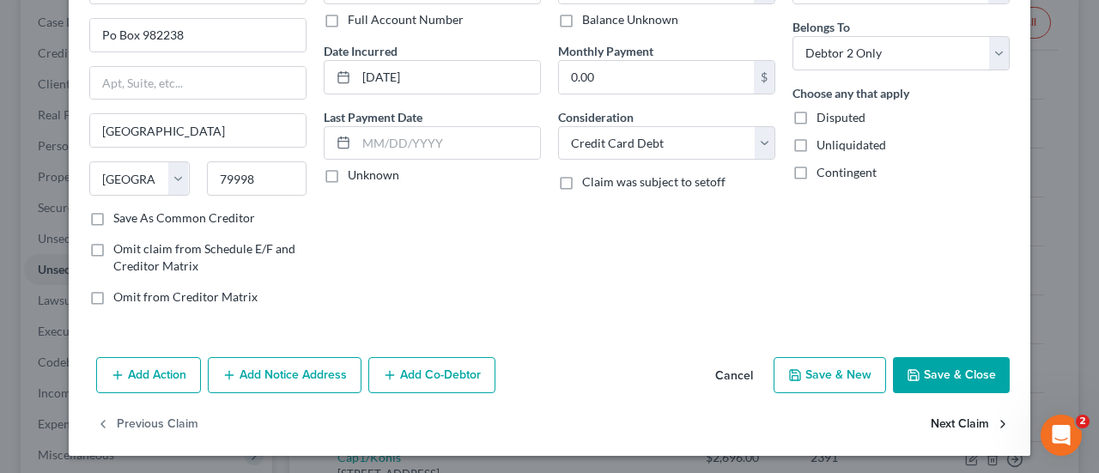
click at [944, 419] on button "Next Claim" at bounding box center [970, 425] width 79 height 36
select select "45"
select select "2"
select select "0"
click at [944, 409] on button "Next Claim" at bounding box center [970, 425] width 79 height 36
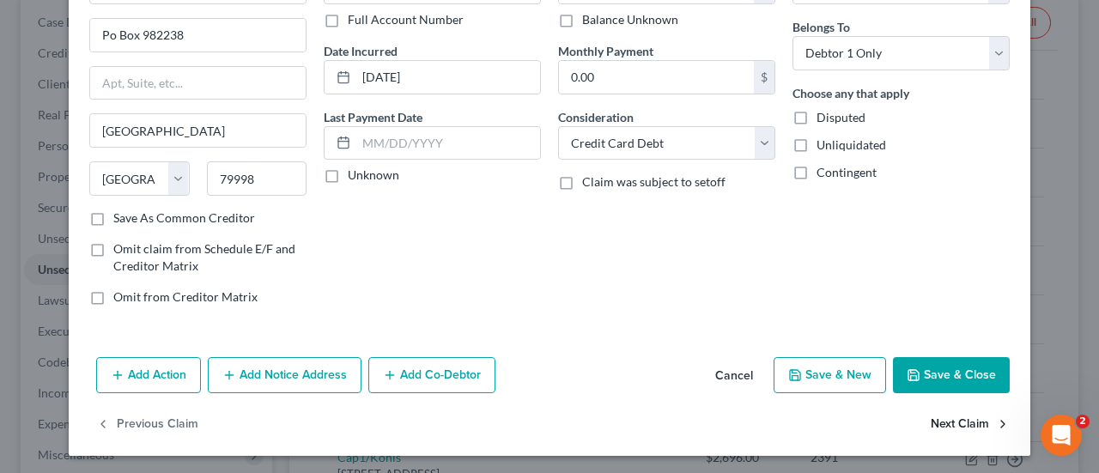
select select "9"
select select "2"
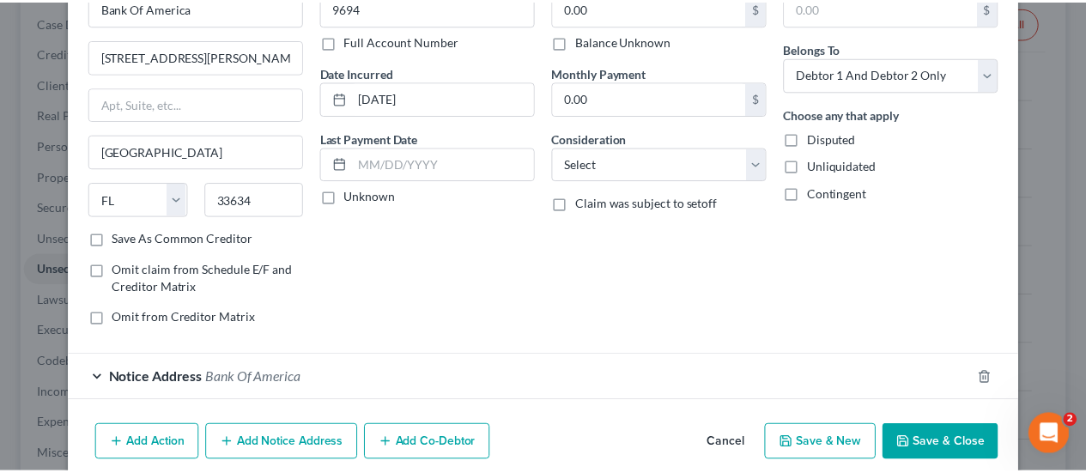
scroll to position [174, 0]
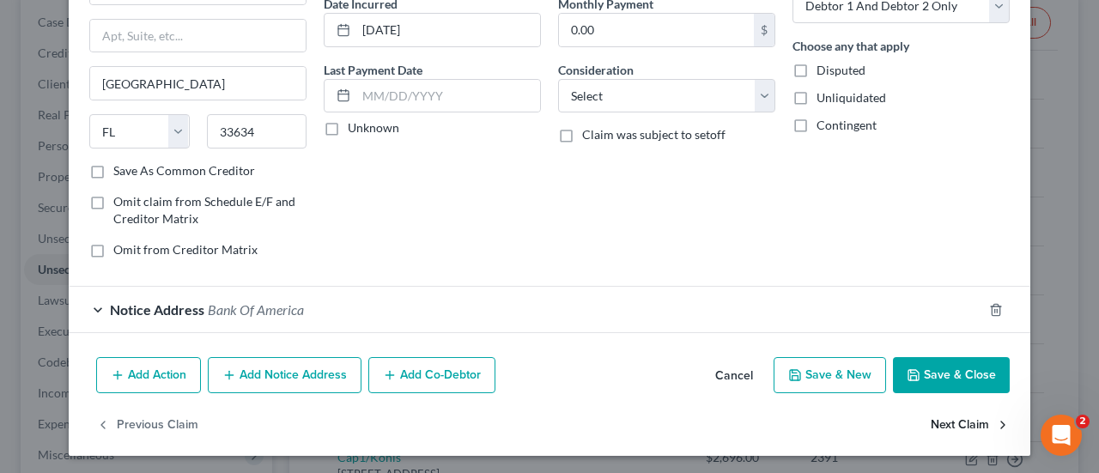
click at [937, 415] on button "Next Claim" at bounding box center [970, 425] width 79 height 36
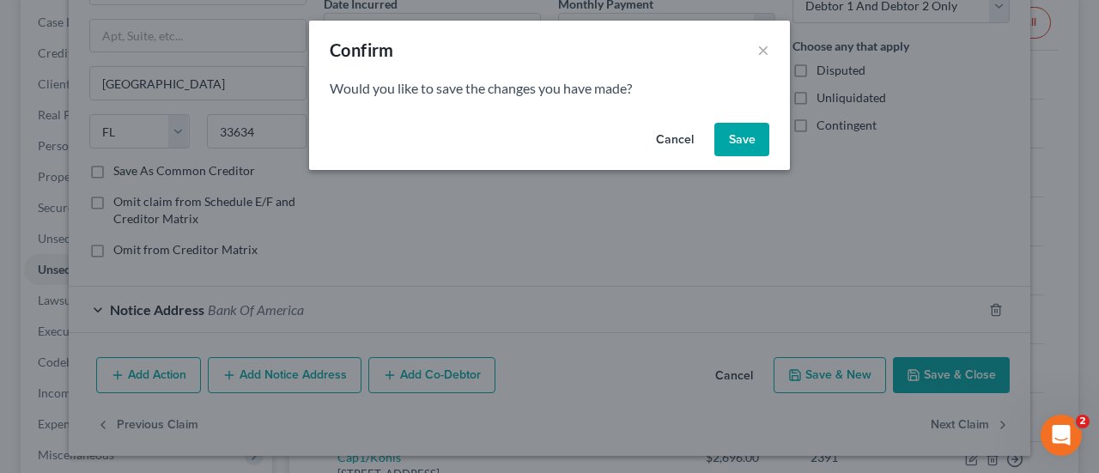
click at [718, 140] on button "Save" at bounding box center [741, 140] width 55 height 34
select select "43"
select select "2"
select select "0"
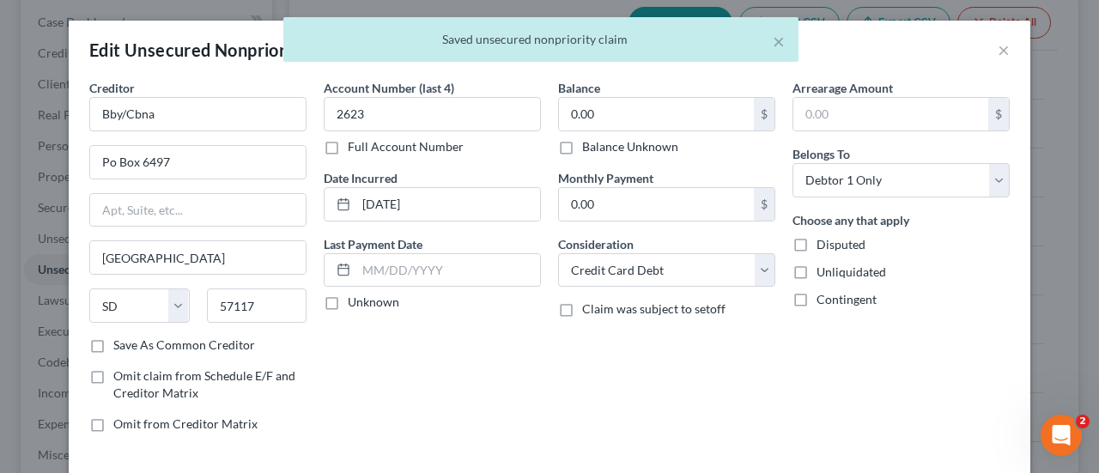
click at [996, 49] on div "× Saved unsecured nonpriority claim" at bounding box center [540, 43] width 1099 height 53
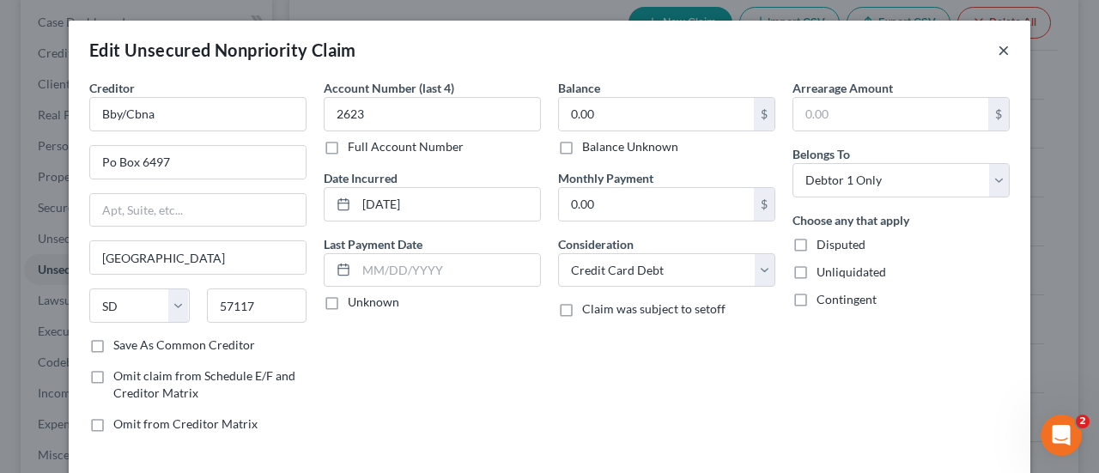
click at [998, 52] on button "×" at bounding box center [1004, 49] width 12 height 21
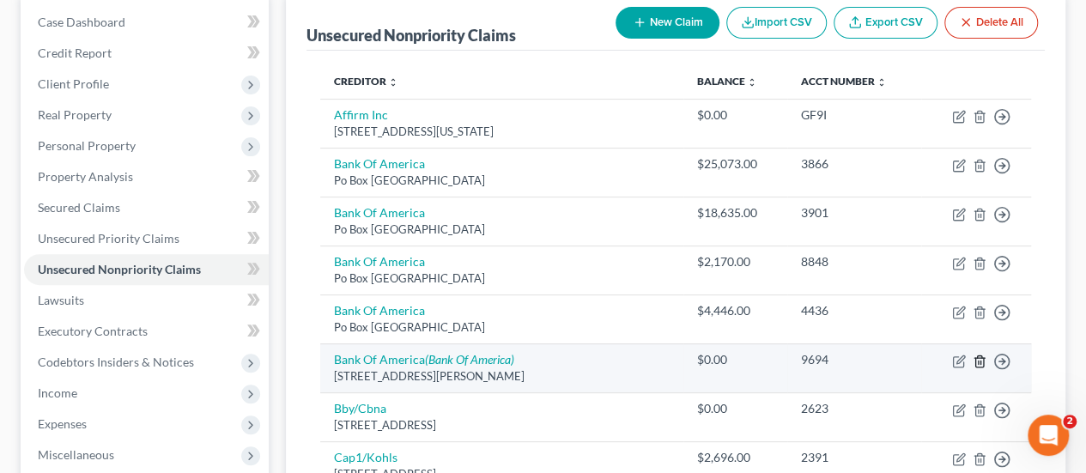
click at [979, 361] on line "button" at bounding box center [979, 362] width 0 height 3
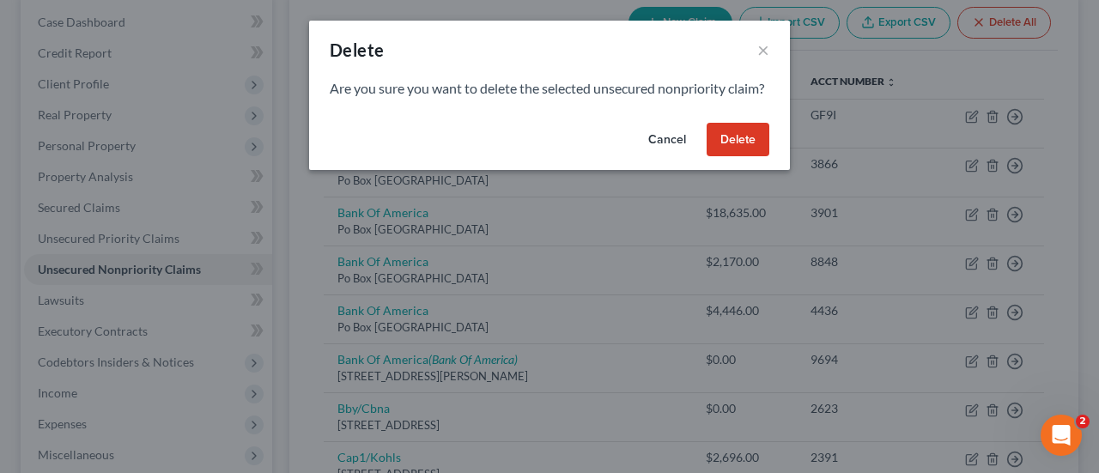
click at [754, 157] on button "Delete" at bounding box center [738, 140] width 63 height 34
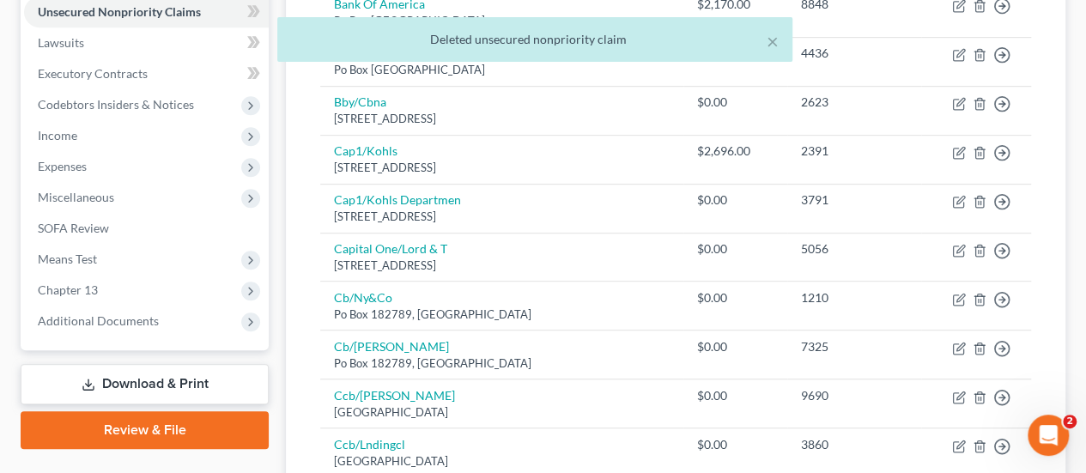
scroll to position [343, 0]
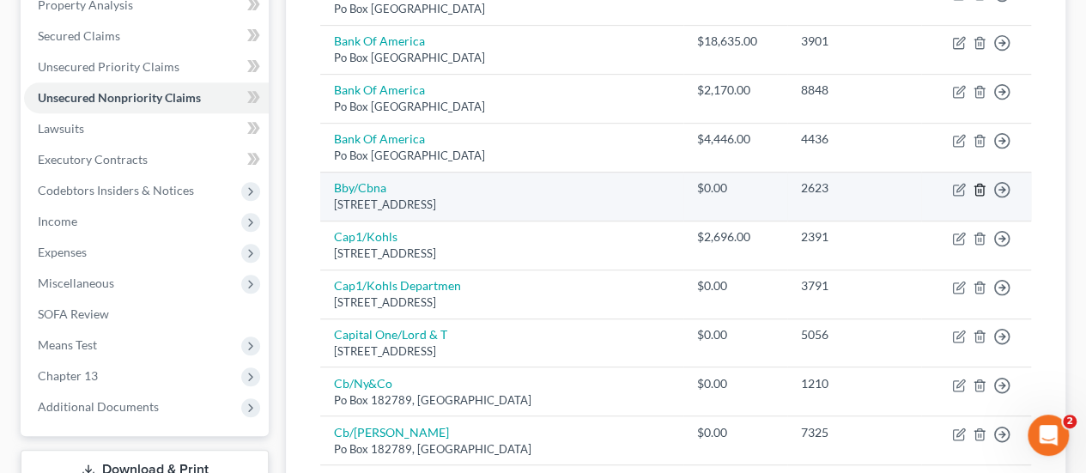
click at [979, 189] on line "button" at bounding box center [979, 190] width 0 height 3
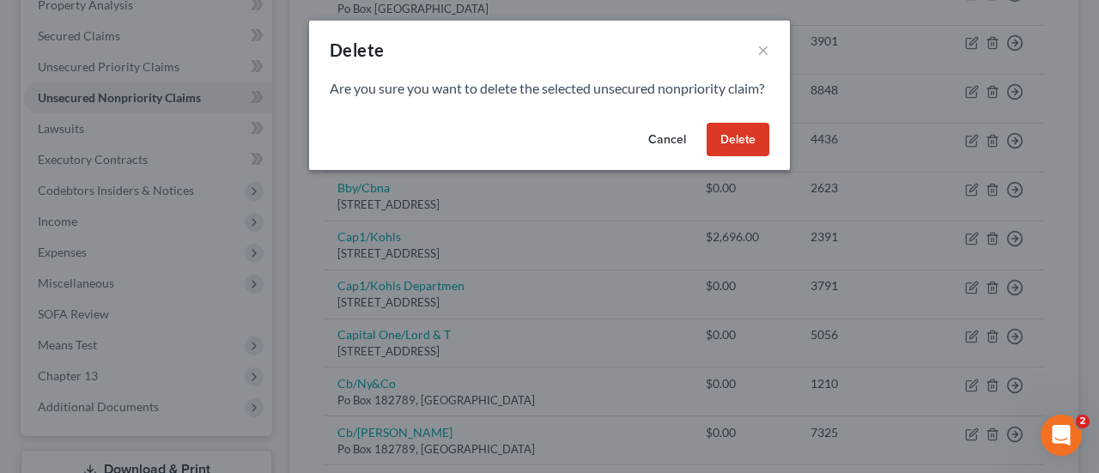
click at [742, 153] on button "Delete" at bounding box center [738, 140] width 63 height 34
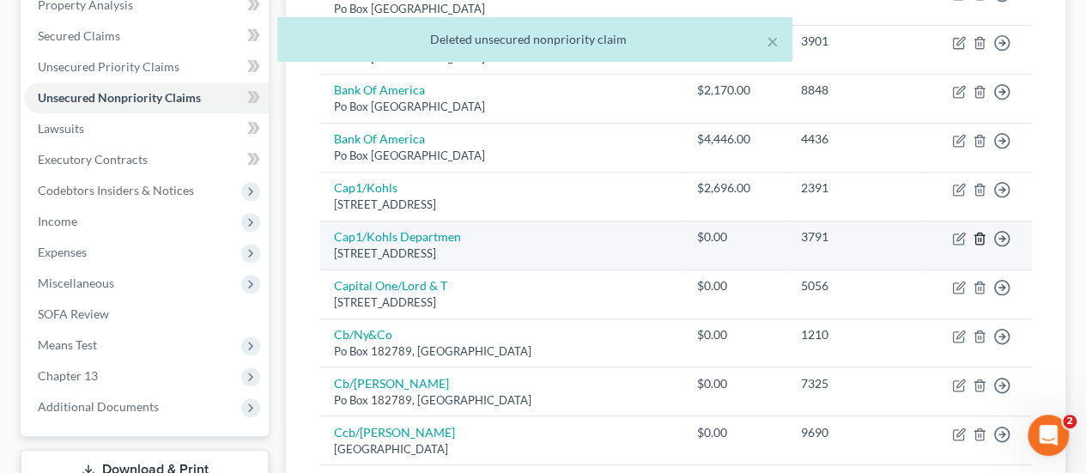
click at [973, 234] on icon "button" at bounding box center [980, 239] width 14 height 14
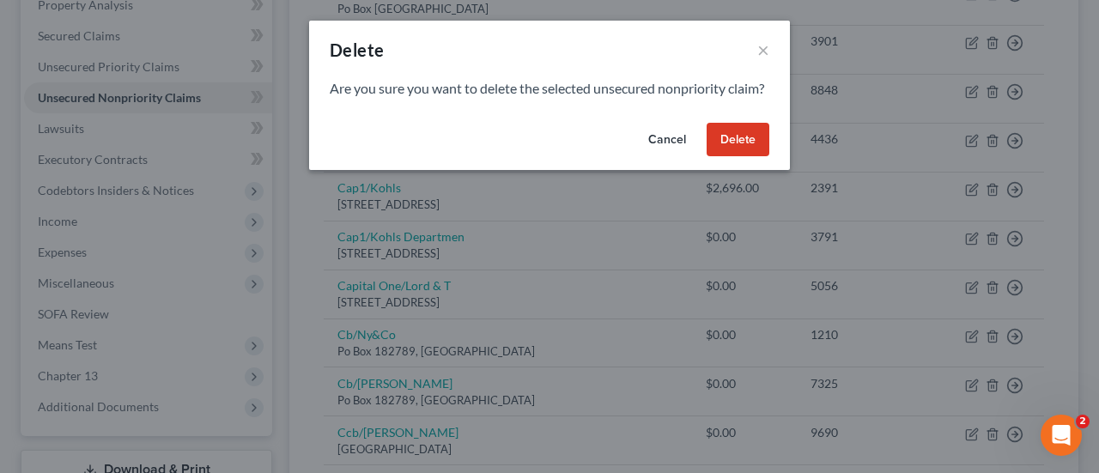
click at [755, 155] on button "Delete" at bounding box center [738, 140] width 63 height 34
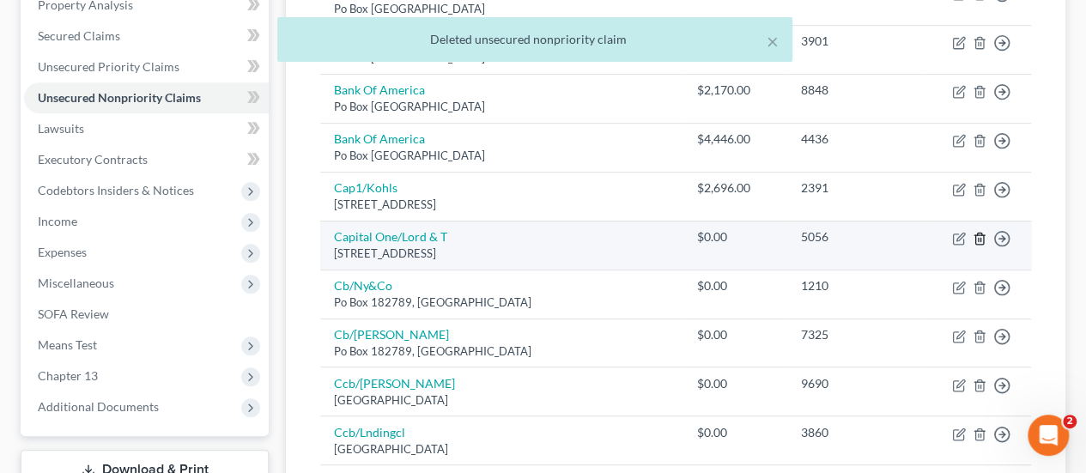
click at [977, 236] on icon "button" at bounding box center [980, 239] width 14 height 14
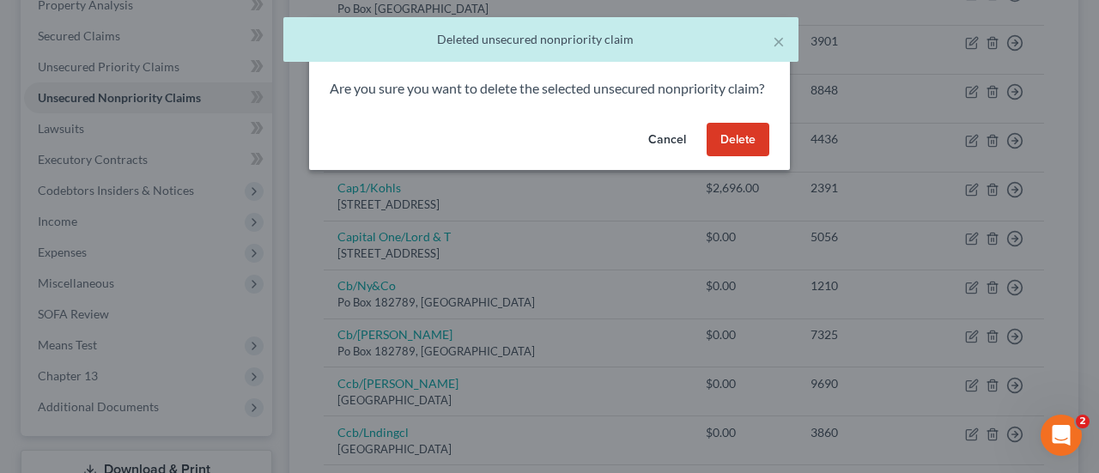
click at [734, 153] on button "Delete" at bounding box center [738, 140] width 63 height 34
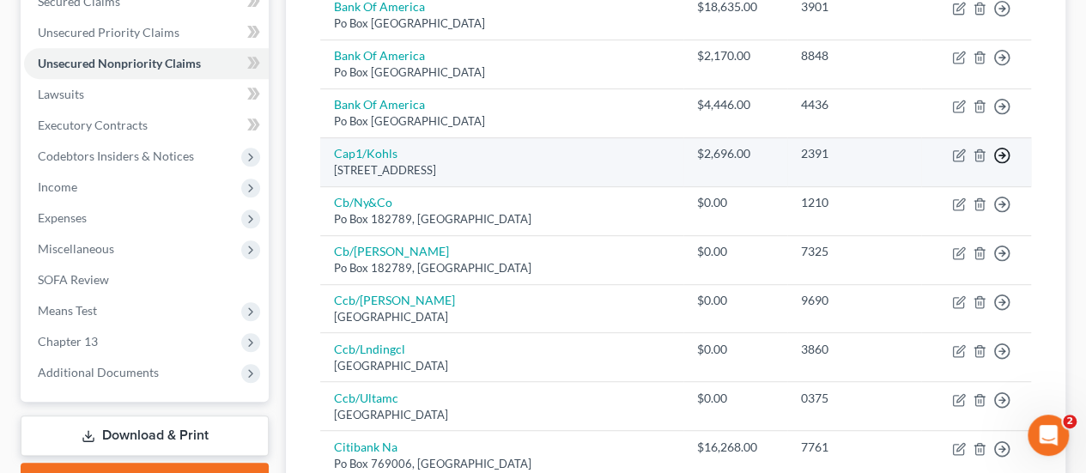
scroll to position [429, 0]
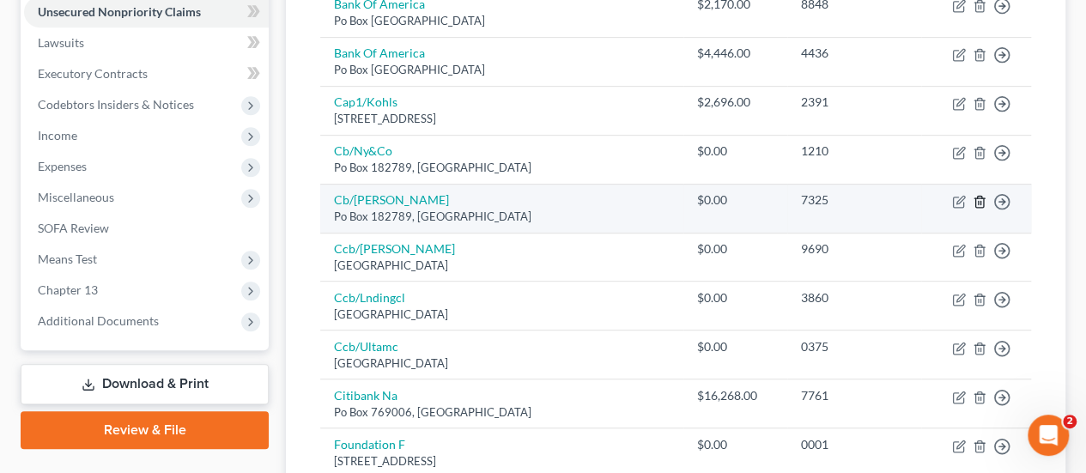
click at [980, 197] on icon "button" at bounding box center [980, 202] width 14 height 14
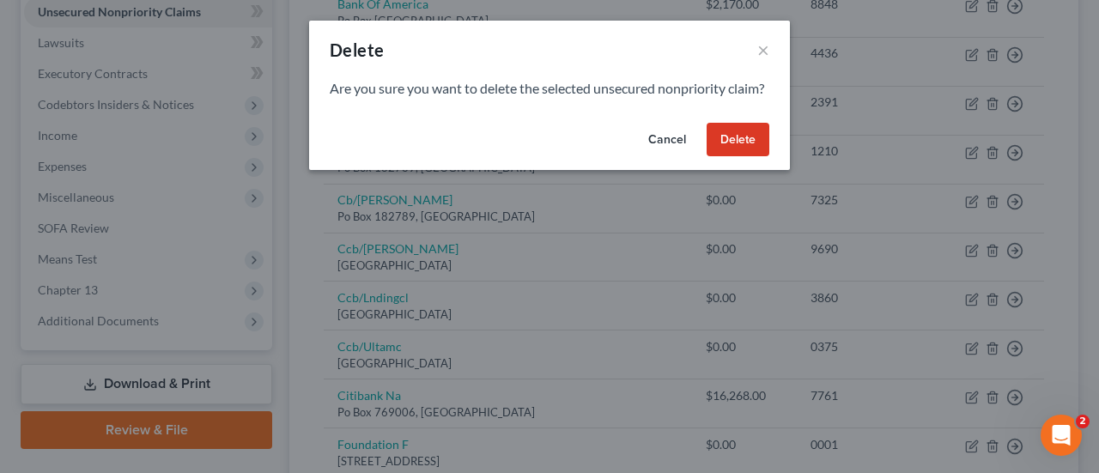
click at [749, 154] on button "Delete" at bounding box center [738, 140] width 63 height 34
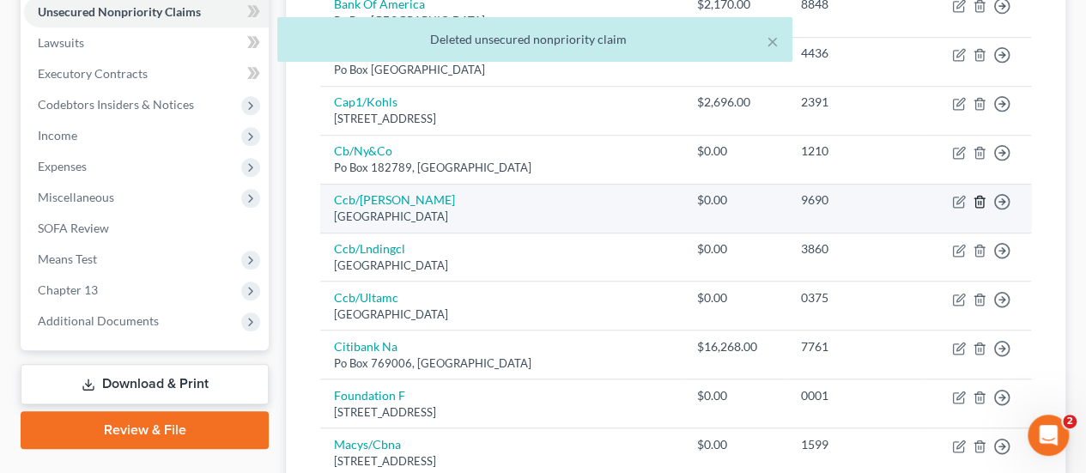
click at [977, 202] on icon "button" at bounding box center [980, 202] width 14 height 14
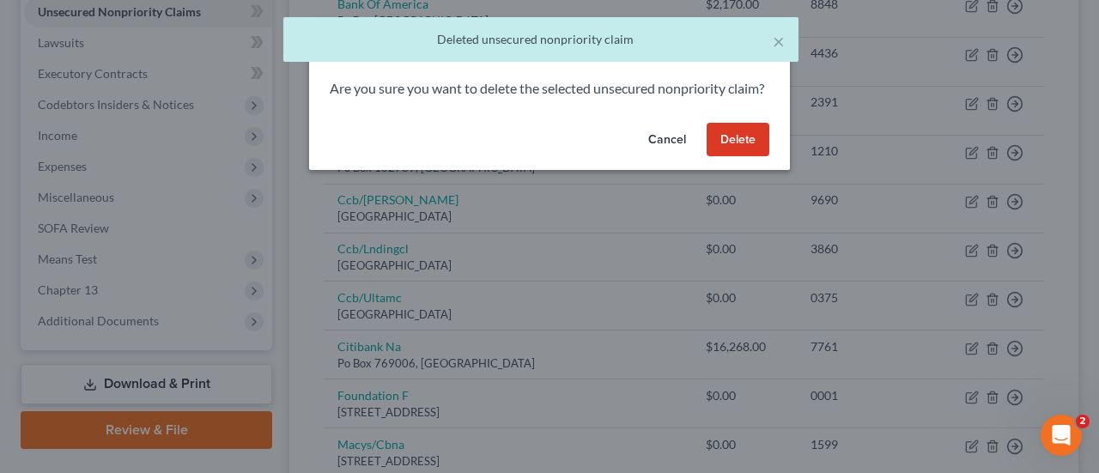
click at [749, 157] on button "Delete" at bounding box center [738, 140] width 63 height 34
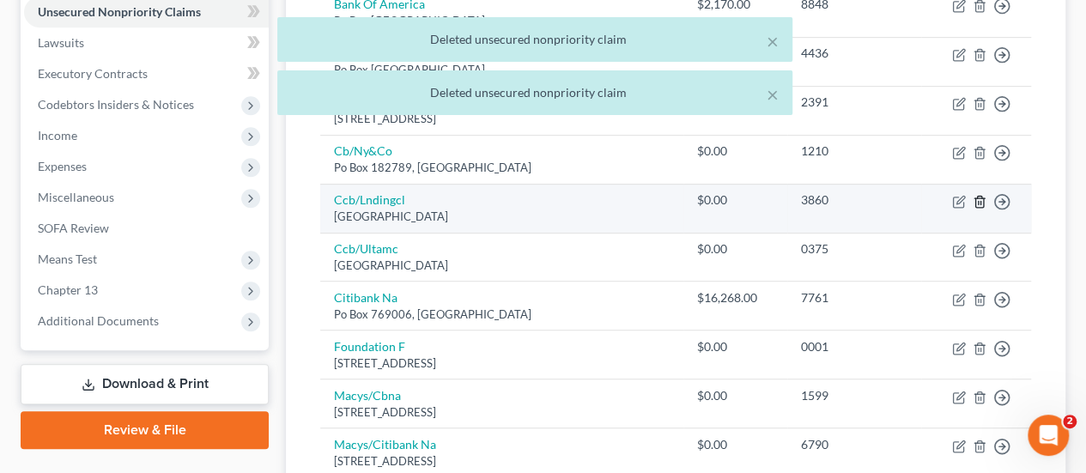
click at [980, 201] on line "button" at bounding box center [980, 202] width 0 height 3
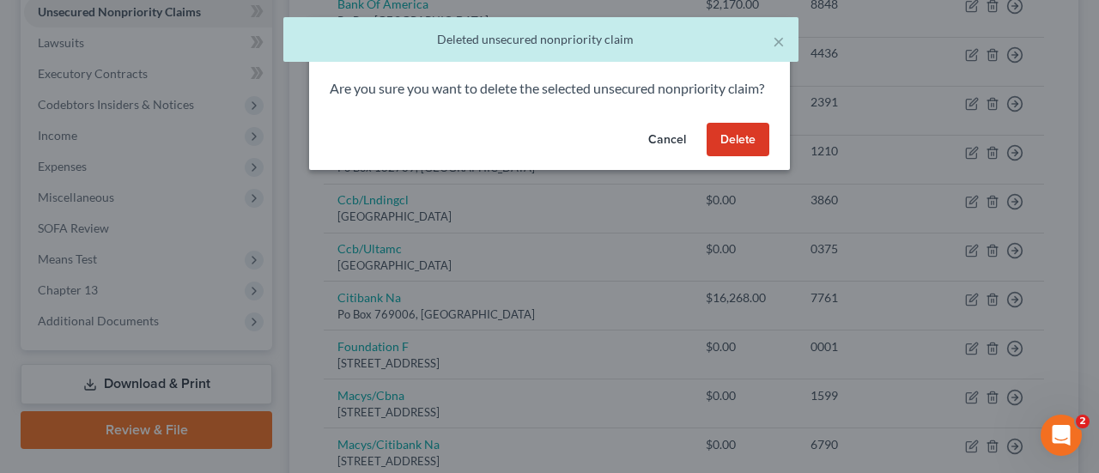
click at [744, 155] on button "Delete" at bounding box center [738, 140] width 63 height 34
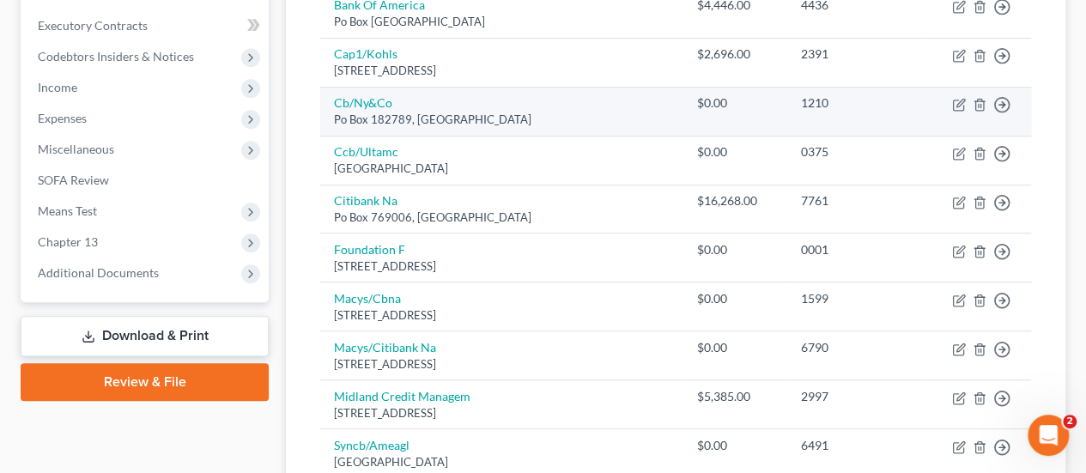
scroll to position [515, 0]
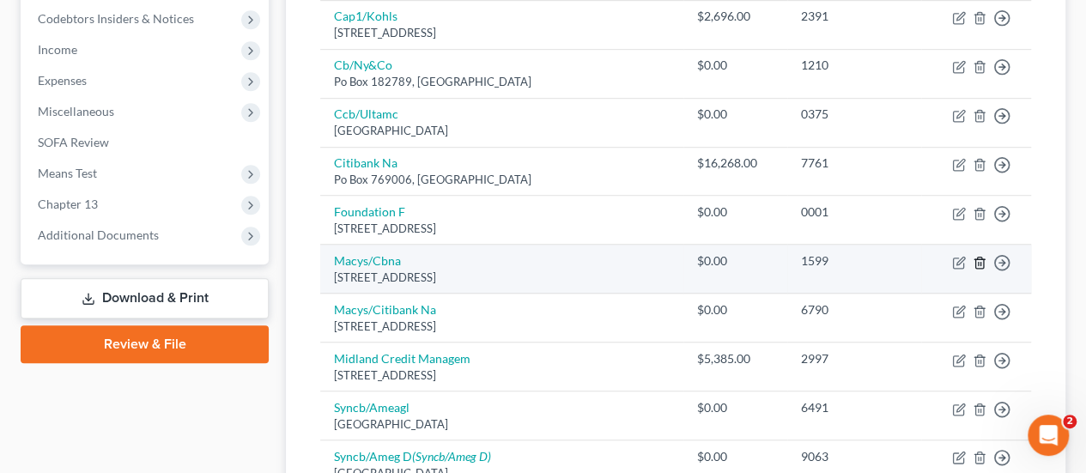
click at [973, 258] on icon "button" at bounding box center [980, 263] width 14 height 14
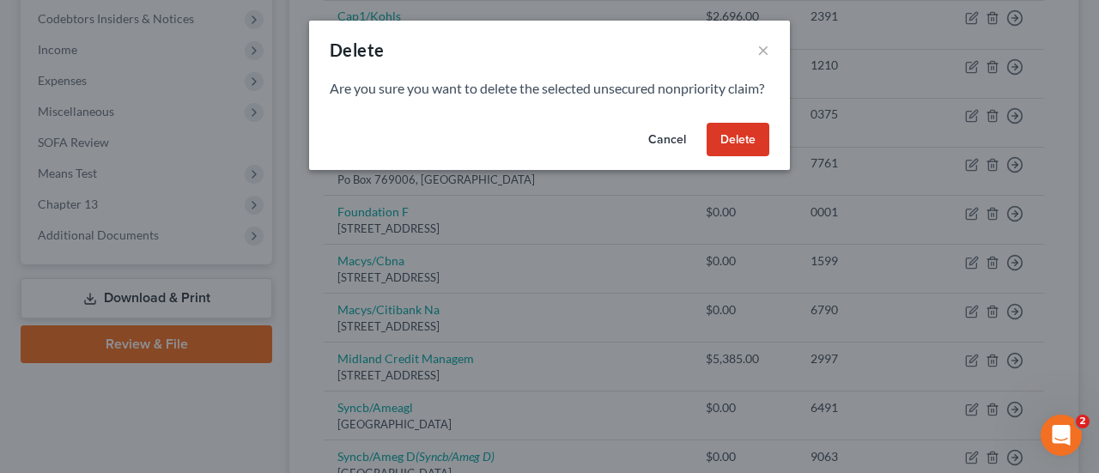
click at [731, 147] on button "Delete" at bounding box center [738, 140] width 63 height 34
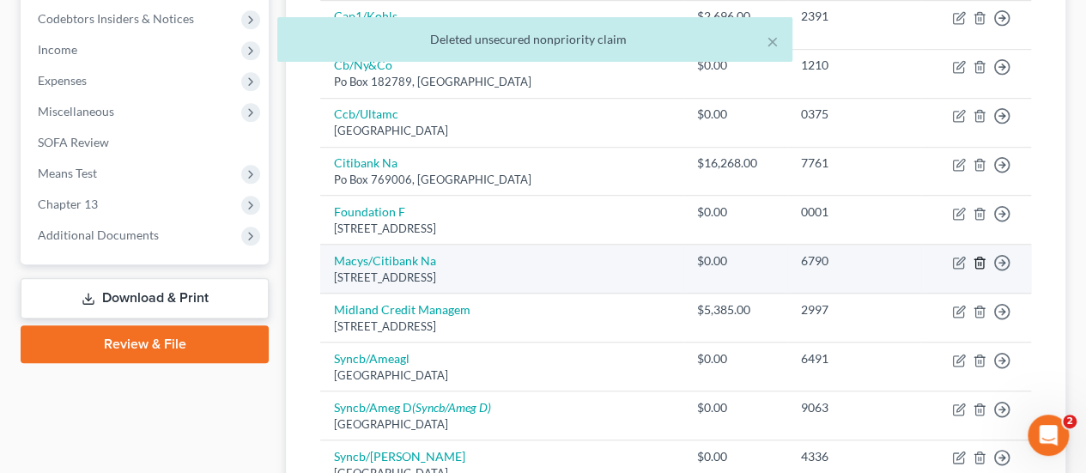
click at [977, 257] on icon "button" at bounding box center [980, 263] width 14 height 14
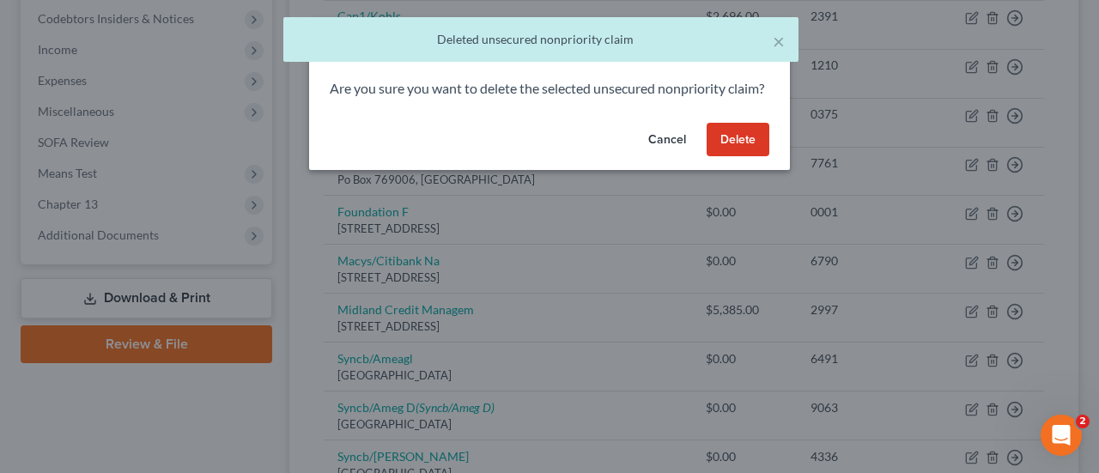
click at [731, 157] on button "Delete" at bounding box center [738, 140] width 63 height 34
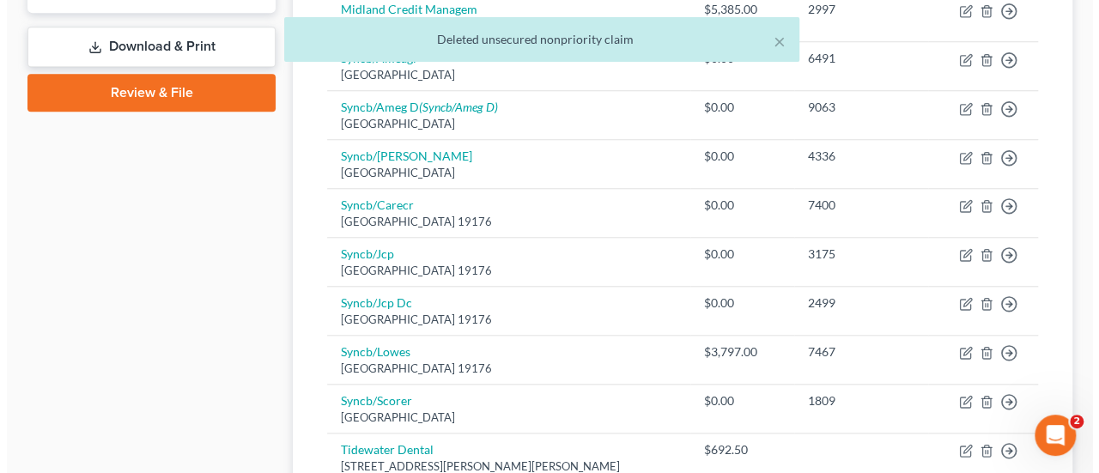
scroll to position [601, 0]
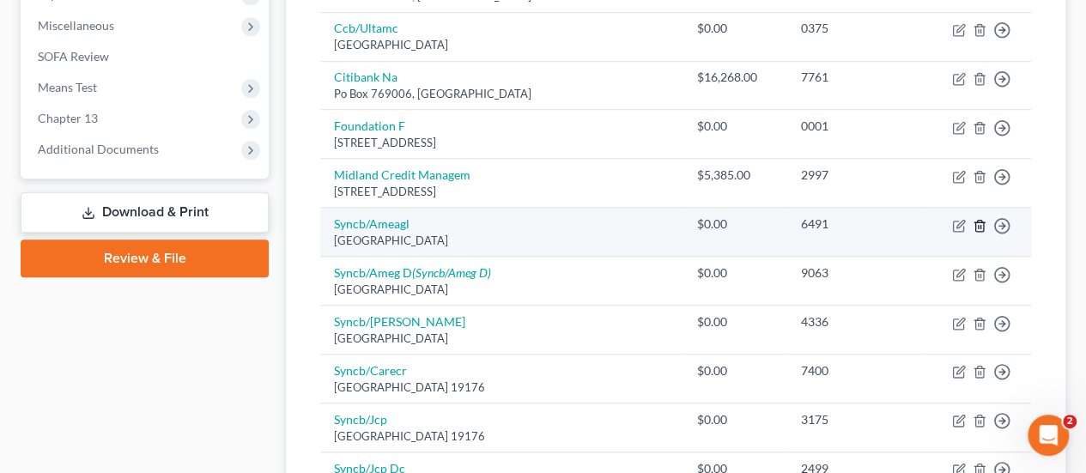
click at [979, 225] on line "button" at bounding box center [979, 226] width 0 height 3
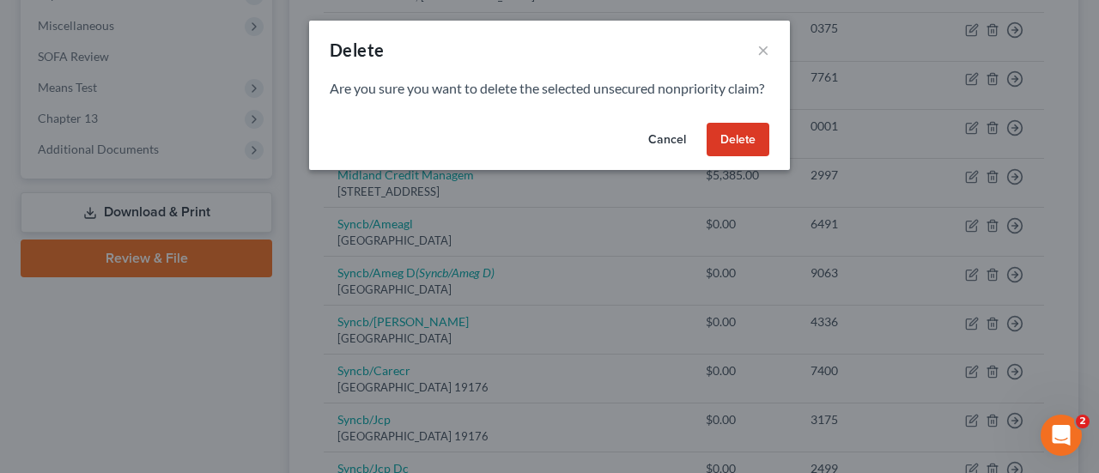
click at [740, 154] on button "Delete" at bounding box center [738, 140] width 63 height 34
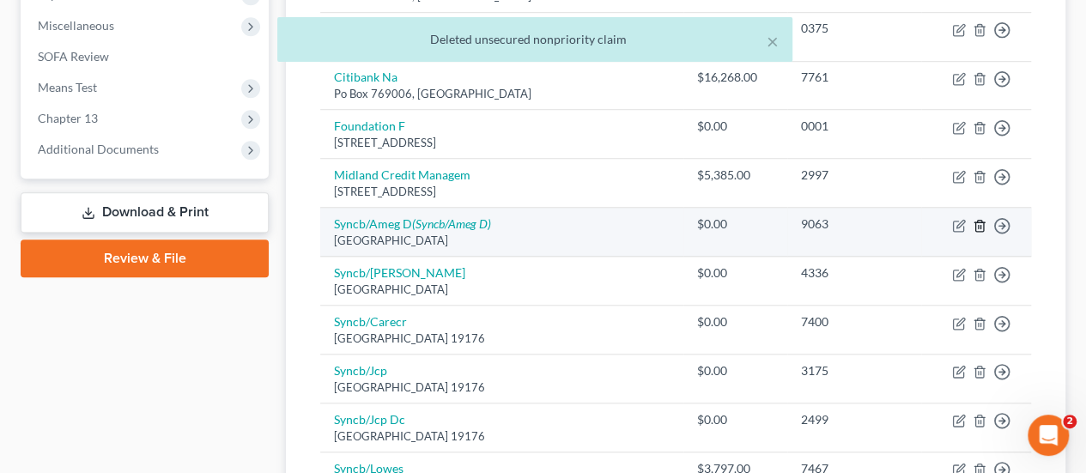
click at [979, 220] on icon "button" at bounding box center [980, 226] width 14 height 14
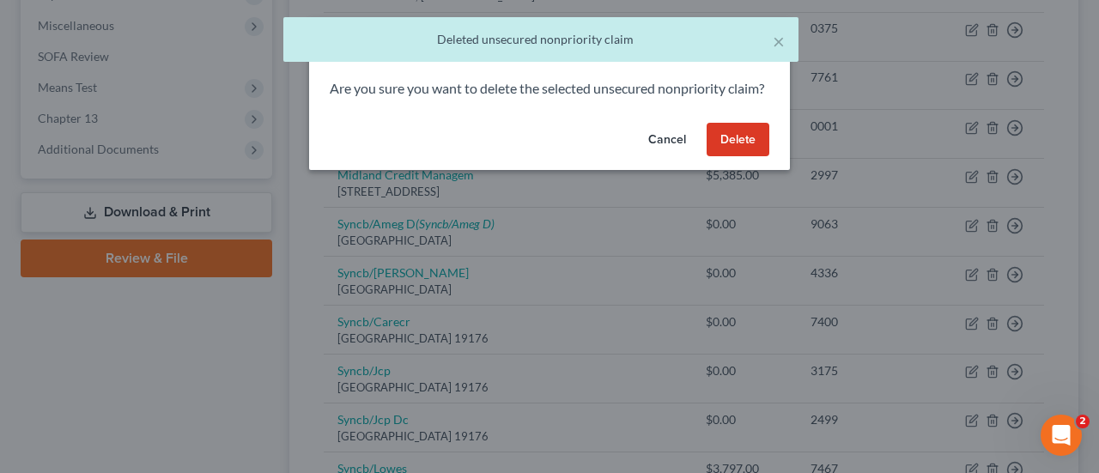
click at [733, 157] on button "Delete" at bounding box center [738, 140] width 63 height 34
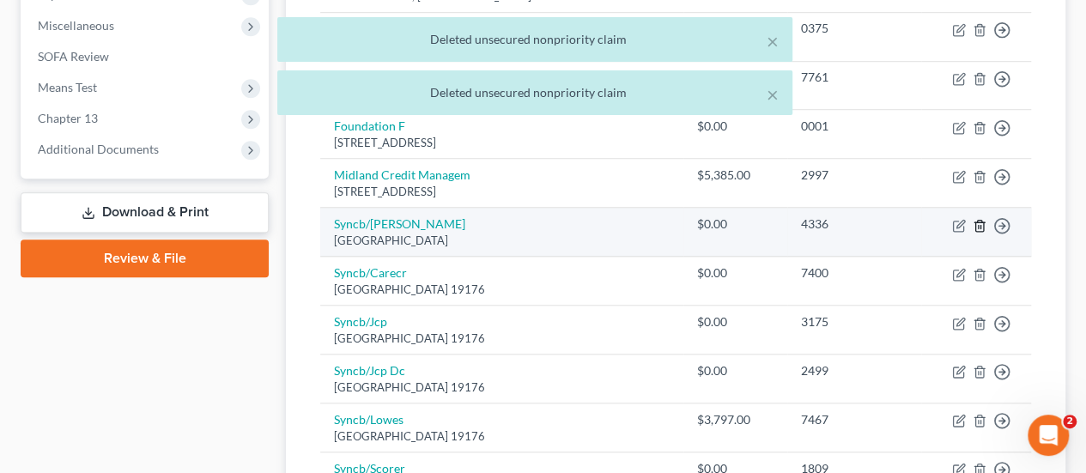
click at [982, 221] on icon "button" at bounding box center [980, 226] width 14 height 14
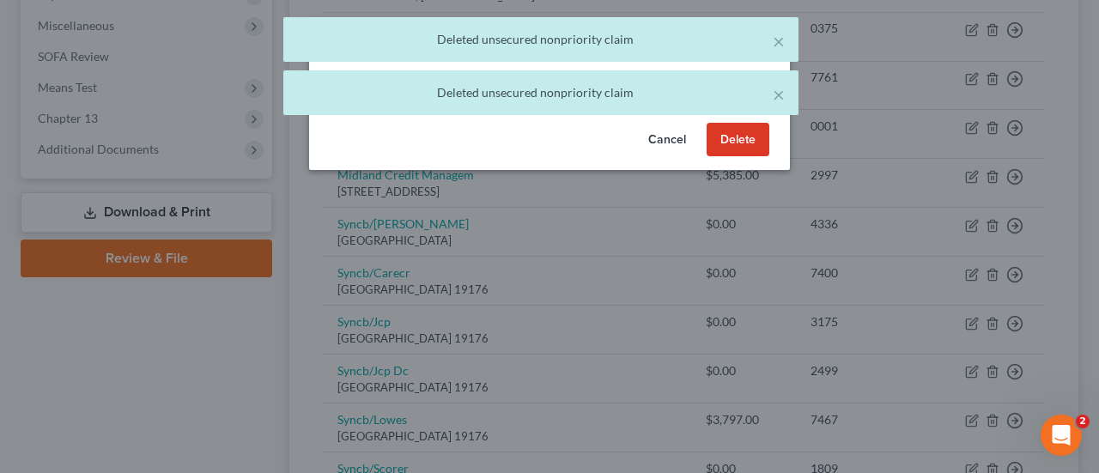
click at [728, 157] on button "Delete" at bounding box center [738, 140] width 63 height 34
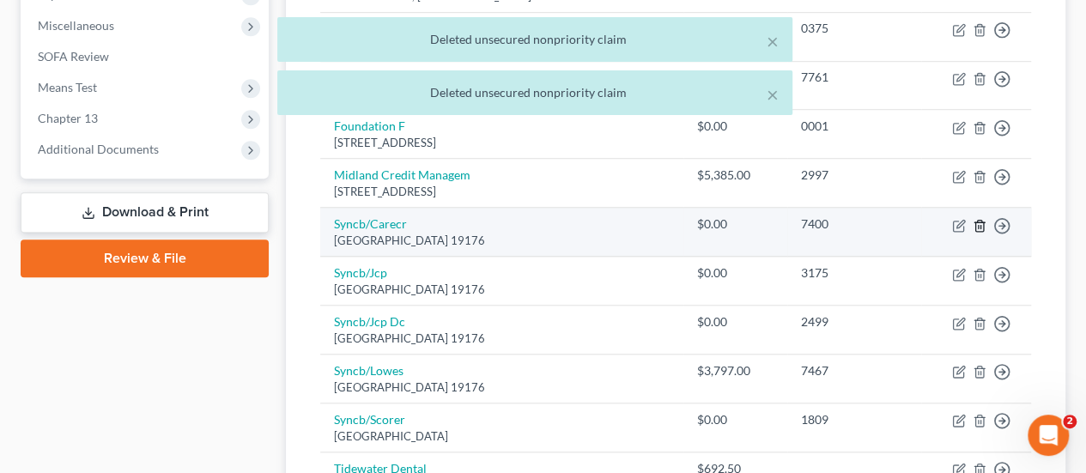
click at [980, 227] on icon "button" at bounding box center [979, 225] width 8 height 11
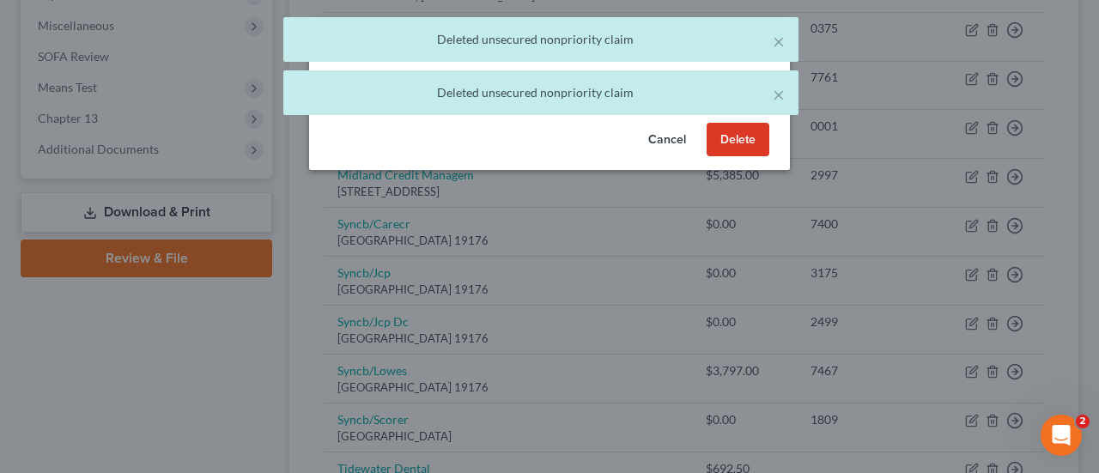
click at [750, 157] on button "Delete" at bounding box center [738, 140] width 63 height 34
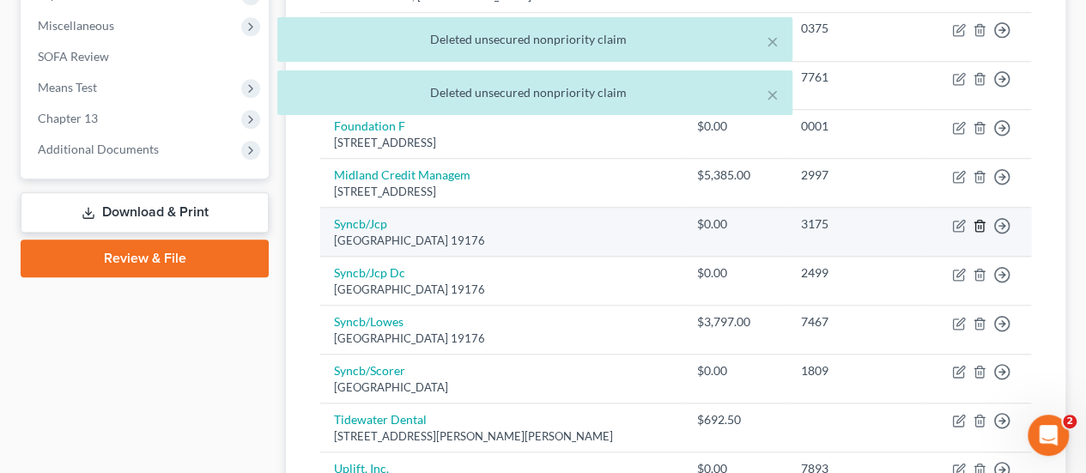
click at [980, 227] on icon "button" at bounding box center [979, 225] width 8 height 11
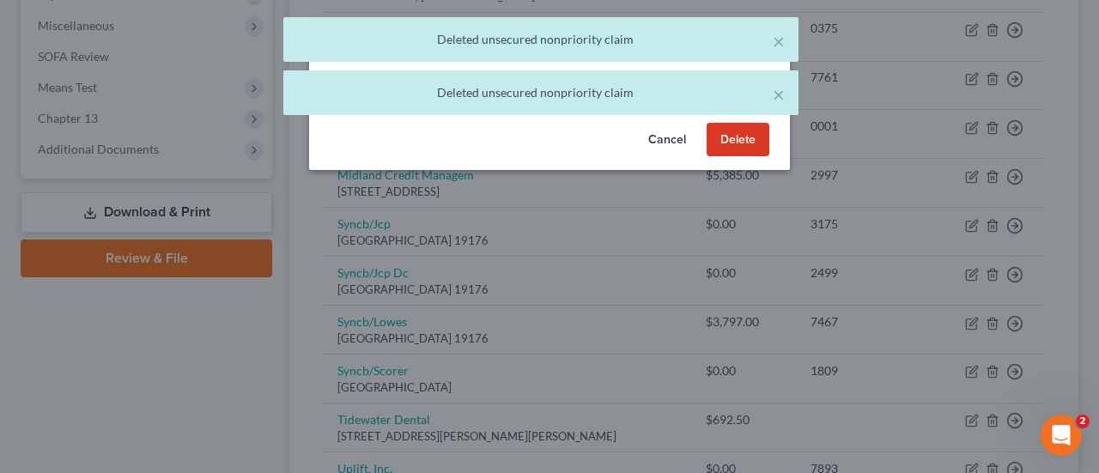
click at [732, 155] on button "Delete" at bounding box center [738, 140] width 63 height 34
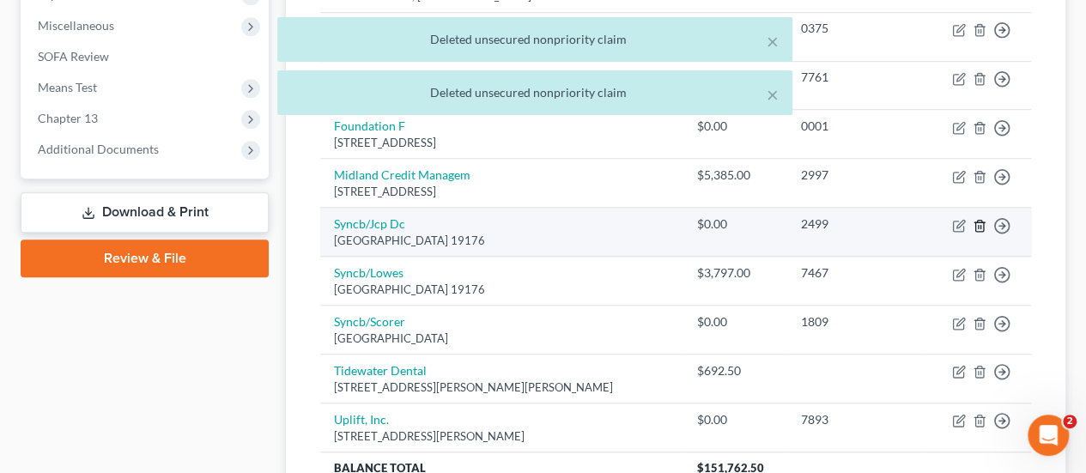
click at [979, 226] on icon "button" at bounding box center [980, 226] width 14 height 14
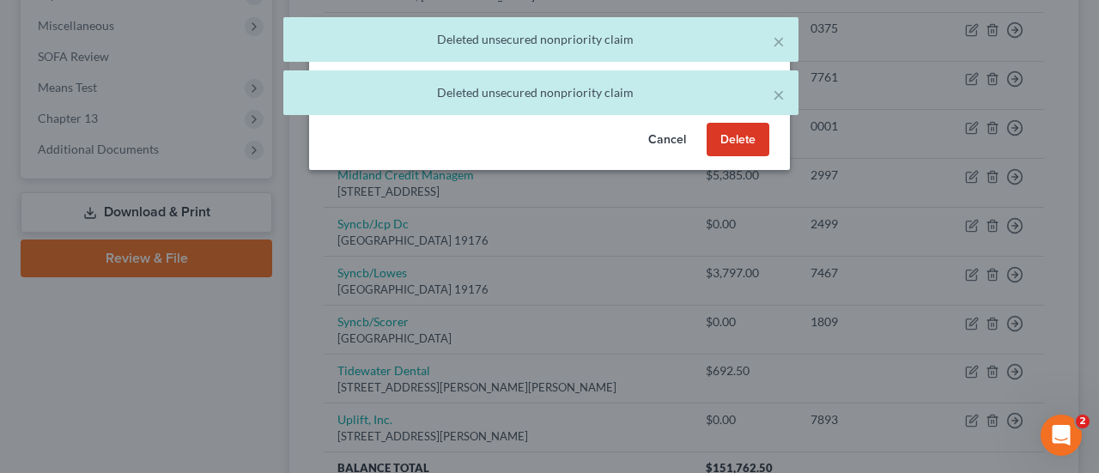
click at [738, 157] on button "Delete" at bounding box center [738, 140] width 63 height 34
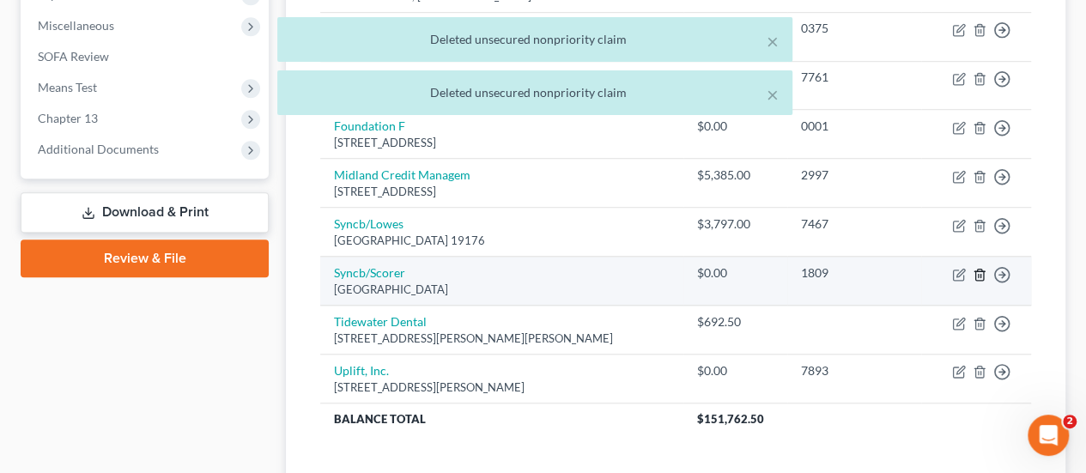
click at [980, 276] on icon "button" at bounding box center [979, 274] width 8 height 11
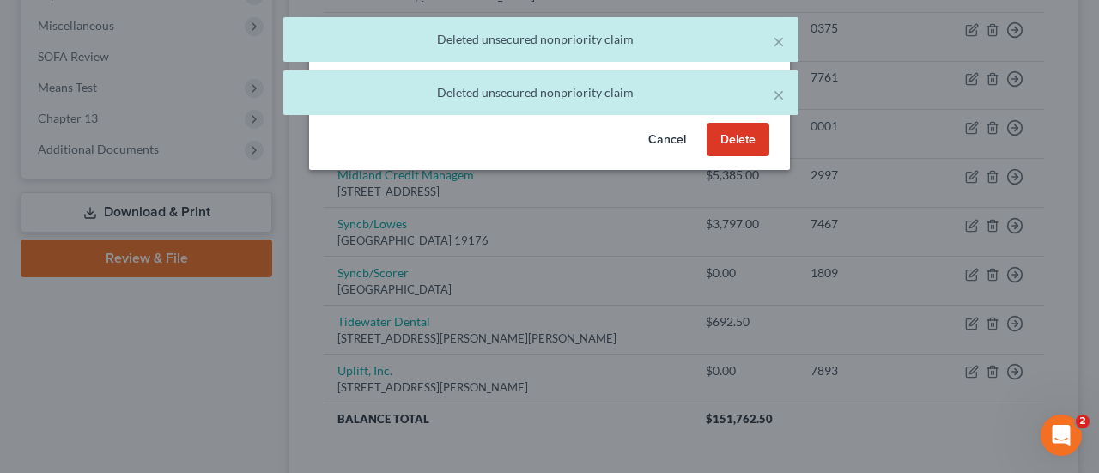
click at [752, 157] on button "Delete" at bounding box center [738, 140] width 63 height 34
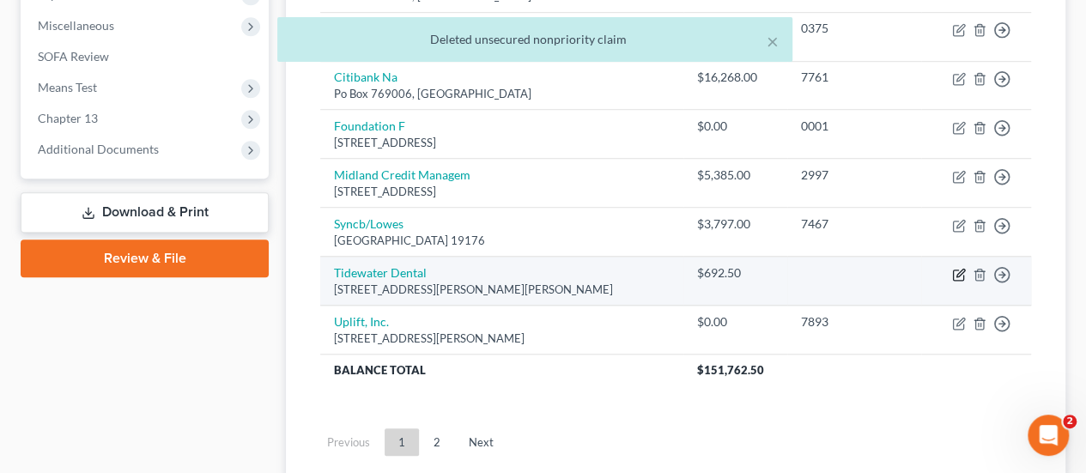
click at [955, 269] on icon "button" at bounding box center [959, 275] width 14 height 14
select select "21"
select select "9"
select select "0"
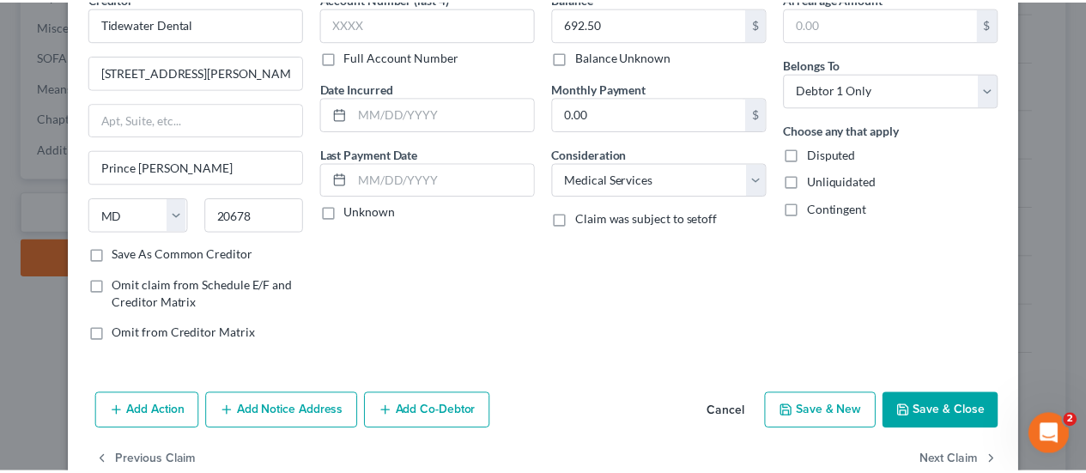
scroll to position [127, 0]
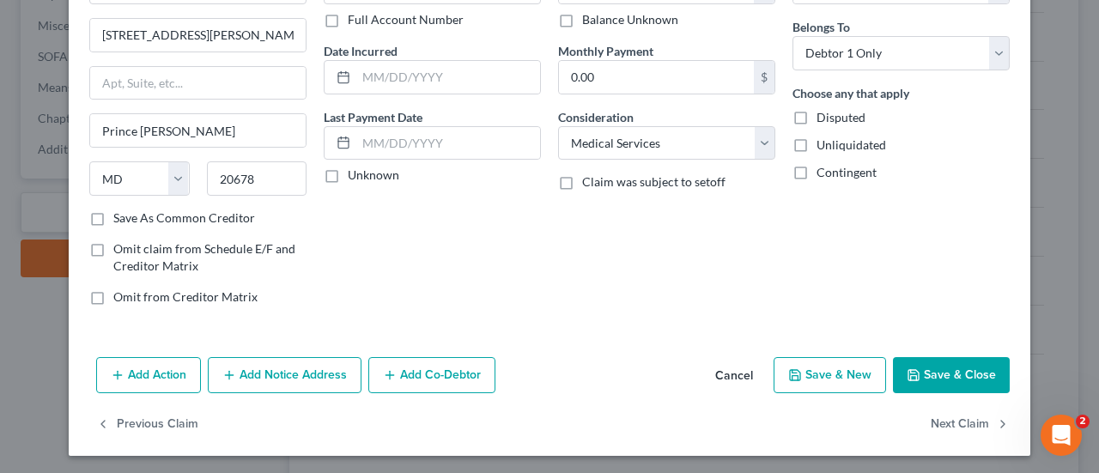
click at [743, 373] on button "Cancel" at bounding box center [733, 376] width 65 height 34
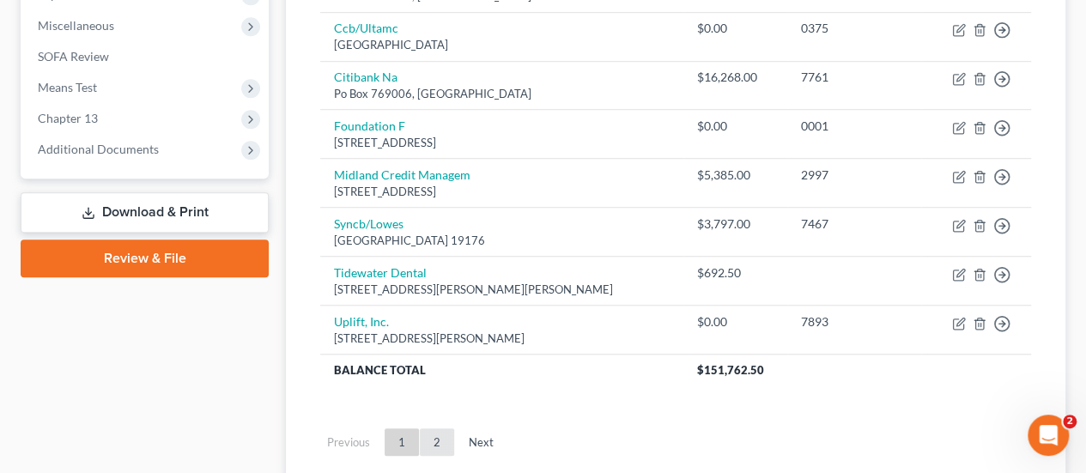
click at [443, 436] on link "2" at bounding box center [437, 441] width 34 height 27
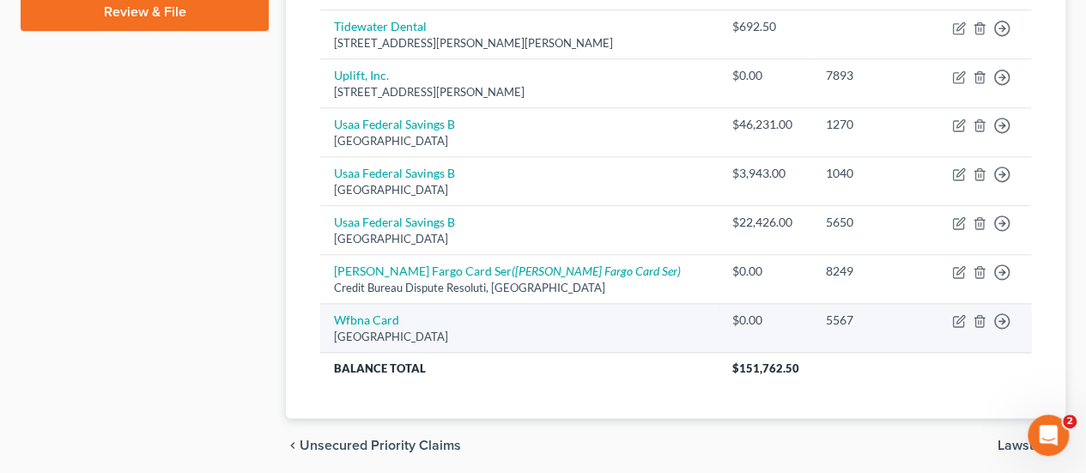
scroll to position [820, 0]
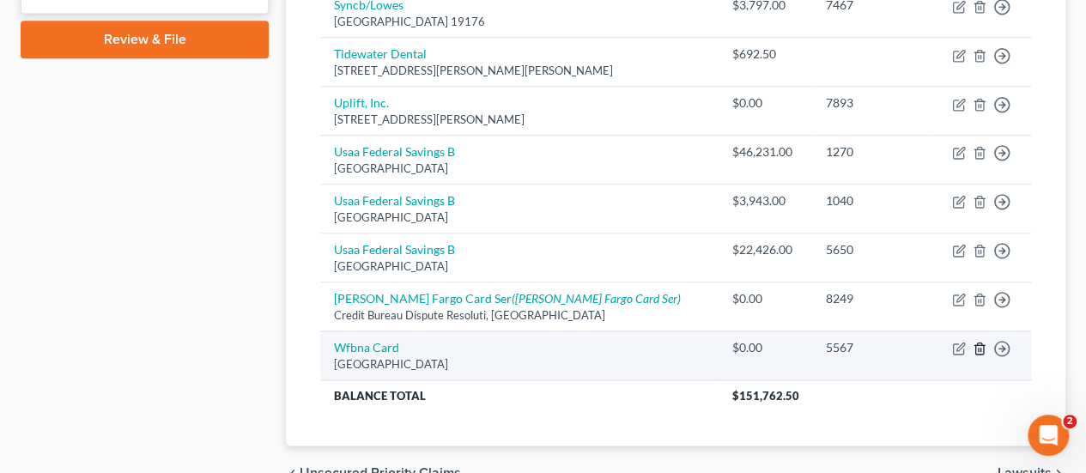
click at [974, 345] on polyline "button" at bounding box center [979, 345] width 10 height 0
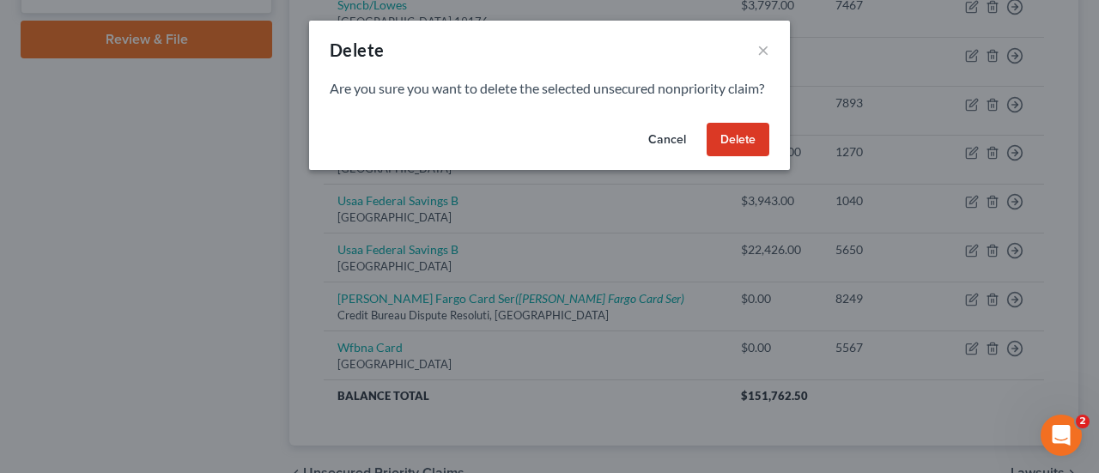
click at [767, 157] on button "Delete" at bounding box center [738, 140] width 63 height 34
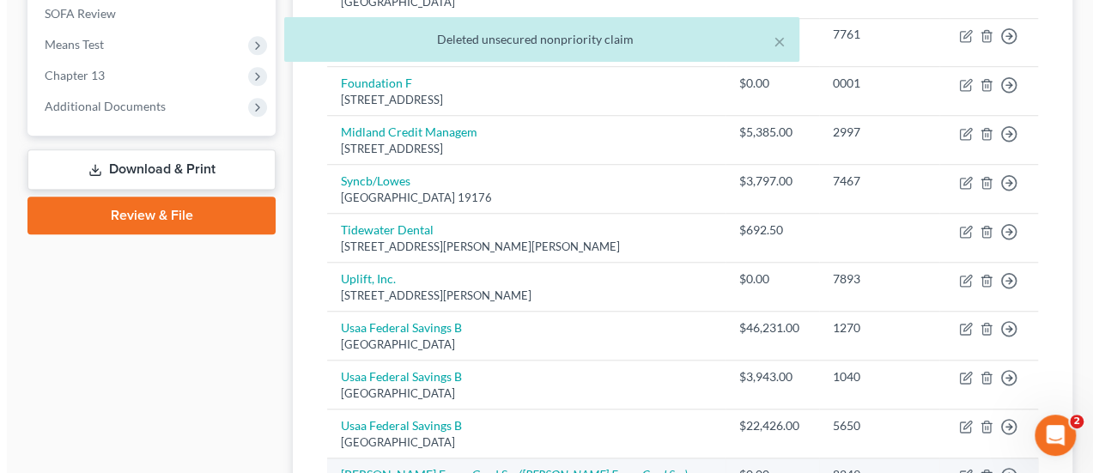
scroll to position [305, 0]
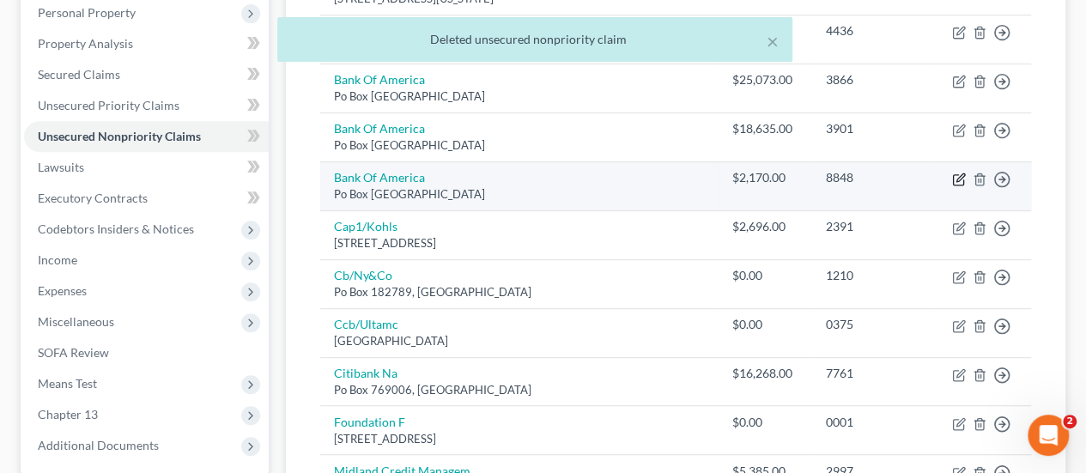
click at [957, 174] on icon "button" at bounding box center [959, 180] width 14 height 14
select select "45"
select select "2"
select select "1"
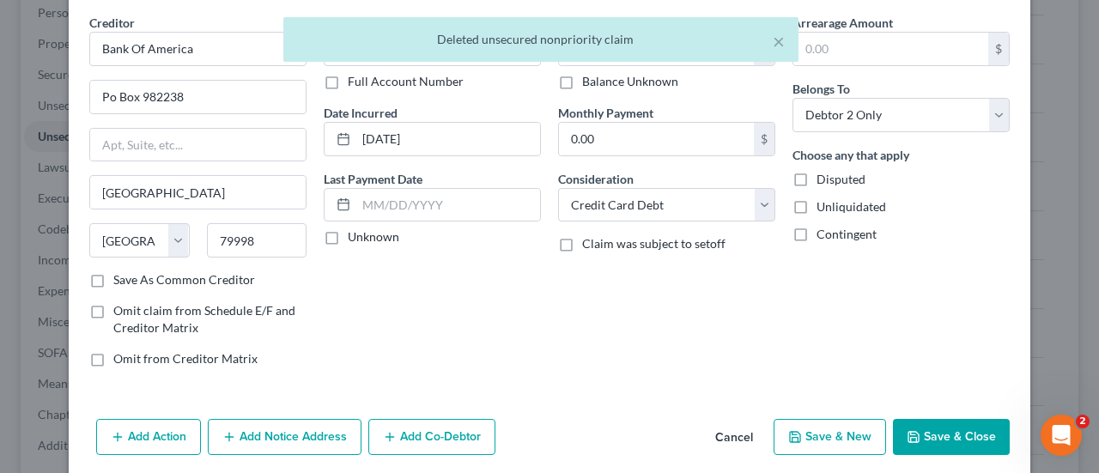
scroll to position [127, 0]
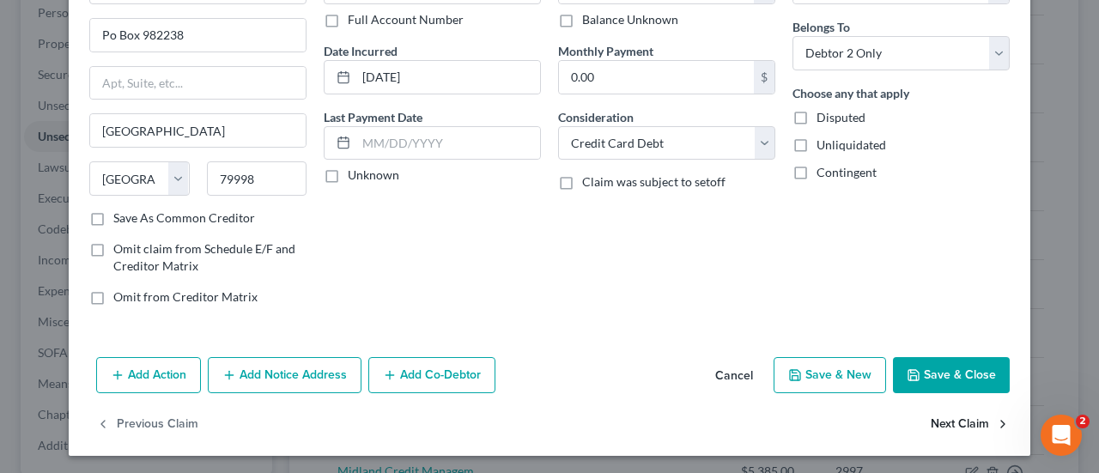
click at [952, 417] on button "Next Claim" at bounding box center [970, 425] width 79 height 36
select select "46"
select select "2"
select select "0"
click at [936, 420] on button "Next Claim" at bounding box center [970, 425] width 79 height 36
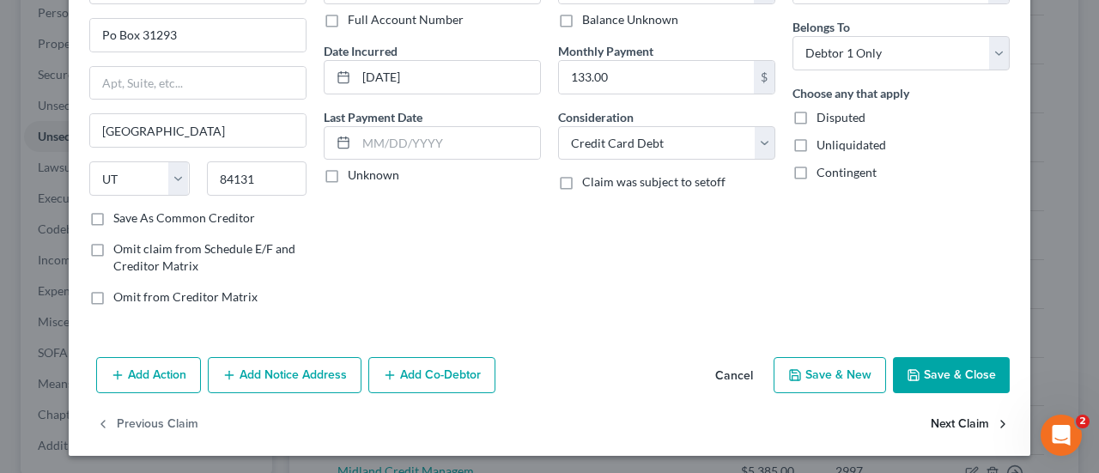
select select "36"
select select "2"
select select "0"
click at [958, 422] on button "Next Claim" at bounding box center [970, 425] width 79 height 36
select select "36"
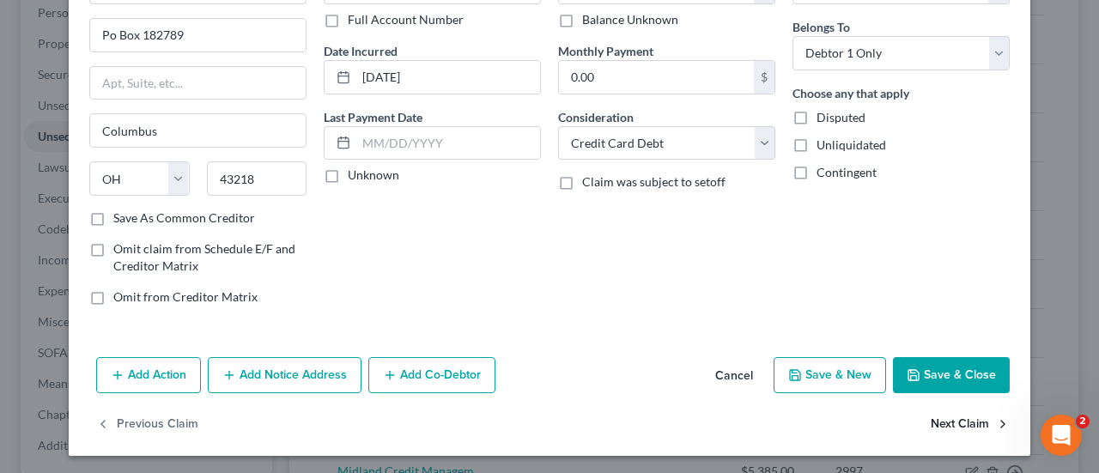
select select "2"
select select "0"
click at [931, 420] on button "Next Claim" at bounding box center [970, 425] width 79 height 36
select select "45"
select select "0"
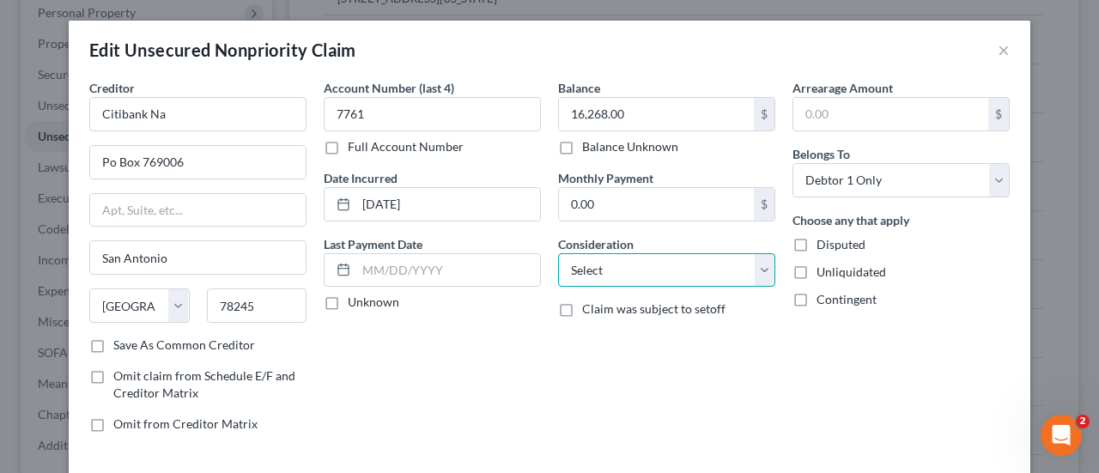
click at [692, 276] on select "Select Cable / Satellite Services Collection Agency Credit Card Debt Debt Couns…" at bounding box center [666, 270] width 217 height 34
select select "10"
click at [558, 253] on select "Select Cable / Satellite Services Collection Agency Credit Card Debt Debt Couns…" at bounding box center [666, 270] width 217 height 34
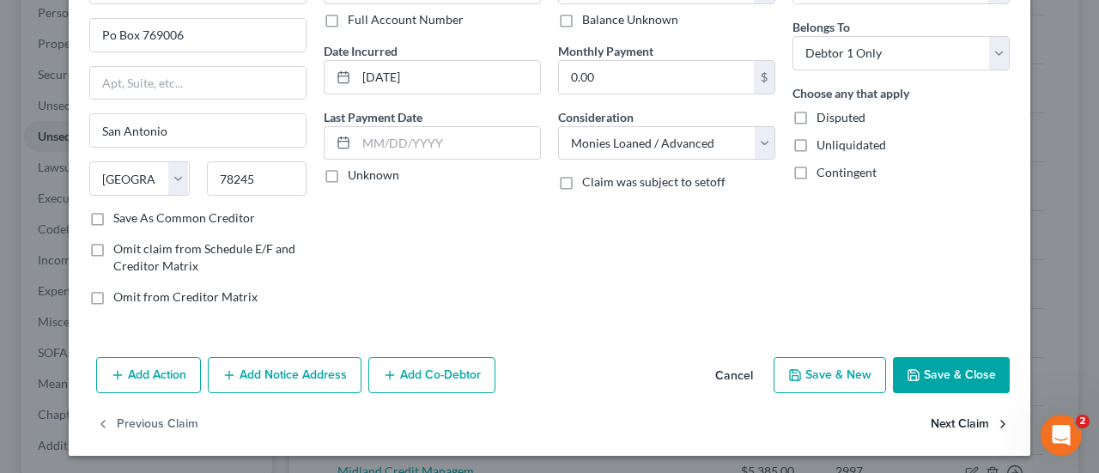
click at [973, 422] on button "Next Claim" at bounding box center [970, 425] width 79 height 36
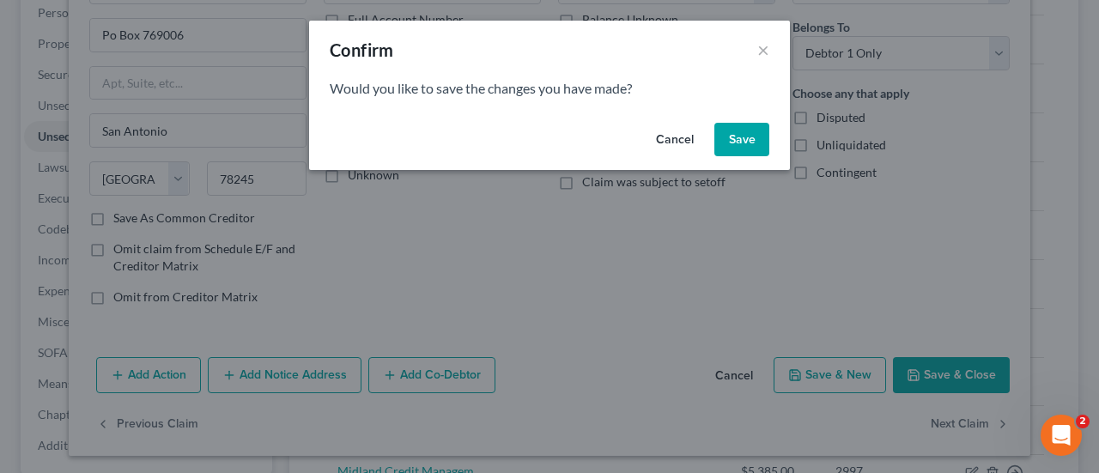
click at [747, 139] on button "Save" at bounding box center [741, 140] width 55 height 34
select select "52"
select select "2"
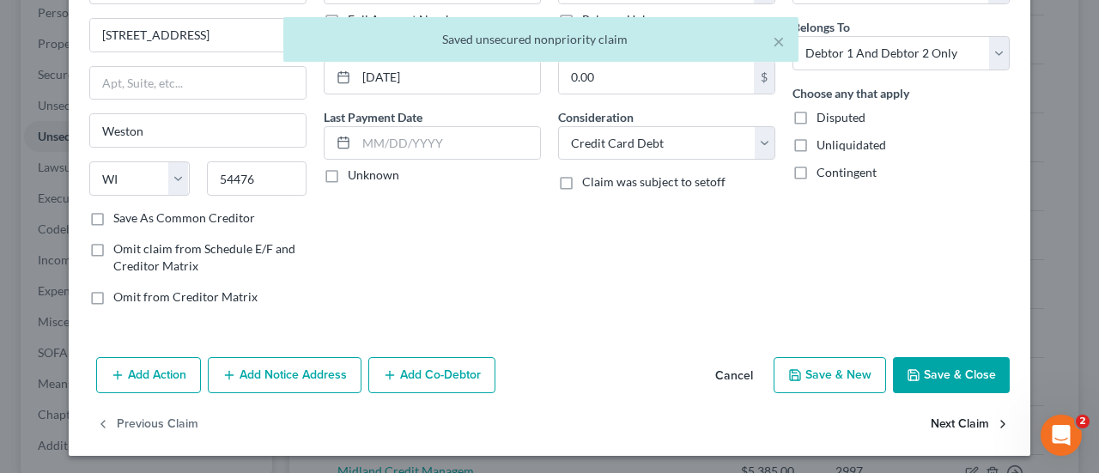
click at [956, 423] on button "Next Claim" at bounding box center [970, 425] width 79 height 36
select select "23"
select select "0"
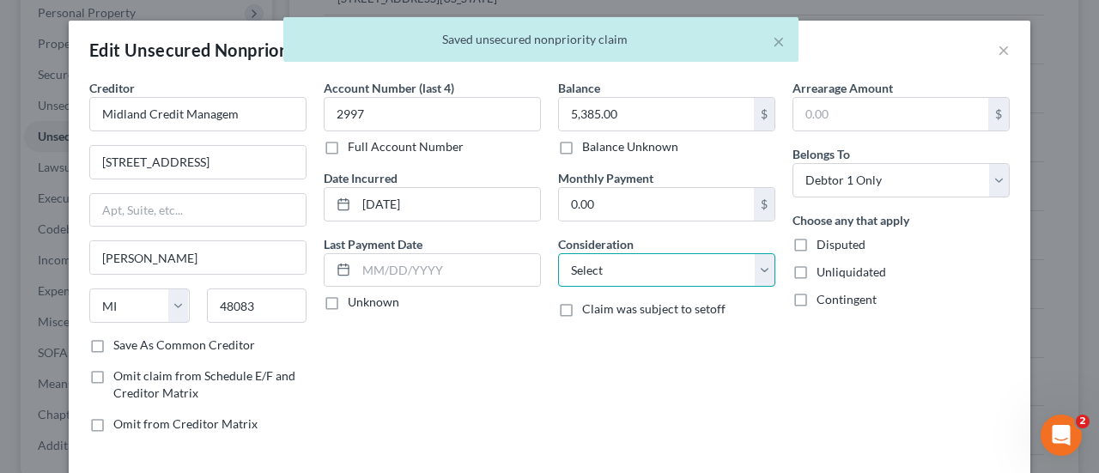
drag, startPoint x: 682, startPoint y: 272, endPoint x: 676, endPoint y: 254, distance: 19.0
click at [682, 272] on select "Select Cable / Satellite Services Collection Agency Credit Card Debt Debt Couns…" at bounding box center [666, 270] width 217 height 34
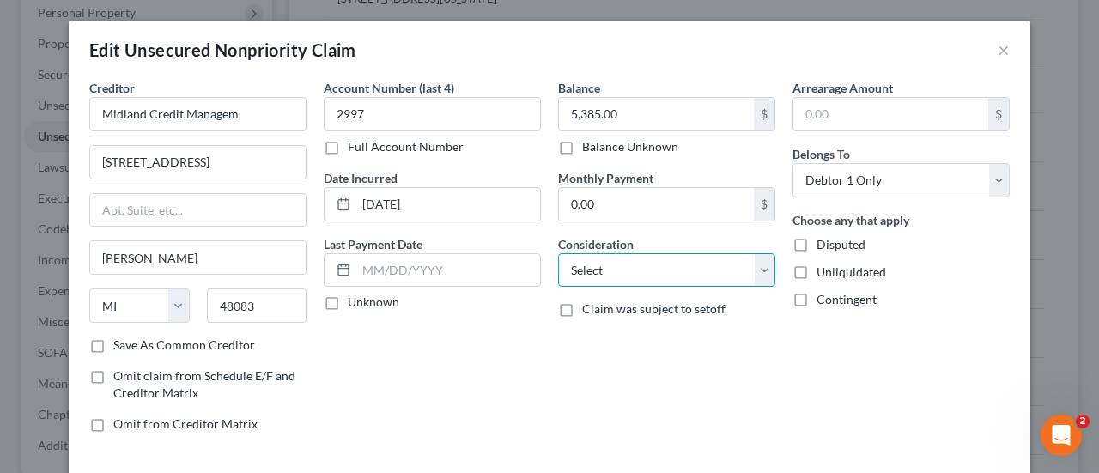
select select "1"
click at [558, 253] on select "Select Cable / Satellite Services Collection Agency Credit Card Debt Debt Couns…" at bounding box center [666, 270] width 217 height 34
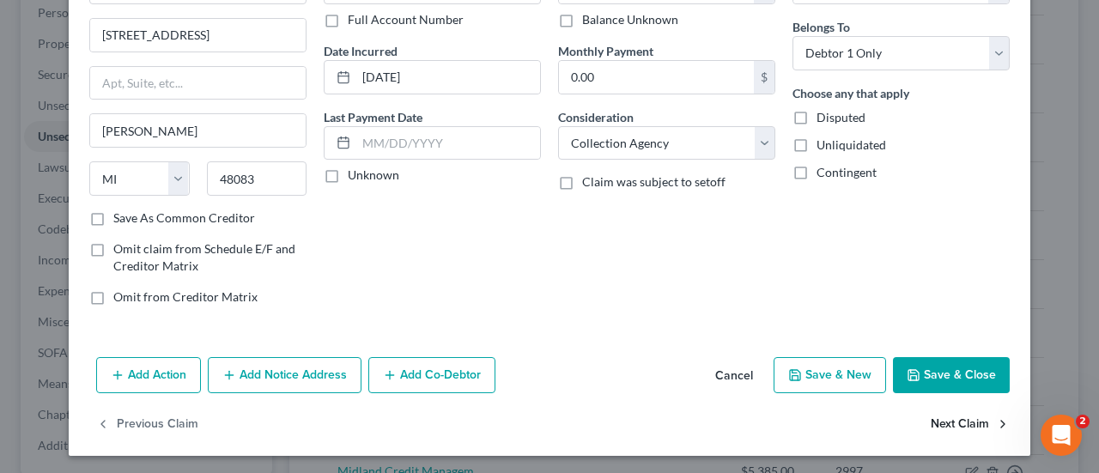
click at [937, 422] on button "Next Claim" at bounding box center [970, 425] width 79 height 36
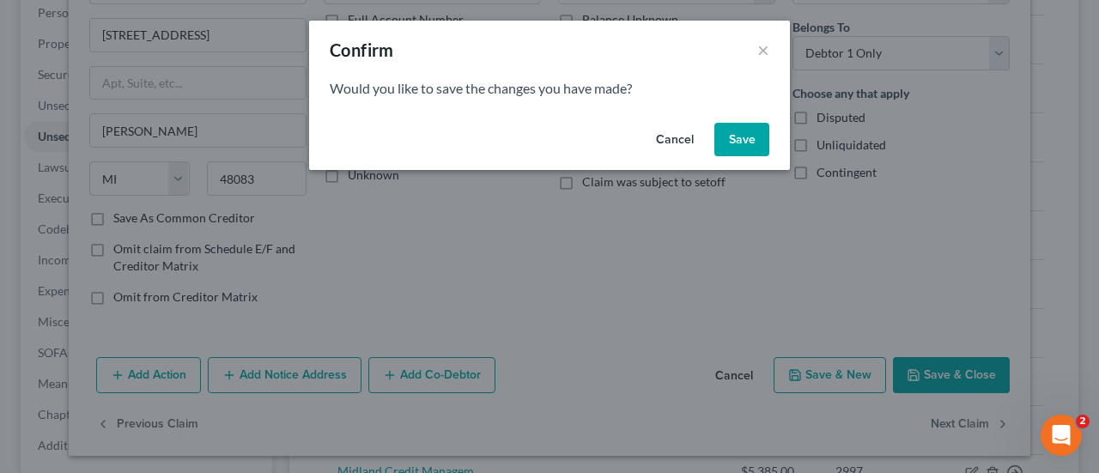
click at [735, 138] on button "Save" at bounding box center [741, 140] width 55 height 34
select select "39"
select select "2"
select select "1"
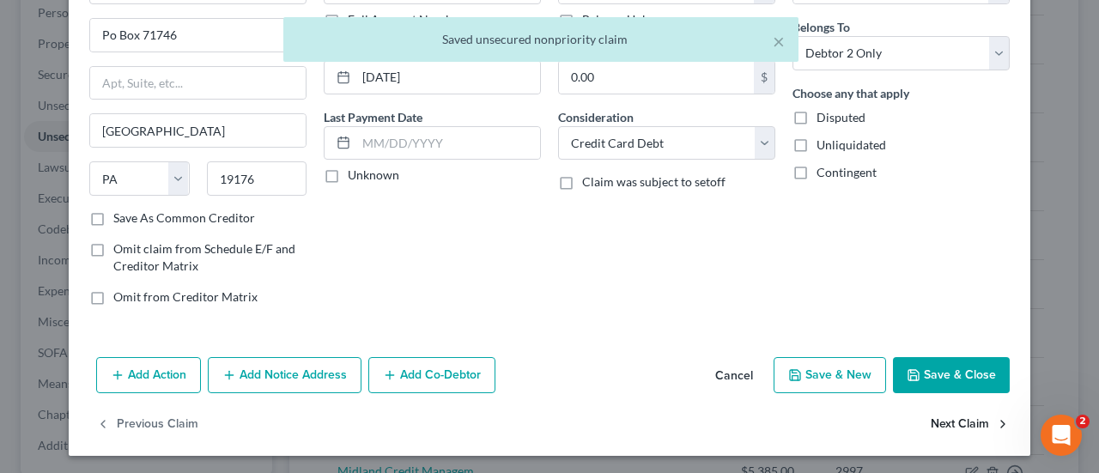
click at [939, 424] on button "Next Claim" at bounding box center [970, 425] width 79 height 36
select select "21"
select select "9"
select select "0"
click at [941, 420] on button "Next Claim" at bounding box center [970, 425] width 79 height 36
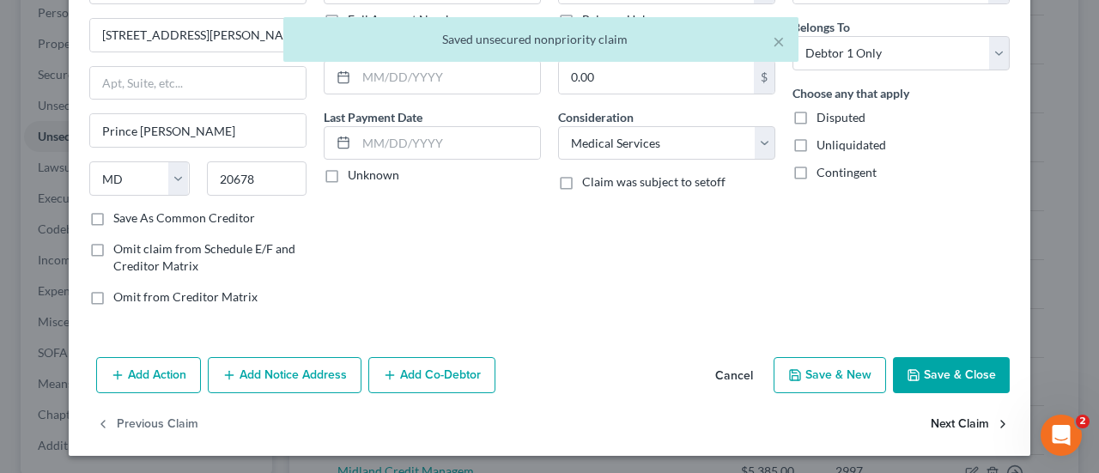
select select "4"
select select "0"
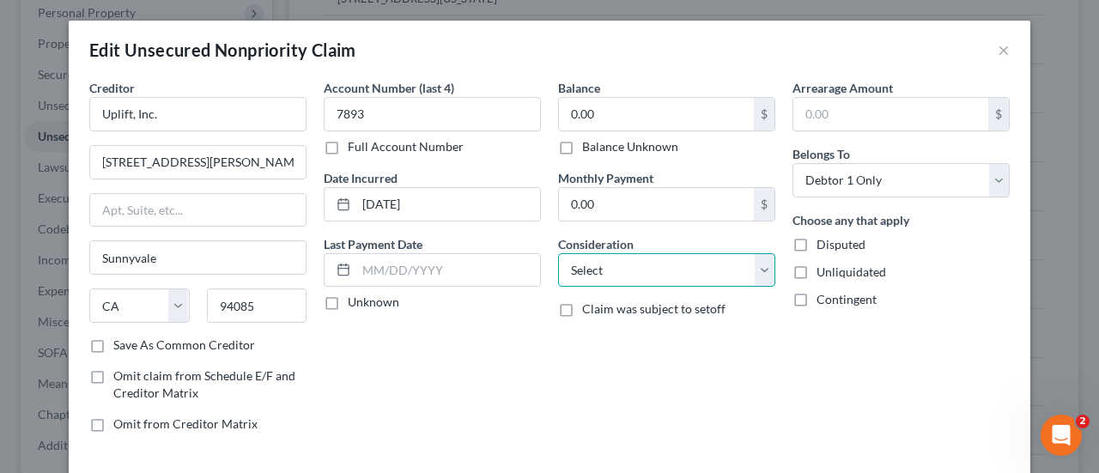
click at [623, 274] on select "Select Cable / Satellite Services Collection Agency Credit Card Debt Debt Couns…" at bounding box center [666, 270] width 217 height 34
select select "10"
click at [558, 253] on select "Select Cable / Satellite Services Collection Agency Credit Card Debt Debt Couns…" at bounding box center [666, 270] width 217 height 34
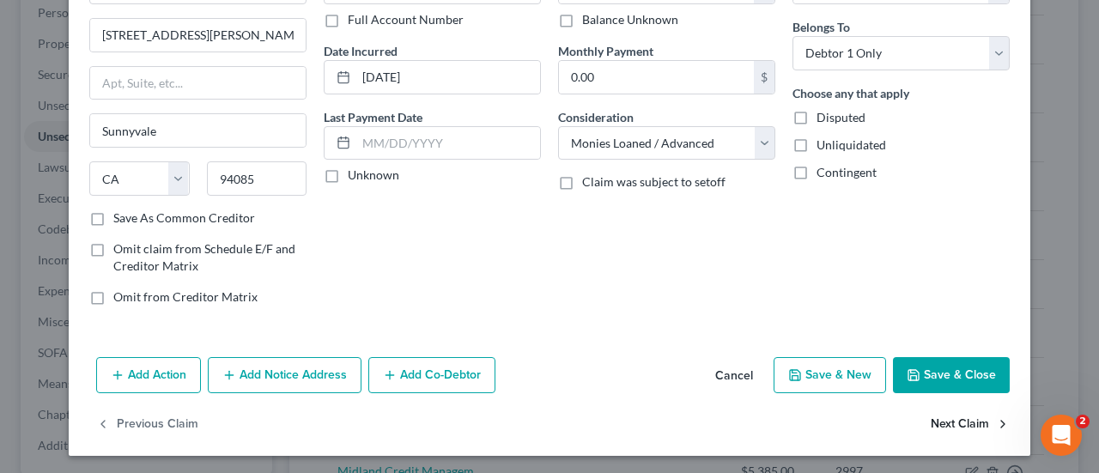
click at [951, 420] on button "Next Claim" at bounding box center [970, 425] width 79 height 36
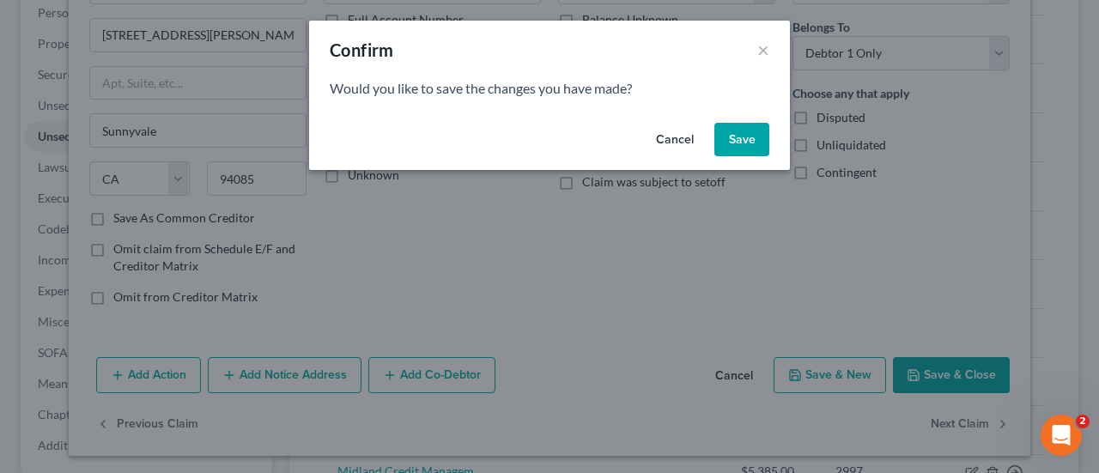
click at [736, 149] on button "Save" at bounding box center [741, 140] width 55 height 34
select select "45"
select select "2"
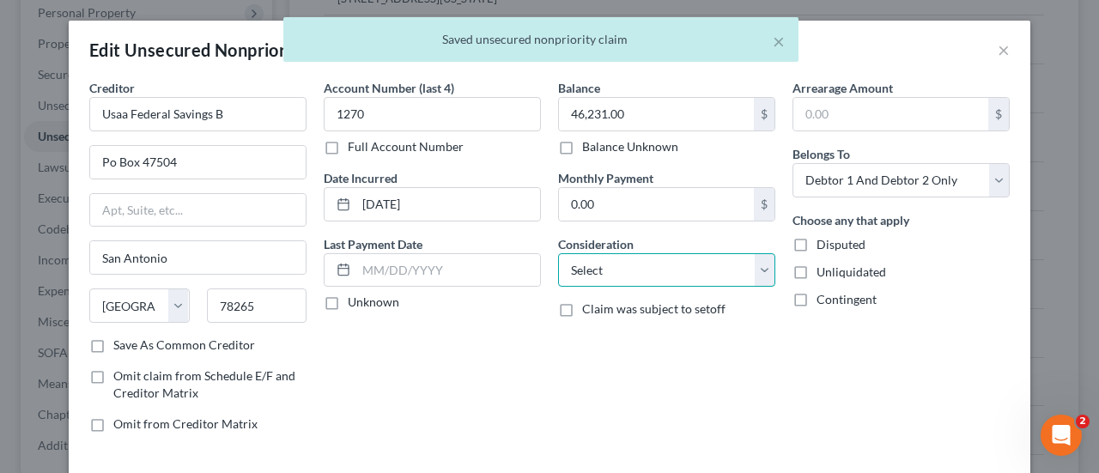
drag, startPoint x: 672, startPoint y: 265, endPoint x: 673, endPoint y: 253, distance: 12.0
click at [672, 265] on select "Select Cable / Satellite Services Collection Agency Credit Card Debt Debt Couns…" at bounding box center [666, 270] width 217 height 34
select select "10"
click at [558, 253] on select "Select Cable / Satellite Services Collection Agency Credit Card Debt Debt Couns…" at bounding box center [666, 270] width 217 height 34
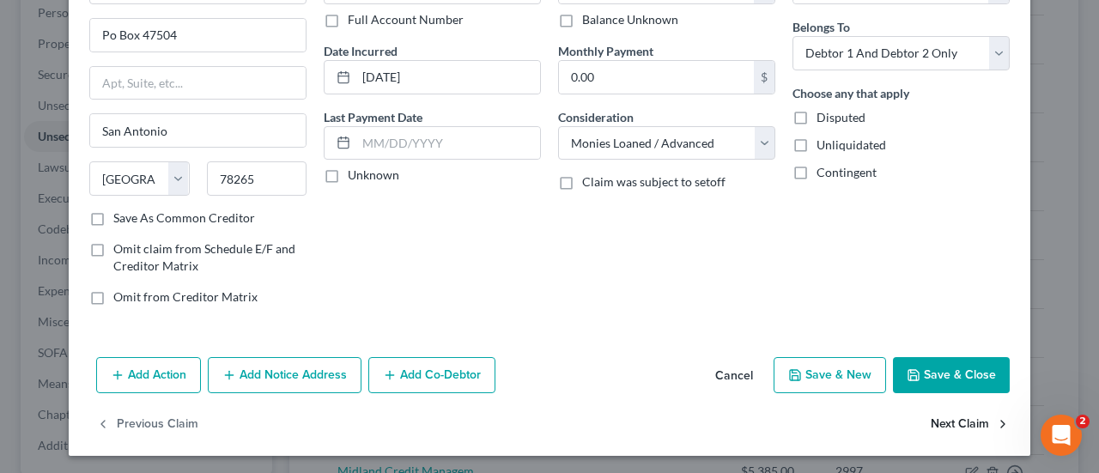
click at [963, 420] on button "Next Claim" at bounding box center [970, 425] width 79 height 36
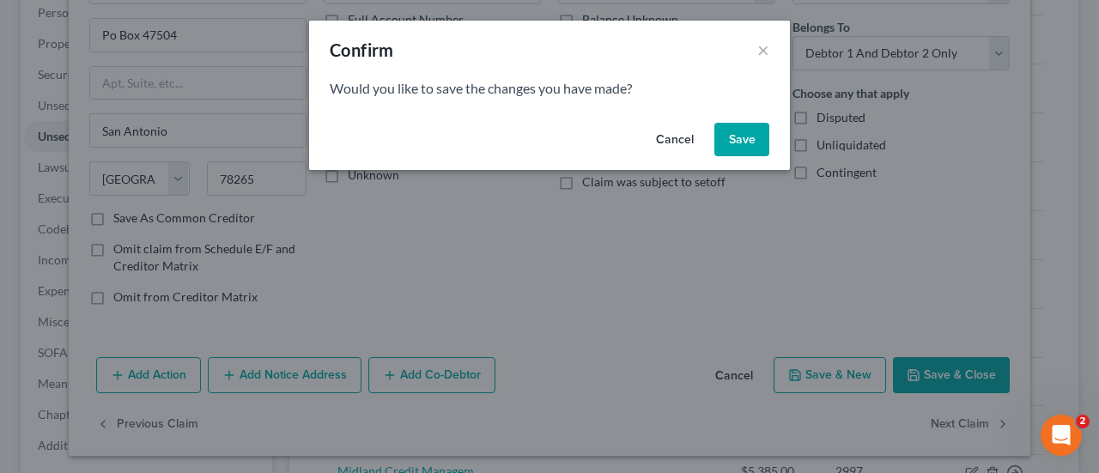
click at [738, 123] on button "Save" at bounding box center [741, 140] width 55 height 34
select select "45"
select select "2"
select select "0"
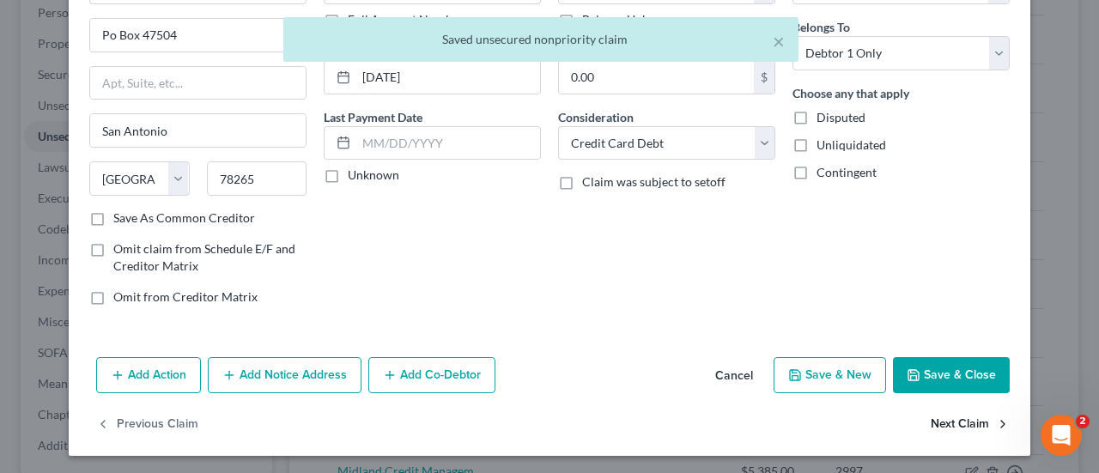
click at [946, 421] on button "Next Claim" at bounding box center [970, 425] width 79 height 36
select select "45"
select select "1"
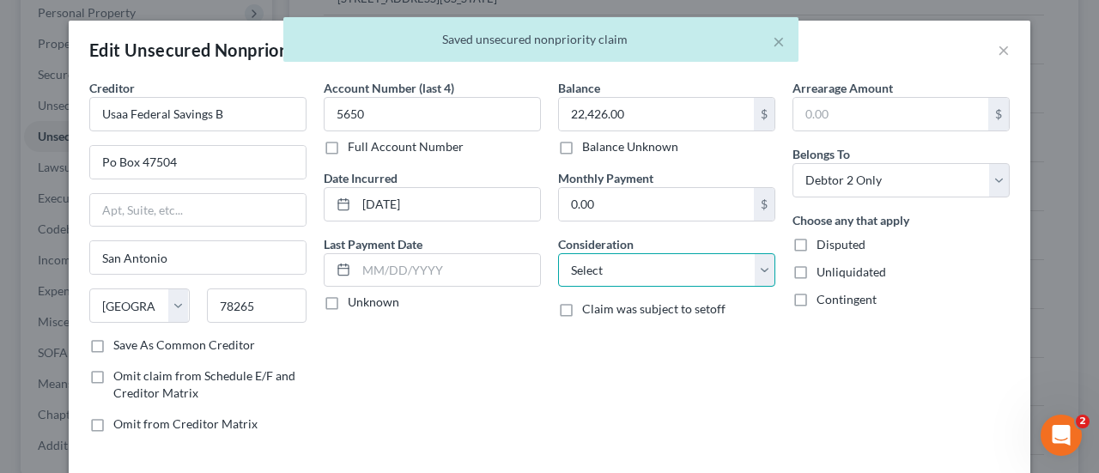
drag, startPoint x: 659, startPoint y: 277, endPoint x: 658, endPoint y: 253, distance: 24.1
click at [659, 277] on select "Select Cable / Satellite Services Collection Agency Credit Card Debt Debt Couns…" at bounding box center [666, 270] width 217 height 34
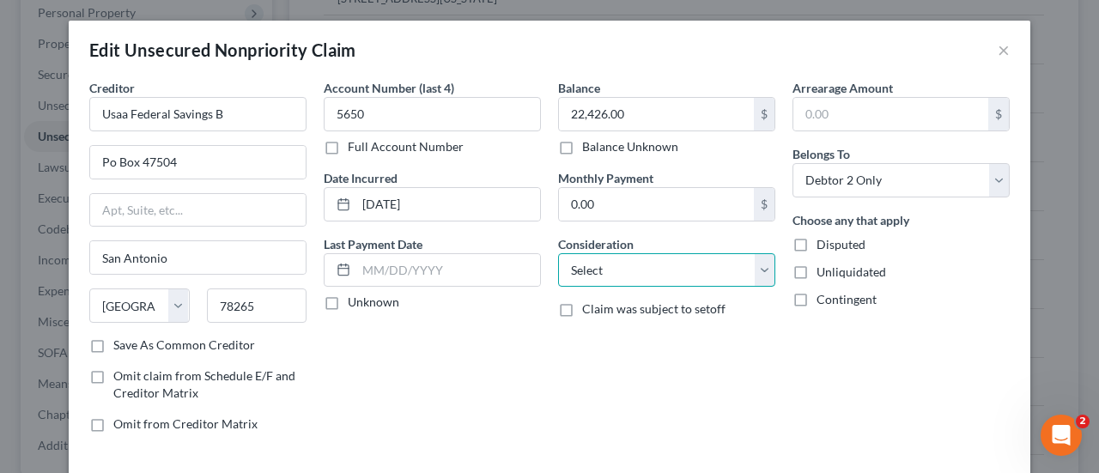
select select "10"
click at [558, 253] on select "Select Cable / Satellite Services Collection Agency Credit Card Debt Debt Couns…" at bounding box center [666, 270] width 217 height 34
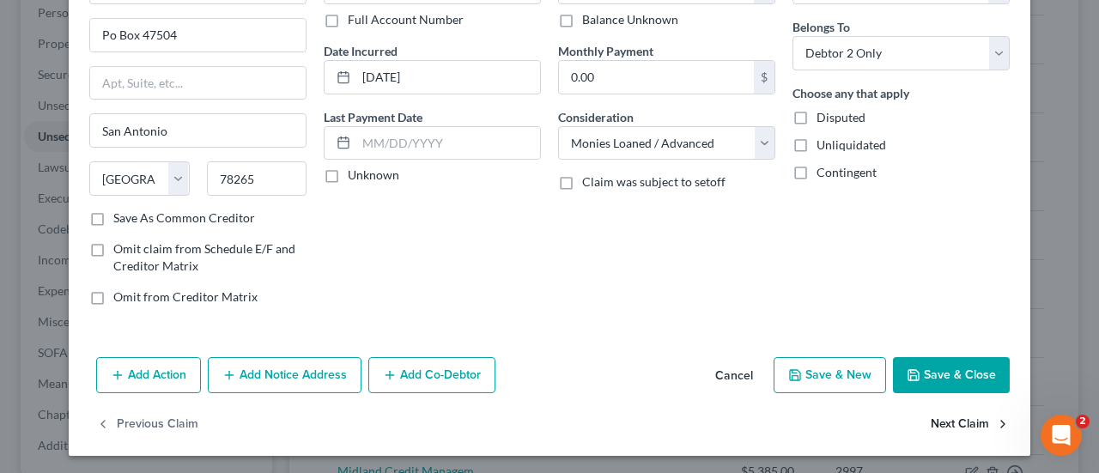
click at [943, 420] on button "Next Claim" at bounding box center [970, 425] width 79 height 36
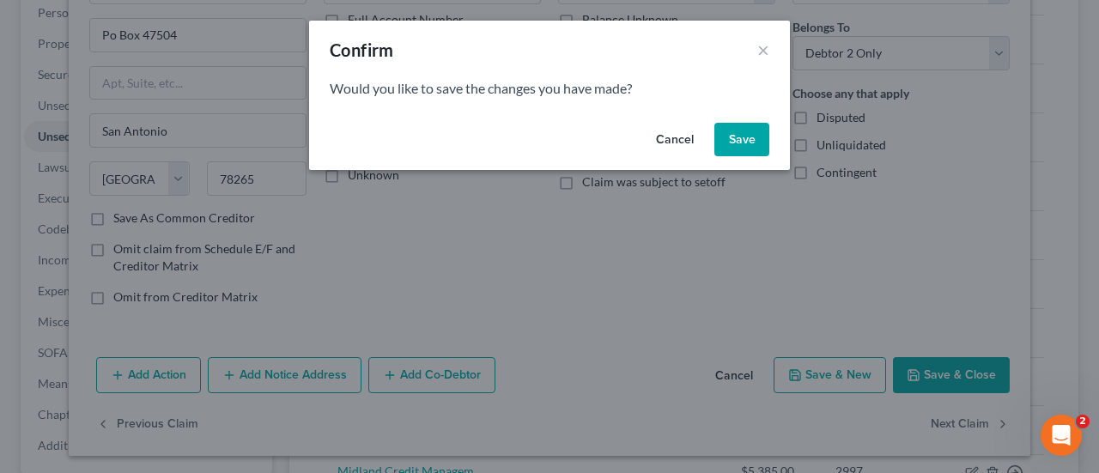
click at [734, 141] on button "Save" at bounding box center [741, 140] width 55 height 34
select select "16"
select select "2"
select select "0"
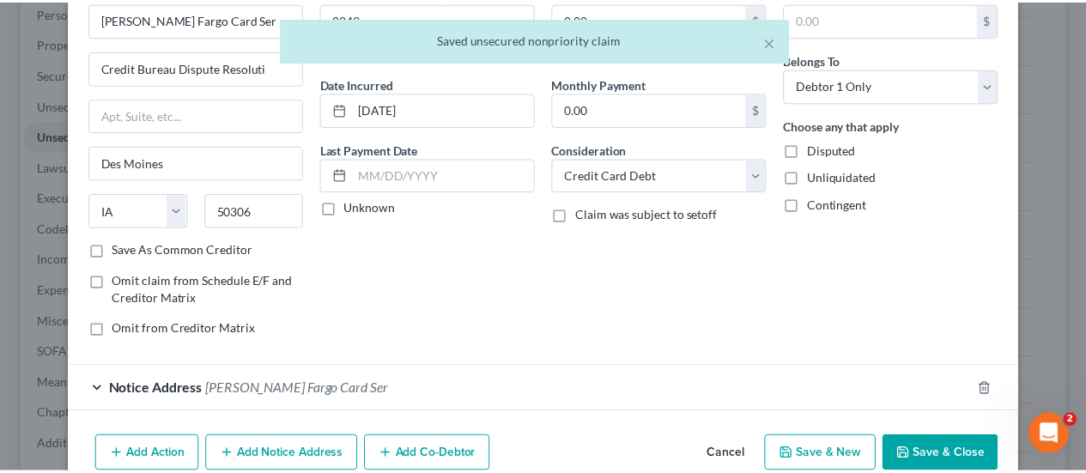
scroll to position [174, 0]
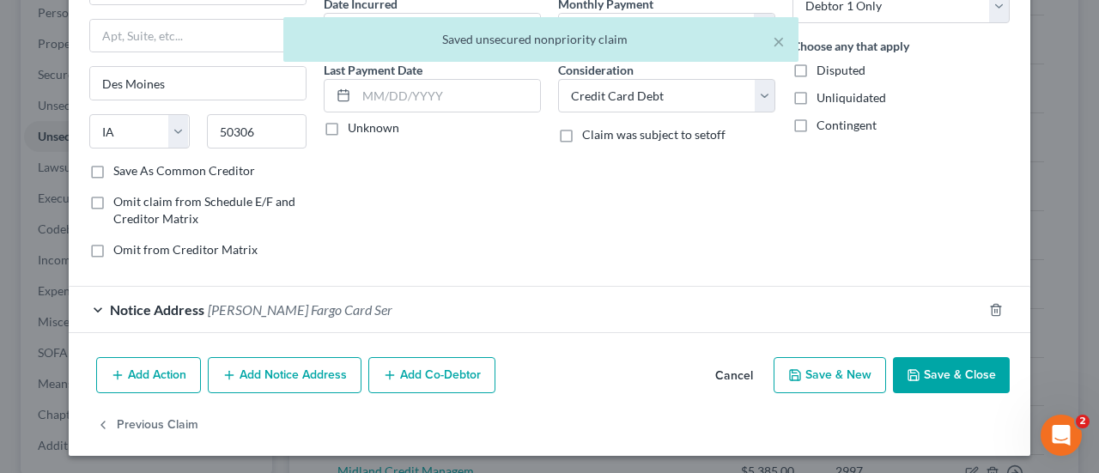
click at [943, 382] on button "Save & Close" at bounding box center [951, 375] width 117 height 36
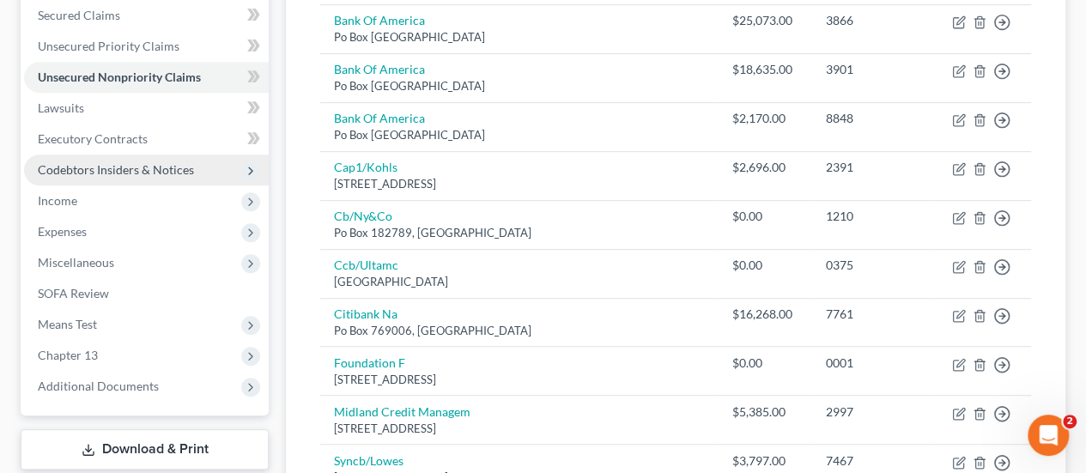
scroll to position [391, 0]
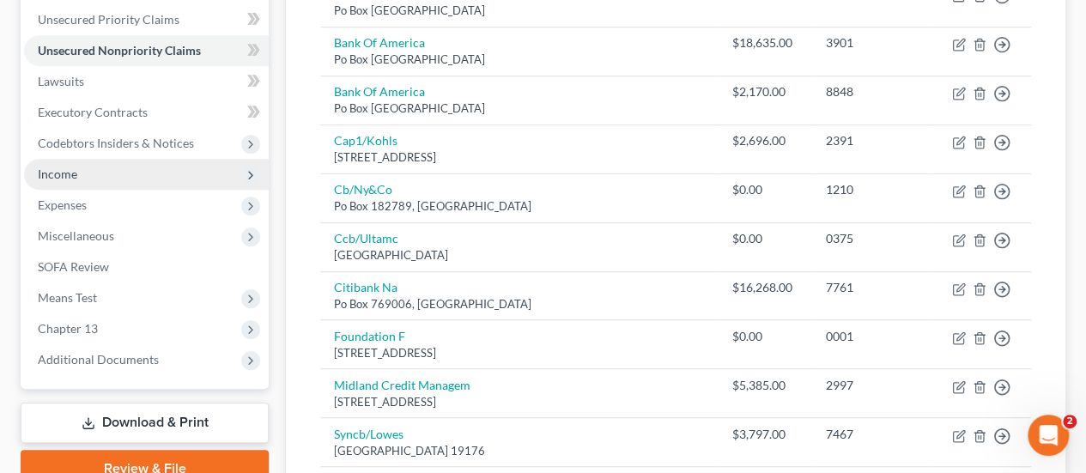
click at [48, 178] on span "Income" at bounding box center [57, 174] width 39 height 15
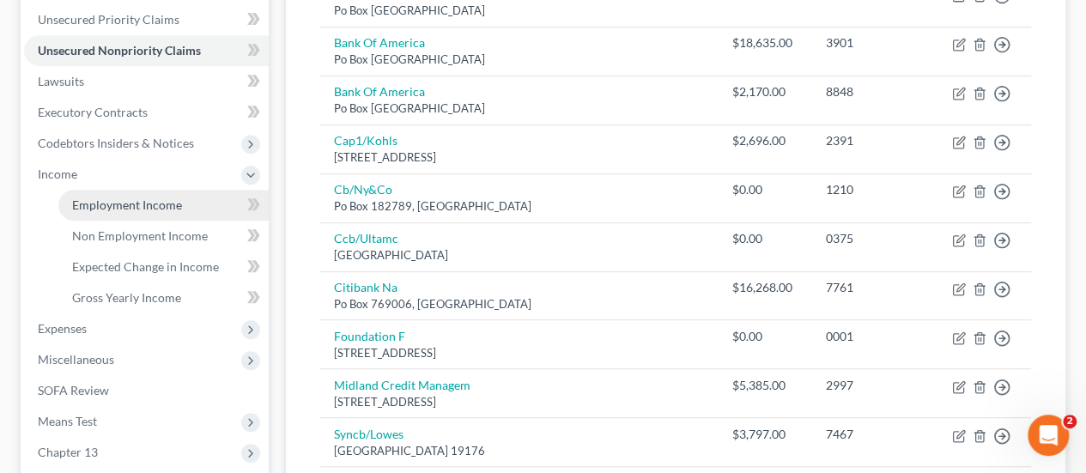
click at [94, 202] on span "Employment Income" at bounding box center [127, 204] width 110 height 15
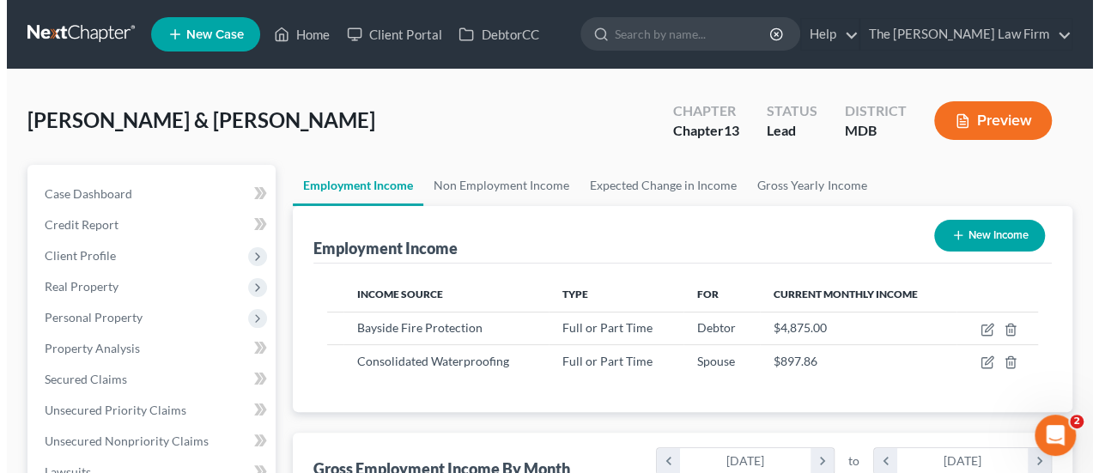
scroll to position [306, 434]
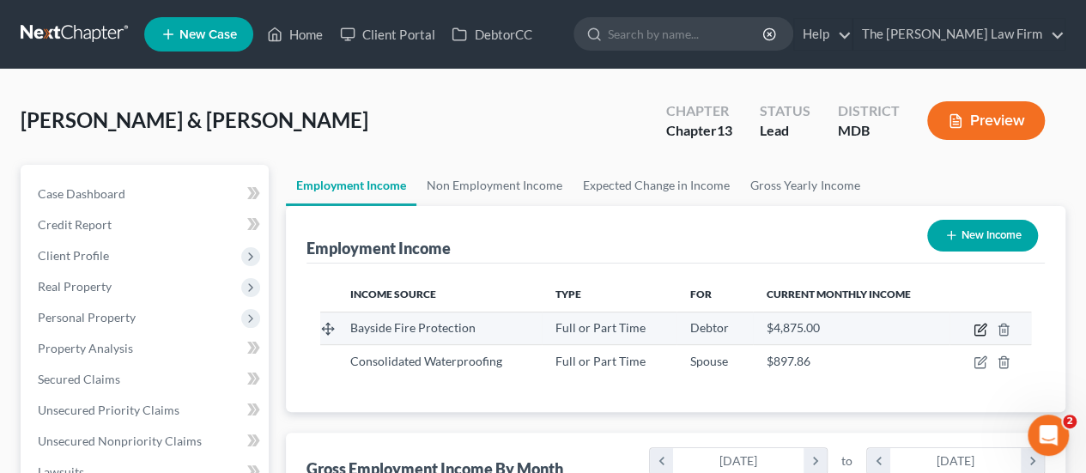
click at [980, 329] on icon "button" at bounding box center [980, 330] width 14 height 14
select select "0"
select select "21"
select select "2"
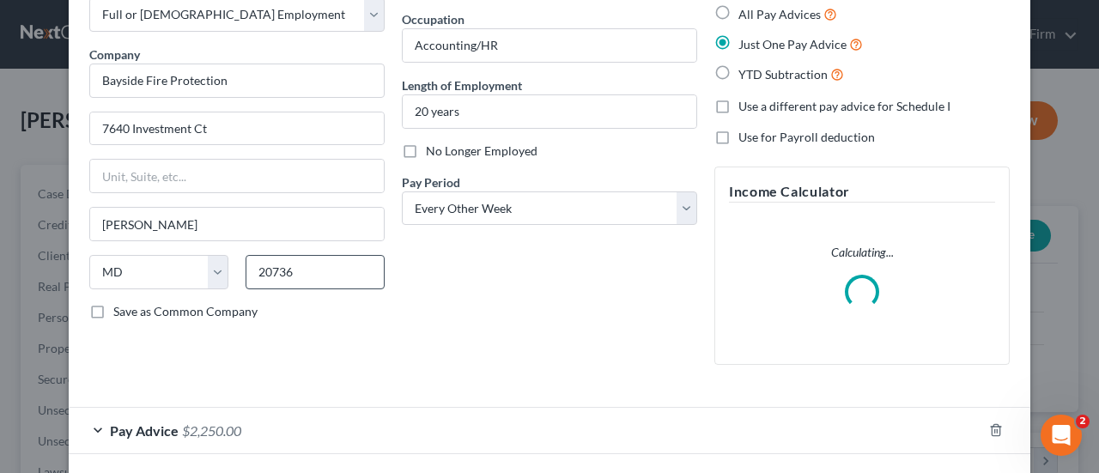
scroll to position [173, 0]
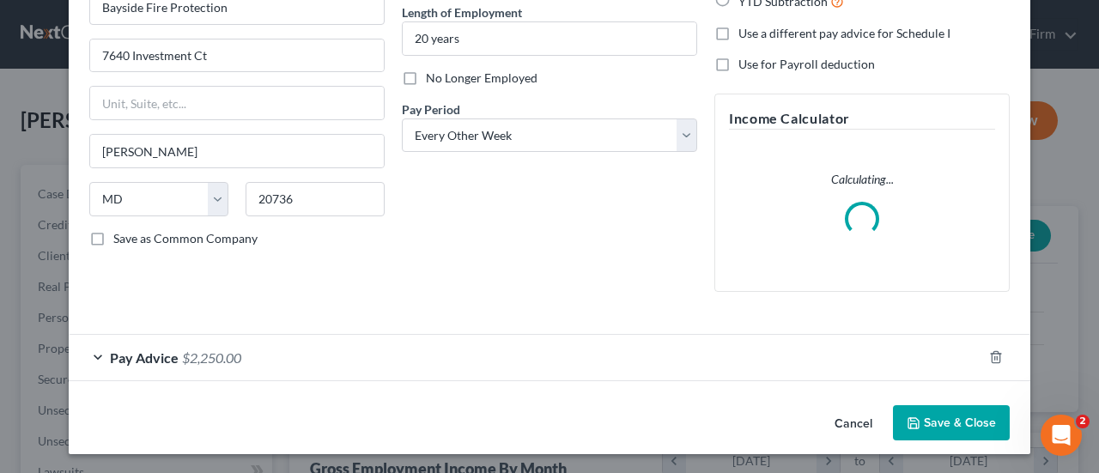
click at [195, 351] on span "$2,250.00" at bounding box center [211, 357] width 59 height 16
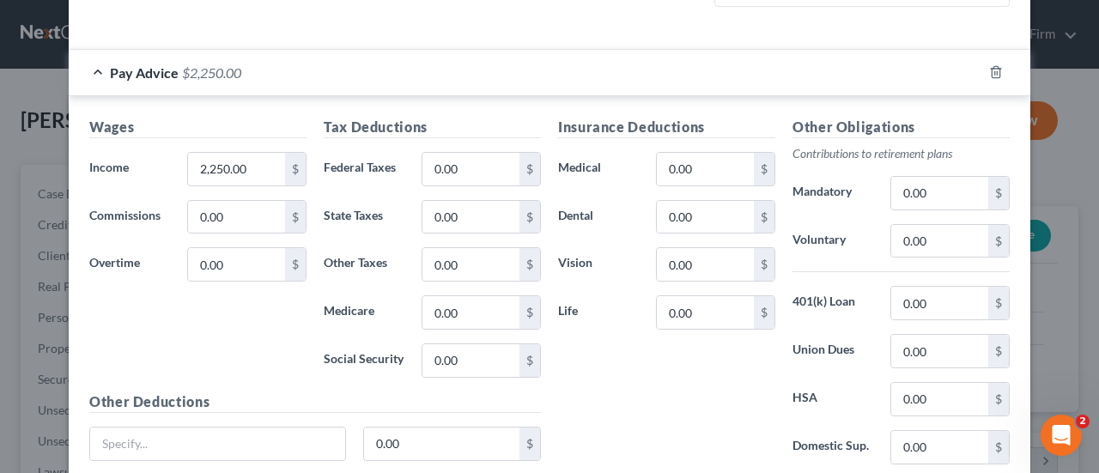
scroll to position [574, 0]
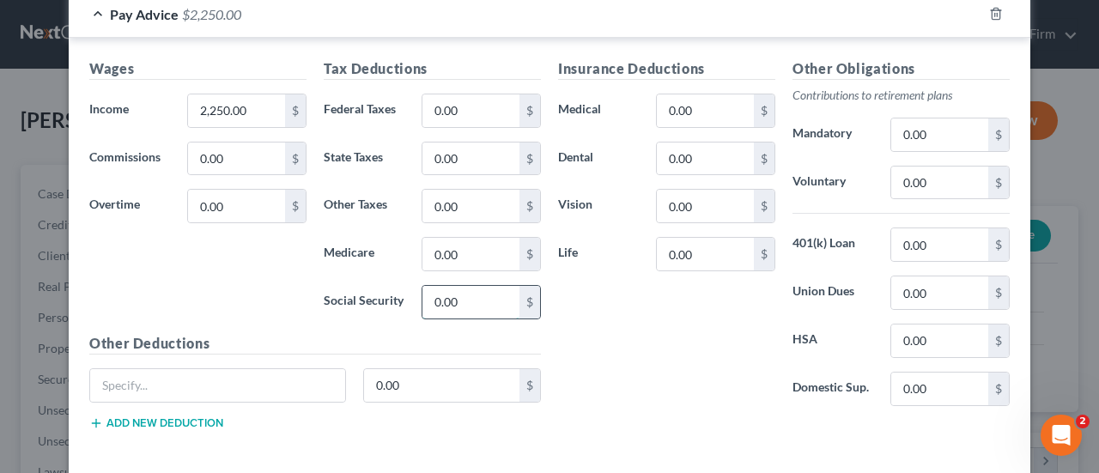
click at [482, 296] on input "0.00" at bounding box center [470, 302] width 97 height 33
type input "138.9"
click at [482, 248] on input "0.00" at bounding box center [470, 254] width 97 height 33
type input "32.48"
click at [608, 314] on div "Insurance Deductions Medical 0.00 $ Dental 0.00 $ Vision 0.00 $ Life 0.00 $" at bounding box center [666, 238] width 234 height 361
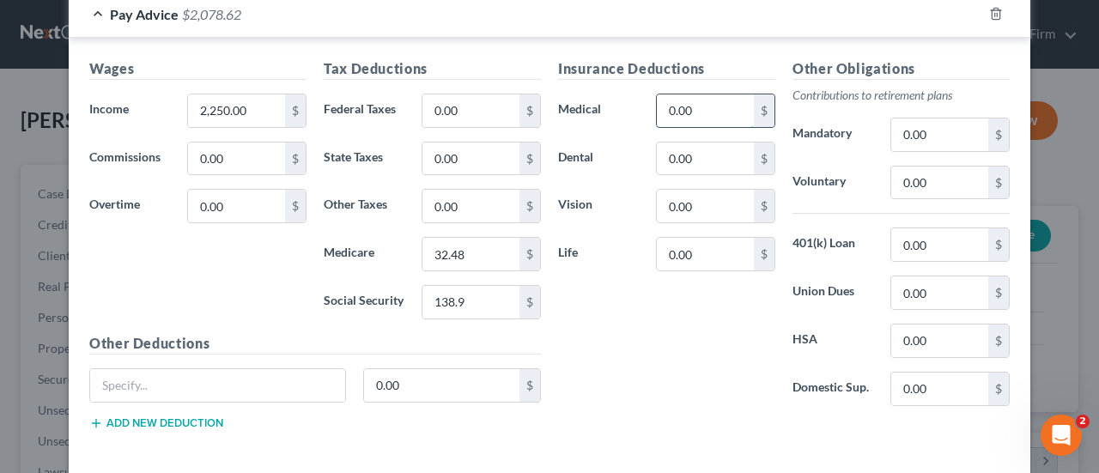
click at [702, 120] on input "0.00" at bounding box center [705, 110] width 97 height 33
type input "67.5"
type input "9.69"
type input "13.57"
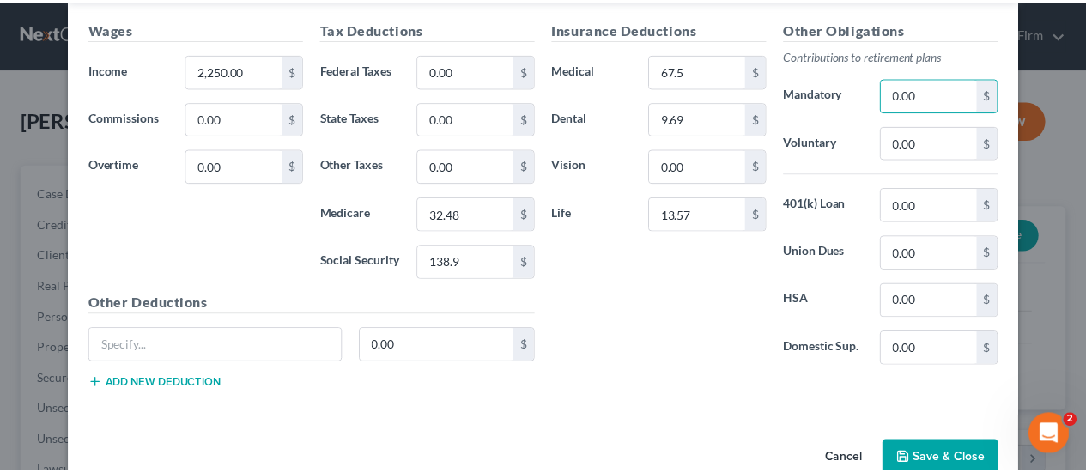
scroll to position [646, 0]
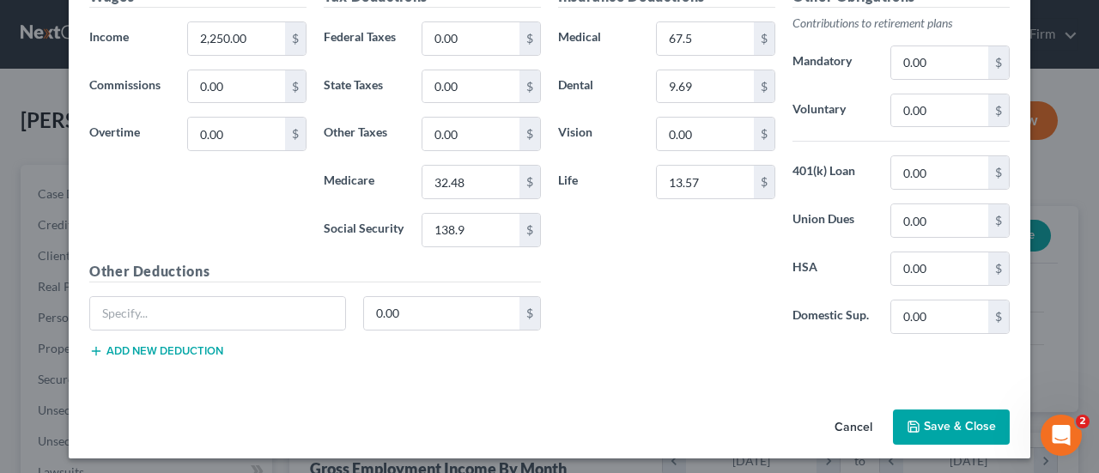
click at [936, 428] on button "Save & Close" at bounding box center [951, 427] width 117 height 36
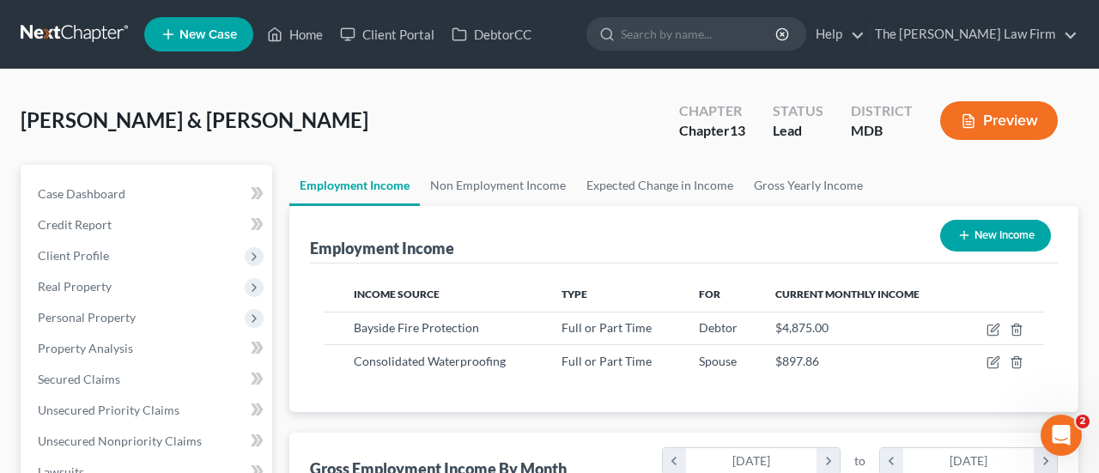
scroll to position [858153, 858024]
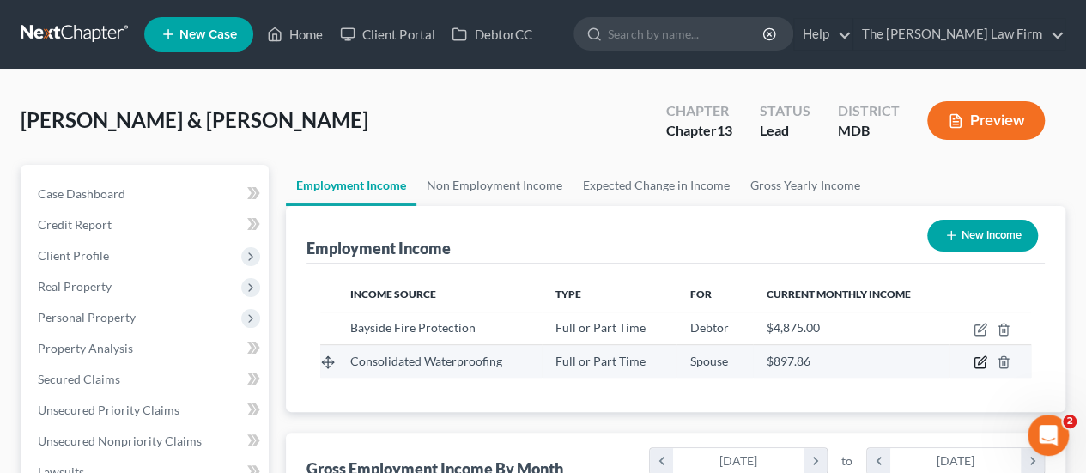
click at [984, 361] on icon "button" at bounding box center [980, 362] width 14 height 14
select select "0"
select select "21"
select select "0"
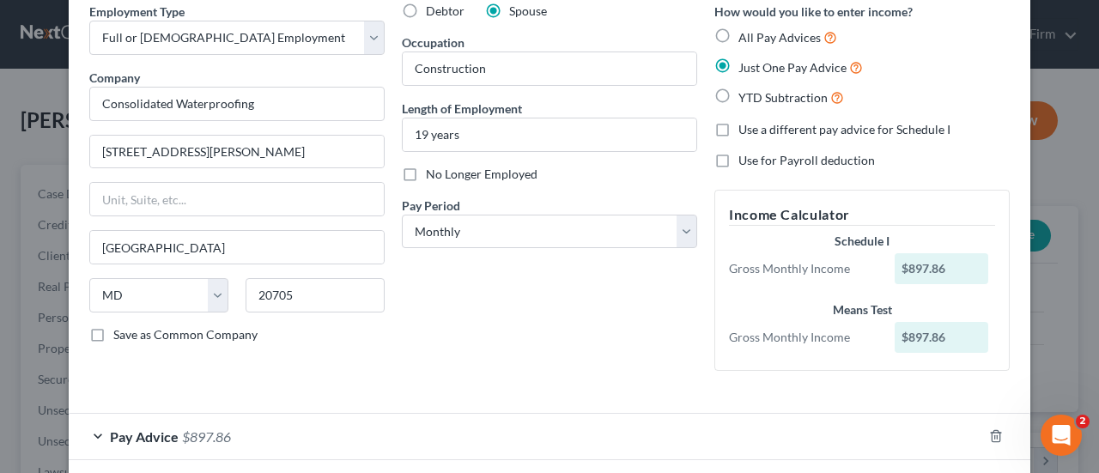
scroll to position [155, 0]
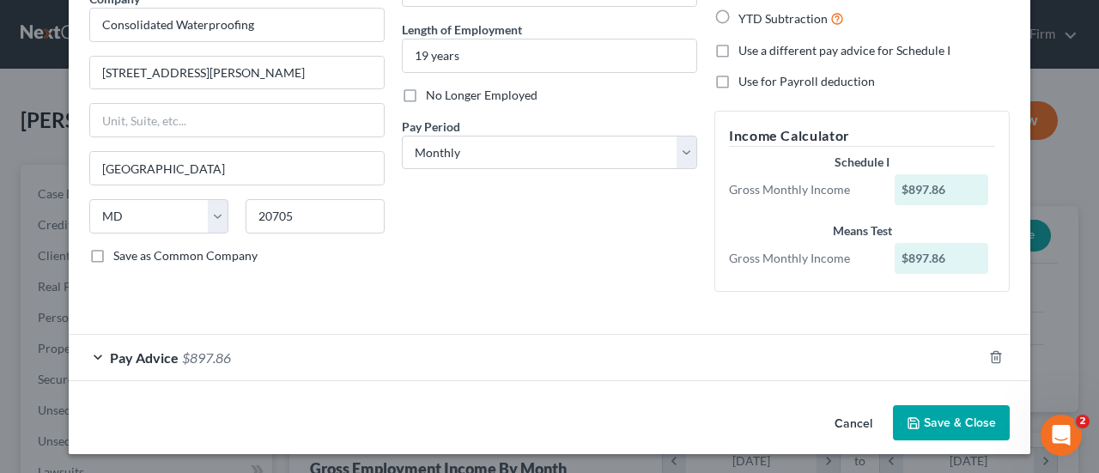
drag, startPoint x: 173, startPoint y: 356, endPoint x: 235, endPoint y: 331, distance: 66.6
click at [173, 356] on div "Pay Advice $897.86" at bounding box center [525, 357] width 913 height 45
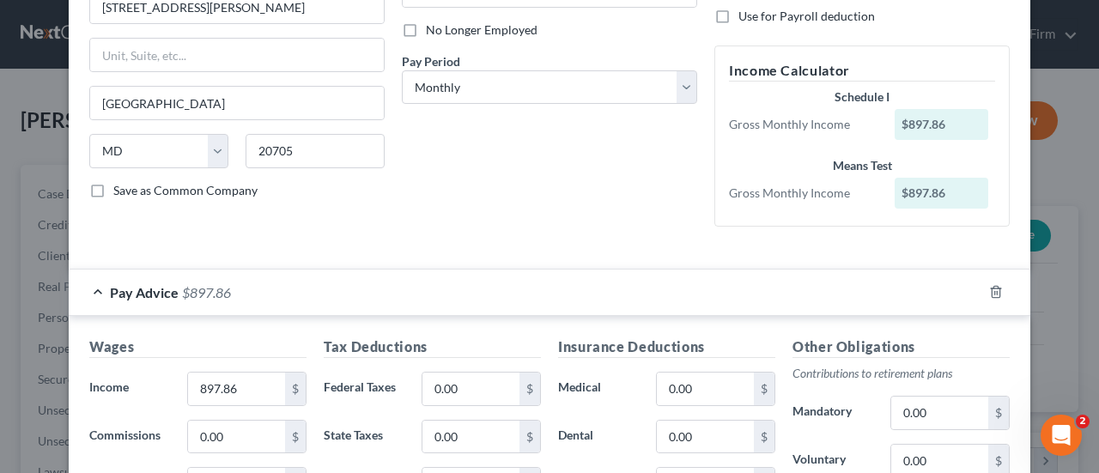
scroll to position [327, 0]
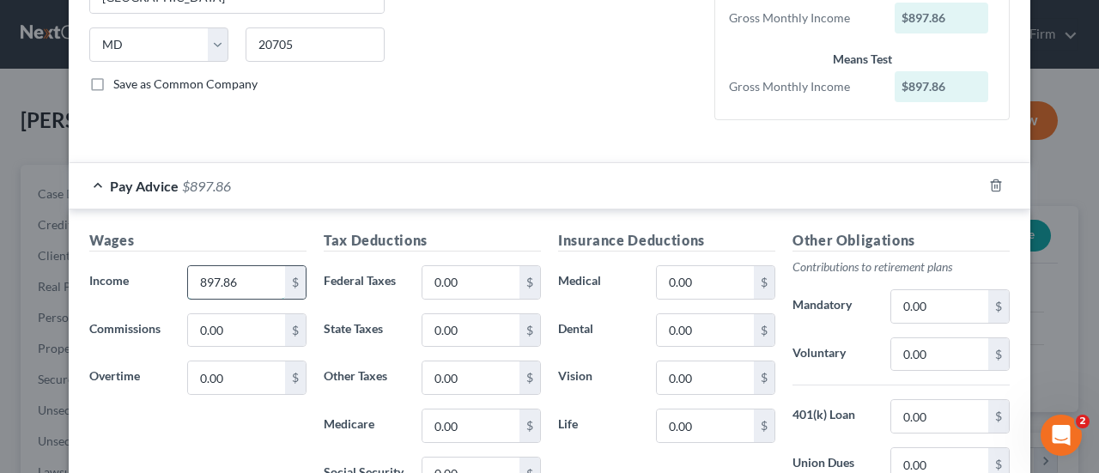
click at [250, 287] on input "897.86" at bounding box center [236, 282] width 97 height 33
type input "975"
type input "34.98"
type input "50.21"
type input "12.2"
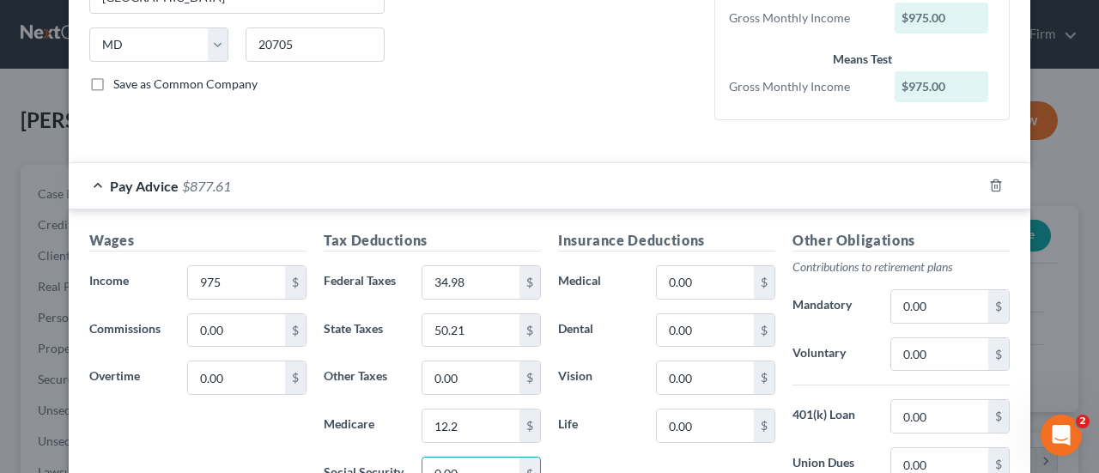
scroll to position [339, 0]
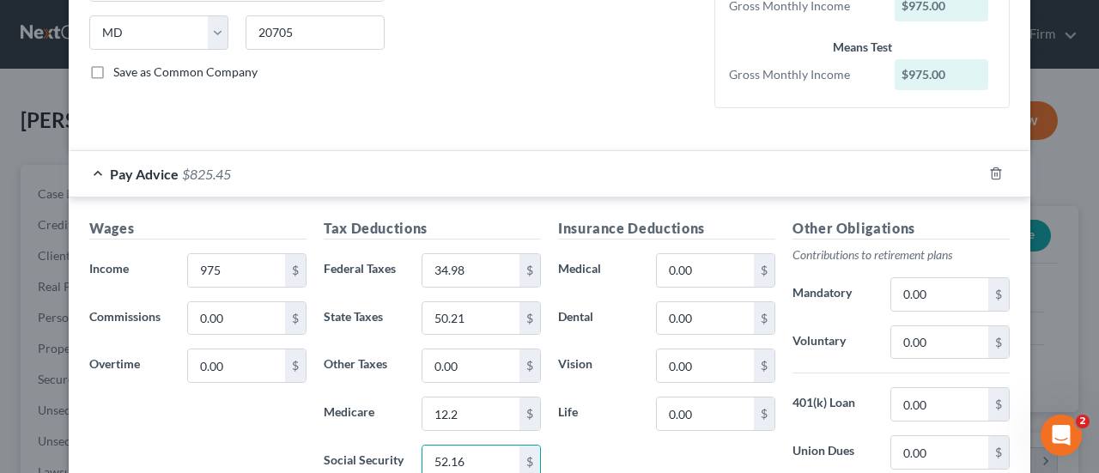
type input "52.16"
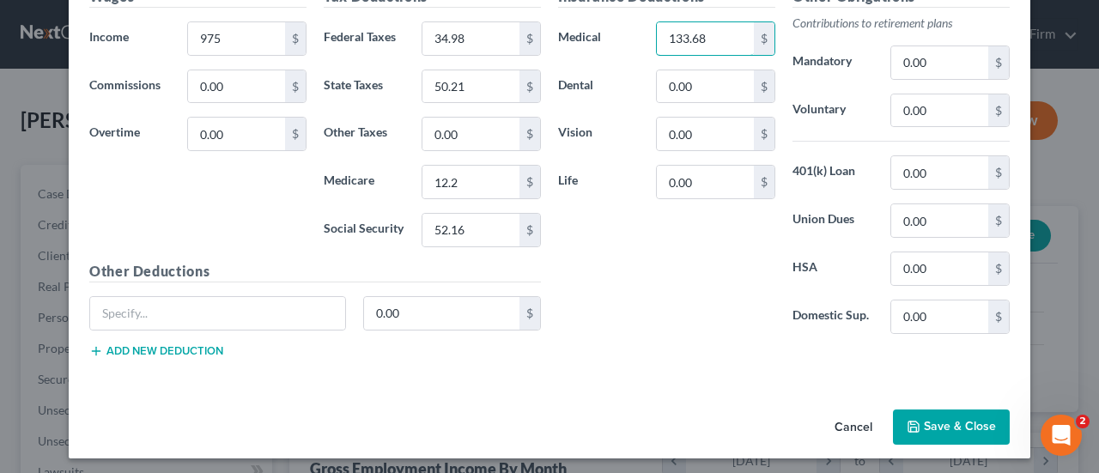
type input "133.68"
click at [937, 170] on input "0.00" at bounding box center [939, 172] width 97 height 33
click at [939, 109] on input "0.00" at bounding box center [939, 110] width 97 height 33
type input "80"
click at [622, 261] on div "Insurance Deductions Medical 133.68 $ Dental 0.00 $ Vision 0.00 $ Life 0.00 $" at bounding box center [666, 166] width 234 height 361
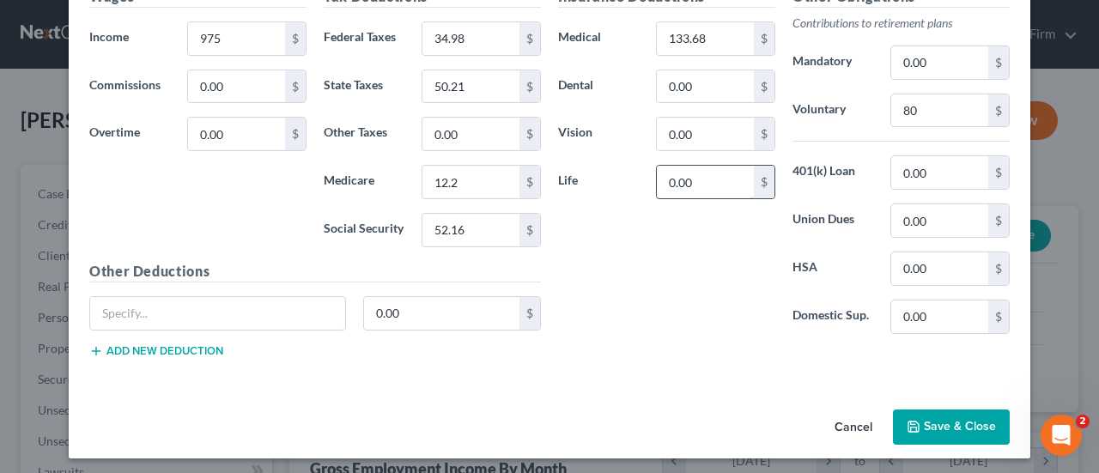
click at [692, 179] on input "0.00" at bounding box center [705, 182] width 97 height 33
type input "34.32"
click at [561, 345] on div "Insurance Deductions Medical 133.68 $ Dental 0.00 $ Vision 0.00 $ Life 34.32 $ …" at bounding box center [783, 178] width 469 height 385
click at [139, 327] on div "0.00 $" at bounding box center [315, 320] width 469 height 48
click at [136, 310] on input "text" at bounding box center [217, 313] width 255 height 33
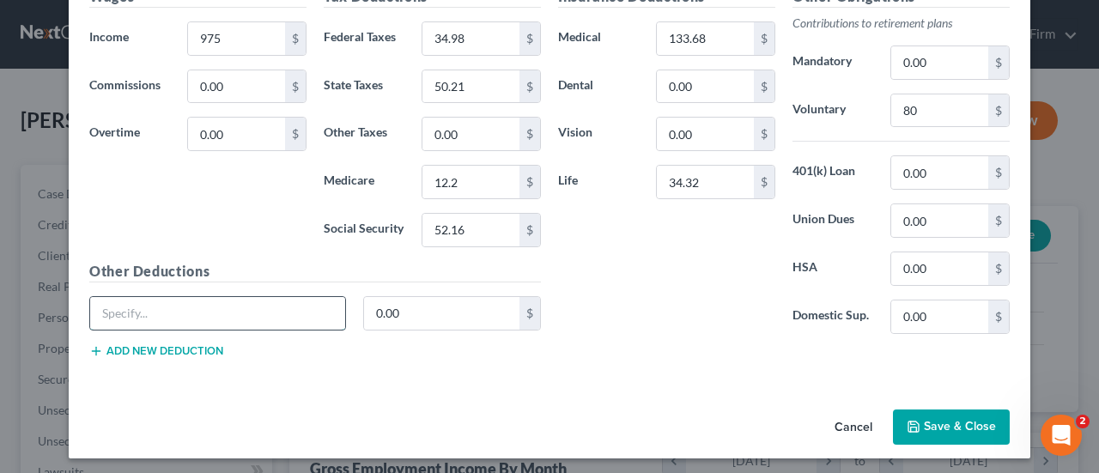
click at [117, 304] on input "text" at bounding box center [217, 313] width 255 height 33
type input "Miles"
type input "15"
click at [923, 418] on button "Save & Close" at bounding box center [951, 427] width 117 height 36
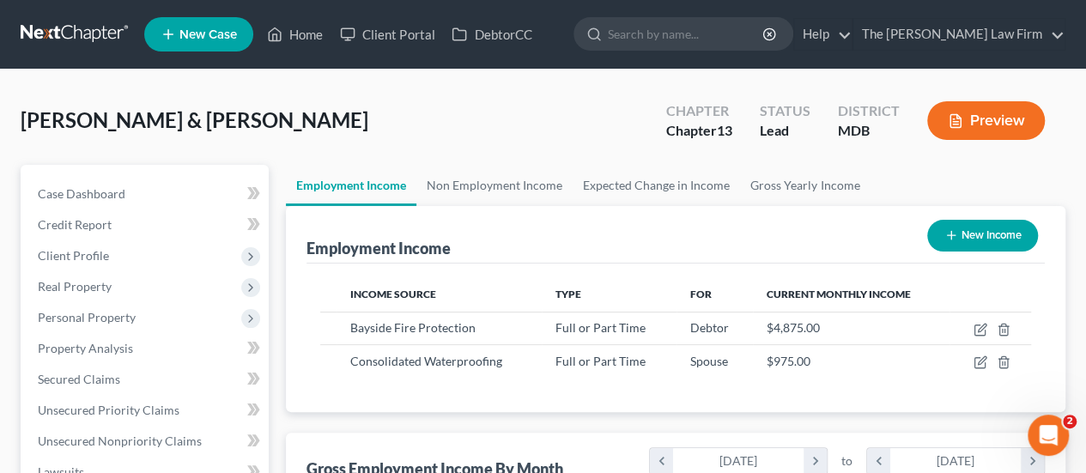
scroll to position [858153, 858024]
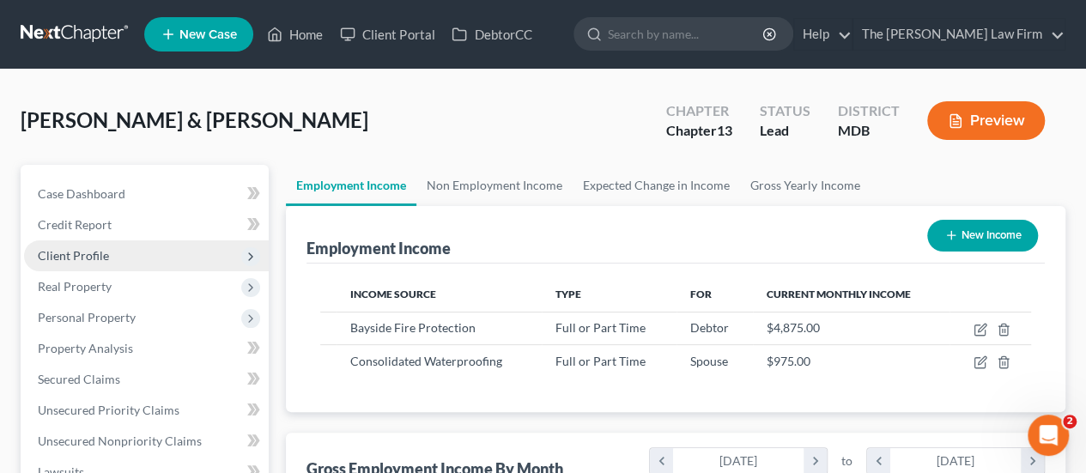
click at [64, 252] on span "Client Profile" at bounding box center [73, 255] width 71 height 15
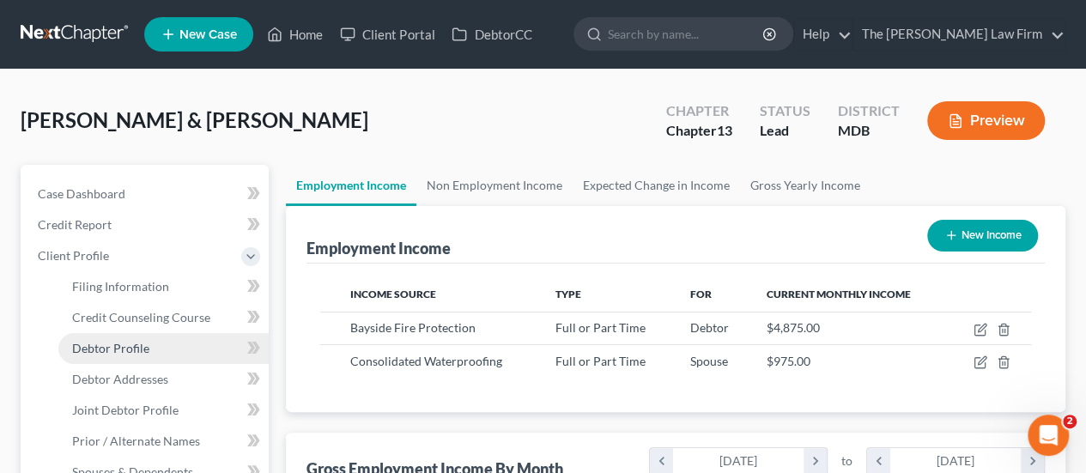
click at [106, 349] on span "Debtor Profile" at bounding box center [110, 348] width 77 height 15
select select "1"
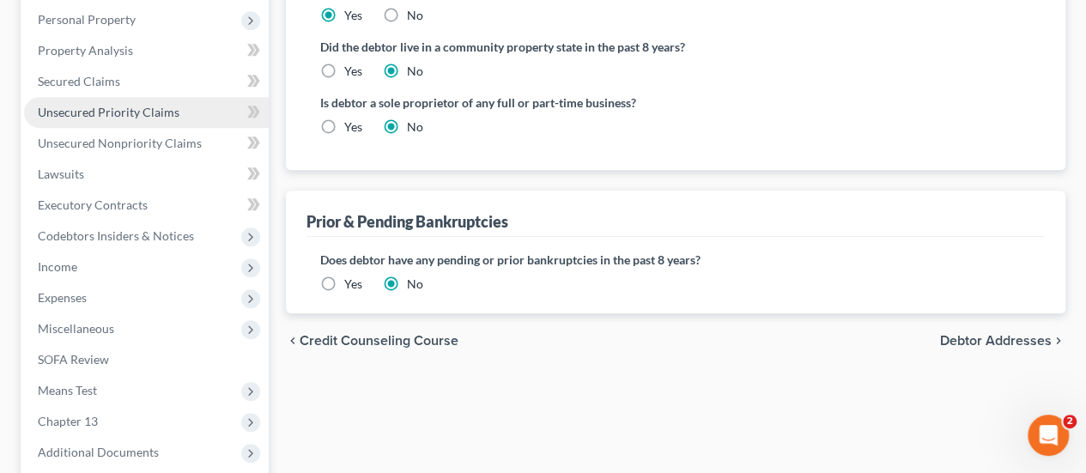
scroll to position [515, 0]
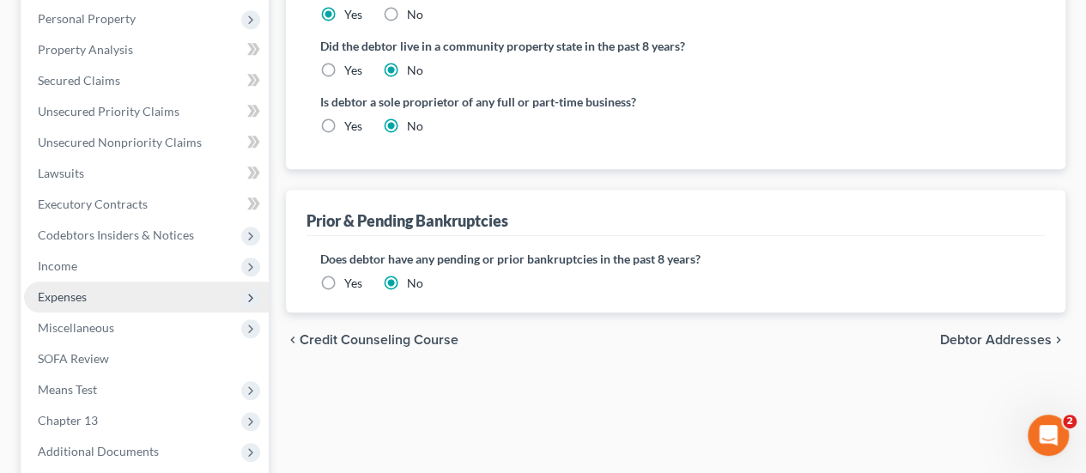
click at [79, 298] on span "Expenses" at bounding box center [62, 296] width 49 height 15
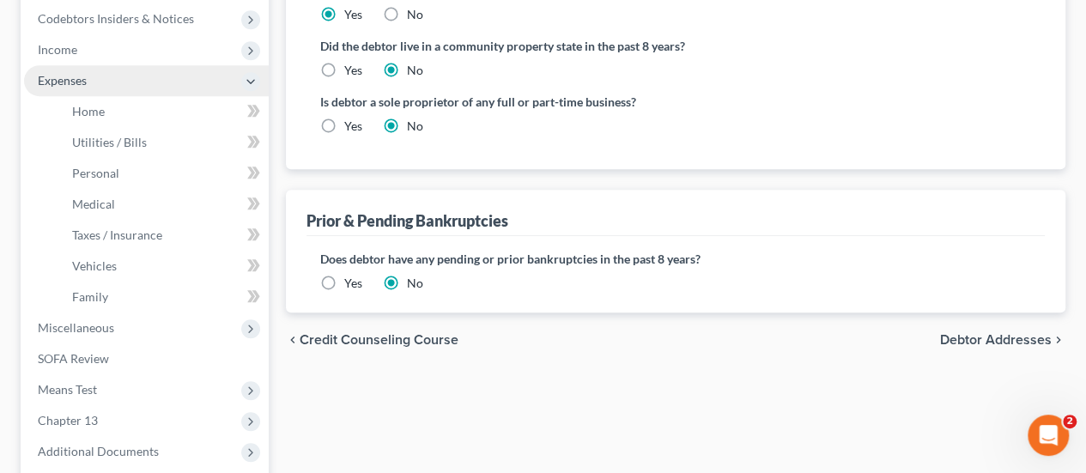
scroll to position [299, 0]
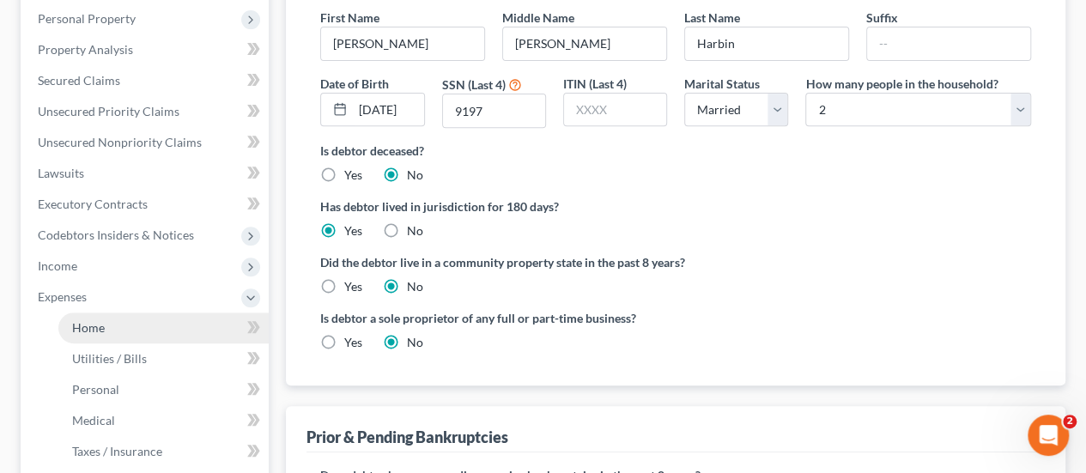
click at [93, 323] on span "Home" at bounding box center [88, 327] width 33 height 15
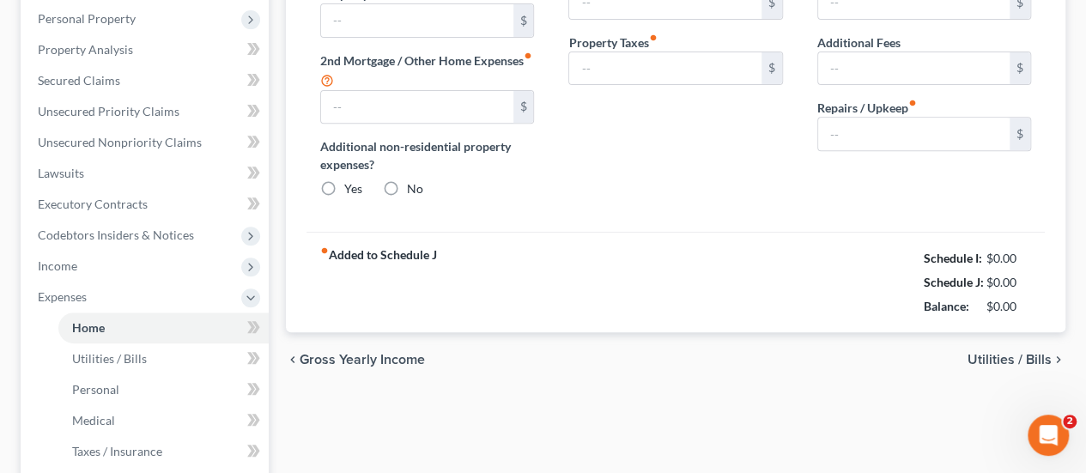
type input "2,715.36"
type input "492.71"
radio input "true"
type input "0.00"
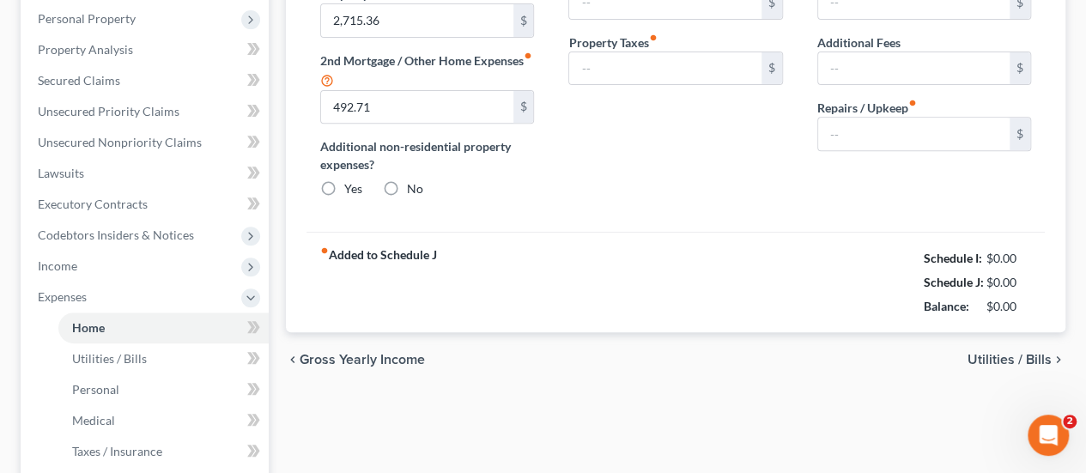
type input "0.00"
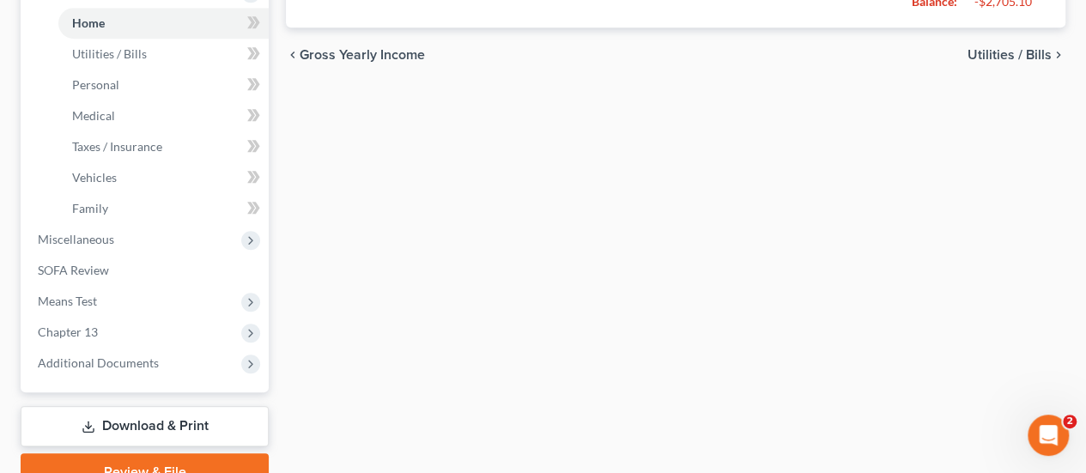
scroll to position [684, 0]
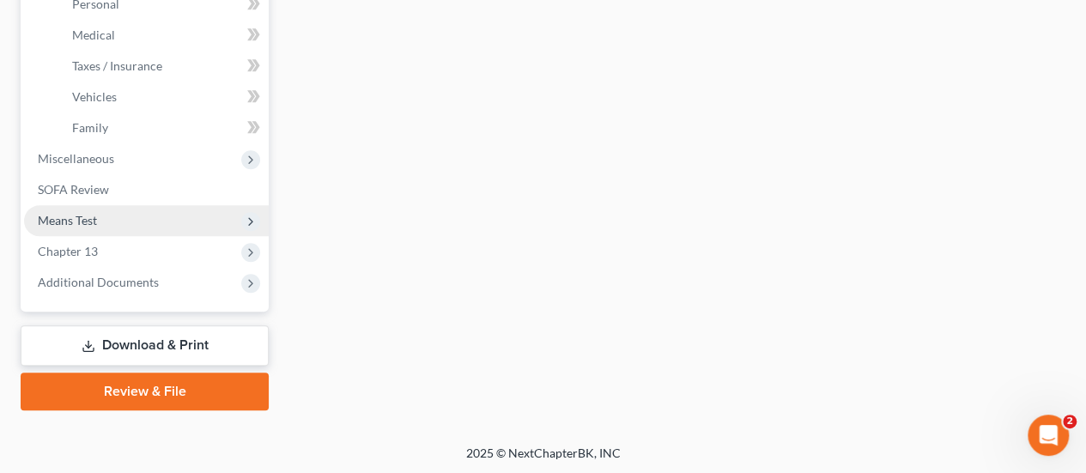
click at [79, 221] on span "Means Test" at bounding box center [67, 220] width 59 height 15
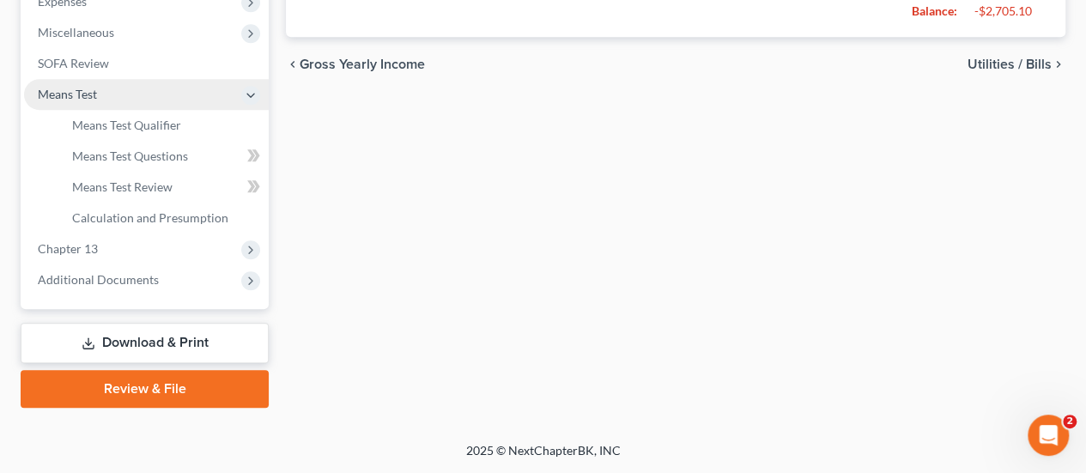
scroll to position [591, 0]
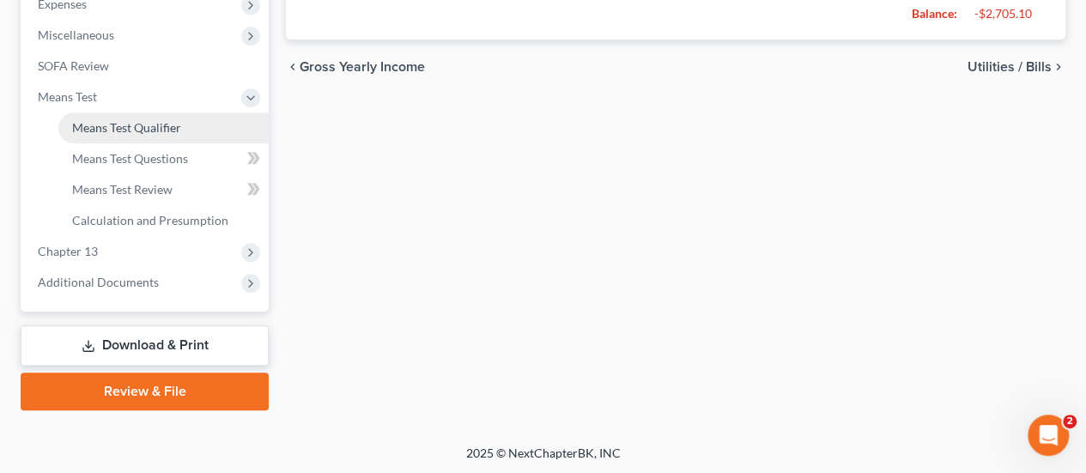
click at [124, 129] on span "Means Test Qualifier" at bounding box center [126, 127] width 109 height 15
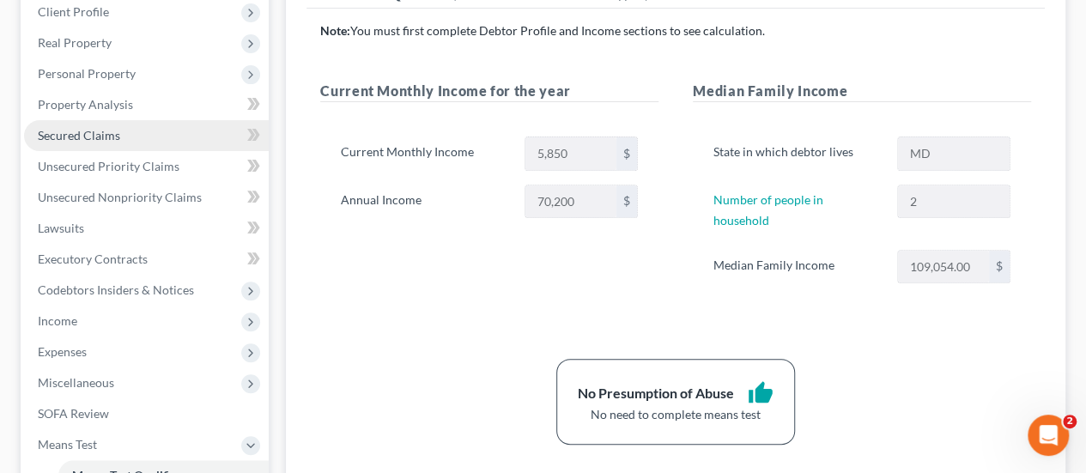
scroll to position [258, 0]
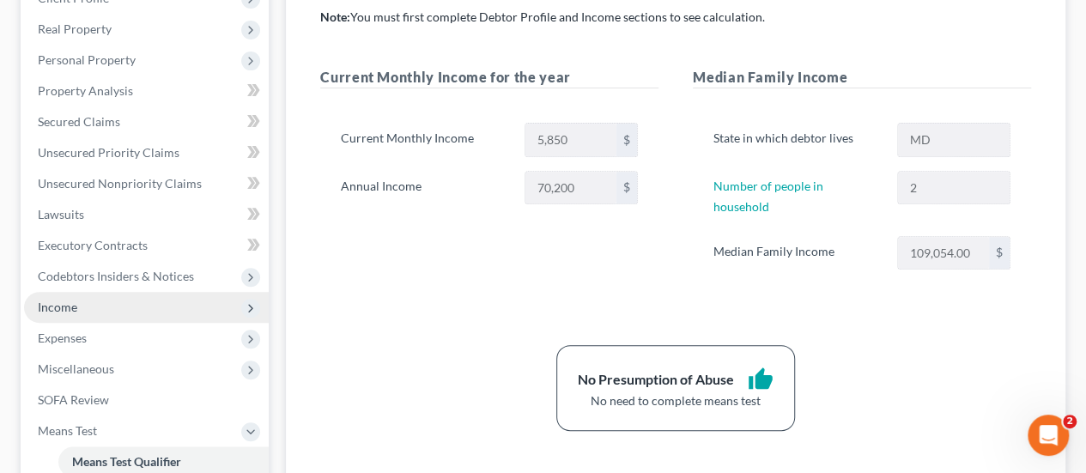
click at [52, 298] on span "Income" at bounding box center [146, 307] width 245 height 31
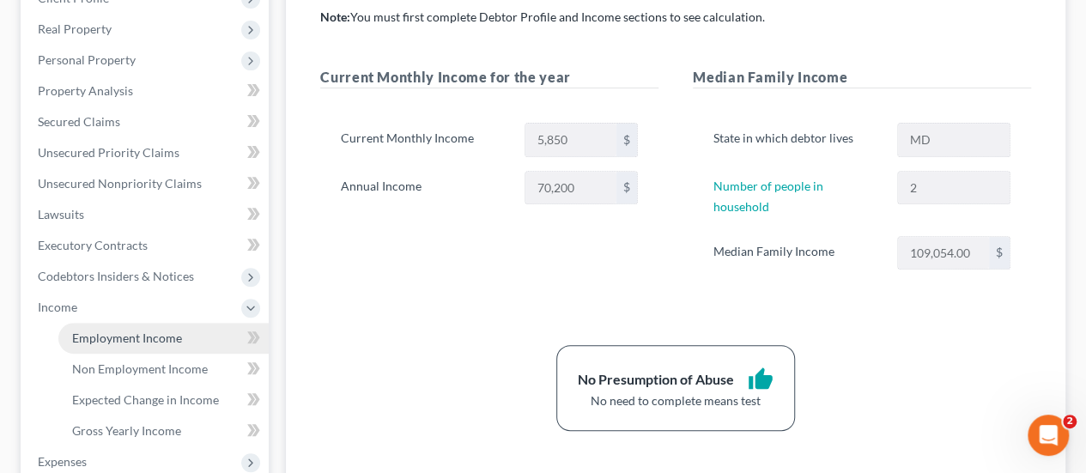
click at [100, 336] on span "Employment Income" at bounding box center [127, 338] width 110 height 15
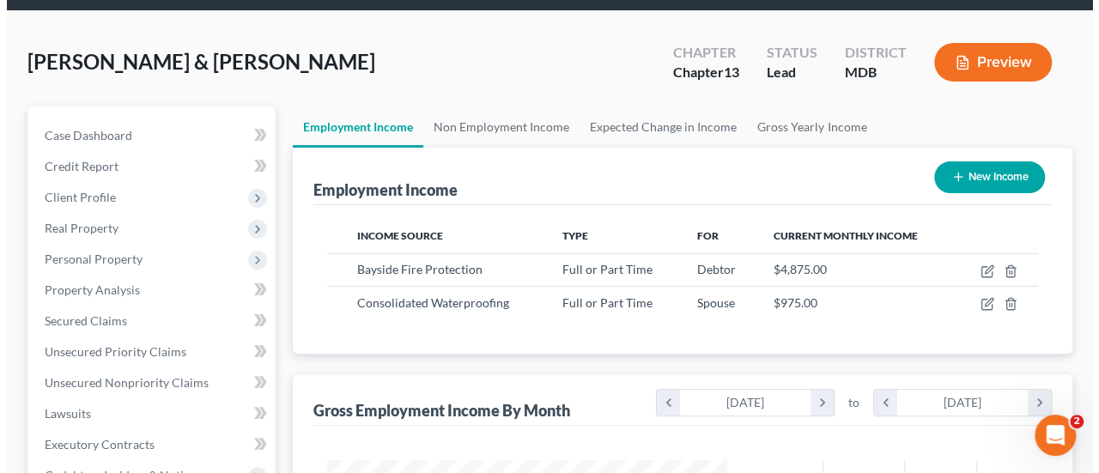
scroll to position [86, 0]
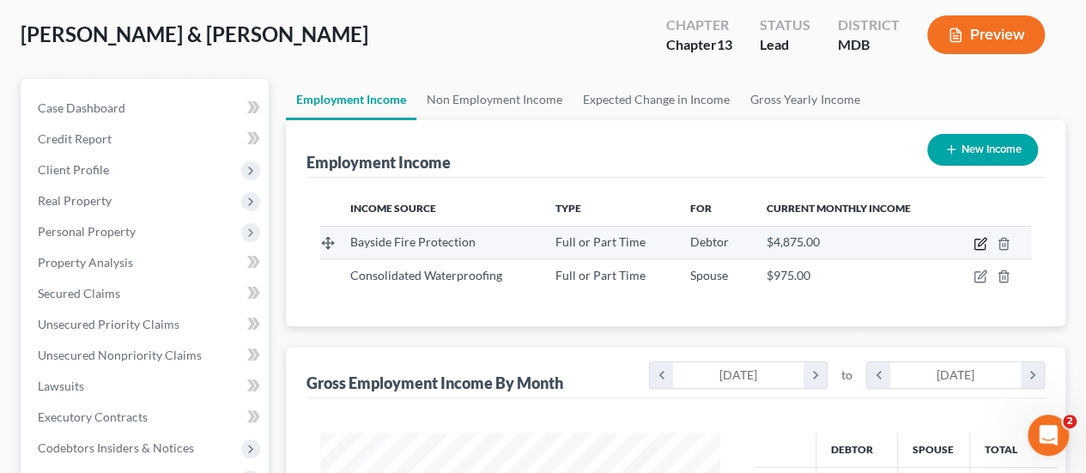
click at [982, 241] on icon "button" at bounding box center [980, 244] width 14 height 14
select select "0"
select select "21"
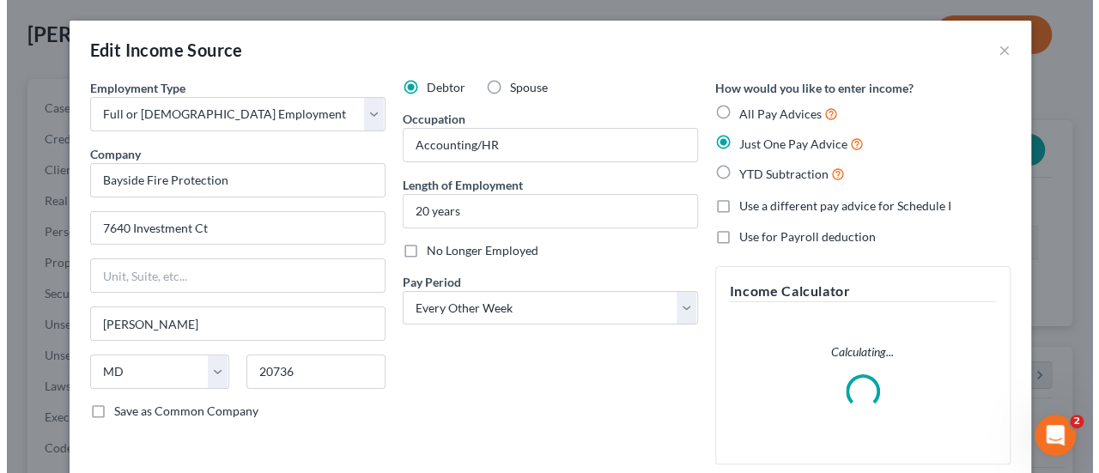
scroll to position [306, 440]
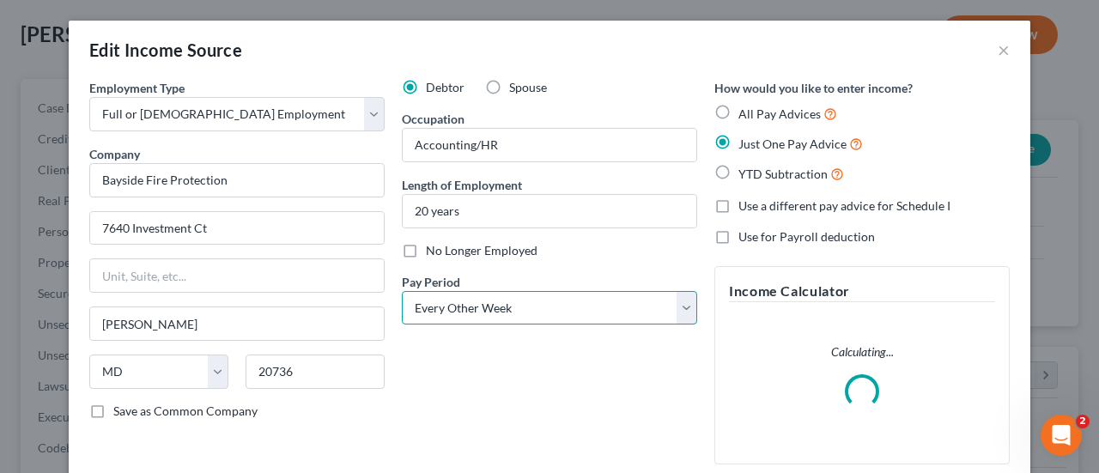
click at [455, 313] on select "Select Monthly Twice Monthly Every Other Week Weekly" at bounding box center [549, 308] width 295 height 34
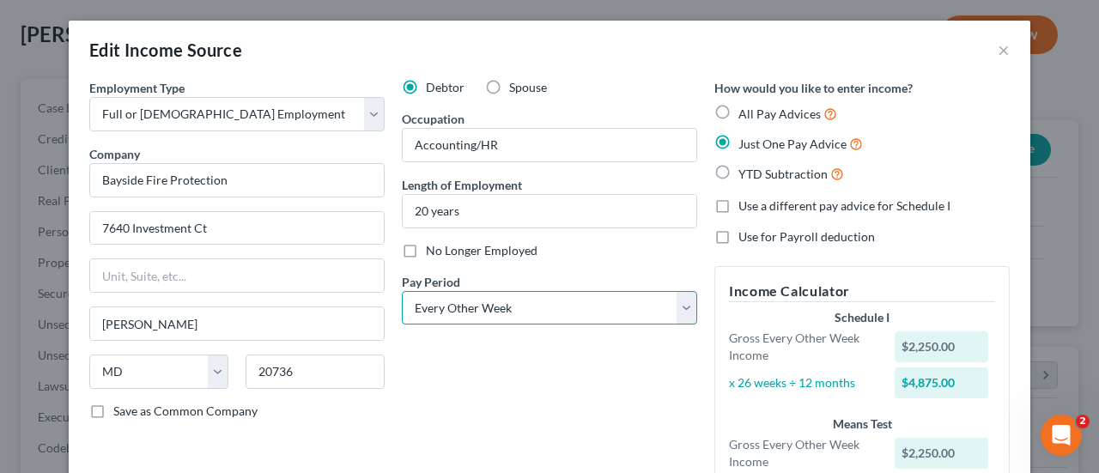
select select "3"
click at [402, 291] on select "Select Monthly Twice Monthly Every Other Week Weekly" at bounding box center [549, 308] width 295 height 34
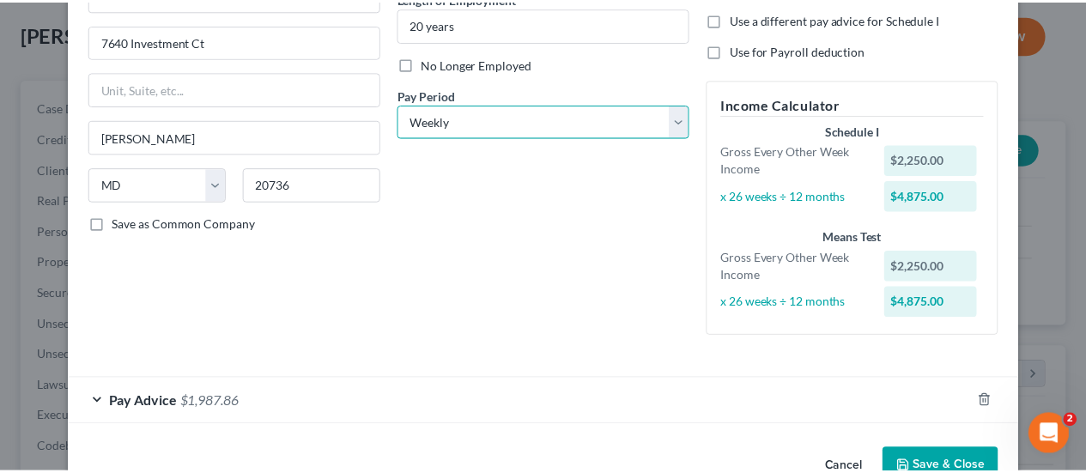
scroll to position [231, 0]
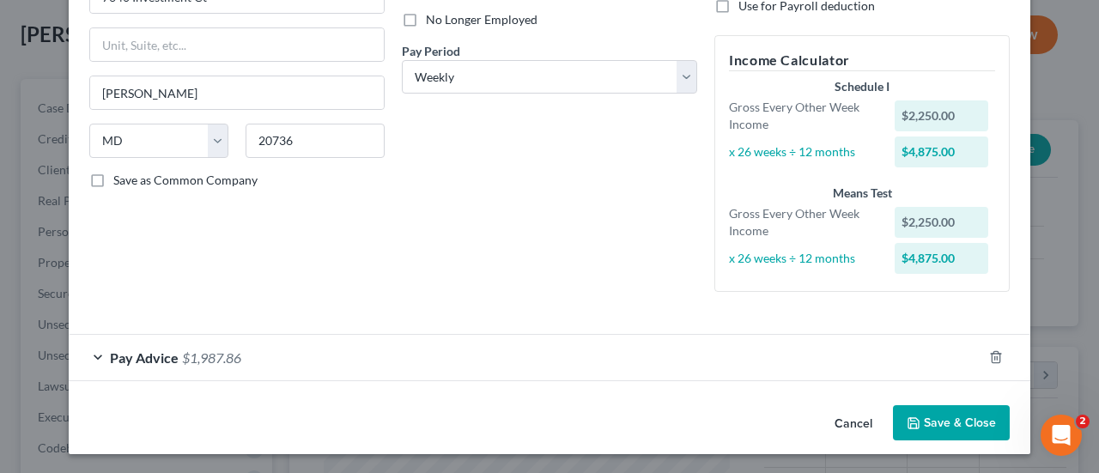
click at [916, 427] on button "Save & Close" at bounding box center [951, 423] width 117 height 36
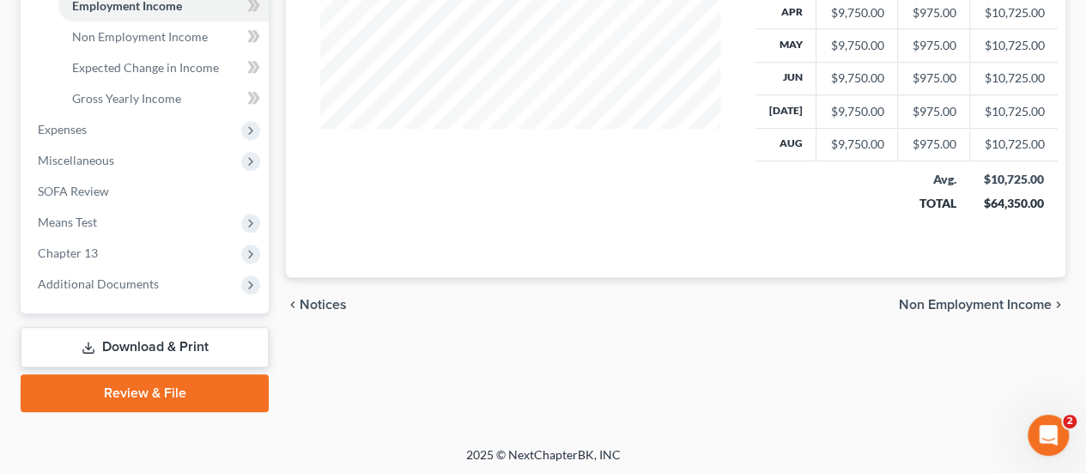
scroll to position [591, 0]
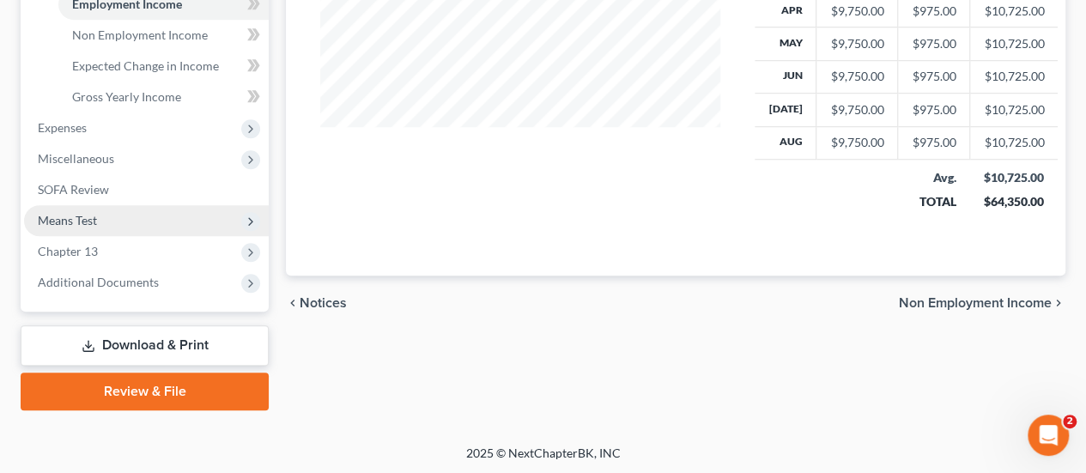
click at [65, 224] on span "Means Test" at bounding box center [67, 220] width 59 height 15
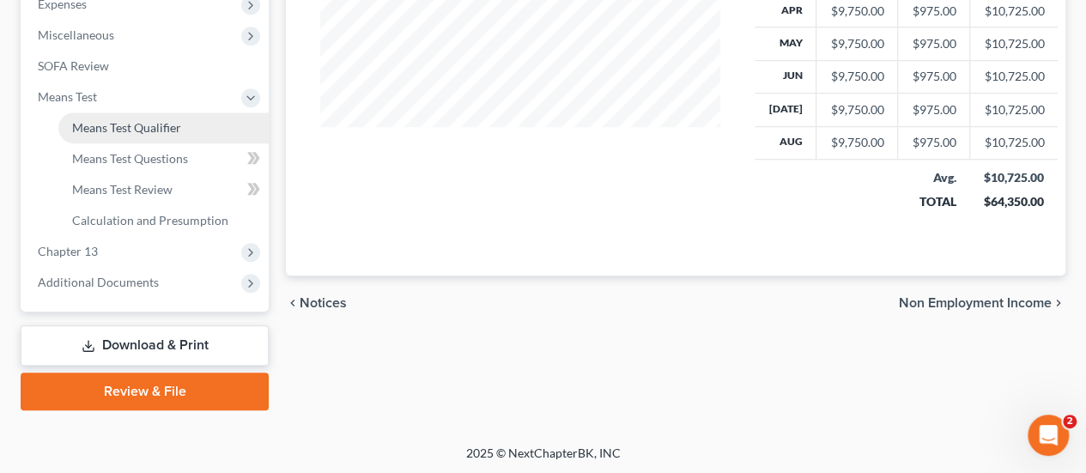
click at [143, 134] on link "Means Test Qualifier" at bounding box center [163, 127] width 210 height 31
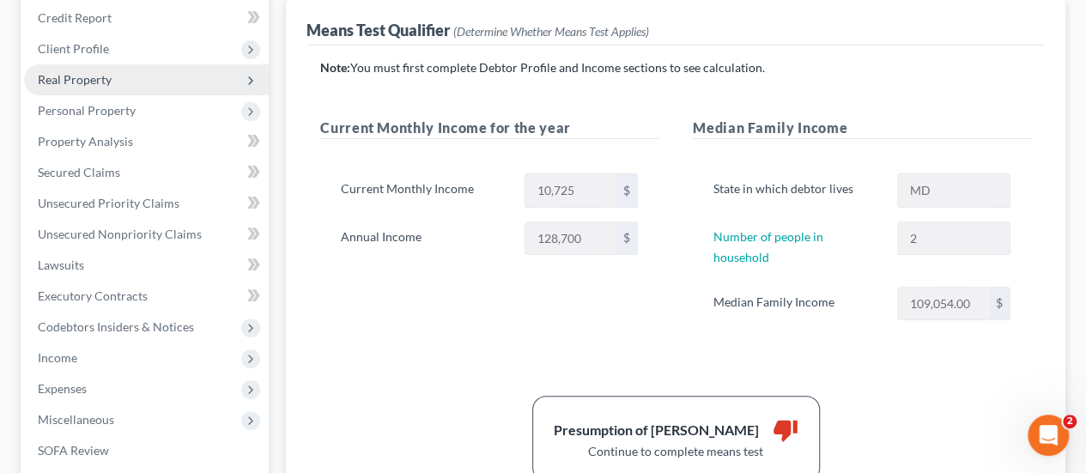
scroll to position [258, 0]
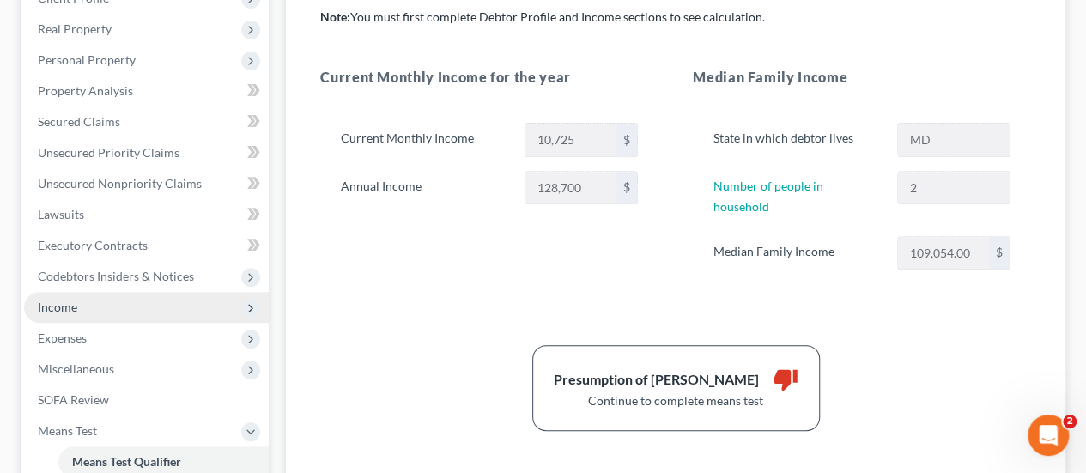
click at [65, 302] on span "Income" at bounding box center [57, 307] width 39 height 15
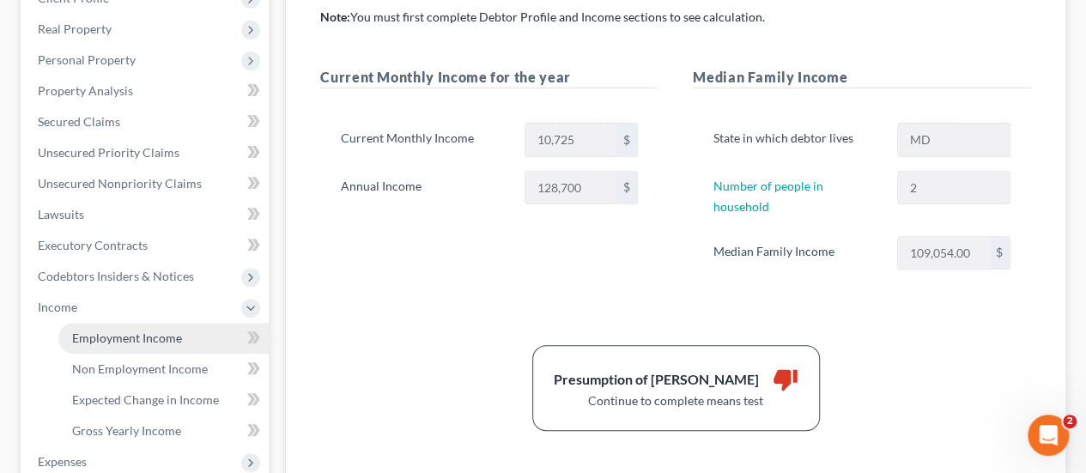
click at [113, 338] on span "Employment Income" at bounding box center [127, 338] width 110 height 15
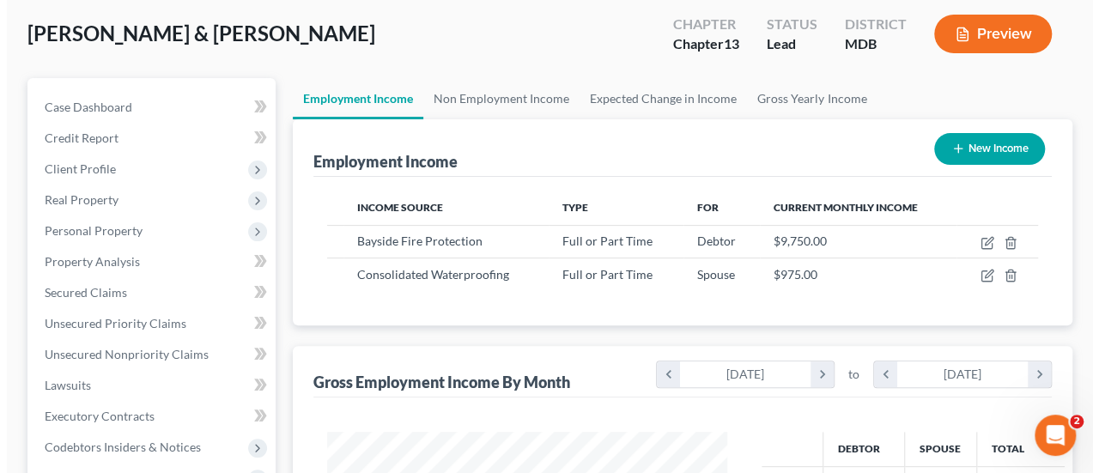
scroll to position [172, 0]
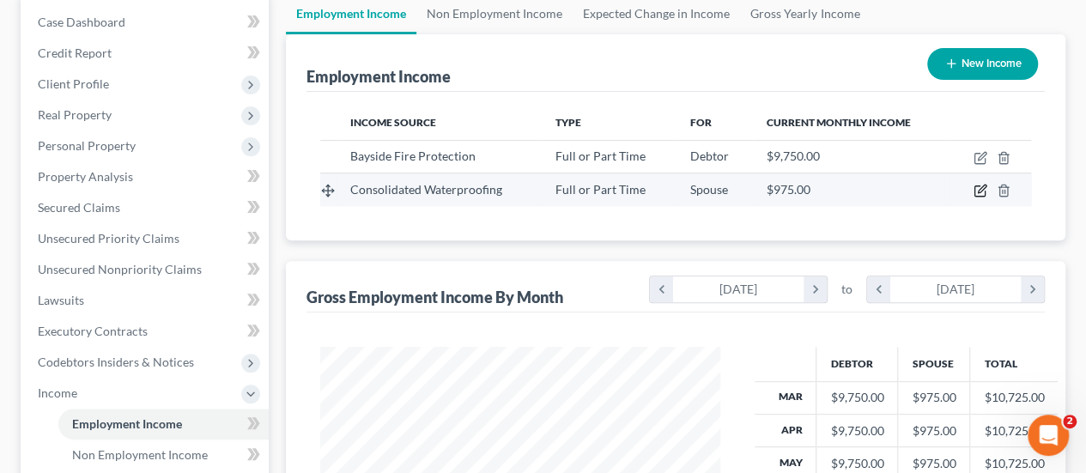
click at [977, 190] on icon "button" at bounding box center [980, 191] width 14 height 14
select select "0"
select select "21"
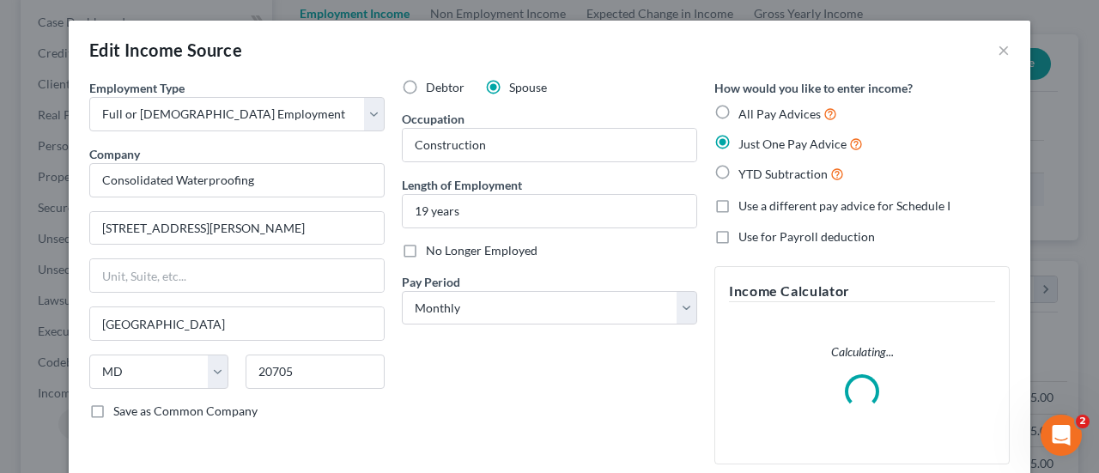
scroll to position [306, 440]
click at [446, 310] on select "Select Monthly Twice Monthly Every Other Week Weekly" at bounding box center [549, 308] width 295 height 34
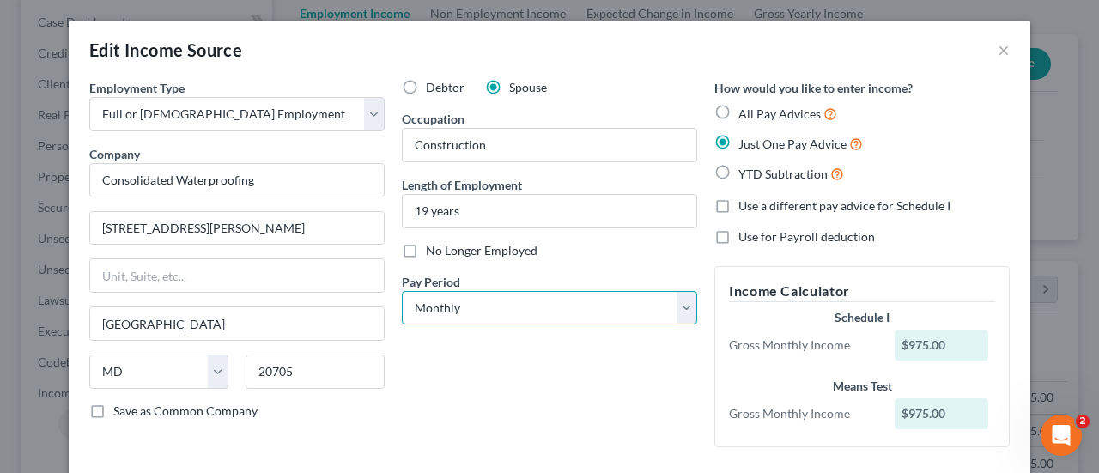
select select "3"
click at [402, 291] on select "Select Monthly Twice Monthly Every Other Week Weekly" at bounding box center [549, 308] width 295 height 34
click at [470, 396] on div "Debtor Spouse Occupation Construction Length of Employment 19 years No Longer E…" at bounding box center [549, 270] width 312 height 382
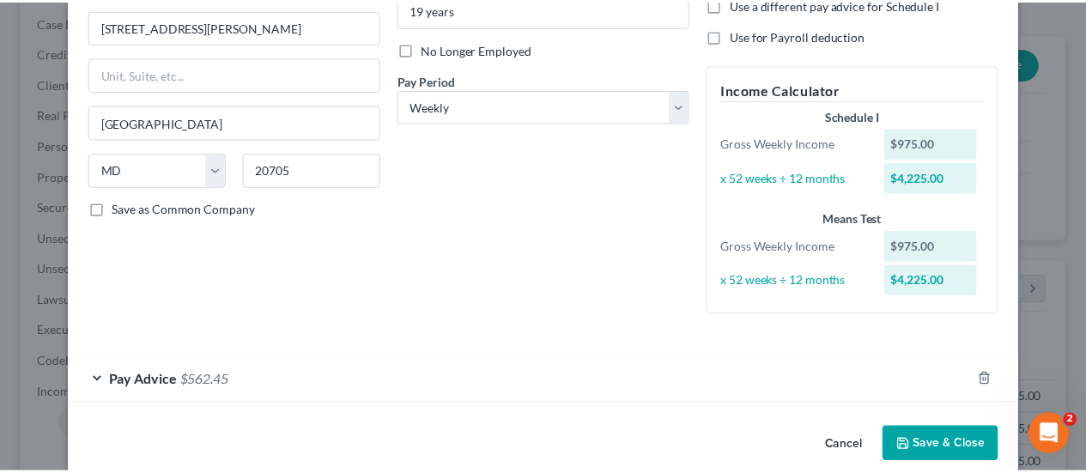
scroll to position [224, 0]
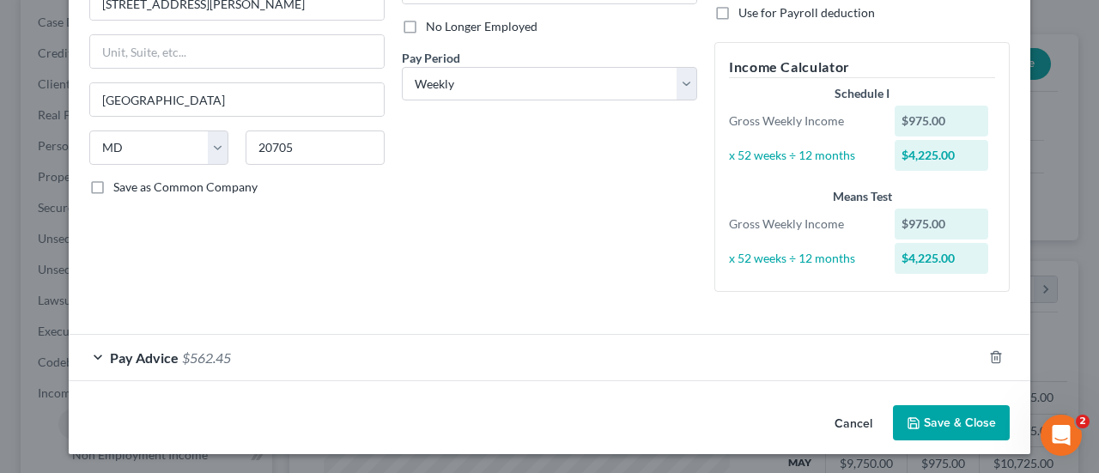
click at [960, 420] on button "Save & Close" at bounding box center [951, 423] width 117 height 36
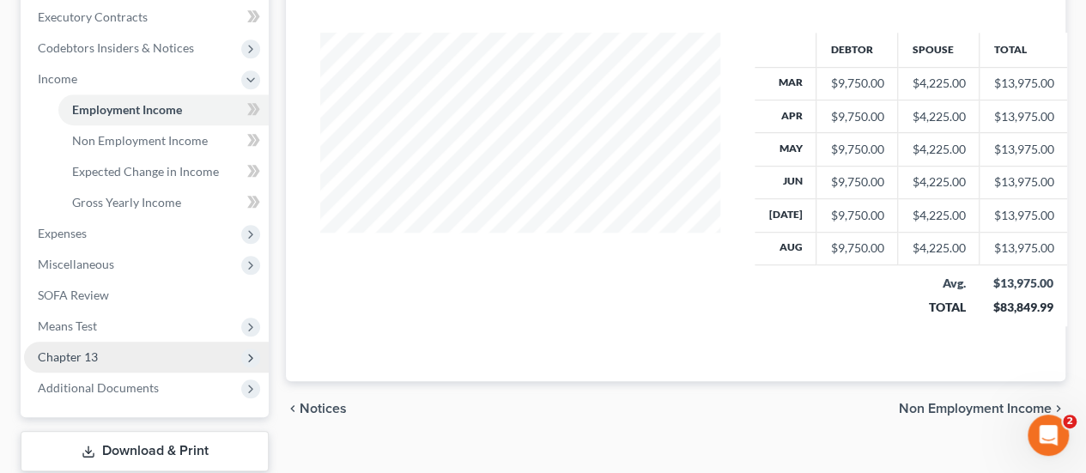
scroll to position [591, 0]
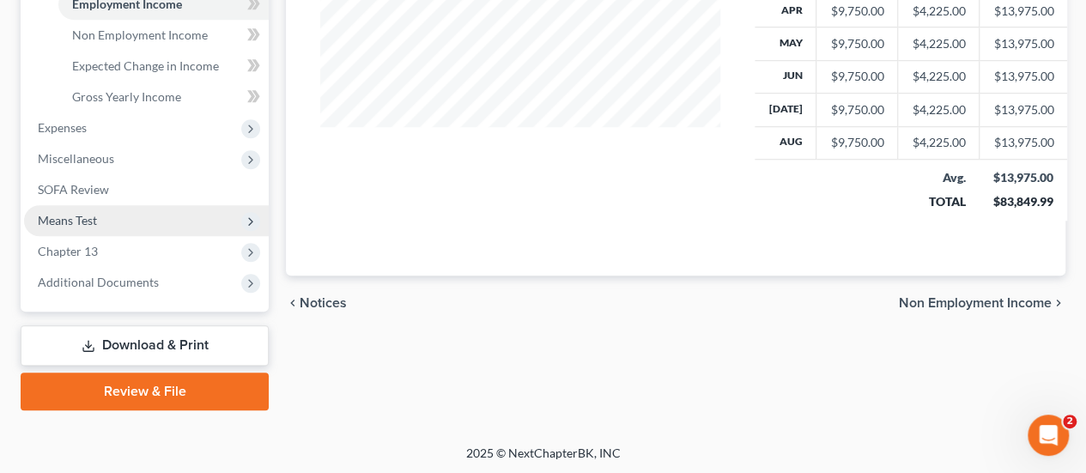
click at [82, 221] on span "Means Test" at bounding box center [67, 220] width 59 height 15
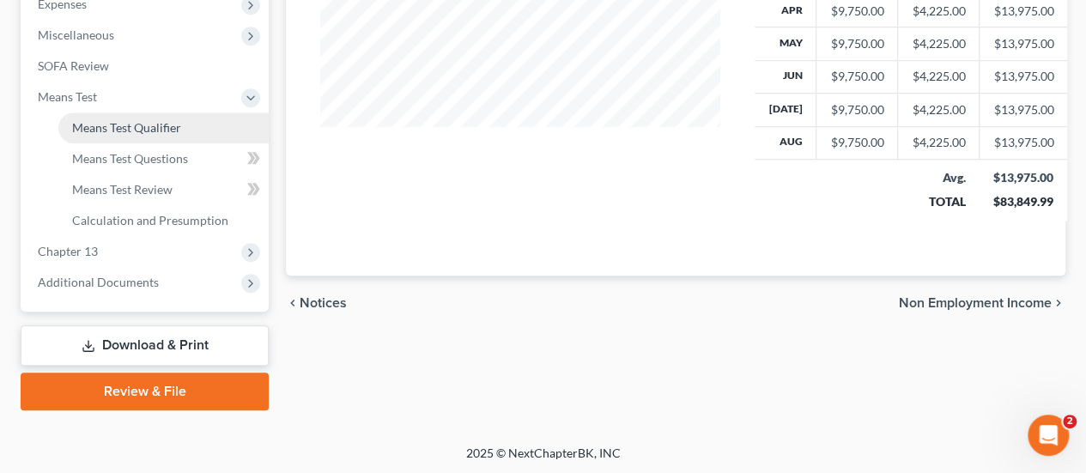
click at [138, 131] on span "Means Test Qualifier" at bounding box center [126, 127] width 109 height 15
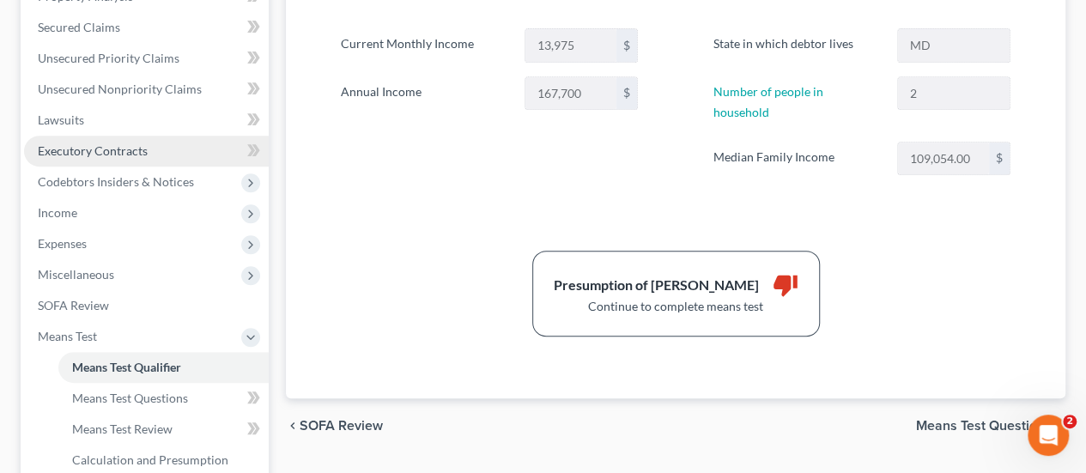
scroll to position [429, 0]
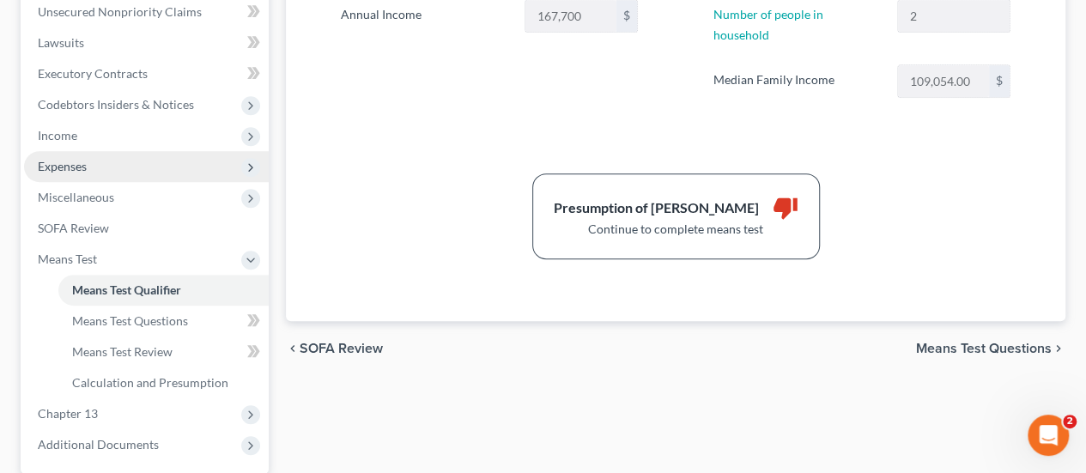
click at [72, 169] on span "Expenses" at bounding box center [62, 166] width 49 height 15
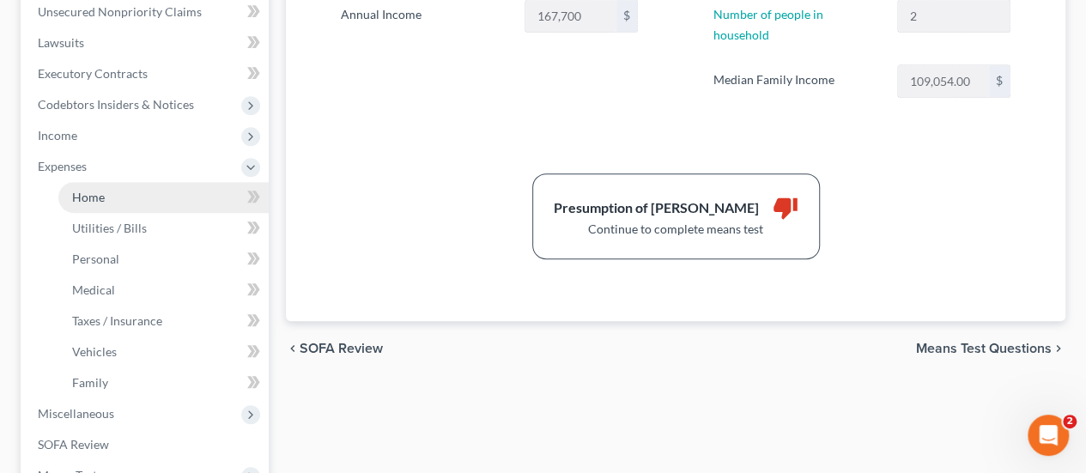
click at [79, 192] on span "Home" at bounding box center [88, 197] width 33 height 15
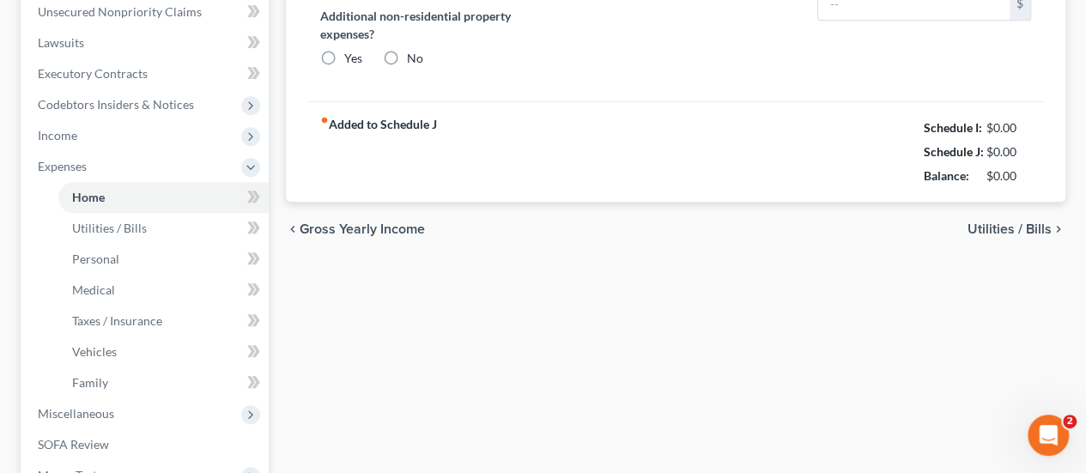
type input "2,715.36"
type input "492.71"
radio input "true"
type input "0.00"
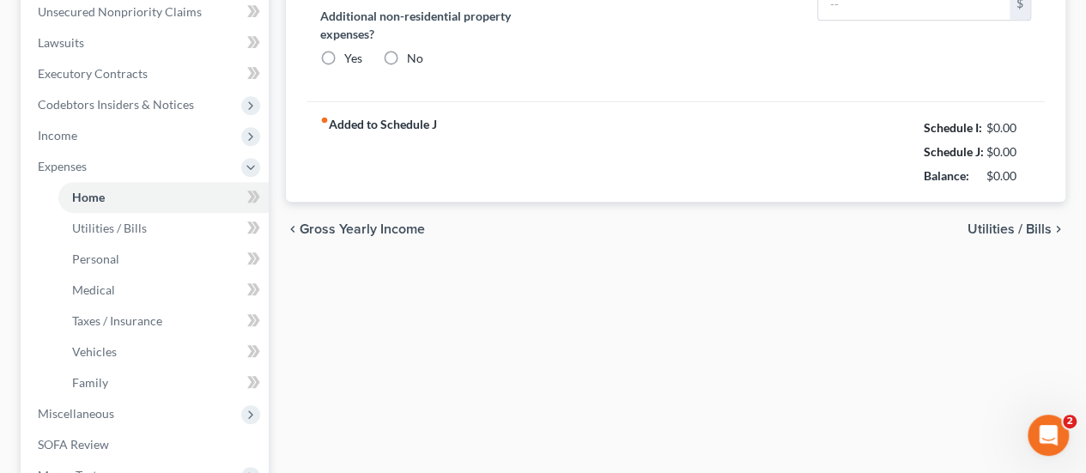
type input "0.00"
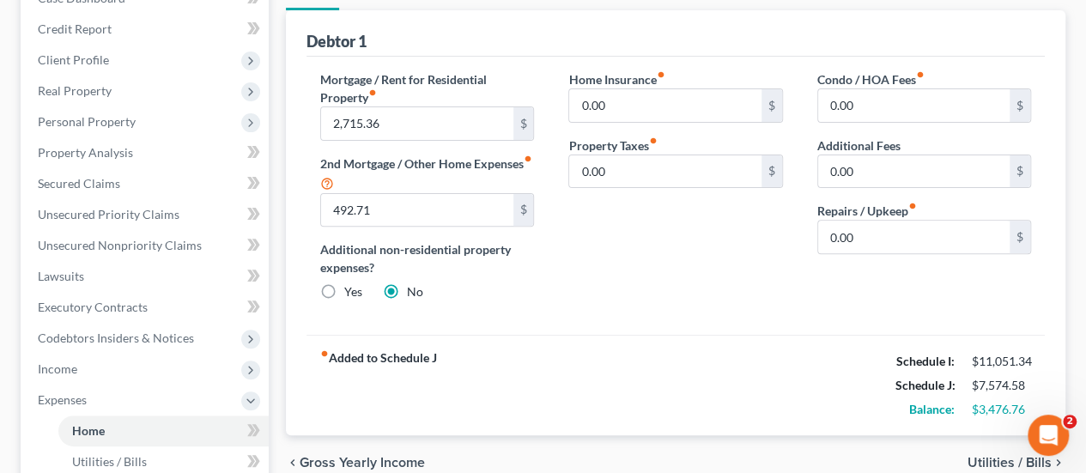
scroll to position [86, 0]
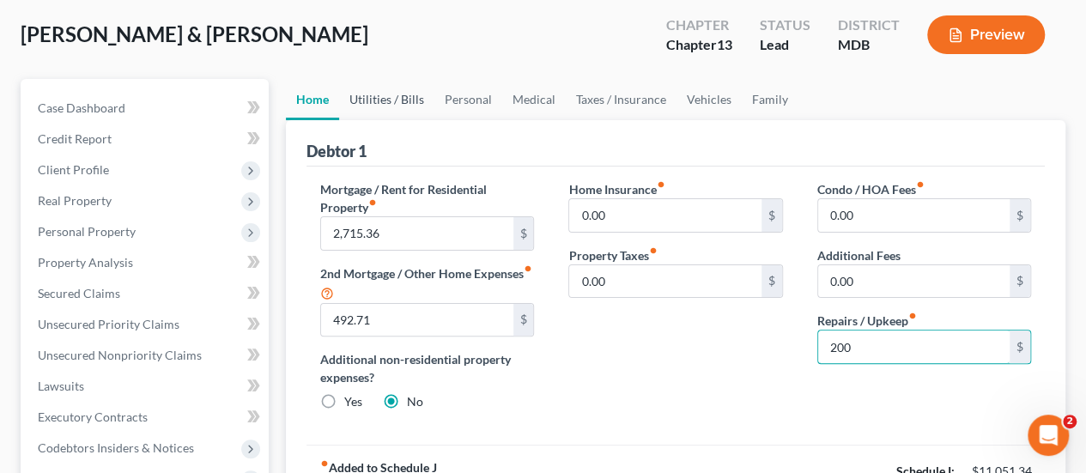
type input "200"
click at [367, 106] on link "Utilities / Bills" at bounding box center [386, 99] width 95 height 41
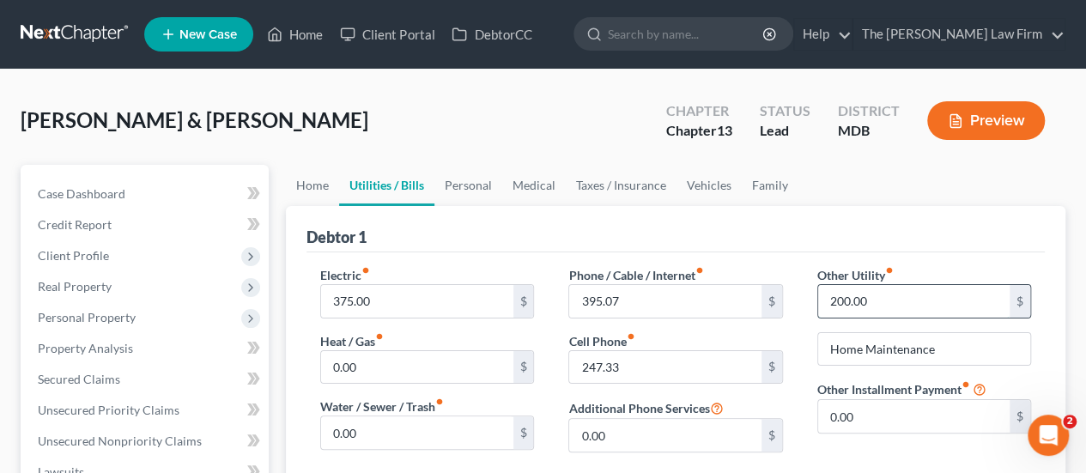
click at [879, 294] on input "200.00" at bounding box center [913, 301] width 191 height 33
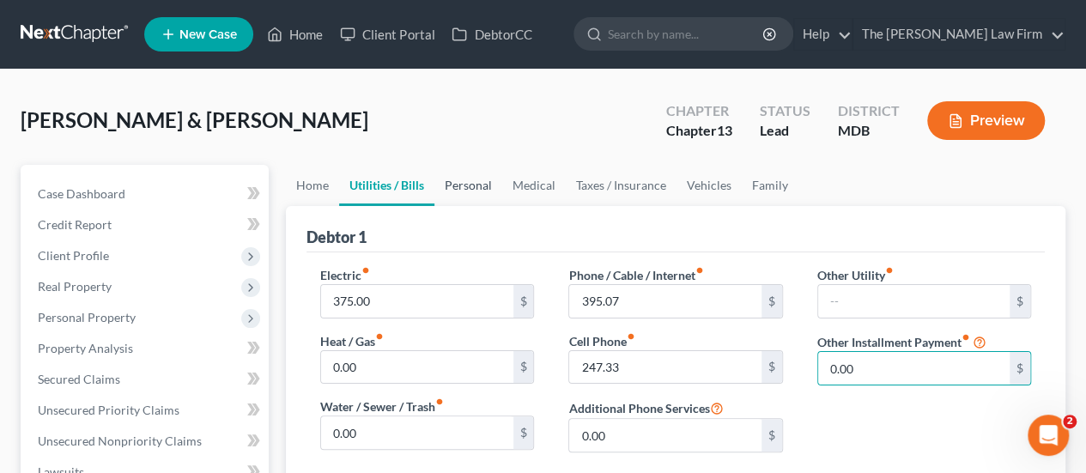
click at [470, 186] on link "Personal" at bounding box center [468, 185] width 68 height 41
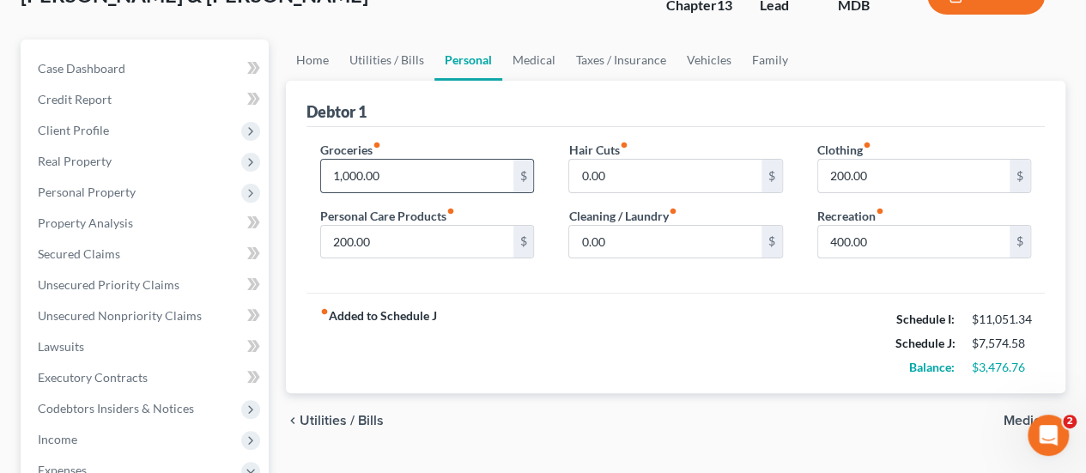
scroll to position [172, 0]
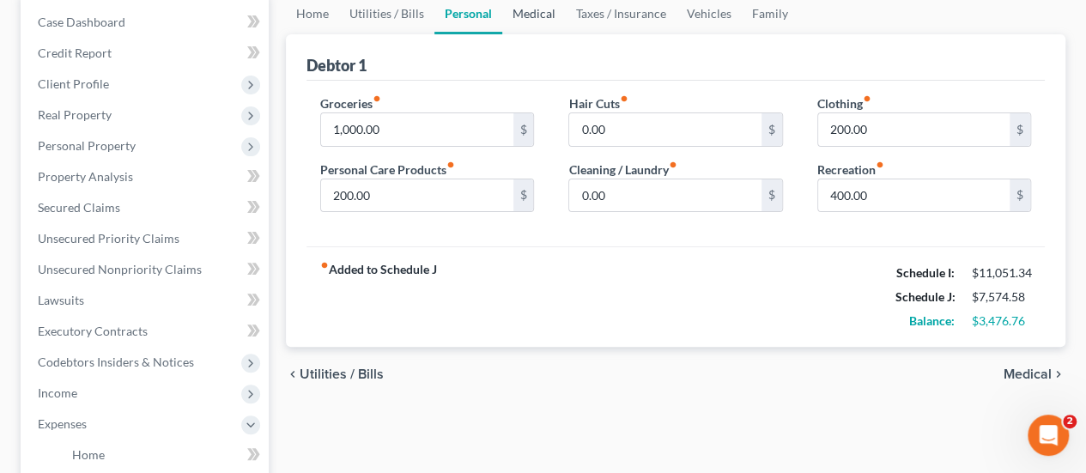
click at [537, 18] on link "Medical" at bounding box center [534, 13] width 64 height 41
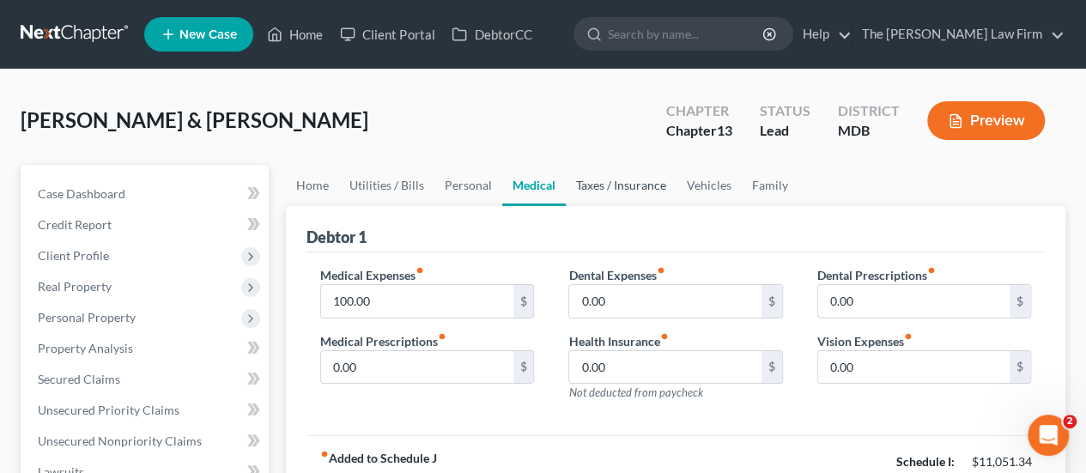
click at [623, 177] on link "Taxes / Insurance" at bounding box center [621, 185] width 111 height 41
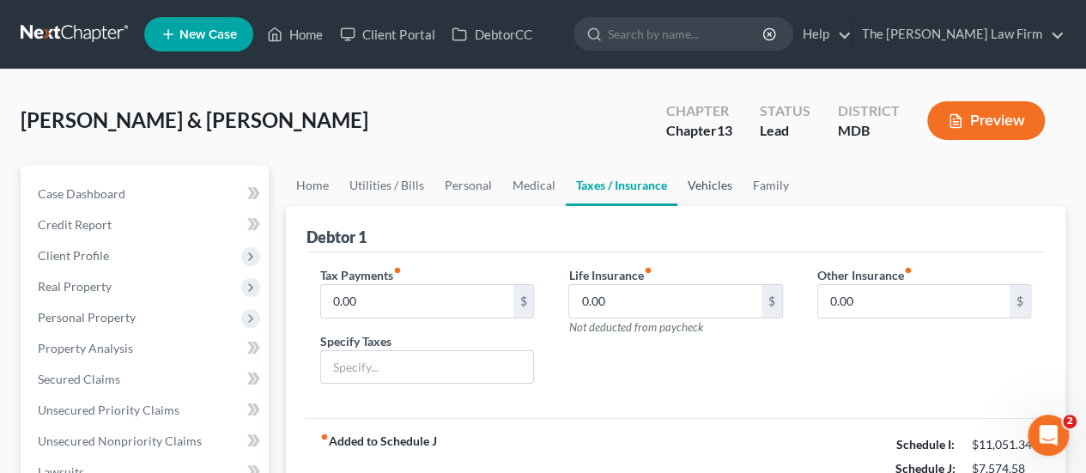
click at [708, 181] on link "Vehicles" at bounding box center [709, 185] width 65 height 41
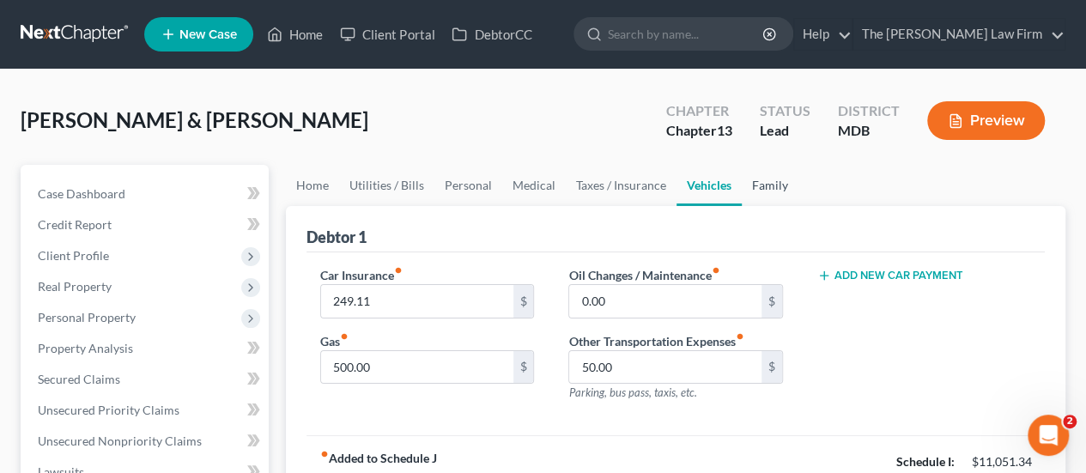
click at [757, 181] on link "Family" at bounding box center [770, 185] width 57 height 41
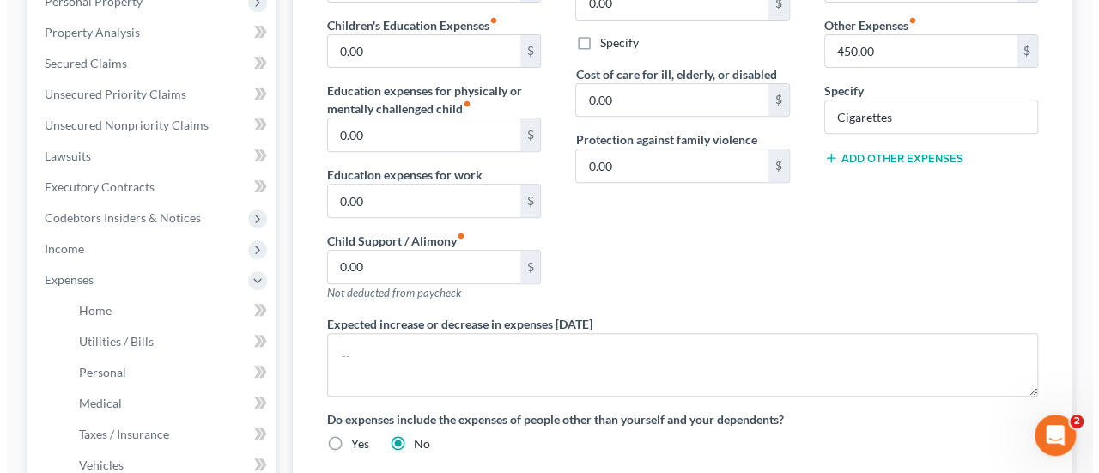
scroll to position [343, 0]
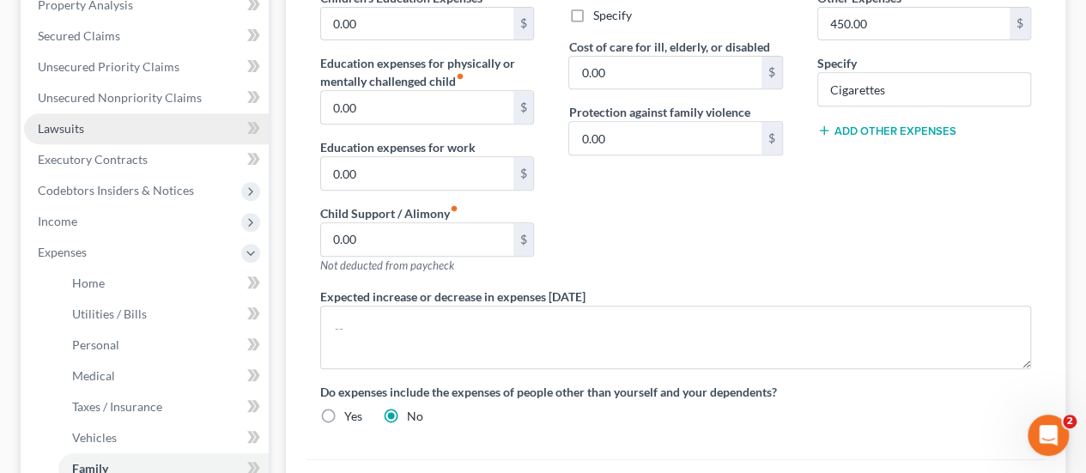
click at [76, 122] on span "Lawsuits" at bounding box center [61, 128] width 46 height 15
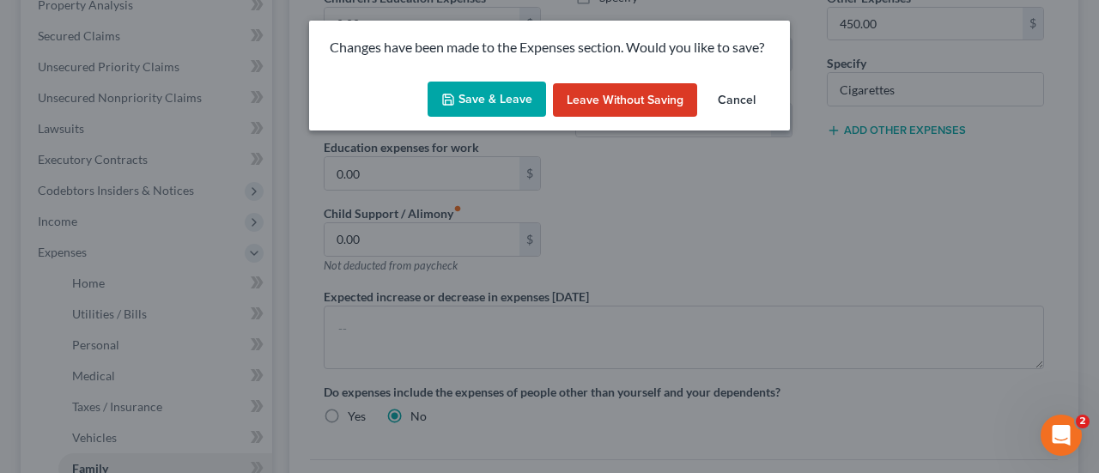
click at [529, 93] on button "Save & Leave" at bounding box center [487, 100] width 118 height 36
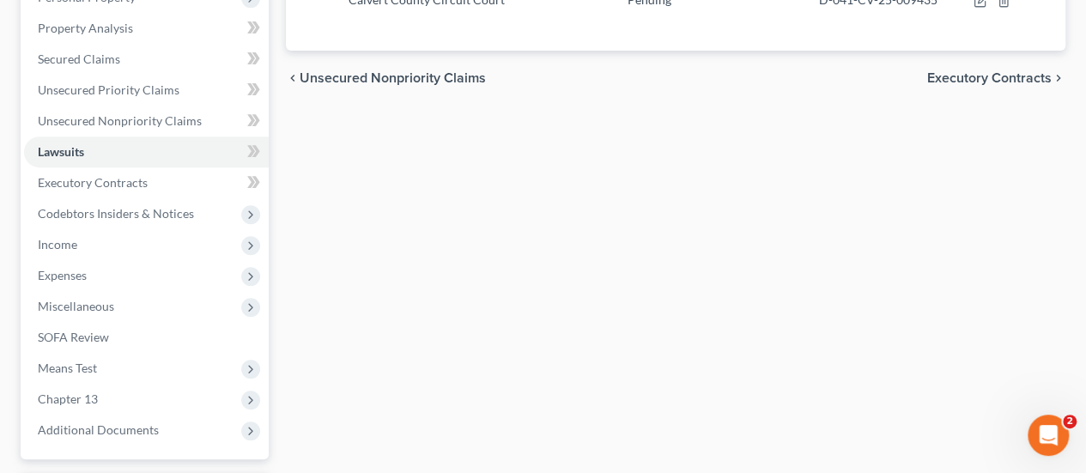
scroll to position [343, 0]
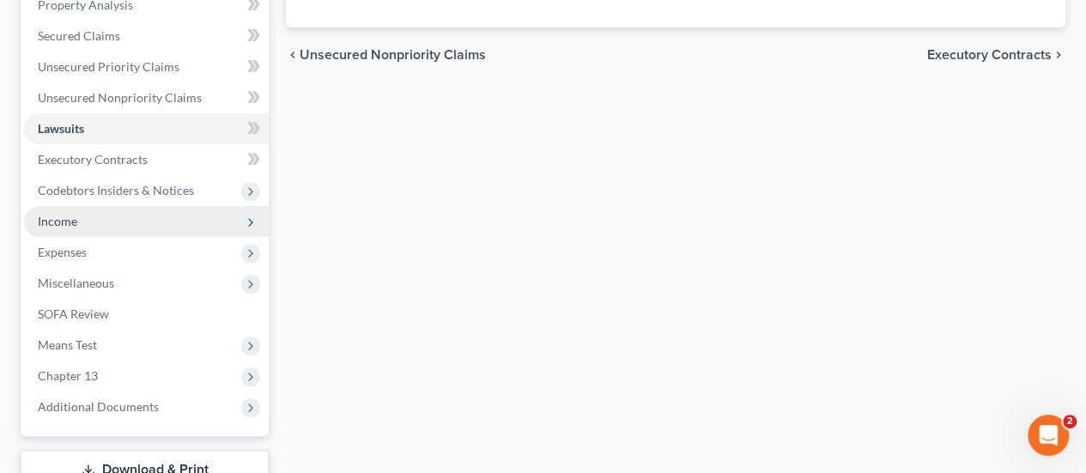
click at [87, 215] on span "Income" at bounding box center [146, 221] width 245 height 31
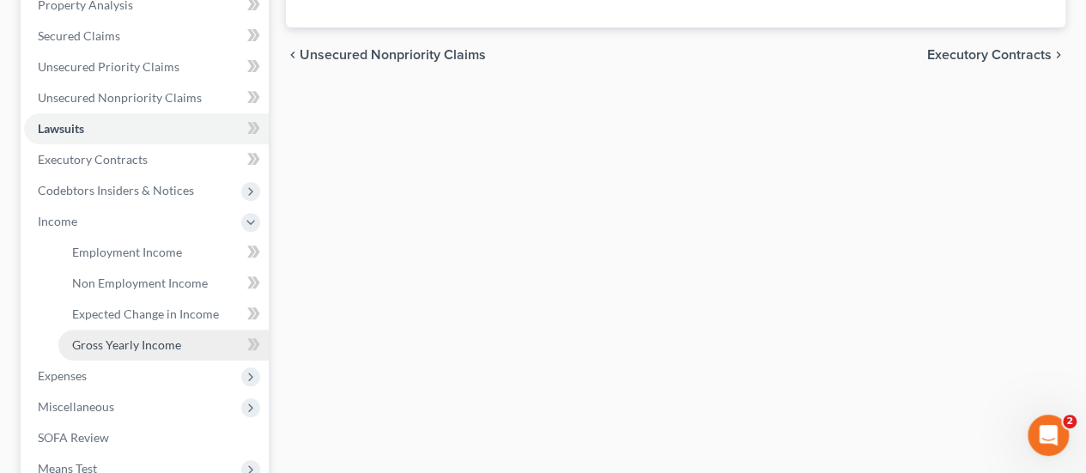
click at [113, 346] on span "Gross Yearly Income" at bounding box center [126, 344] width 109 height 15
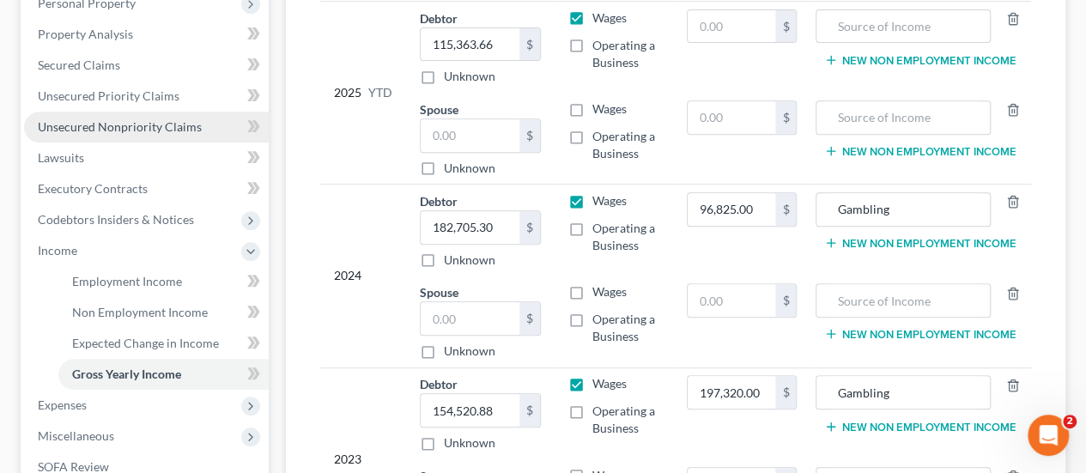
scroll to position [515, 0]
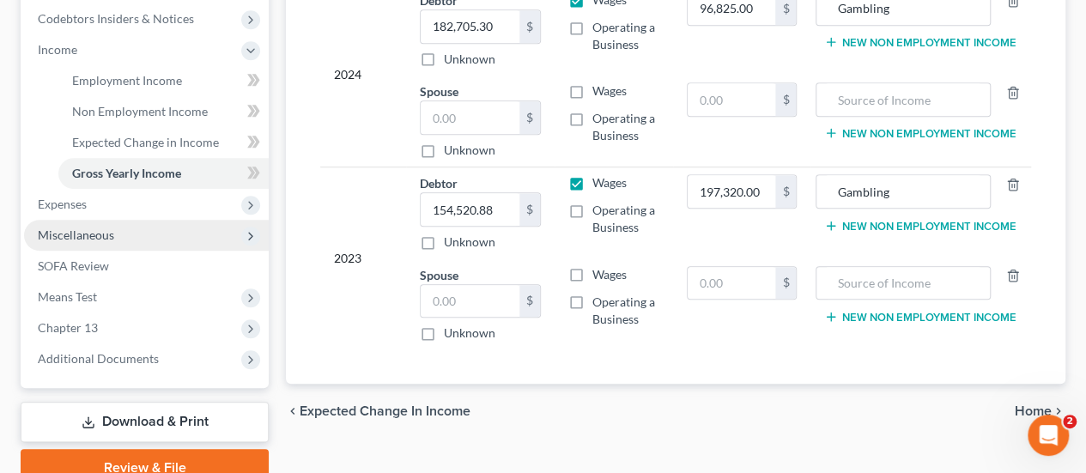
click at [78, 233] on span "Miscellaneous" at bounding box center [76, 234] width 76 height 15
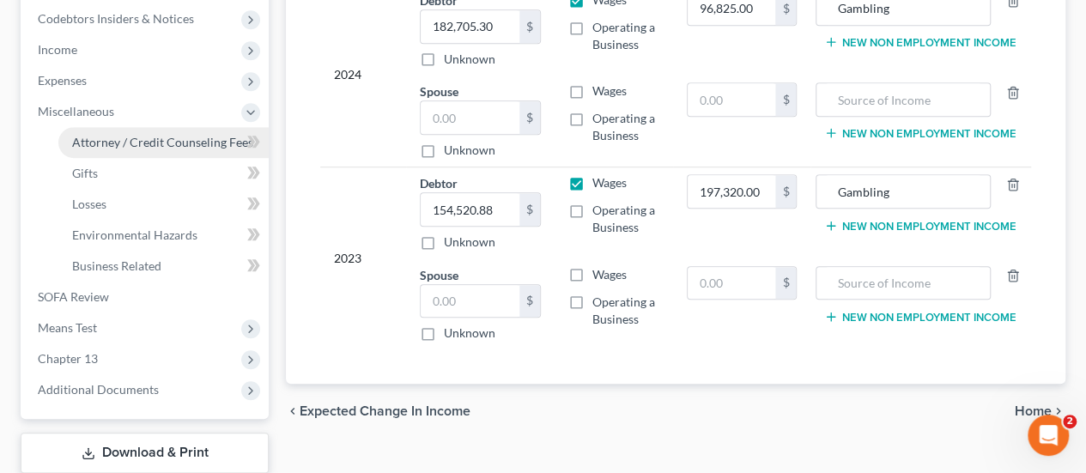
click at [129, 146] on span "Attorney / Credit Counseling Fees" at bounding box center [162, 142] width 181 height 15
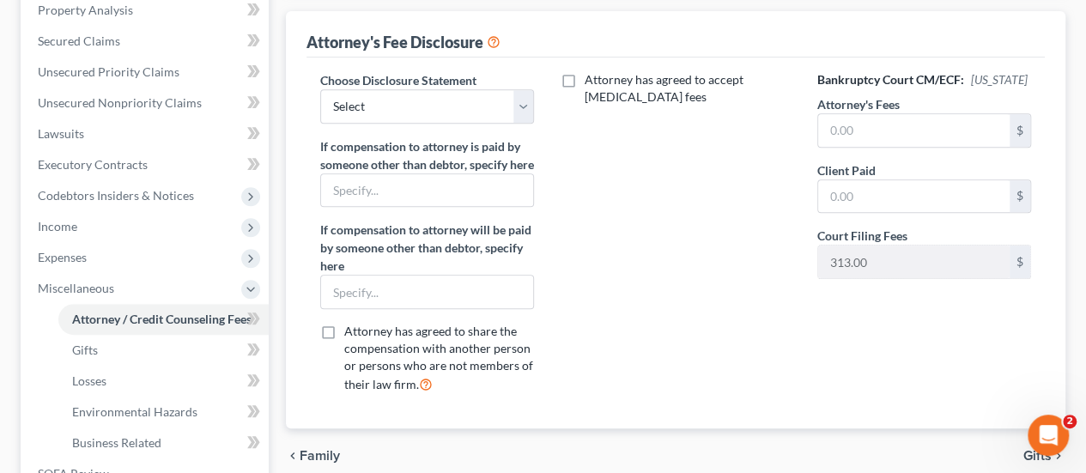
scroll to position [343, 0]
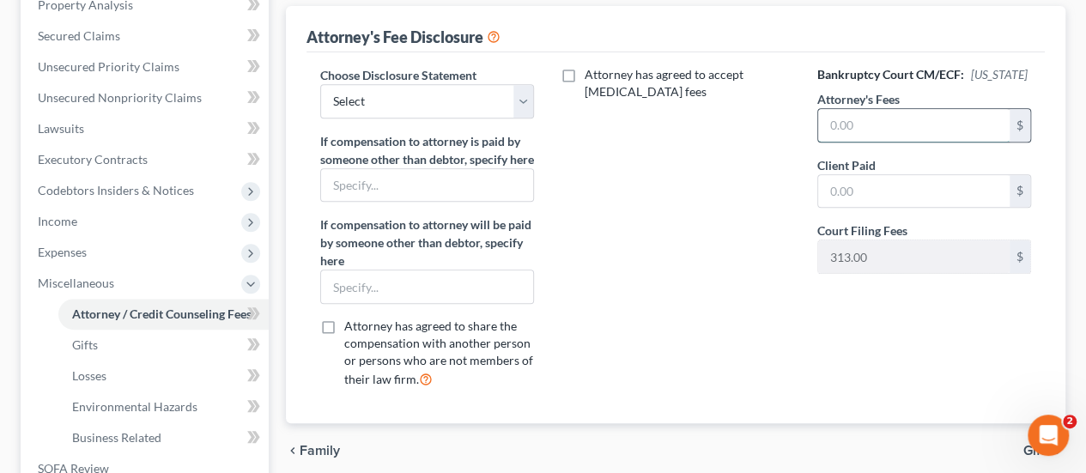
click at [881, 132] on input "text" at bounding box center [913, 125] width 191 height 33
type input "4,900"
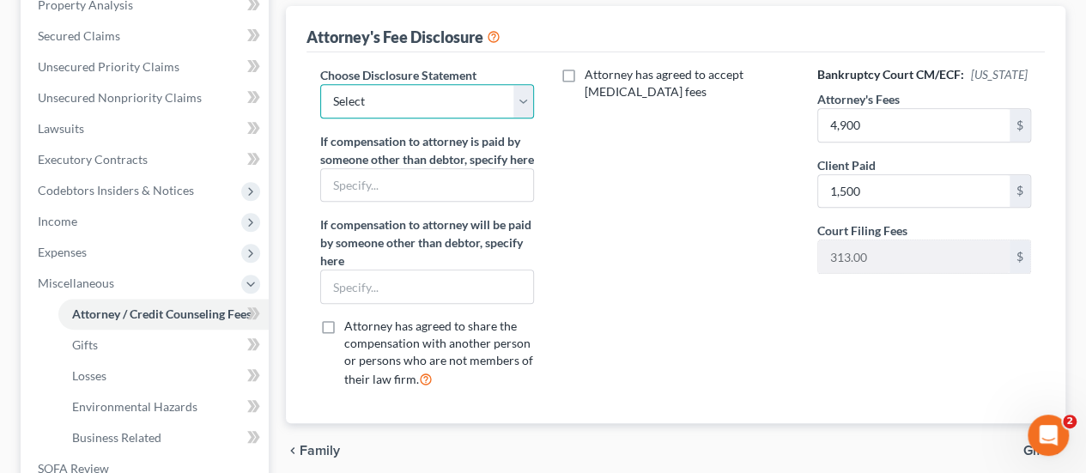
drag, startPoint x: 361, startPoint y: 106, endPoint x: 379, endPoint y: 115, distance: 20.4
click at [361, 106] on select "Select Attorney Disclosure" at bounding box center [427, 101] width 214 height 34
click at [320, 84] on select "Select Attorney Disclosure" at bounding box center [427, 101] width 214 height 34
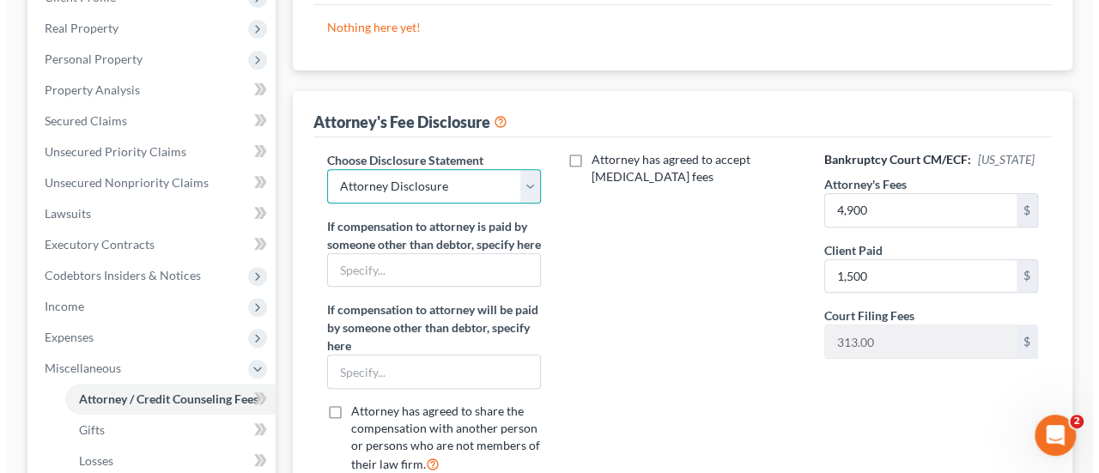
scroll to position [86, 0]
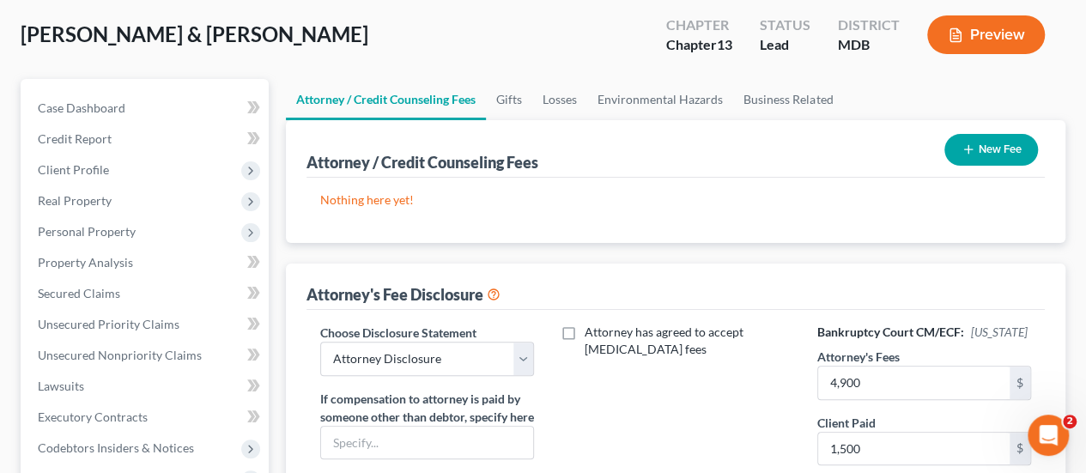
click at [977, 159] on button "New Fee" at bounding box center [991, 150] width 94 height 32
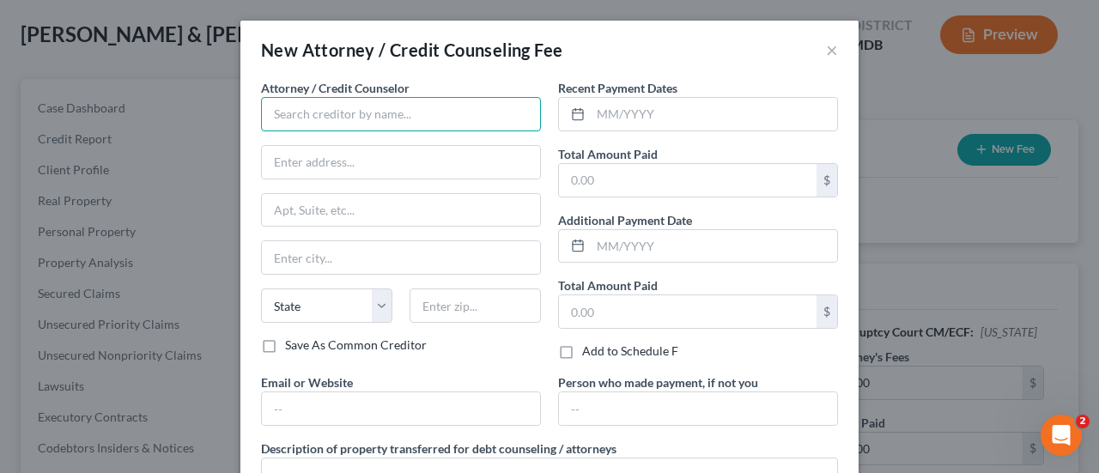
click at [352, 112] on input "text" at bounding box center [401, 114] width 280 height 34
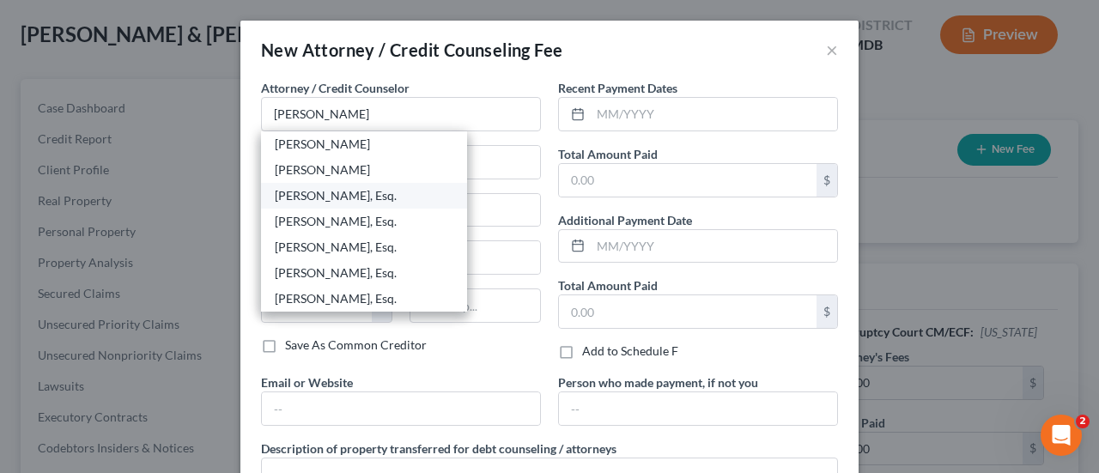
click at [335, 193] on div "[PERSON_NAME], Esq." at bounding box center [364, 195] width 179 height 17
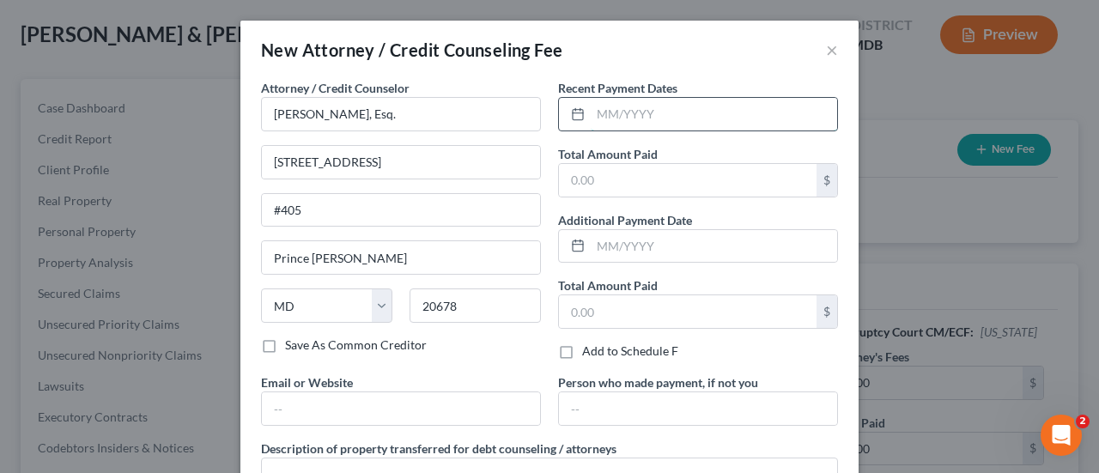
click at [602, 112] on input "text" at bounding box center [714, 114] width 246 height 33
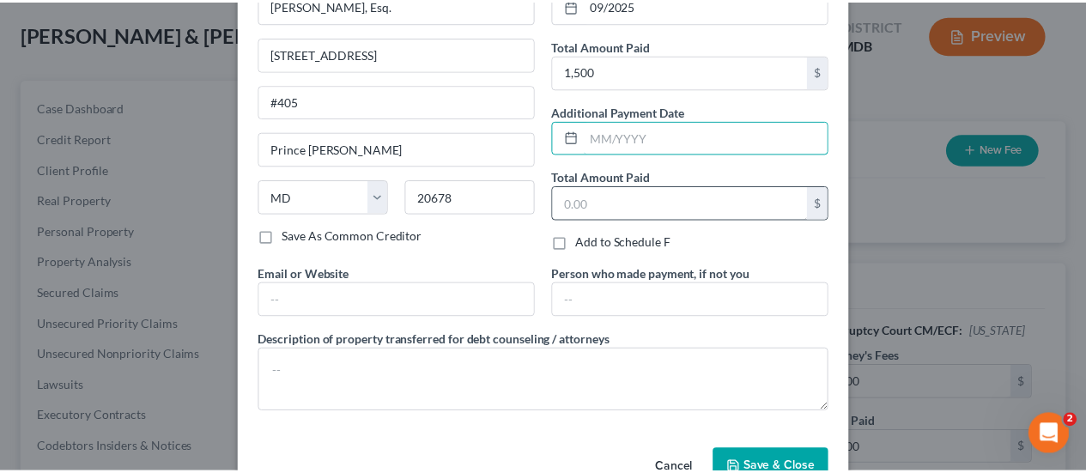
scroll to position [152, 0]
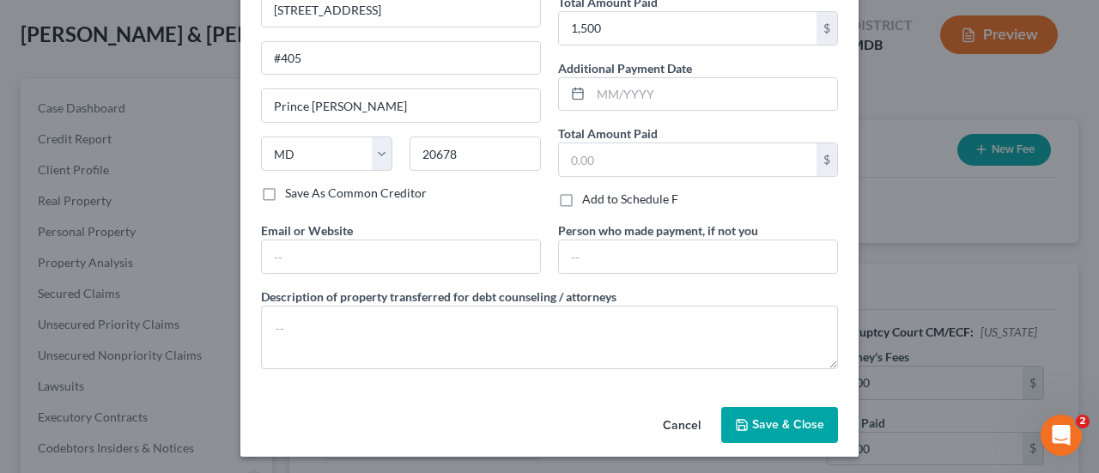
click at [755, 417] on span "Save & Close" at bounding box center [788, 424] width 72 height 15
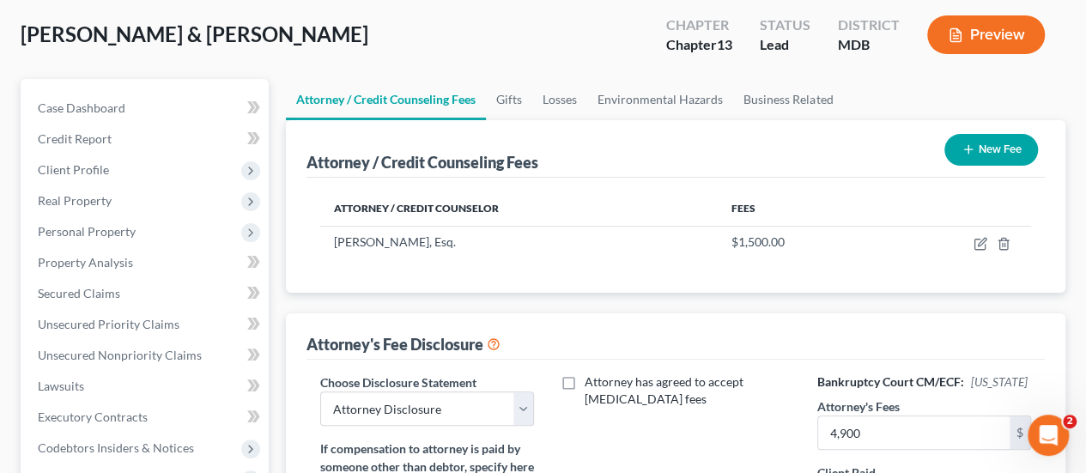
scroll to position [601, 0]
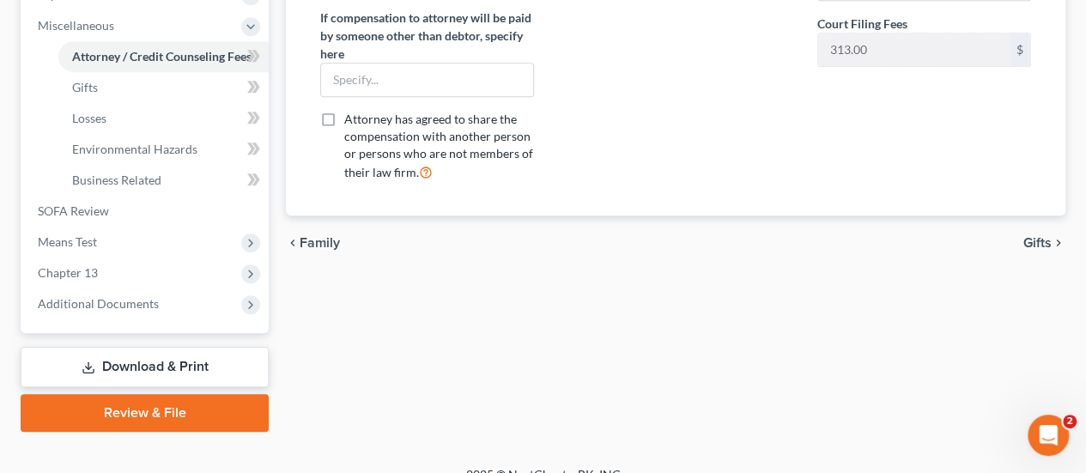
drag, startPoint x: 156, startPoint y: 365, endPoint x: 709, endPoint y: 331, distance: 553.9
click at [156, 365] on link "Download & Print" at bounding box center [145, 367] width 248 height 40
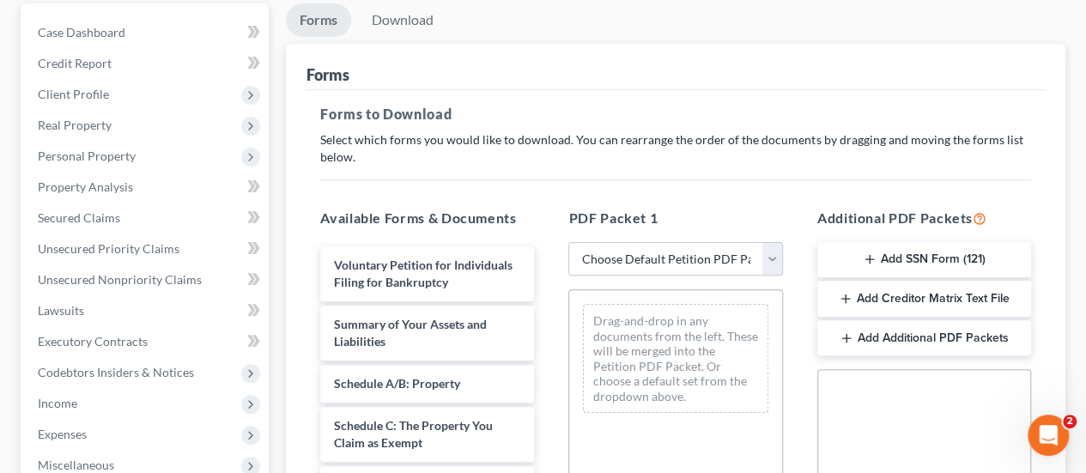
scroll to position [258, 0]
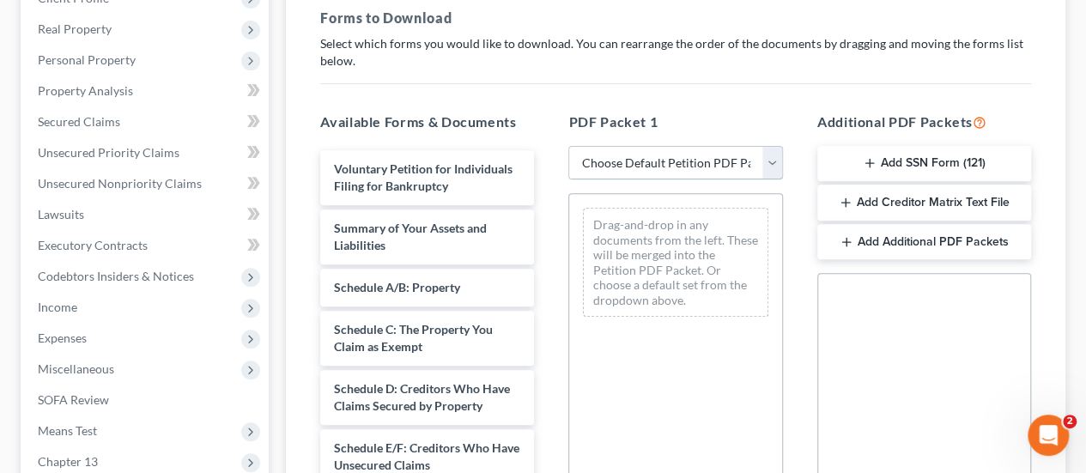
drag, startPoint x: 671, startPoint y: 167, endPoint x: 668, endPoint y: 177, distance: 10.0
click at [671, 167] on select "Choose Default Petition PDF Packet Complete Bankruptcy Petition (all forms and …" at bounding box center [675, 163] width 214 height 34
click at [568, 146] on select "Choose Default Petition PDF Packet Complete Bankruptcy Petition (all forms and …" at bounding box center [675, 163] width 214 height 34
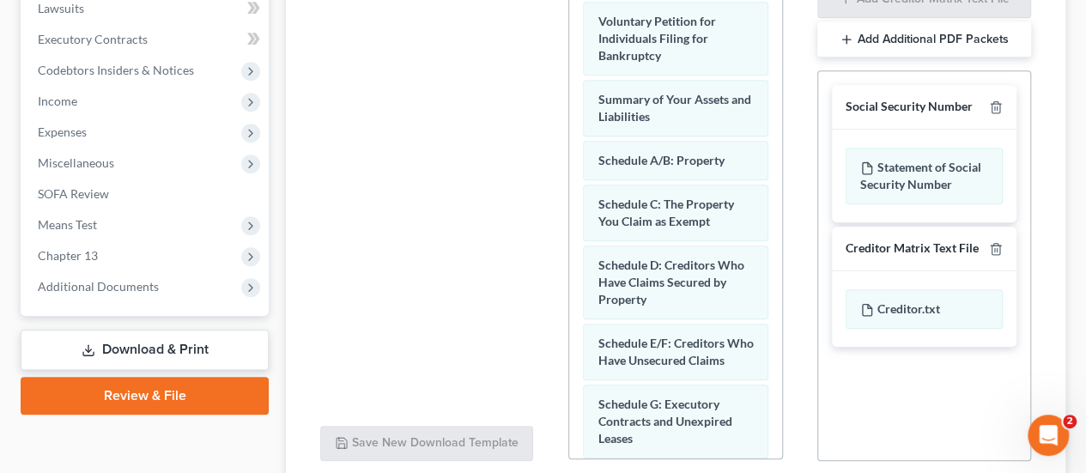
scroll to position [603, 0]
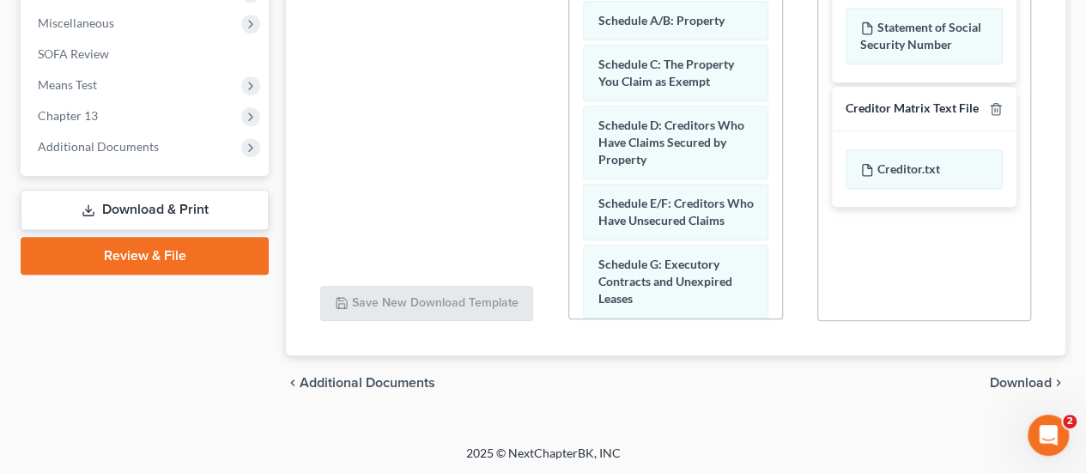
click at [1021, 378] on span "Download" at bounding box center [1021, 383] width 62 height 14
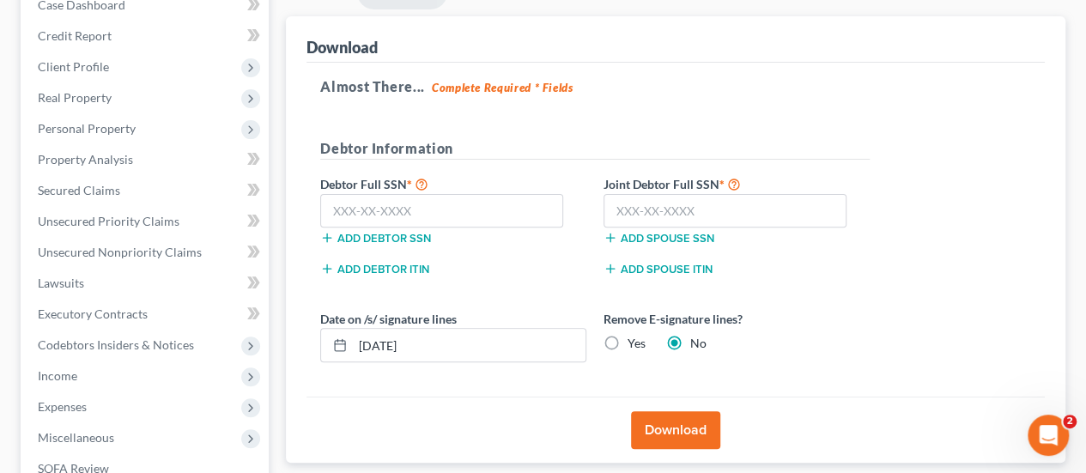
scroll to position [124, 0]
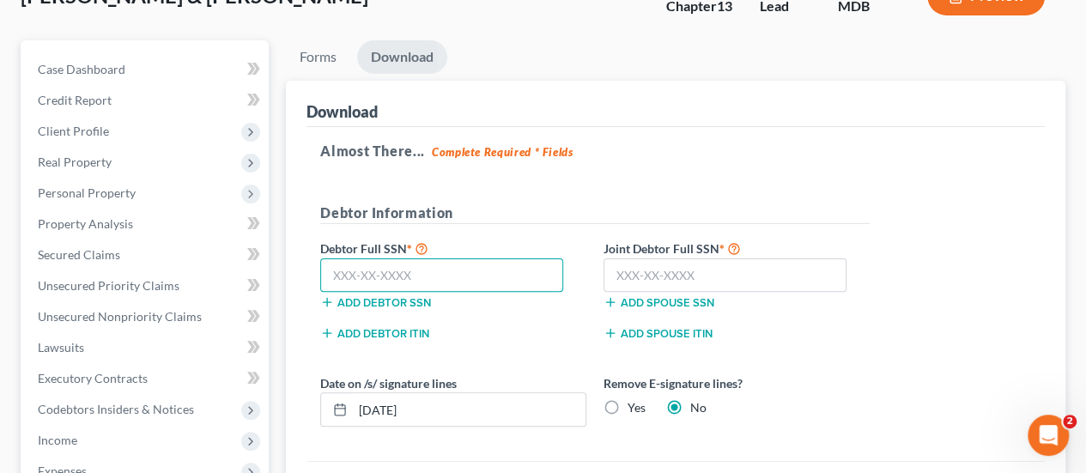
click at [398, 272] on input "text" at bounding box center [441, 275] width 243 height 34
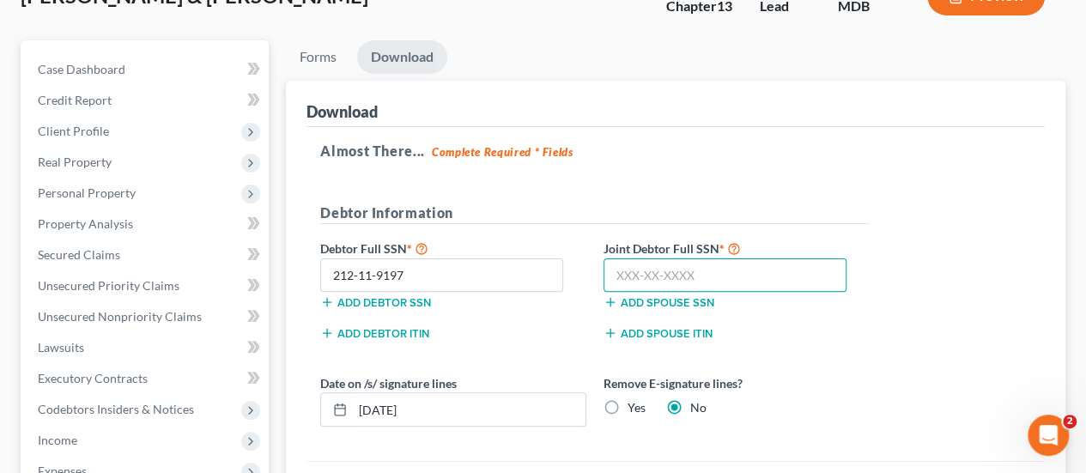
click at [706, 277] on input "text" at bounding box center [724, 275] width 243 height 34
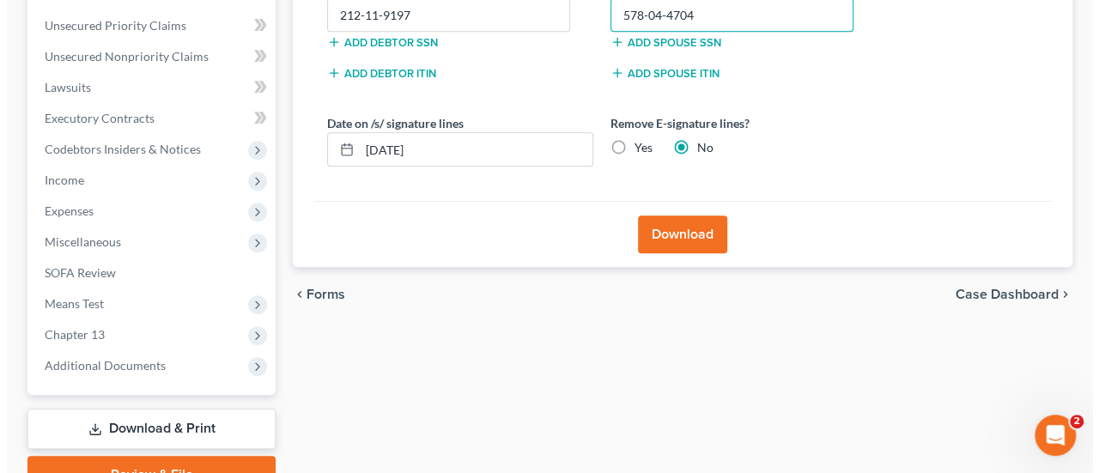
scroll to position [468, 0]
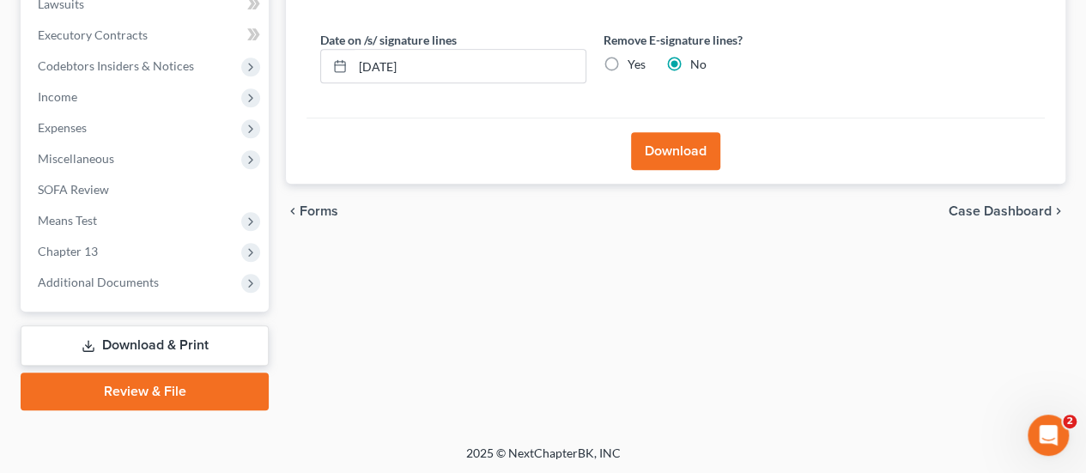
click at [670, 147] on button "Download" at bounding box center [675, 151] width 89 height 38
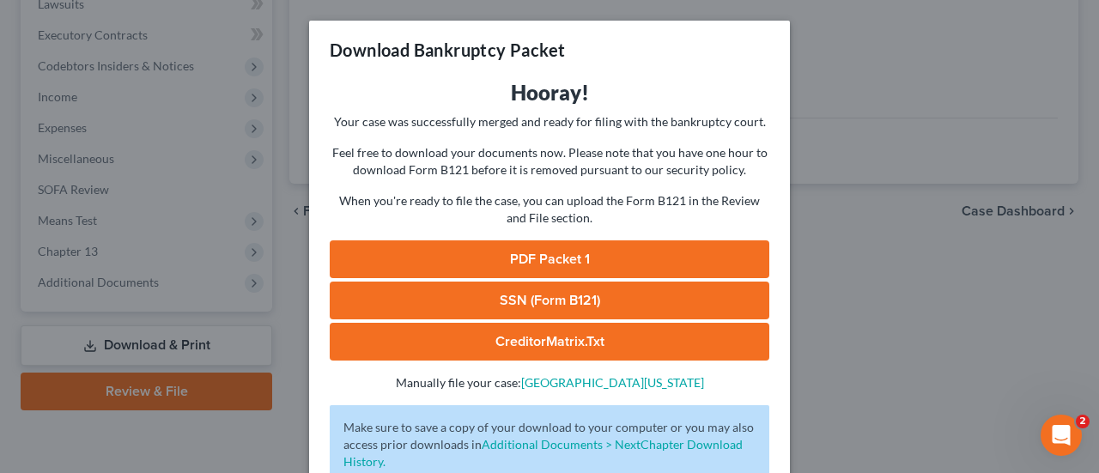
click at [559, 264] on link "PDF Packet 1" at bounding box center [550, 259] width 440 height 38
drag, startPoint x: 514, startPoint y: 294, endPoint x: 846, endPoint y: 215, distance: 341.7
click at [514, 294] on link "SSN (Form B121)" at bounding box center [550, 301] width 440 height 38
click at [749, 94] on h3 "Hooray!" at bounding box center [550, 92] width 440 height 27
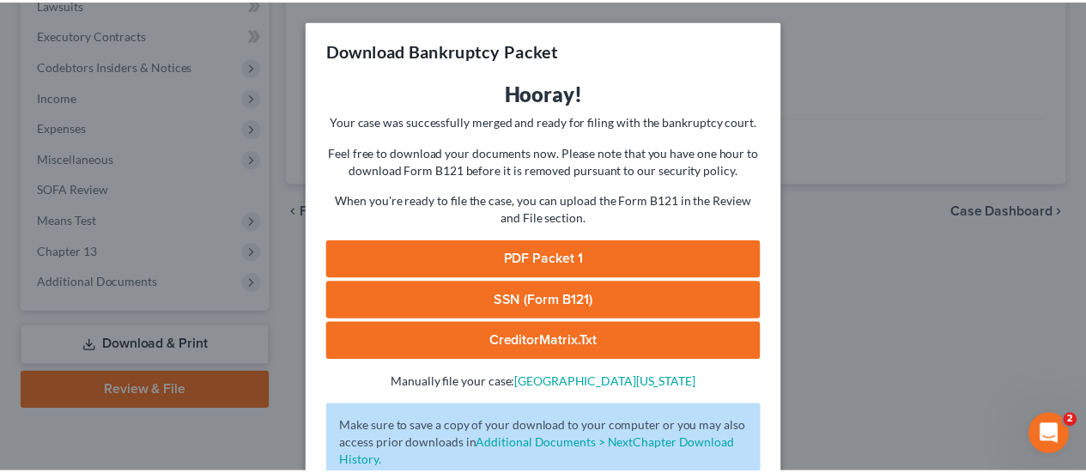
scroll to position [117, 0]
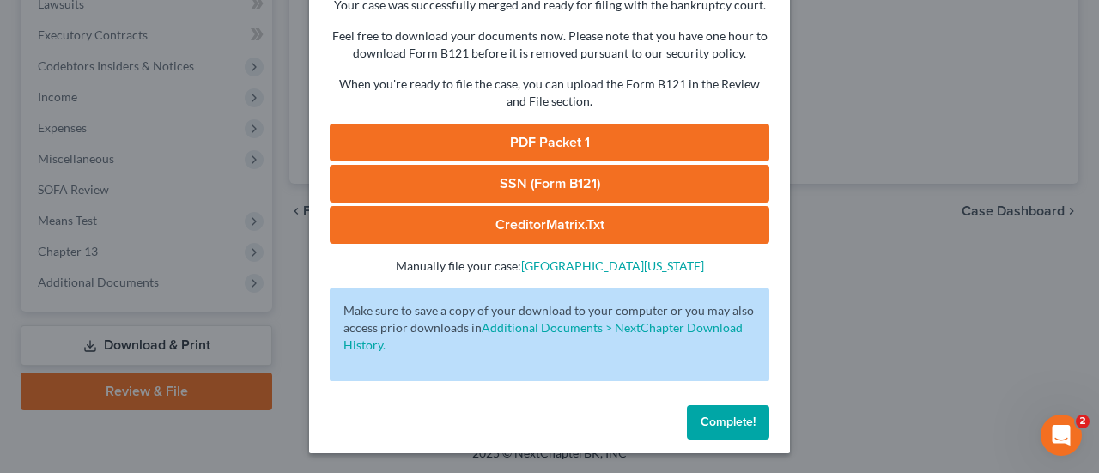
drag, startPoint x: 724, startPoint y: 422, endPoint x: 694, endPoint y: 406, distance: 33.8
click at [724, 422] on span "Complete!" at bounding box center [728, 422] width 55 height 15
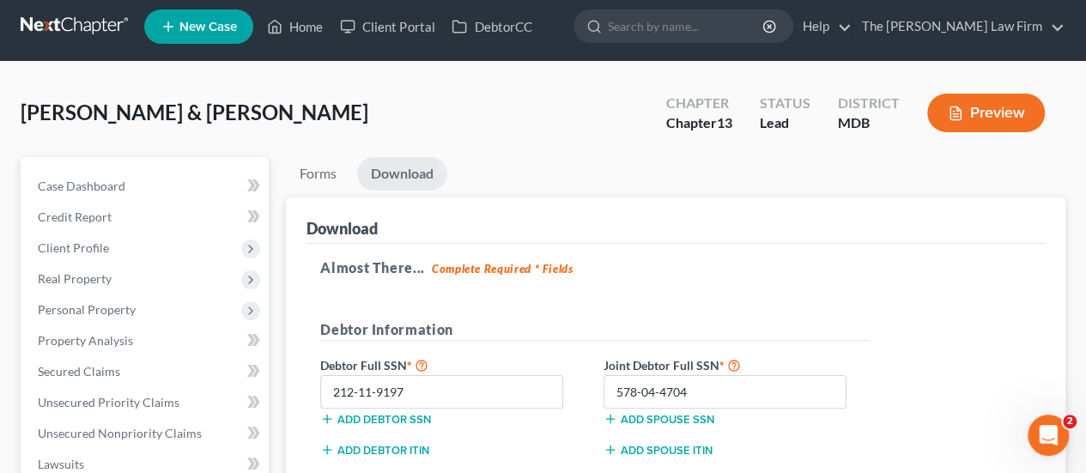
scroll to position [0, 0]
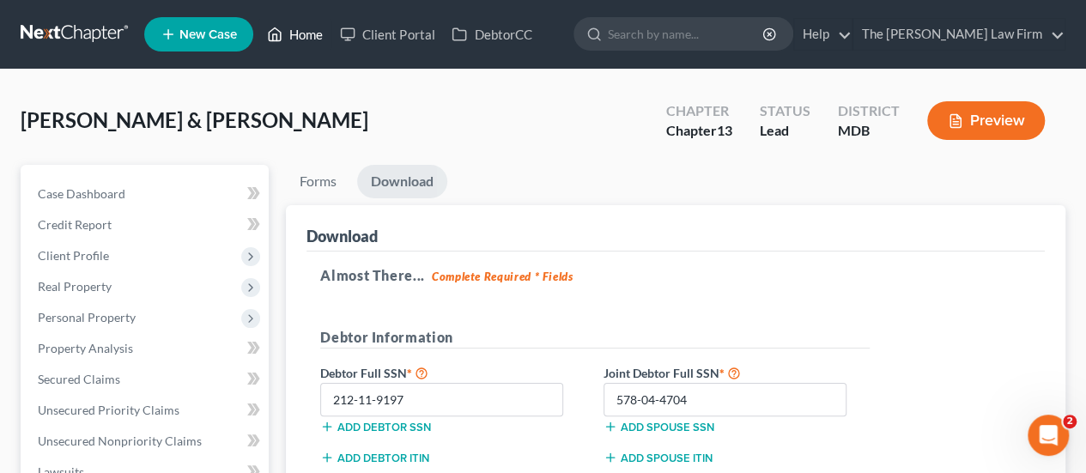
drag, startPoint x: 306, startPoint y: 40, endPoint x: 505, endPoint y: 138, distance: 221.1
click at [306, 40] on link "Home" at bounding box center [294, 34] width 73 height 31
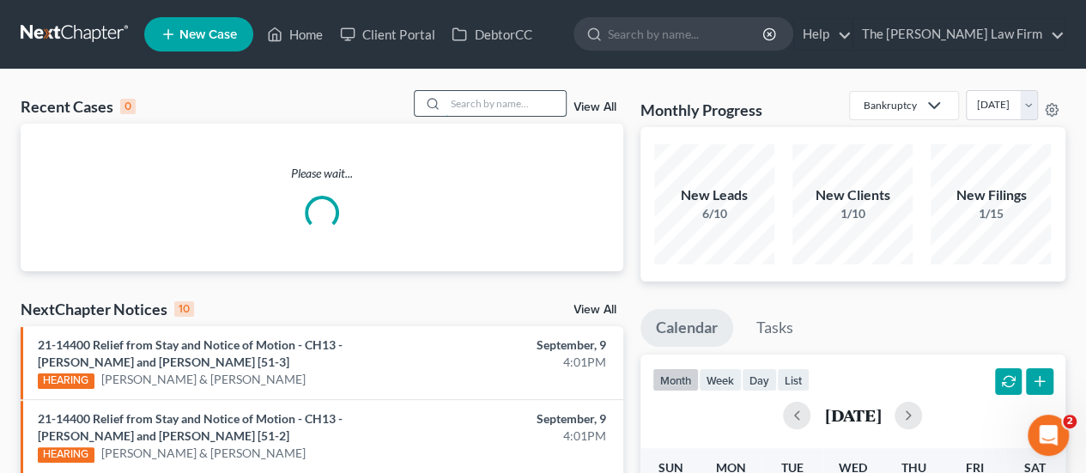
click at [519, 106] on input "search" at bounding box center [506, 103] width 120 height 25
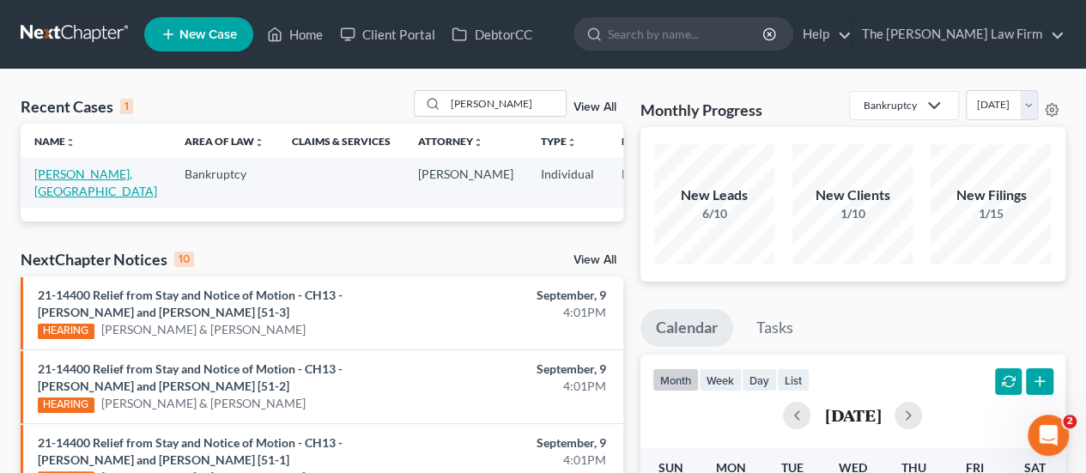
click at [58, 178] on link "[PERSON_NAME], [GEOGRAPHIC_DATA]" at bounding box center [95, 183] width 123 height 32
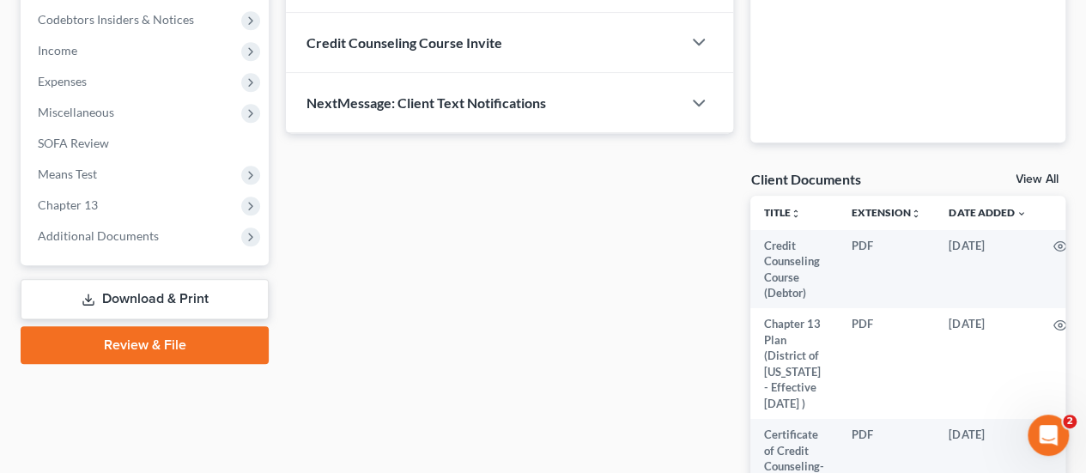
scroll to position [515, 0]
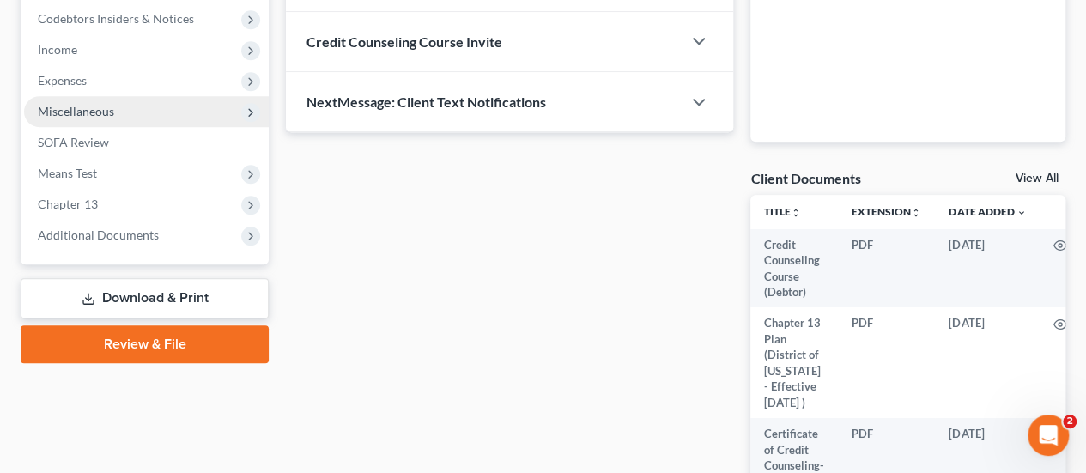
click at [91, 113] on span "Miscellaneous" at bounding box center [76, 111] width 76 height 15
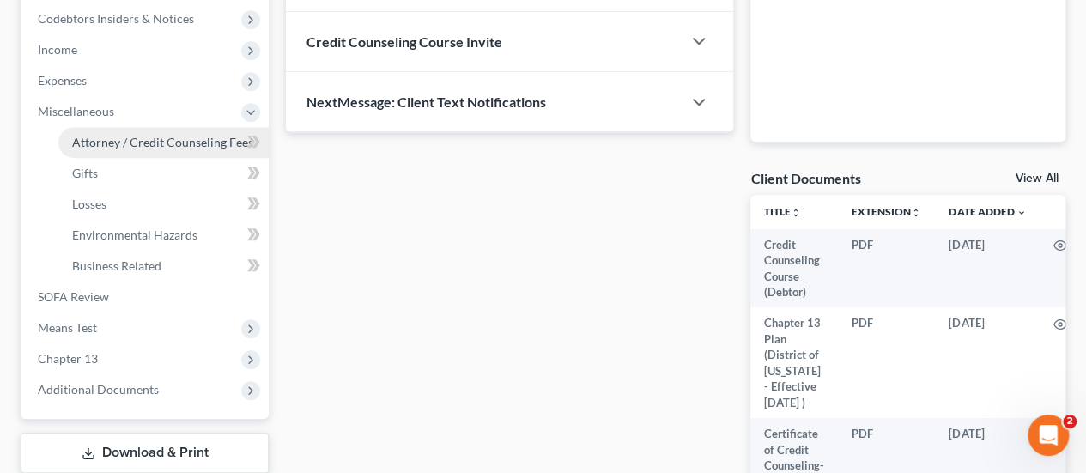
click at [92, 143] on span "Attorney / Credit Counseling Fees" at bounding box center [162, 142] width 181 height 15
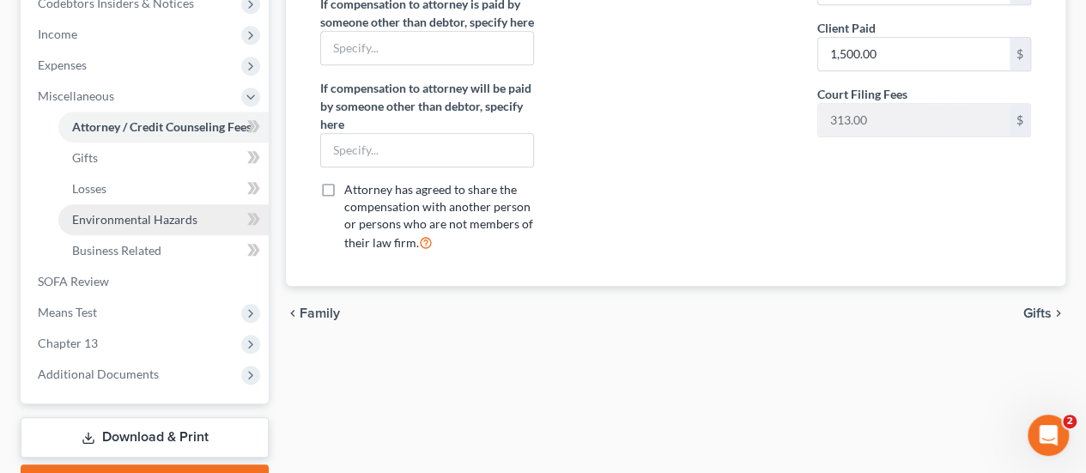
scroll to position [515, 0]
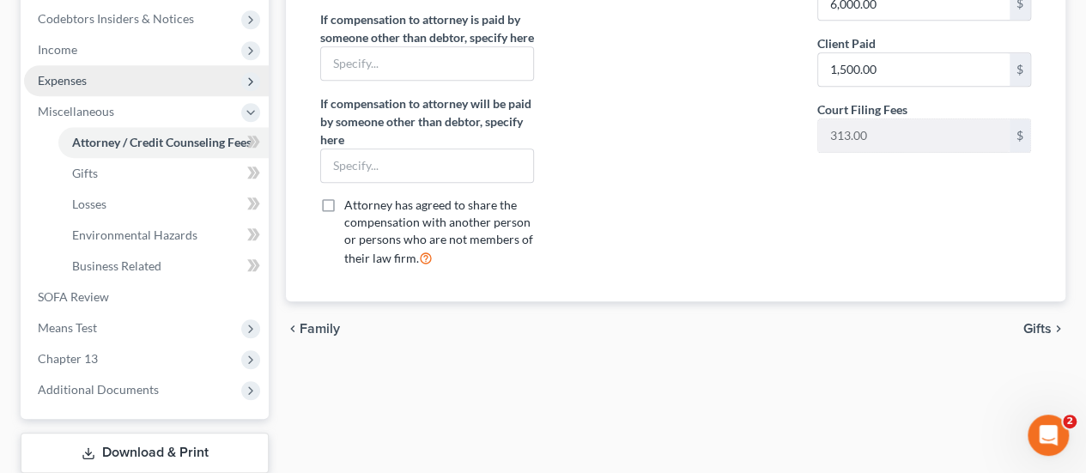
click at [79, 80] on span "Expenses" at bounding box center [62, 80] width 49 height 15
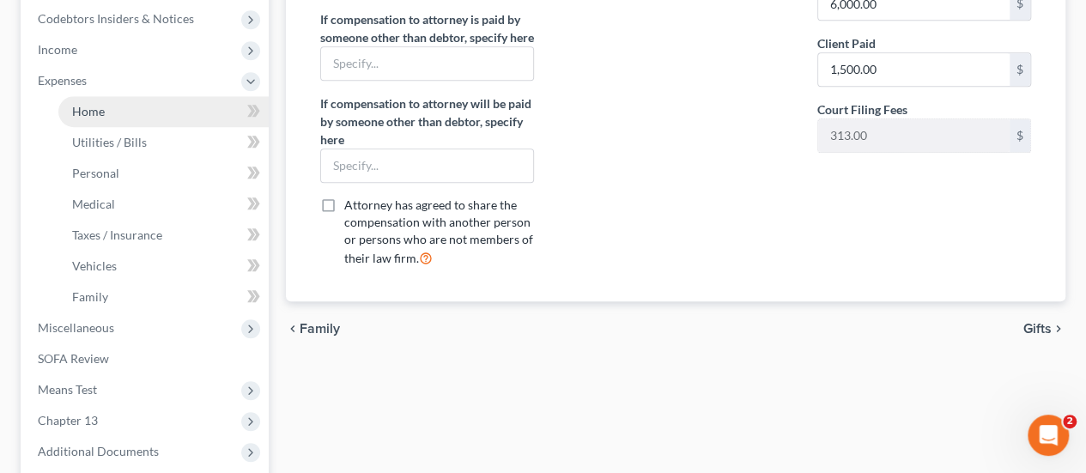
click at [89, 107] on span "Home" at bounding box center [88, 111] width 33 height 15
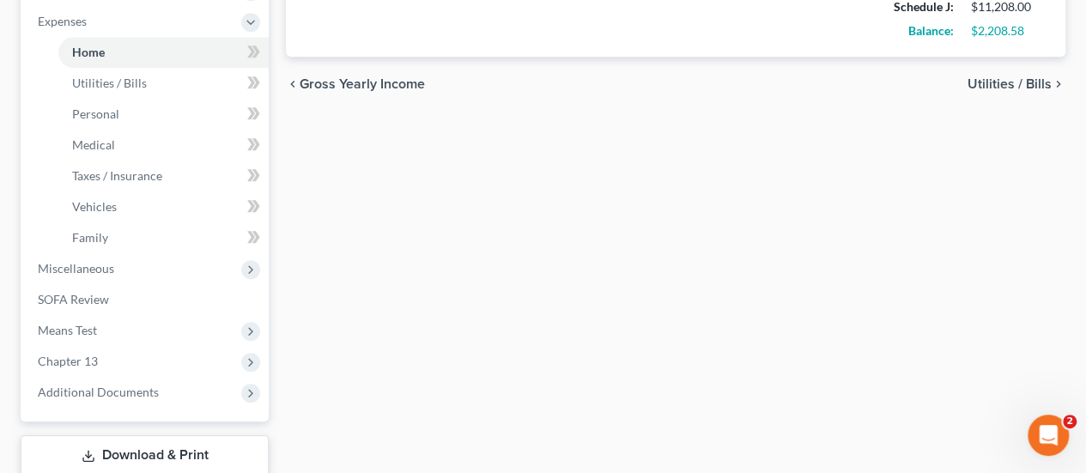
scroll to position [684, 0]
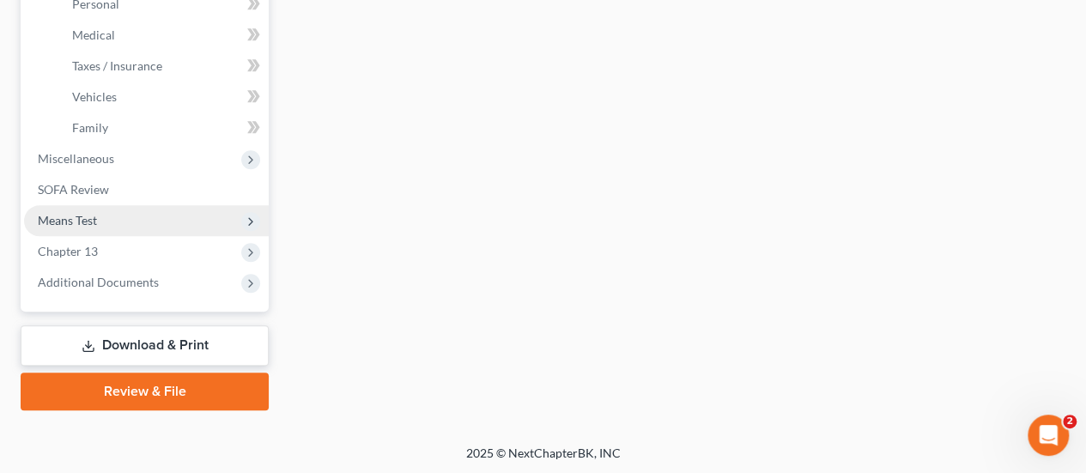
click at [88, 219] on span "Means Test" at bounding box center [67, 220] width 59 height 15
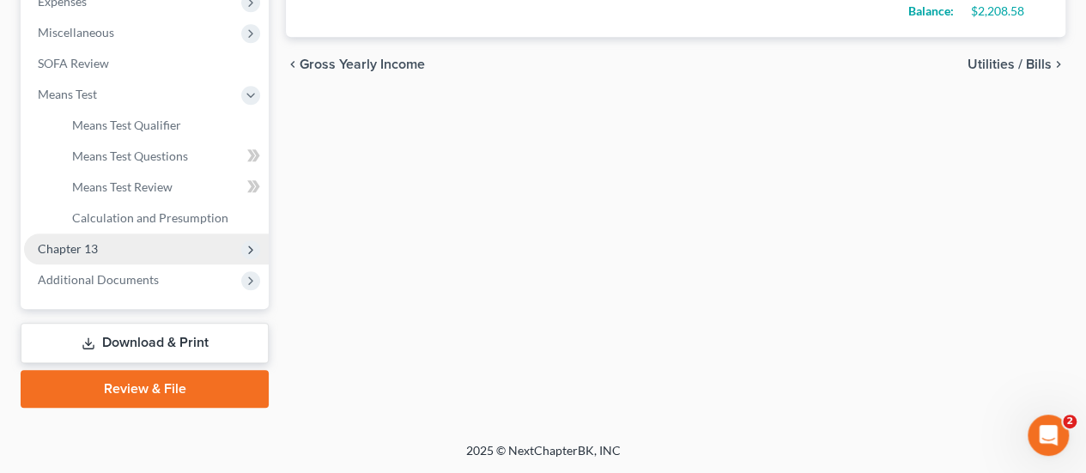
scroll to position [591, 0]
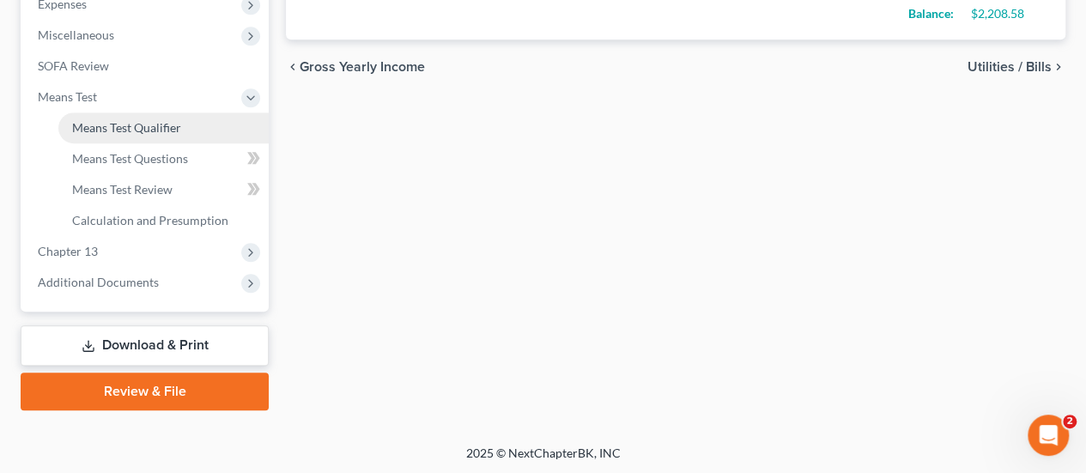
click at [110, 124] on span "Means Test Qualifier" at bounding box center [126, 127] width 109 height 15
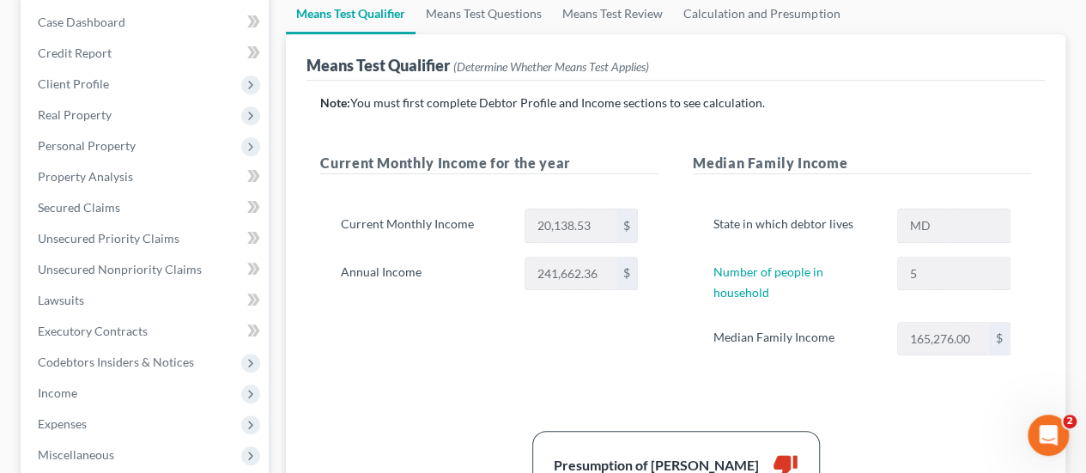
scroll to position [258, 0]
